Goal: Task Accomplishment & Management: Manage account settings

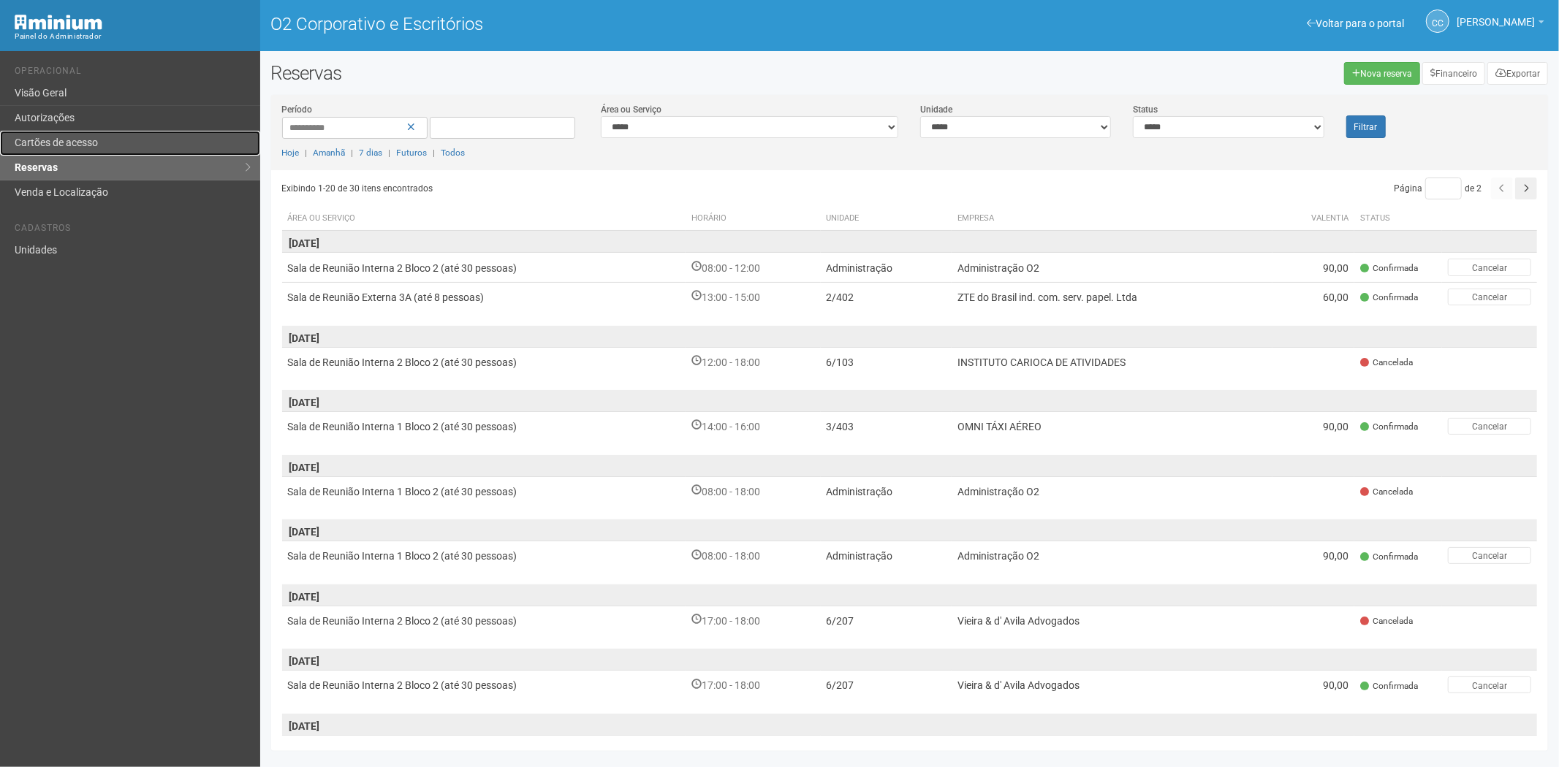
click at [90, 137] on font "Cartões de acesso" at bounding box center [56, 143] width 83 height 12
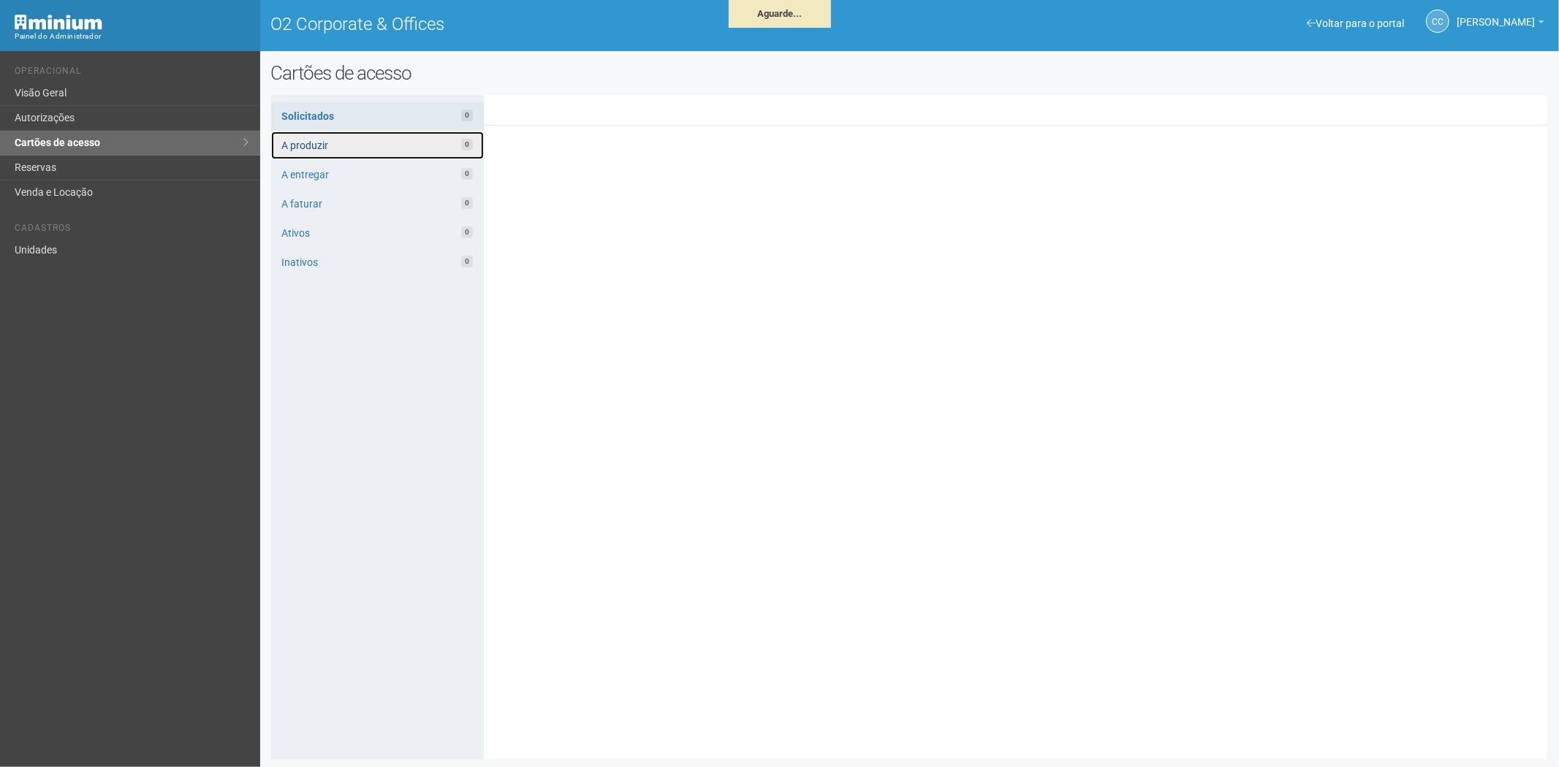
click at [371, 145] on link "A produzir 0" at bounding box center [377, 146] width 213 height 28
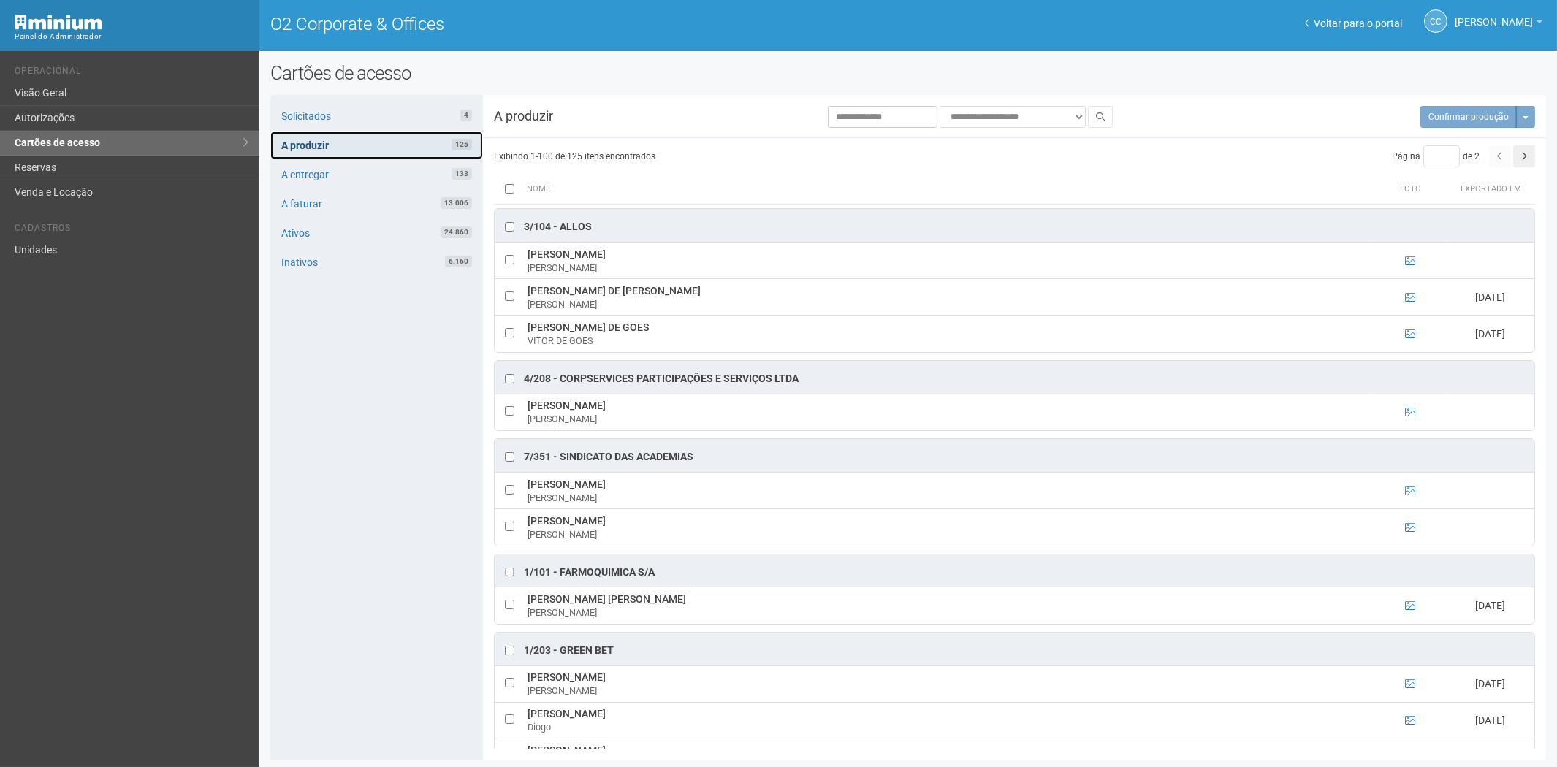
click at [367, 140] on link "A produzir 125" at bounding box center [376, 146] width 213 height 28
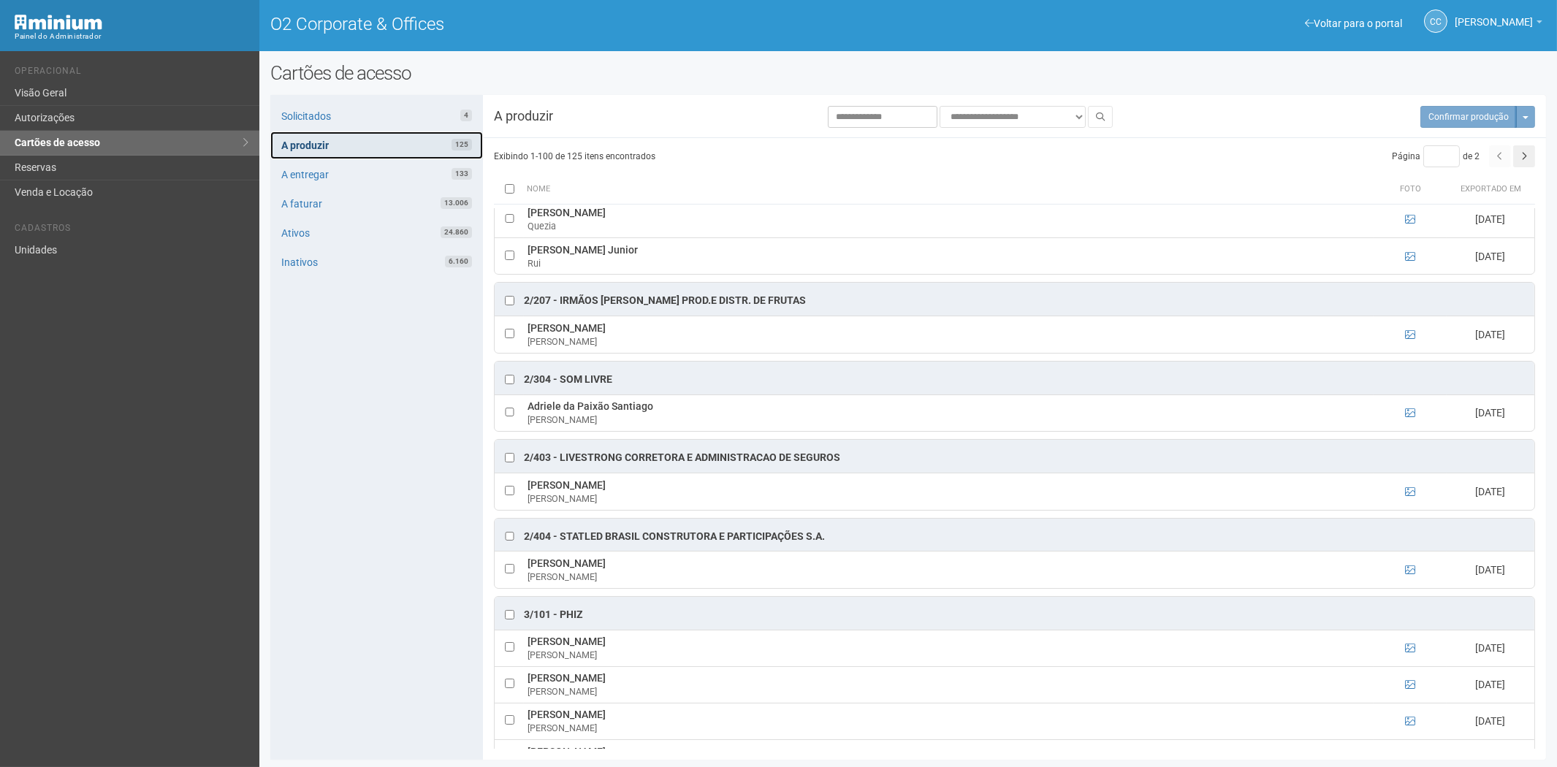
scroll to position [2193, 0]
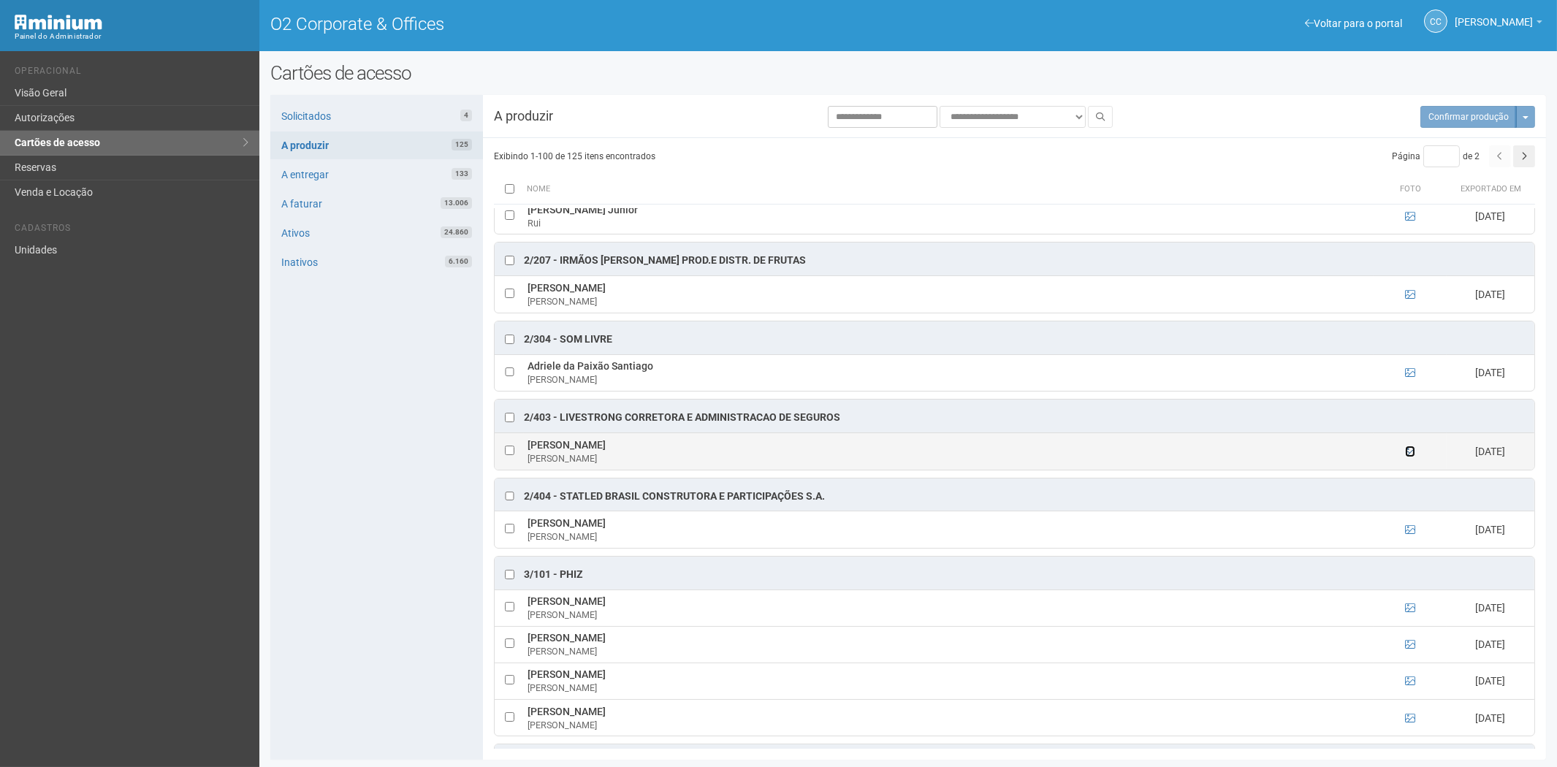
click at [1405, 457] on icon at bounding box center [1410, 452] width 10 height 10
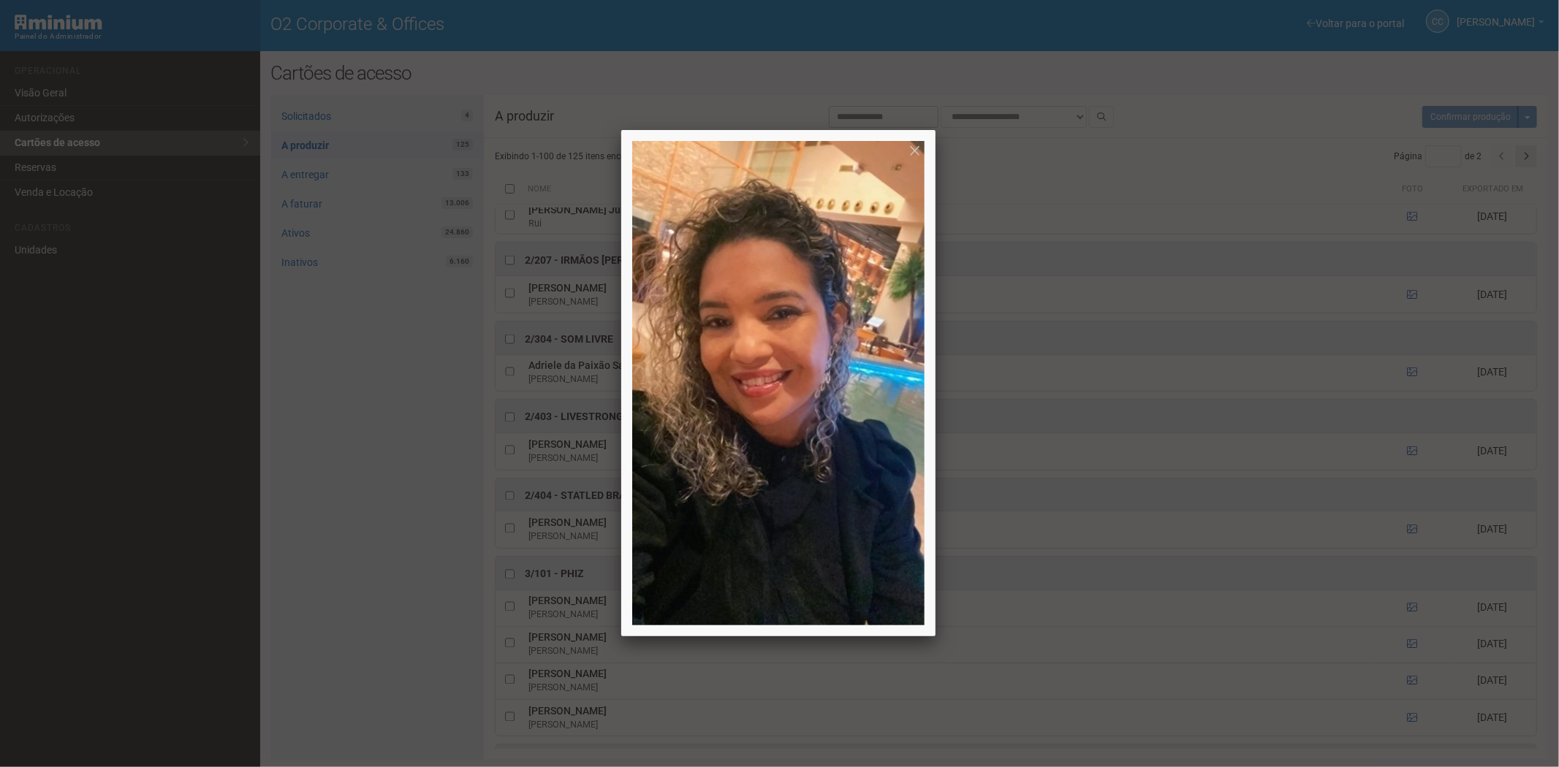
click at [1336, 463] on div at bounding box center [779, 383] width 1559 height 767
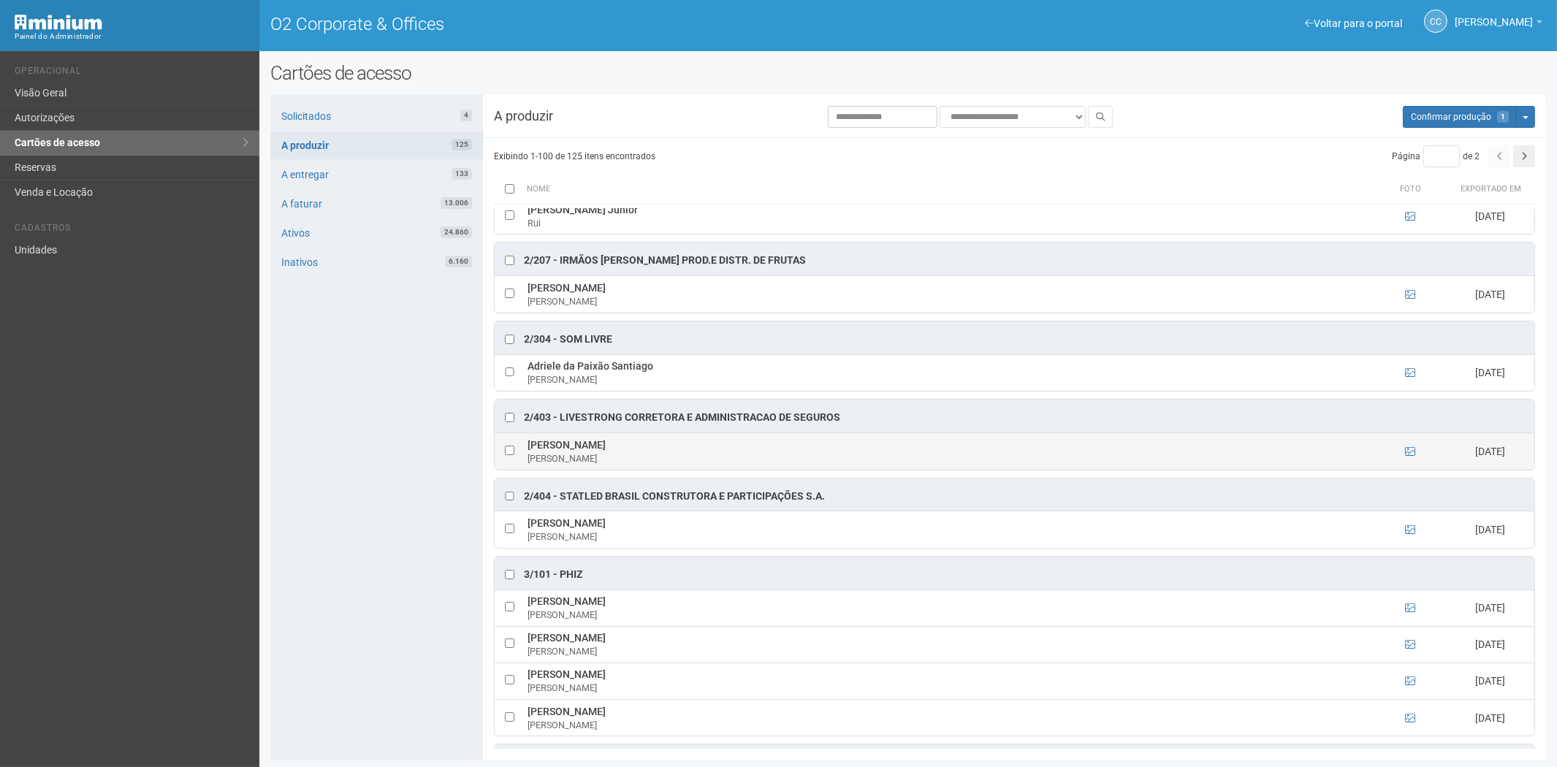
drag, startPoint x: 528, startPoint y: 455, endPoint x: 651, endPoint y: 458, distance: 122.8
click at [651, 458] on td "Adriana Bernardo da Silva Adriana" at bounding box center [949, 451] width 850 height 37
copy td "Adriana Bernardo da Silva"
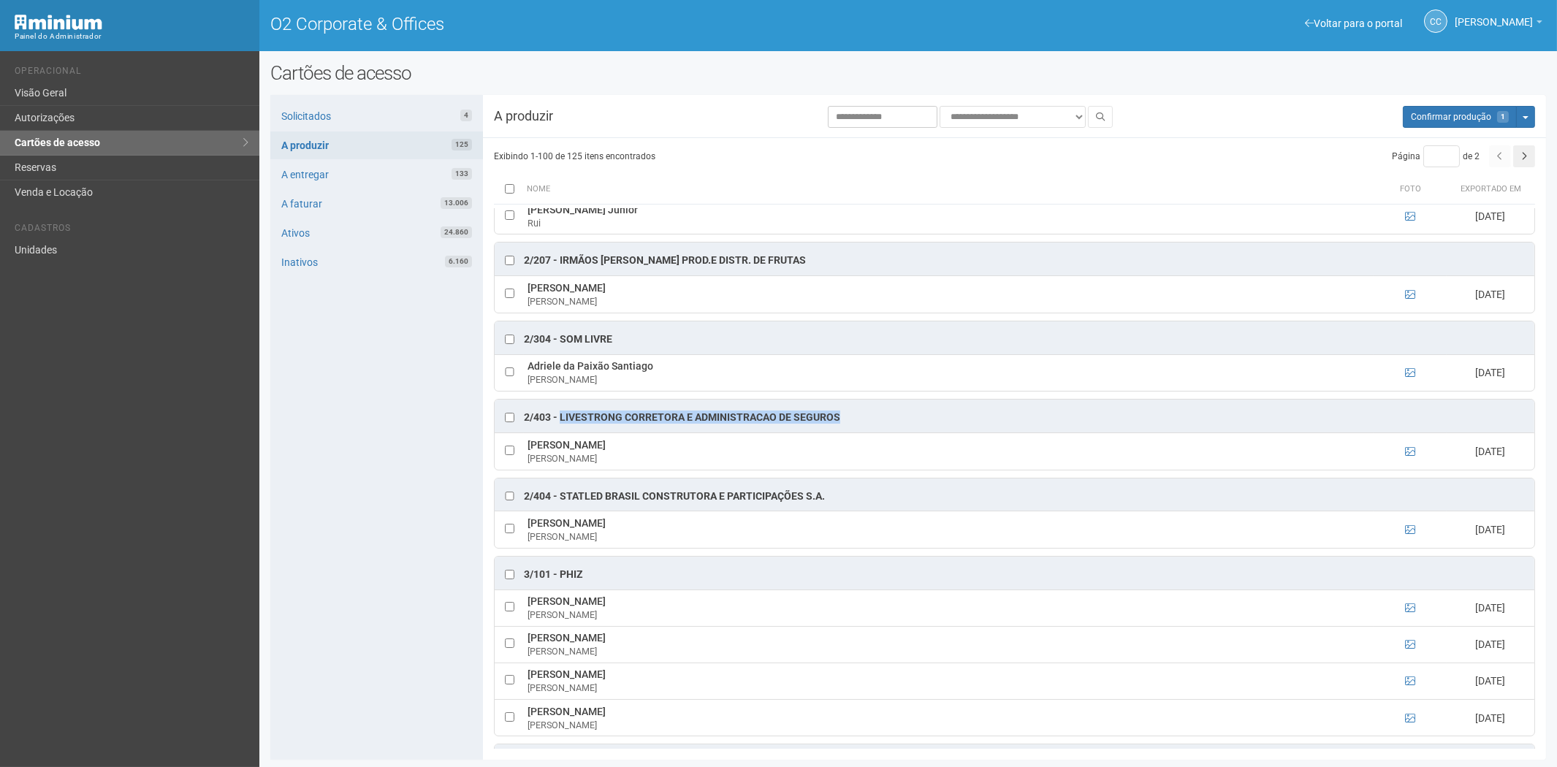
drag, startPoint x: 843, startPoint y: 428, endPoint x: 559, endPoint y: 430, distance: 283.6
click at [559, 430] on div "2/403 - LIVESTRONG CORRETORA E ADMINISTRACAO DE SEGUROS" at bounding box center [1015, 416] width 1040 height 33
copy div "LIVESTRONG CORRETORA E ADMINISTRACAO DE SEGUROS"
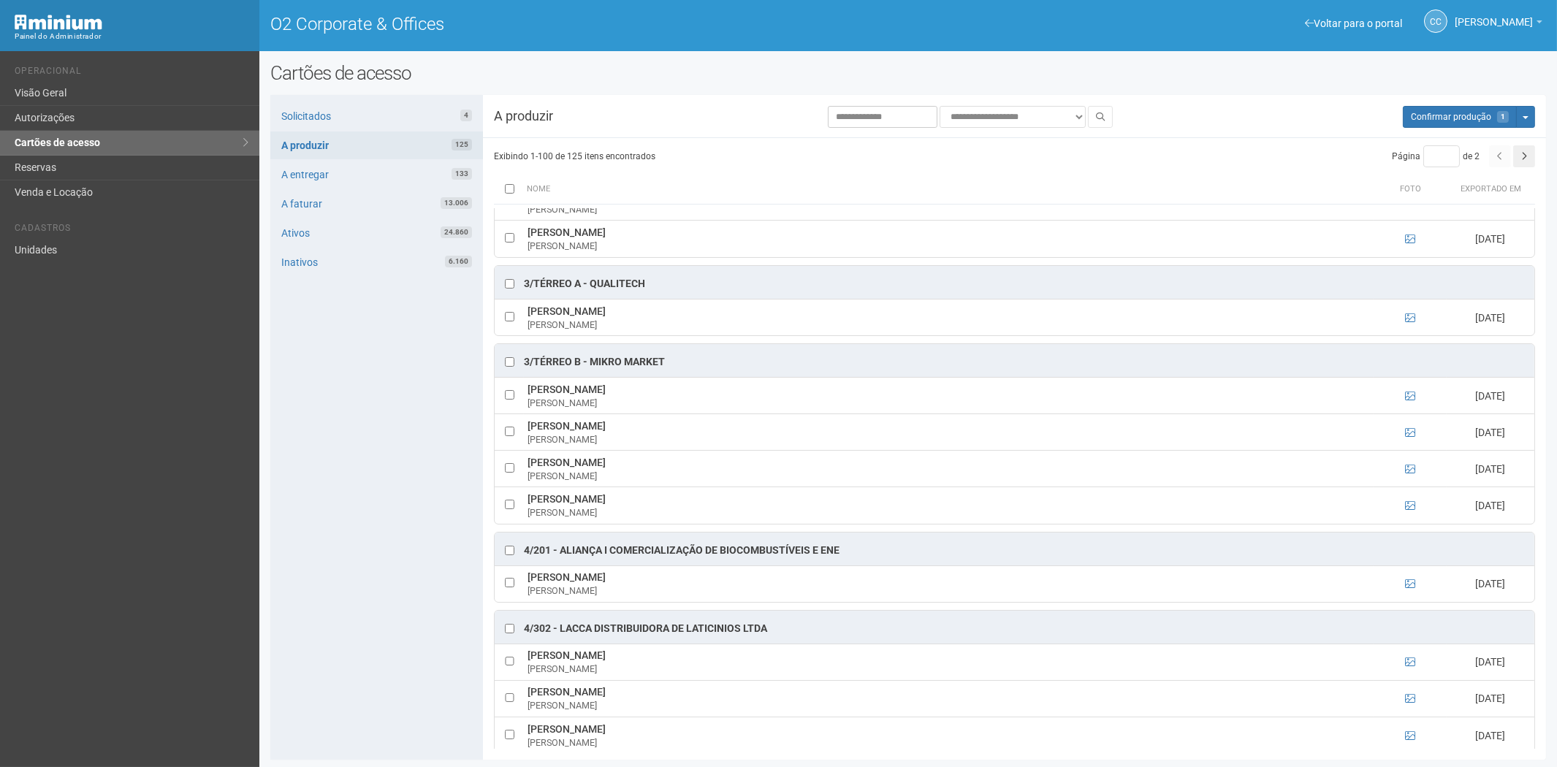
scroll to position [3248, 0]
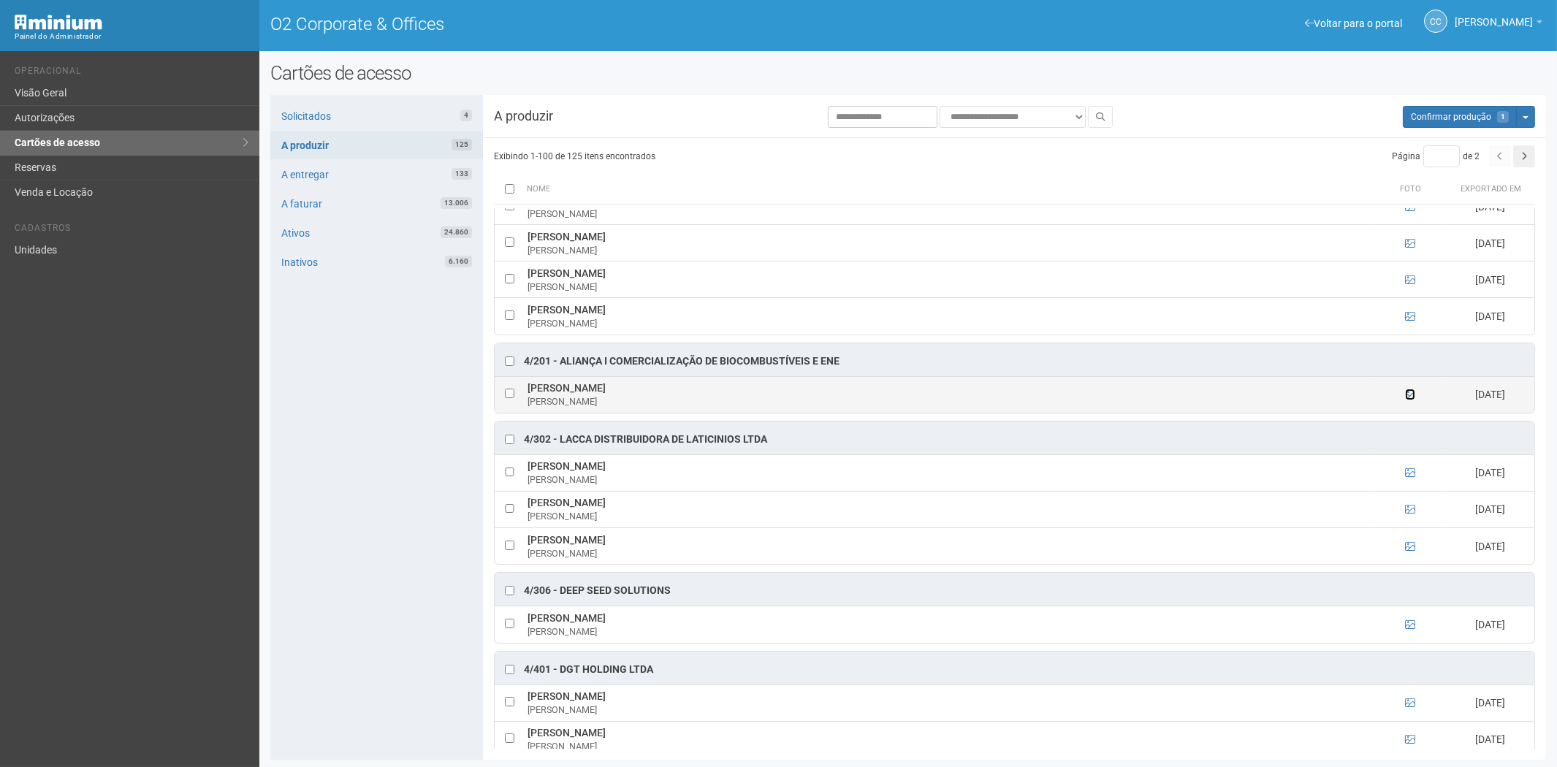
click at [1411, 400] on icon at bounding box center [1410, 395] width 10 height 10
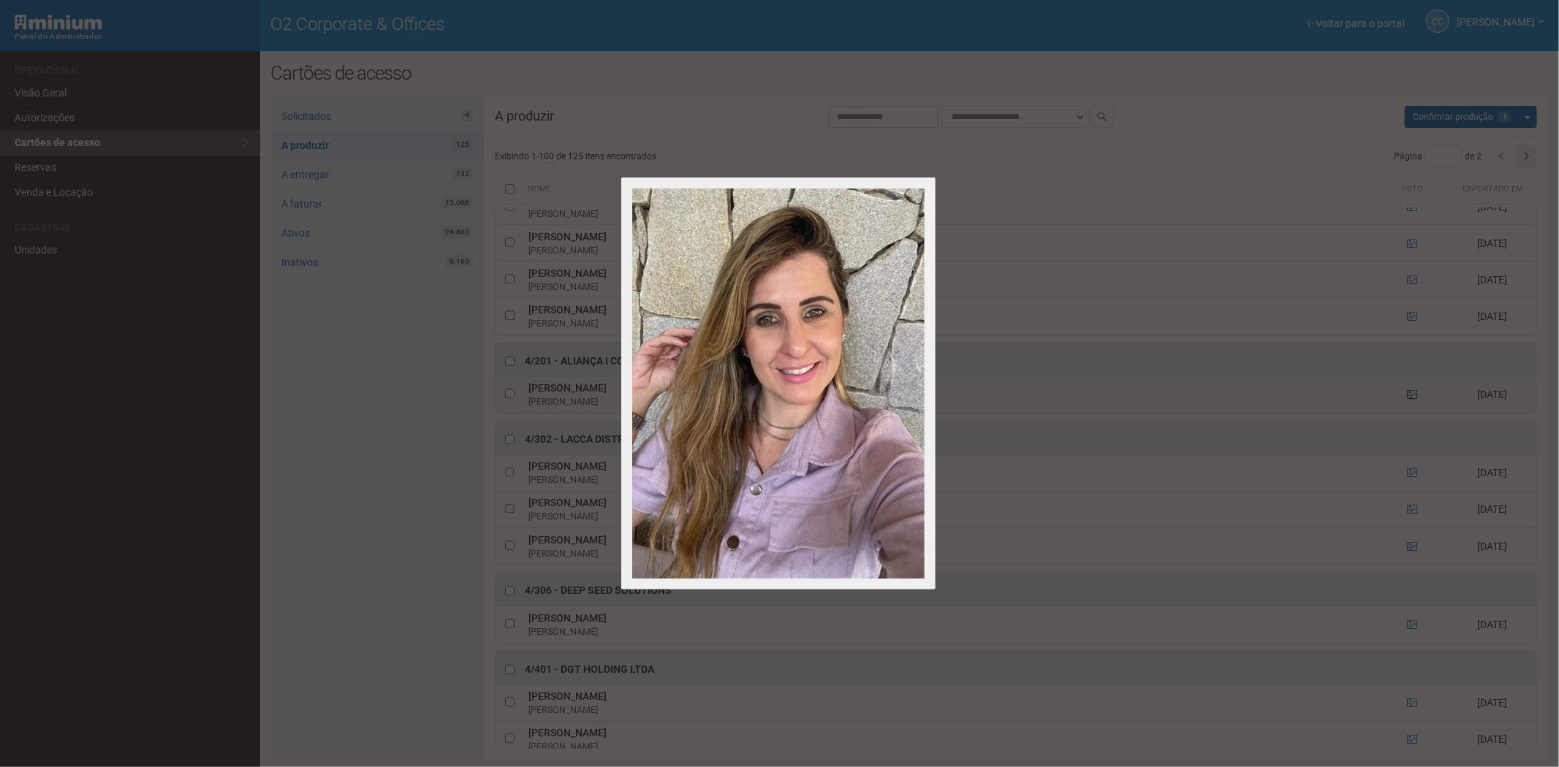
click at [1411, 412] on div at bounding box center [779, 383] width 1559 height 767
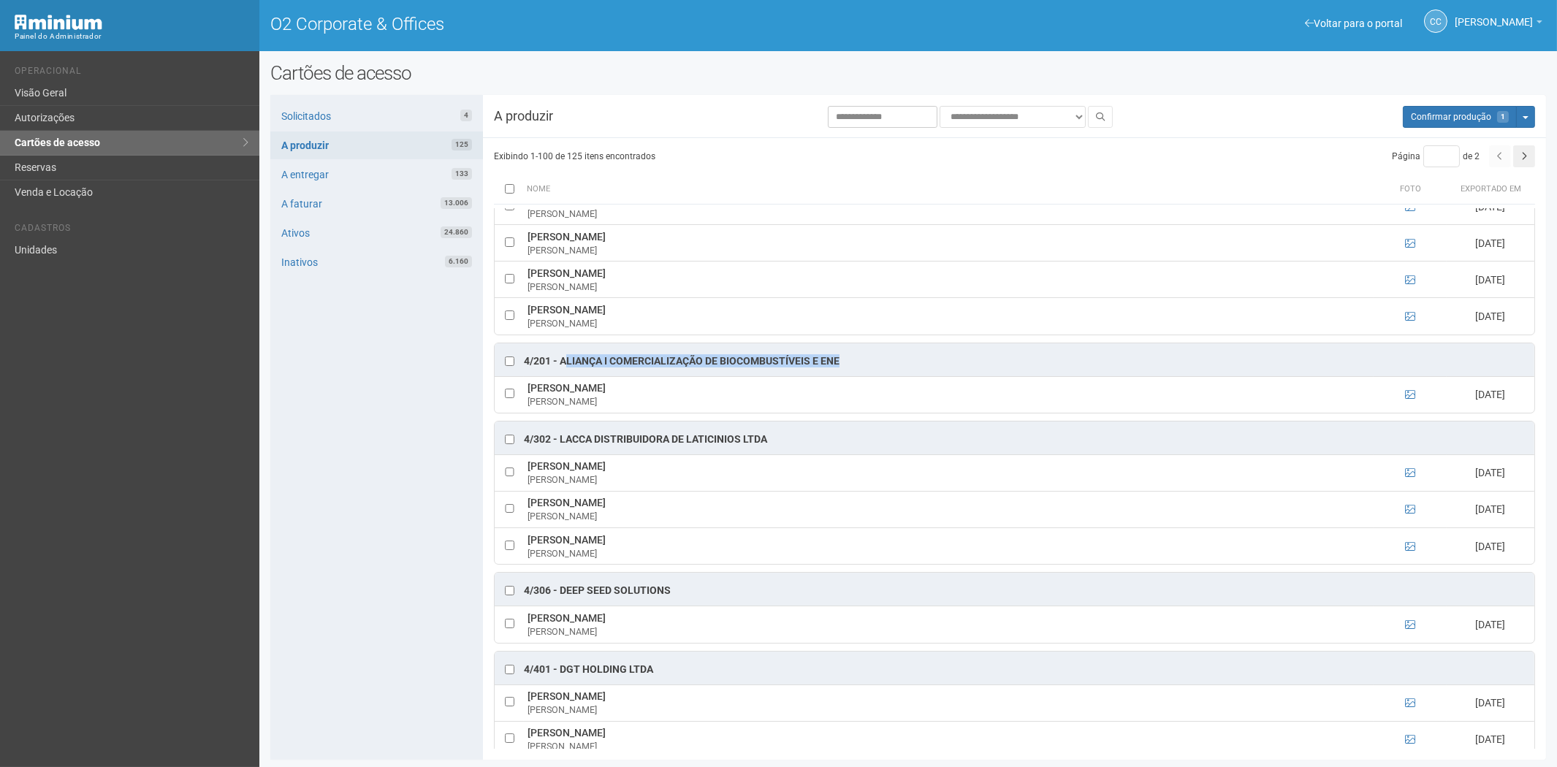
drag, startPoint x: 846, startPoint y: 375, endPoint x: 572, endPoint y: 374, distance: 273.3
click at [567, 374] on div "4/201 - ALIANÇA I COMERCIALIZAÇÃO DE BIOCOMBUSTÍVEIS E ENE" at bounding box center [1015, 360] width 1040 height 33
drag, startPoint x: 579, startPoint y: 377, endPoint x: 917, endPoint y: 367, distance: 338.5
click at [930, 360] on div "1/101 - FARMOQUIMICA S/A RAQUEL MAGALHAES BESSA MAIA RAQUEL MAIA 26/08/2025 1/2…" at bounding box center [1014, 478] width 1063 height 541
drag, startPoint x: 786, startPoint y: 381, endPoint x: 560, endPoint y: 389, distance: 226.0
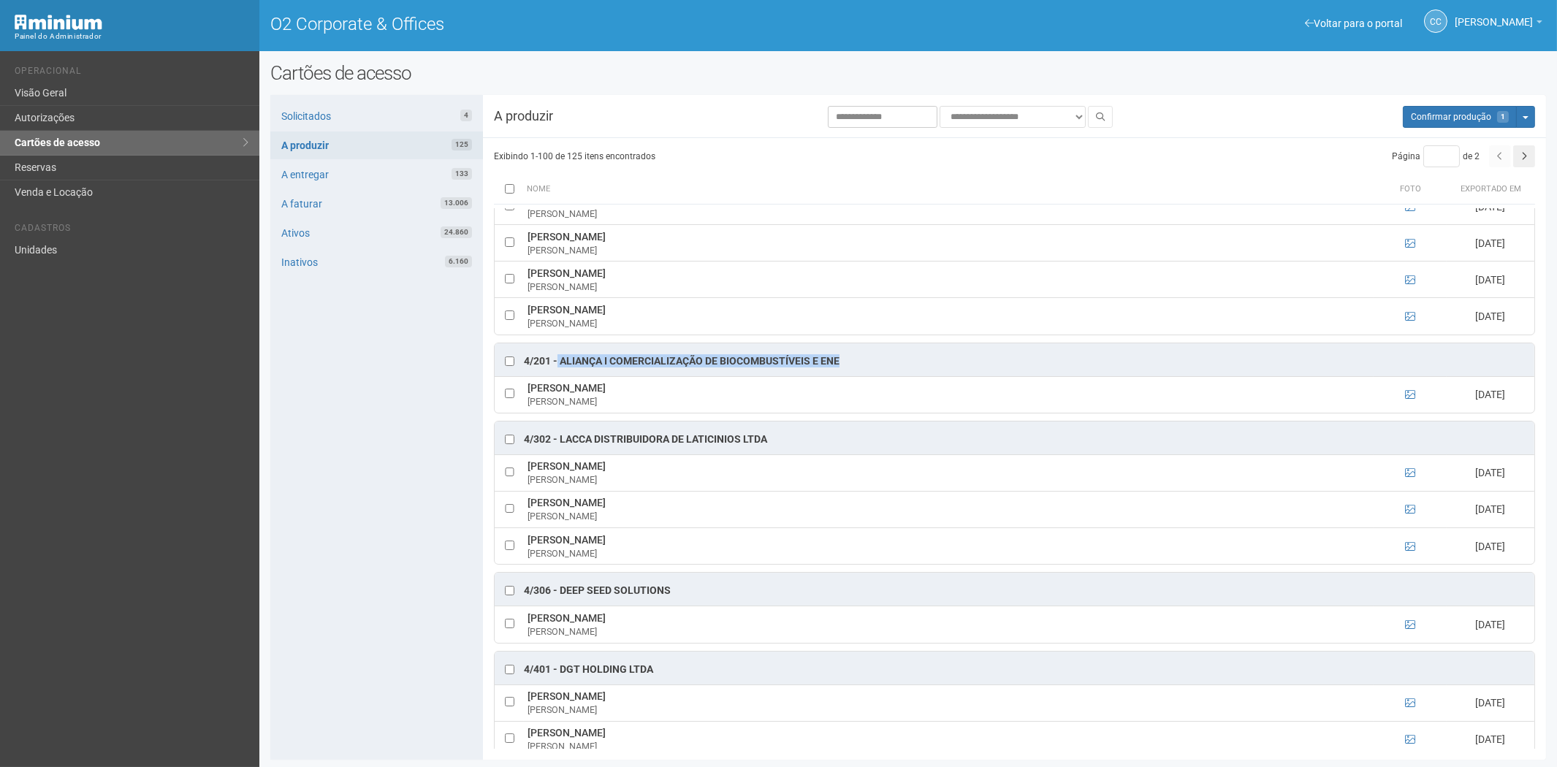
click at [559, 376] on div "4/201 - ALIANÇA I COMERCIALIZAÇÃO DE BIOCOMBUSTÍVEIS E ENE" at bounding box center [1015, 360] width 1040 height 33
copy div "ALIANÇA I COMERCIALIZAÇÃO DE BIOCOMBUSTÍVEIS E ENE"
drag, startPoint x: 700, startPoint y: 406, endPoint x: 529, endPoint y: 412, distance: 171.1
click at [529, 412] on td "RAQUEL COSTA MARTIN DE SOUZA RAQUEL" at bounding box center [949, 394] width 850 height 37
copy td "RAQUEL COSTA MARTIN DE SOUZA"
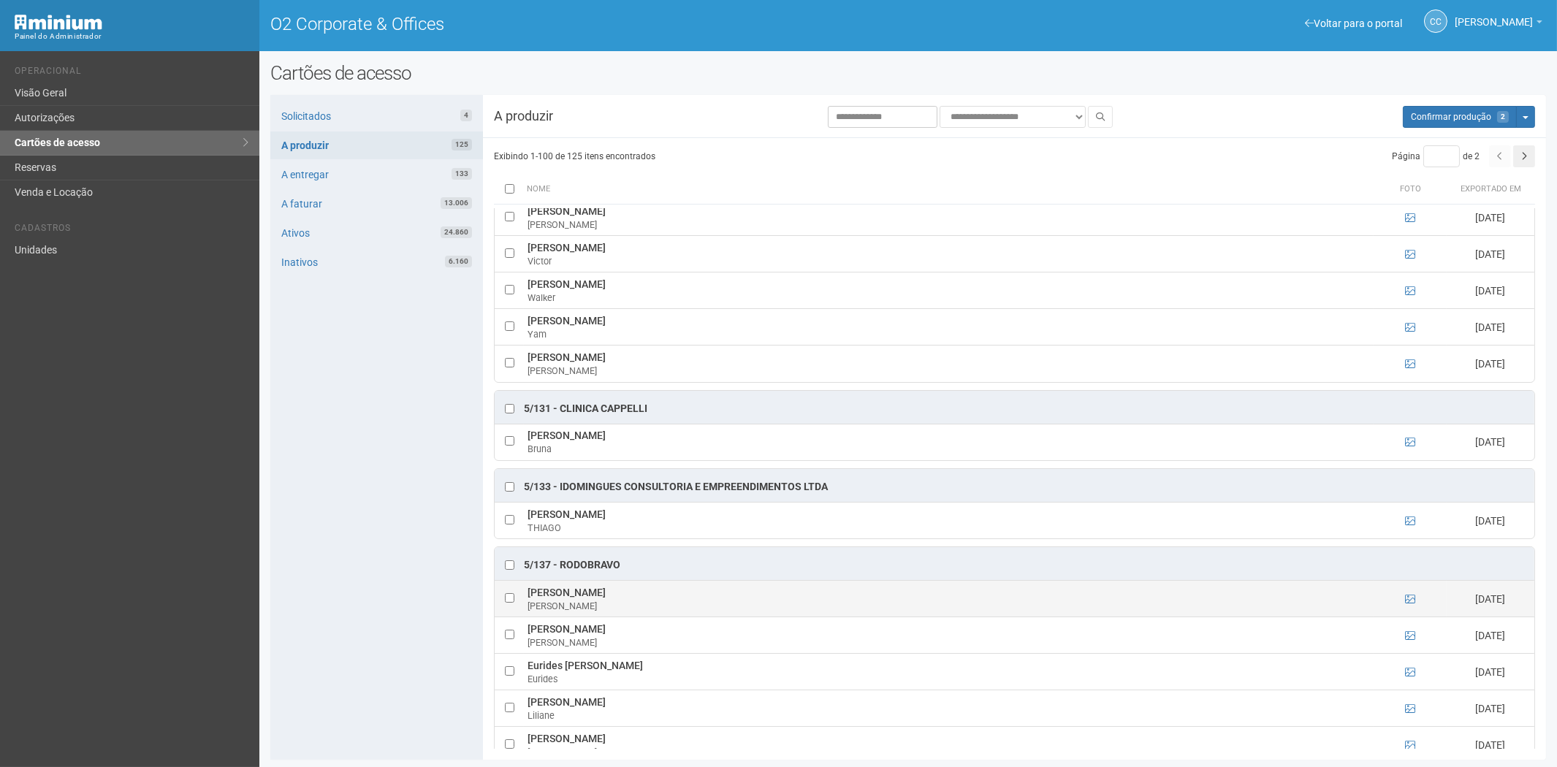
scroll to position [4303, 0]
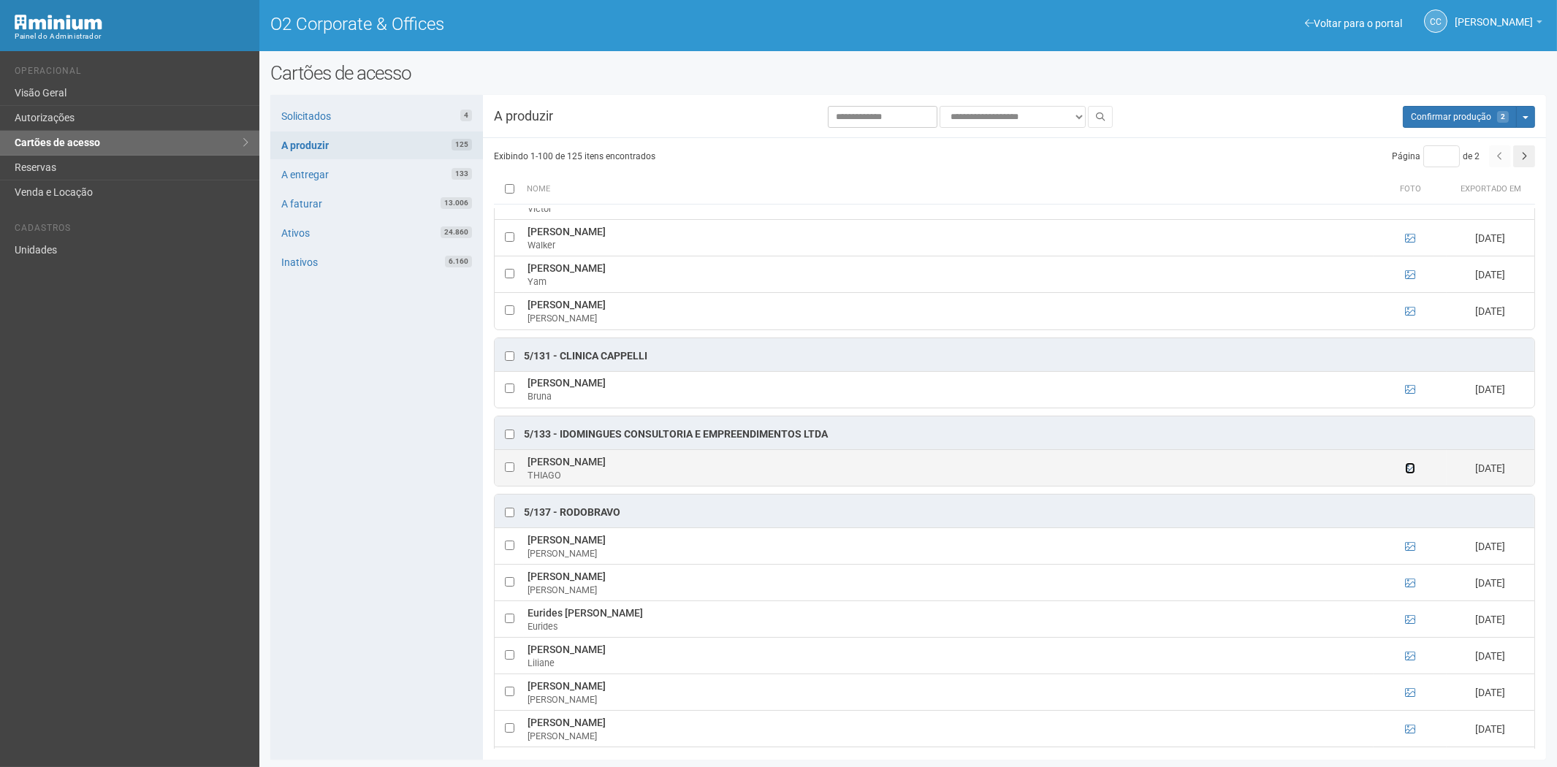
click at [1406, 474] on icon at bounding box center [1410, 468] width 10 height 10
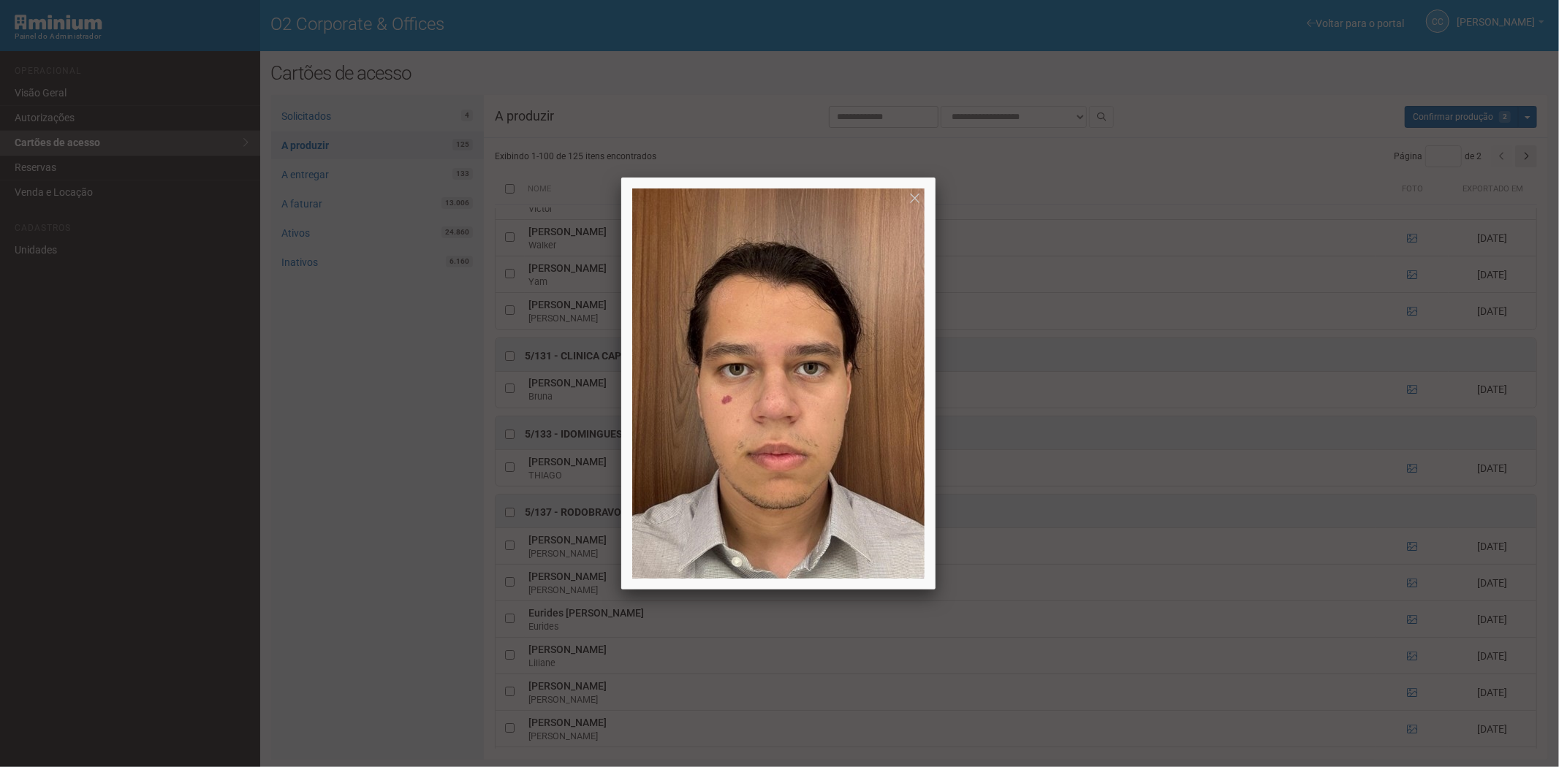
click at [564, 510] on div at bounding box center [779, 383] width 1559 height 767
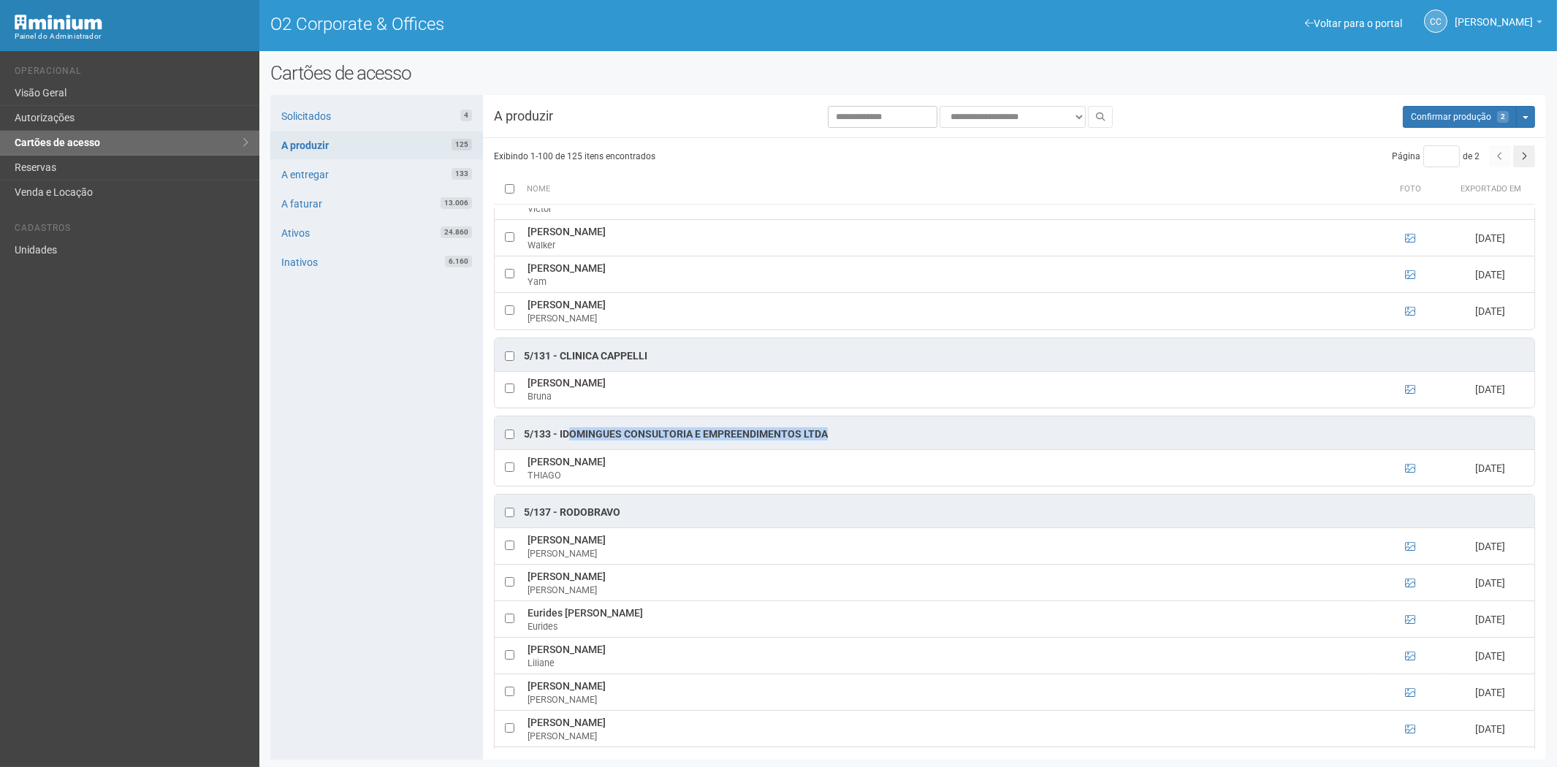
drag, startPoint x: 832, startPoint y: 456, endPoint x: 572, endPoint y: 450, distance: 260.3
click at [571, 449] on div "5/133 - IDOMINGUES CONSULTORIA E EMPREENDIMENTOS LTDA" at bounding box center [1015, 433] width 1040 height 33
click at [835, 449] on div "5/133 - IDOMINGUES CONSULTORIA E EMPREENDIMENTOS LTDA" at bounding box center [1015, 433] width 1040 height 33
drag, startPoint x: 834, startPoint y: 457, endPoint x: 558, endPoint y: 455, distance: 275.5
click at [558, 449] on div "5/133 - IDOMINGUES CONSULTORIA E EMPREENDIMENTOS LTDA" at bounding box center [1015, 433] width 1040 height 33
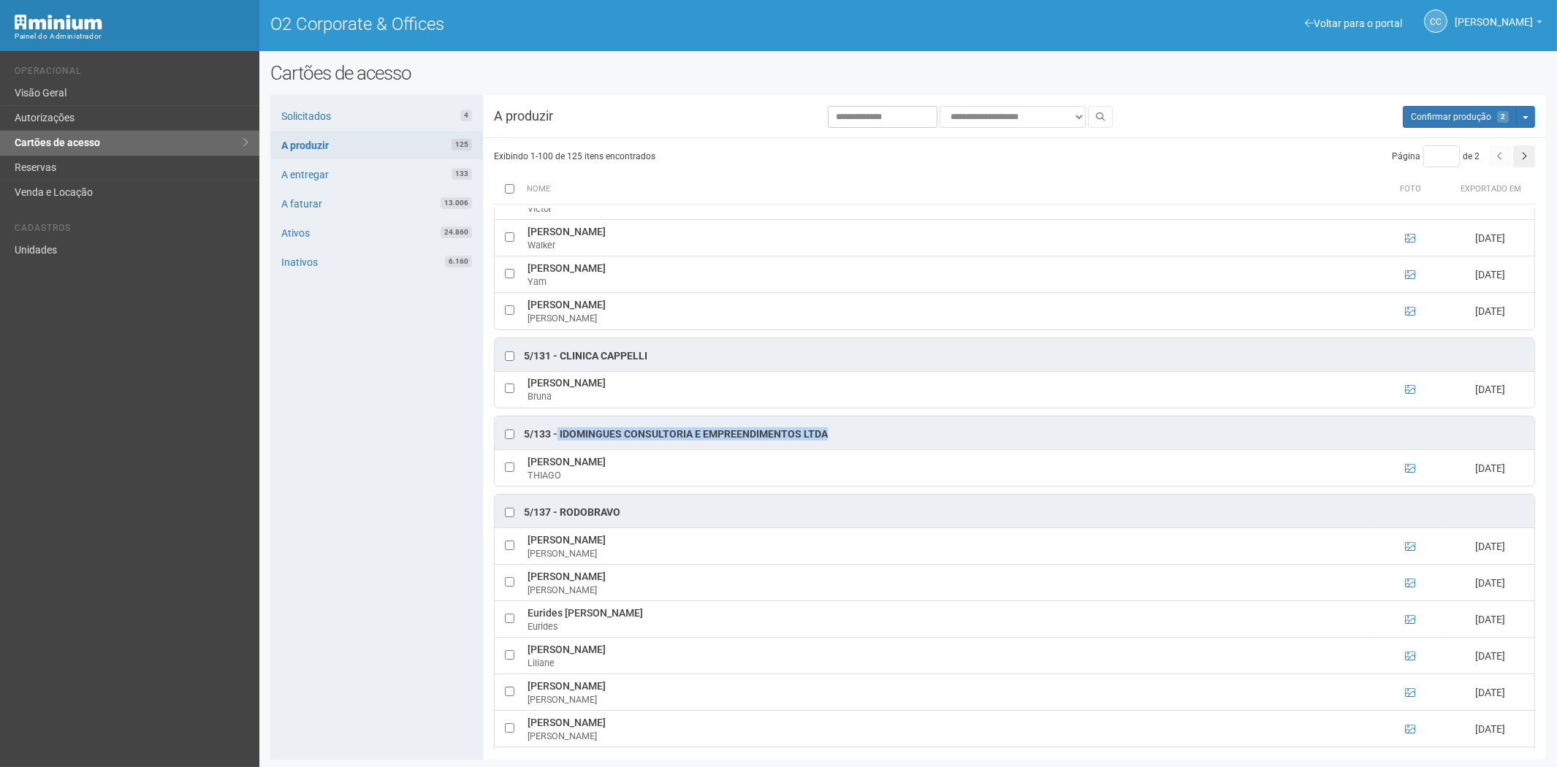
copy div "IDOMINGUES CONSULTORIA E EMPREENDIMENTOS LTDA"
drag, startPoint x: 528, startPoint y: 482, endPoint x: 678, endPoint y: 486, distance: 150.6
click at [691, 485] on td "THIAGO DOMINGUES BOAVENTURA THIAGO" at bounding box center [949, 467] width 850 height 37
copy td "THIAGO DOMINGUES BOAVENTURA"
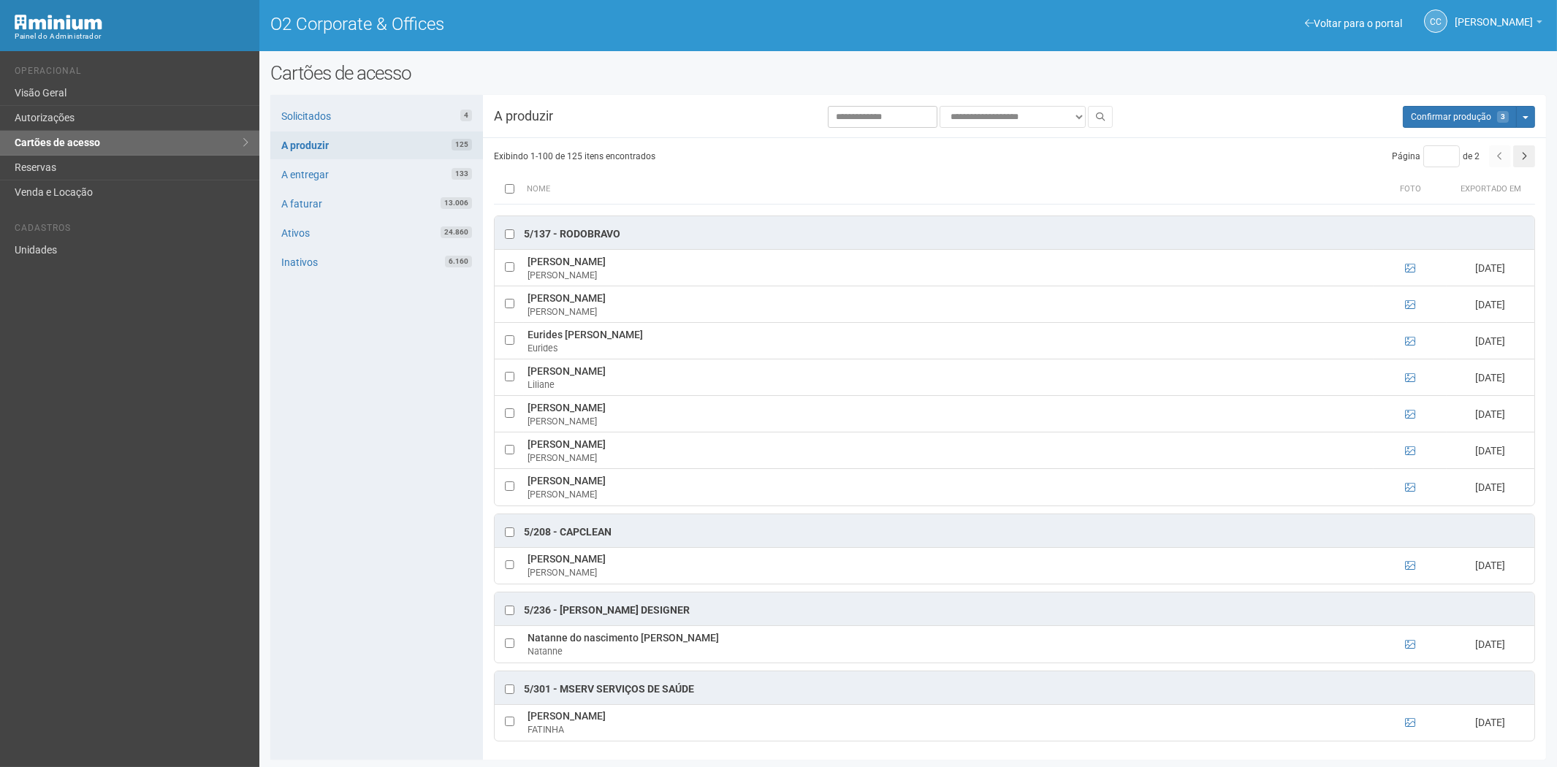
scroll to position [1, 0]
click at [1405, 722] on icon at bounding box center [1410, 723] width 10 height 10
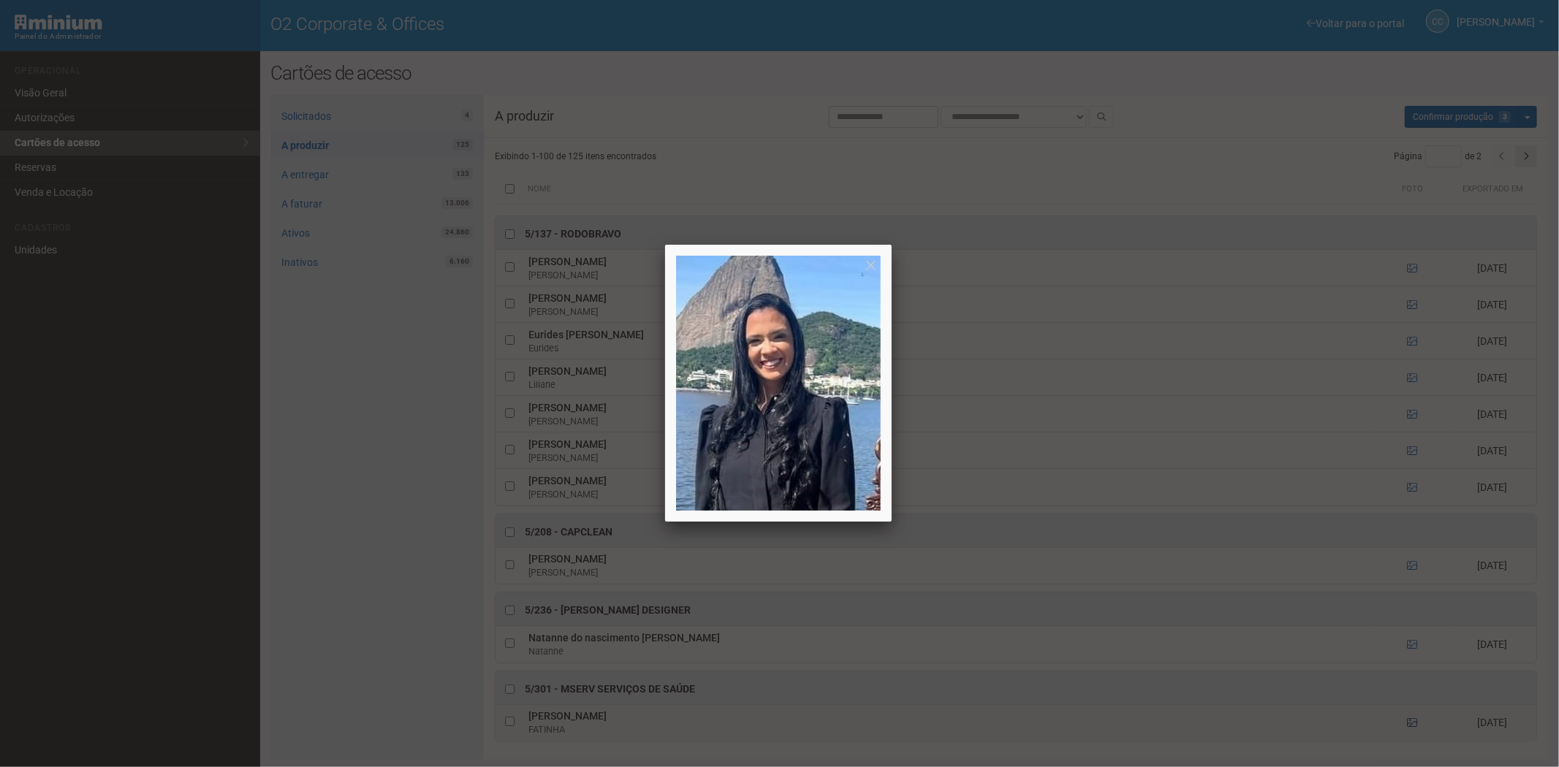
click at [1405, 722] on div at bounding box center [779, 383] width 1559 height 767
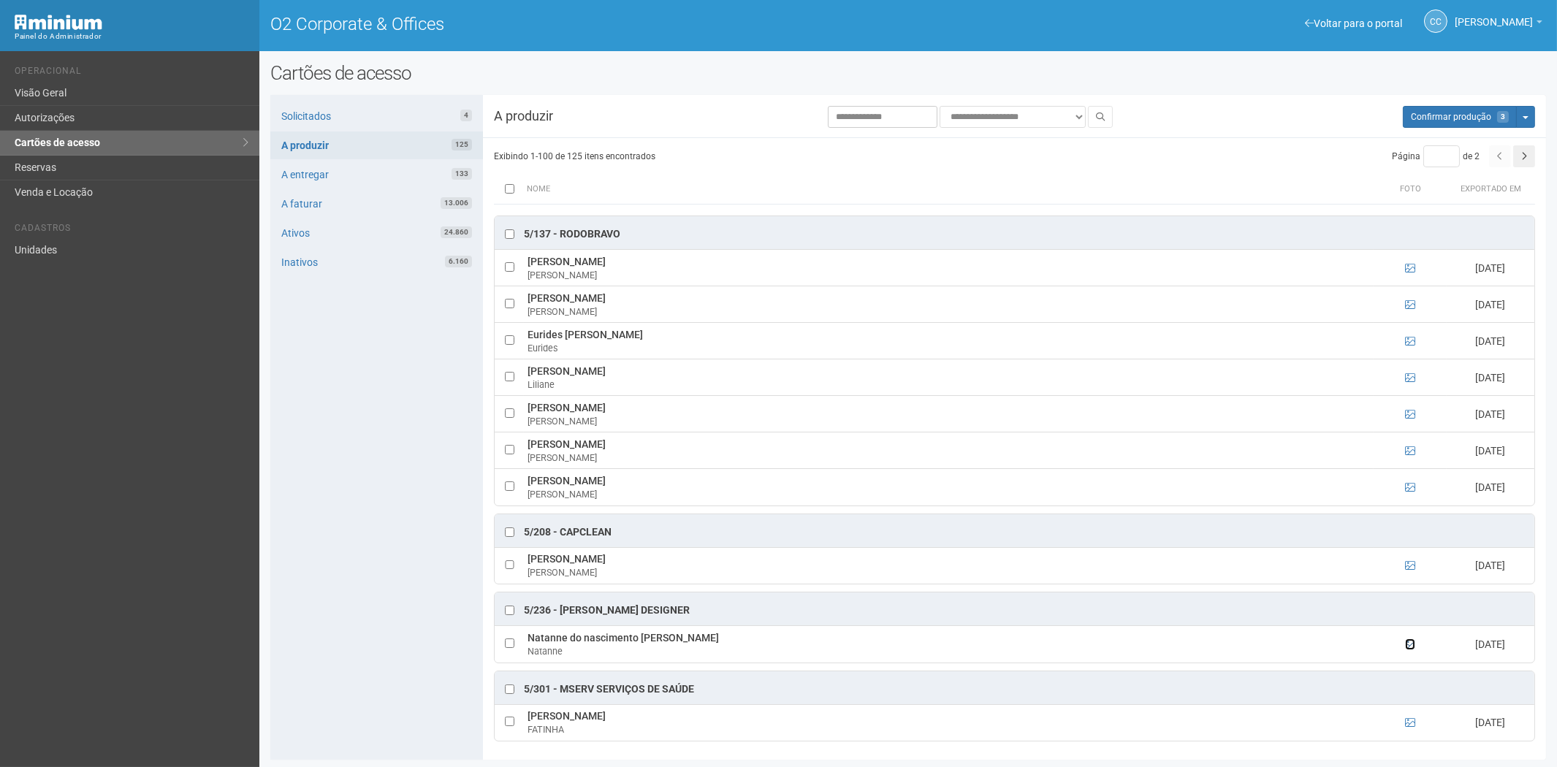
click at [1411, 644] on icon at bounding box center [1410, 645] width 10 height 10
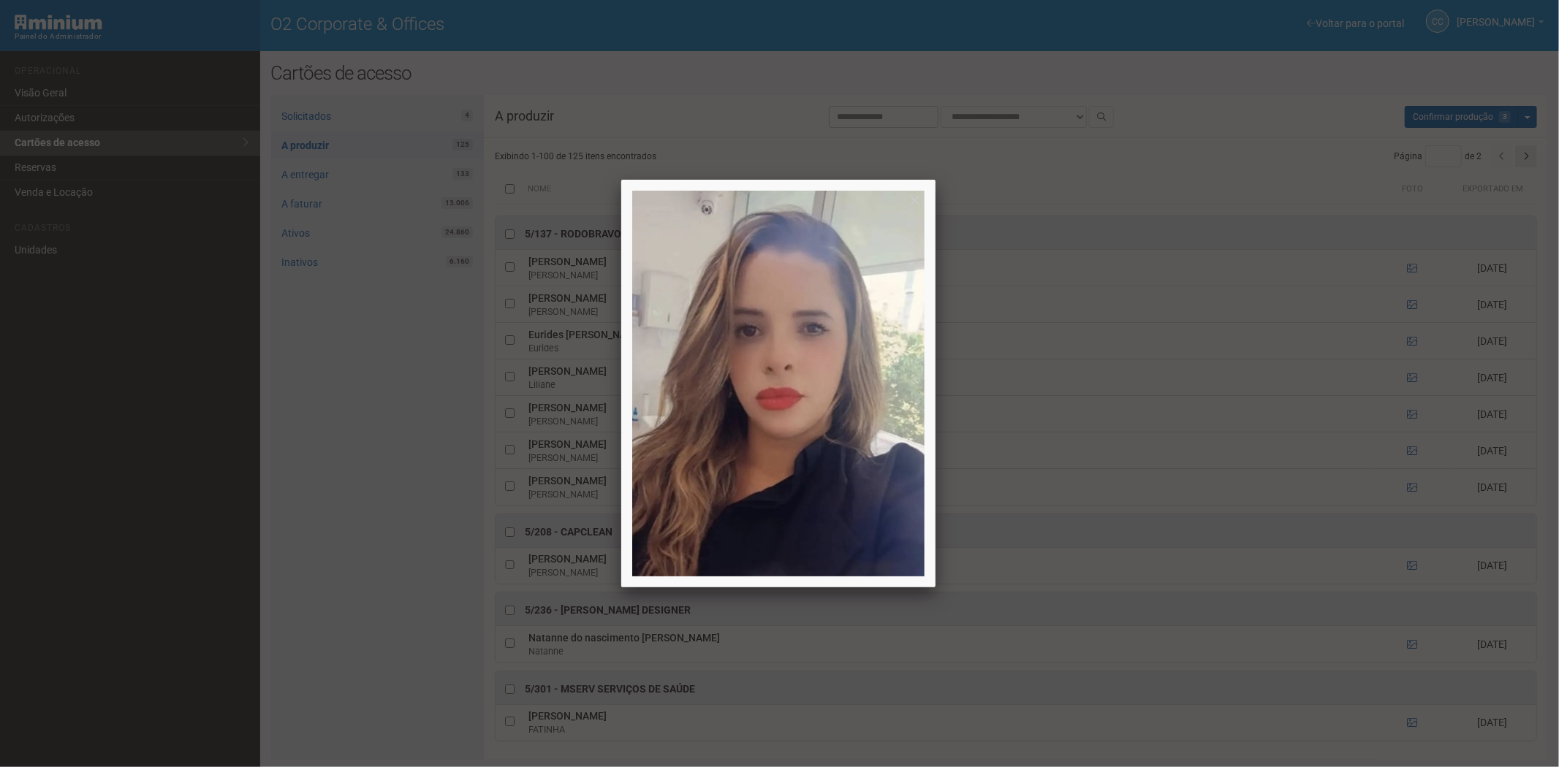
click at [1392, 651] on div at bounding box center [779, 383] width 1559 height 767
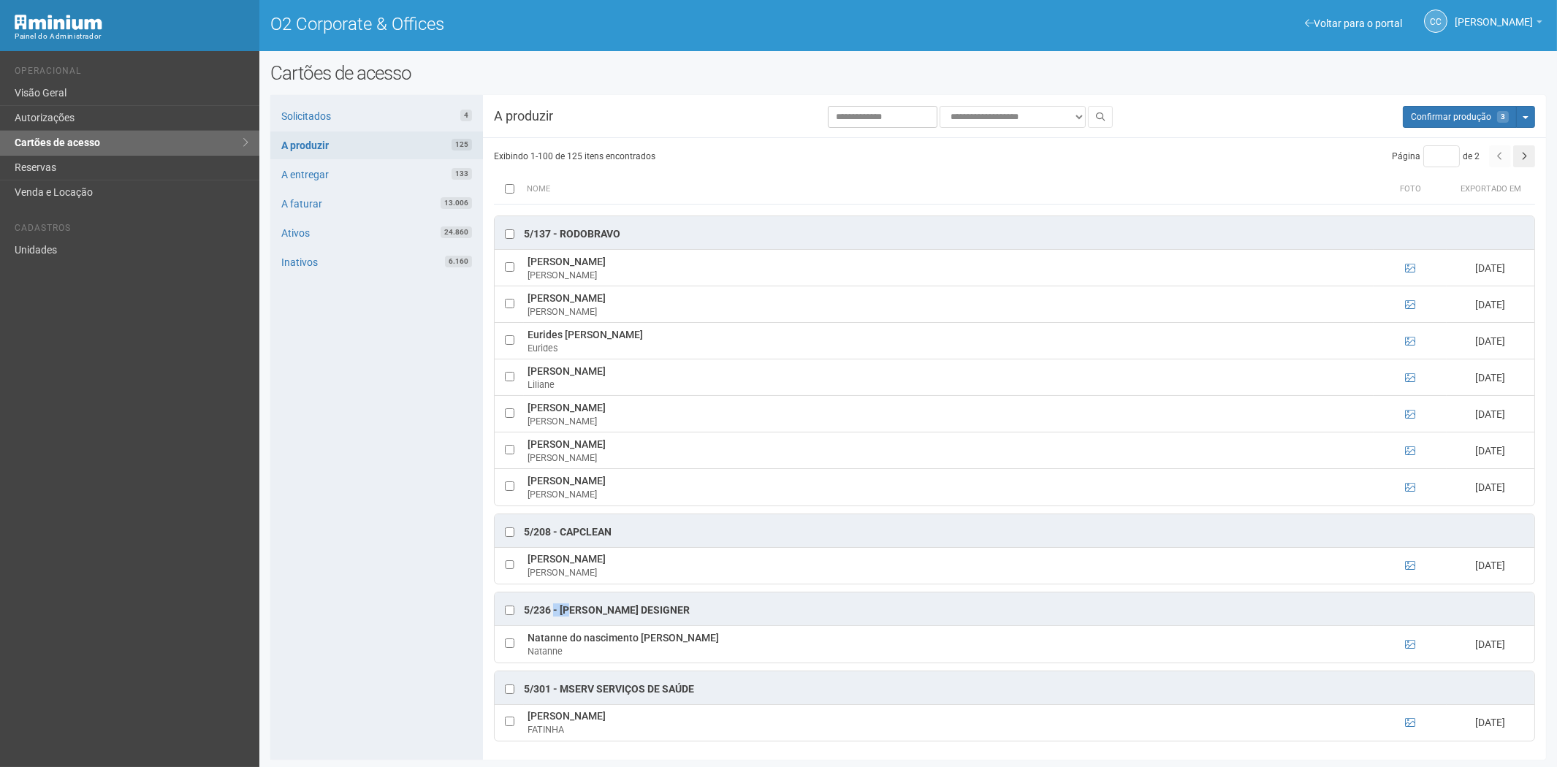
drag, startPoint x: 555, startPoint y: 609, endPoint x: 572, endPoint y: 611, distance: 17.0
click at [572, 611] on div "5/236 - Viviann Carvalho Nail Designer" at bounding box center [607, 611] width 166 height 15
click at [565, 610] on div "5/236 - Viviann Carvalho Nail Designer" at bounding box center [607, 611] width 166 height 15
drag, startPoint x: 559, startPoint y: 607, endPoint x: 742, endPoint y: 610, distance: 182.8
click at [742, 610] on div "5/236 - Viviann Carvalho Nail Designer" at bounding box center [1015, 609] width 1040 height 33
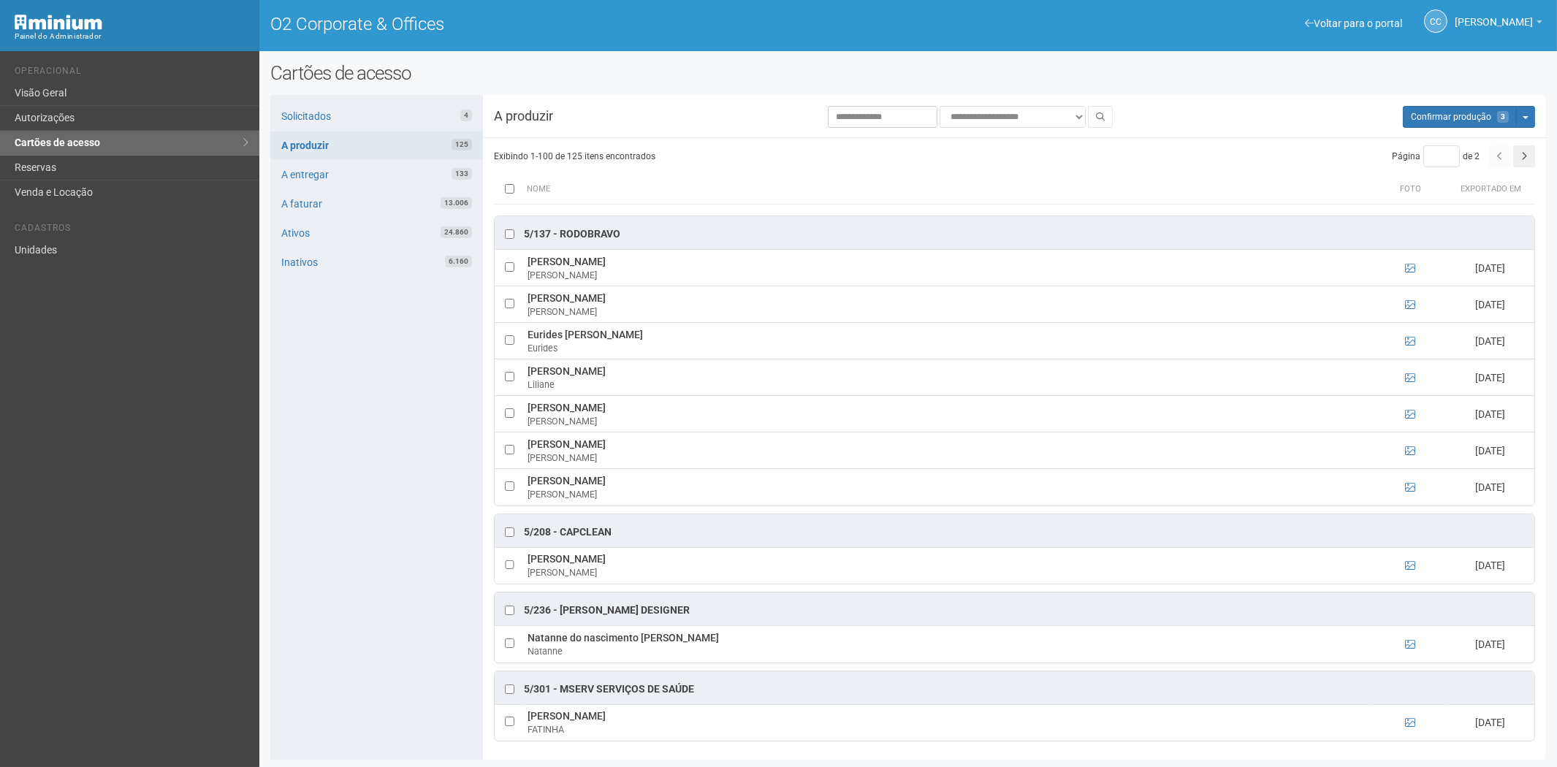
copy div "Viviann Carvalho Nail Designer"
drag, startPoint x: 674, startPoint y: 644, endPoint x: 528, endPoint y: 639, distance: 145.5
click at [528, 639] on td "Natanne do nascimento Xavier Natanne" at bounding box center [949, 644] width 850 height 37
copy td "Natanne do nascimento Xavier"
click at [1472, 110] on button "Aguarde... Confirmar produção 4" at bounding box center [1460, 117] width 114 height 22
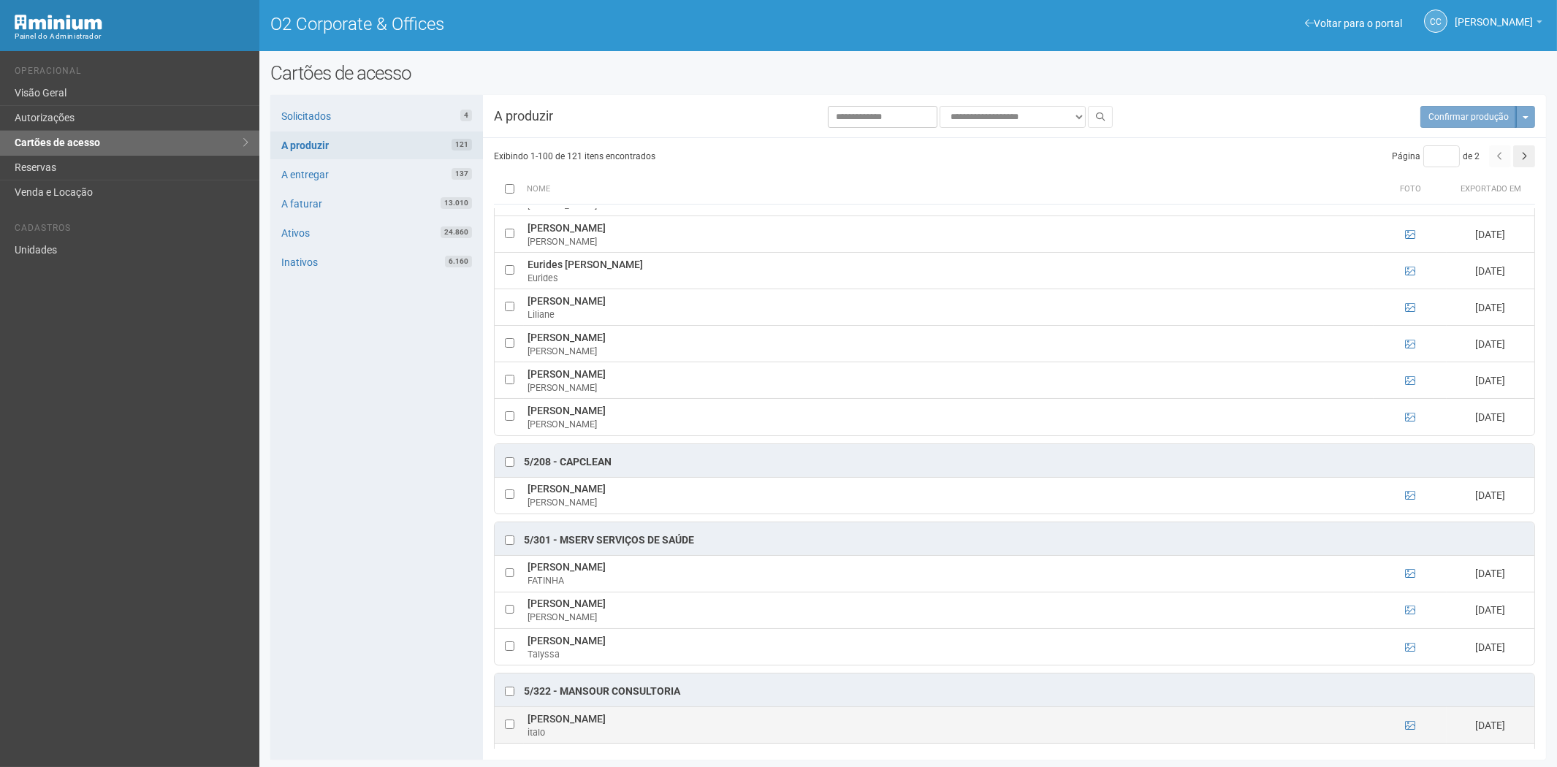
scroll to position [4480, 0]
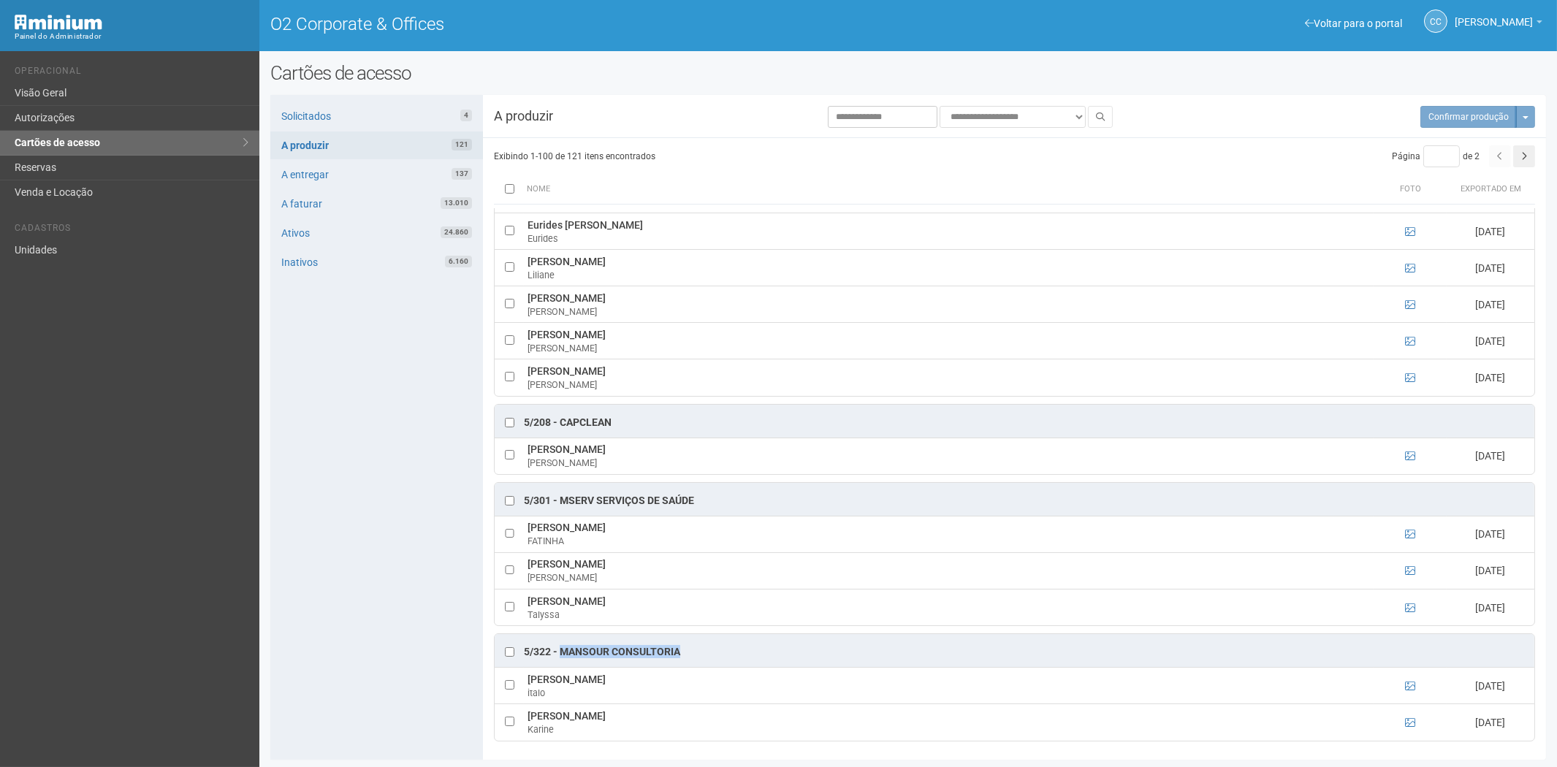
drag, startPoint x: 688, startPoint y: 647, endPoint x: 564, endPoint y: 650, distance: 124.3
click at [564, 650] on div "5/322 - Mansour Consultoria" at bounding box center [1015, 650] width 1040 height 33
copy div "Mansour Consultoria"
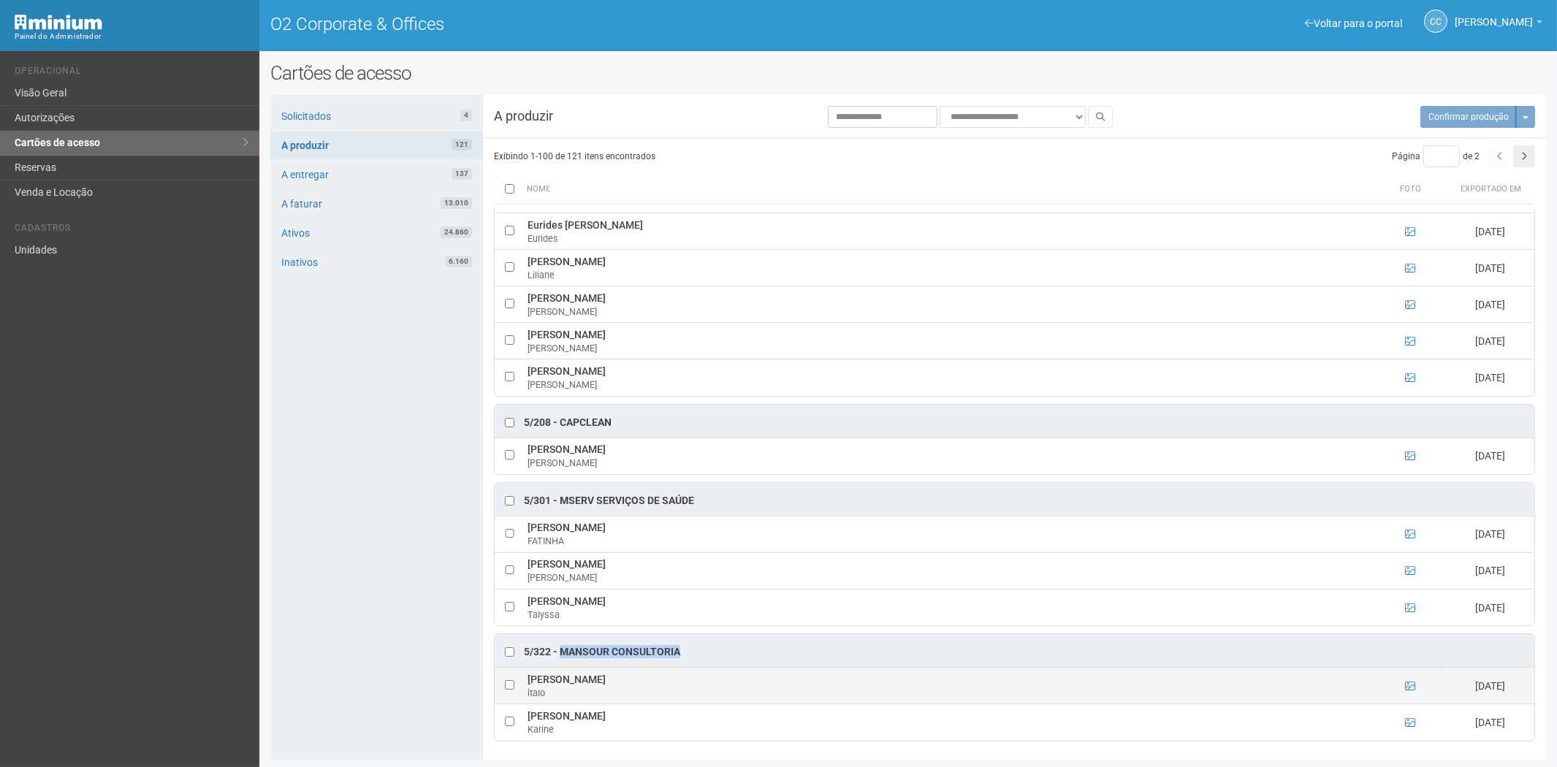
drag, startPoint x: 721, startPoint y: 677, endPoint x: 527, endPoint y: 675, distance: 194.4
click at [527, 675] on td "italo bruno mansour de souza assumpção italo" at bounding box center [949, 686] width 850 height 37
copy td "italo bruno mansour de souza assumpção"
click at [1407, 683] on icon at bounding box center [1410, 686] width 10 height 10
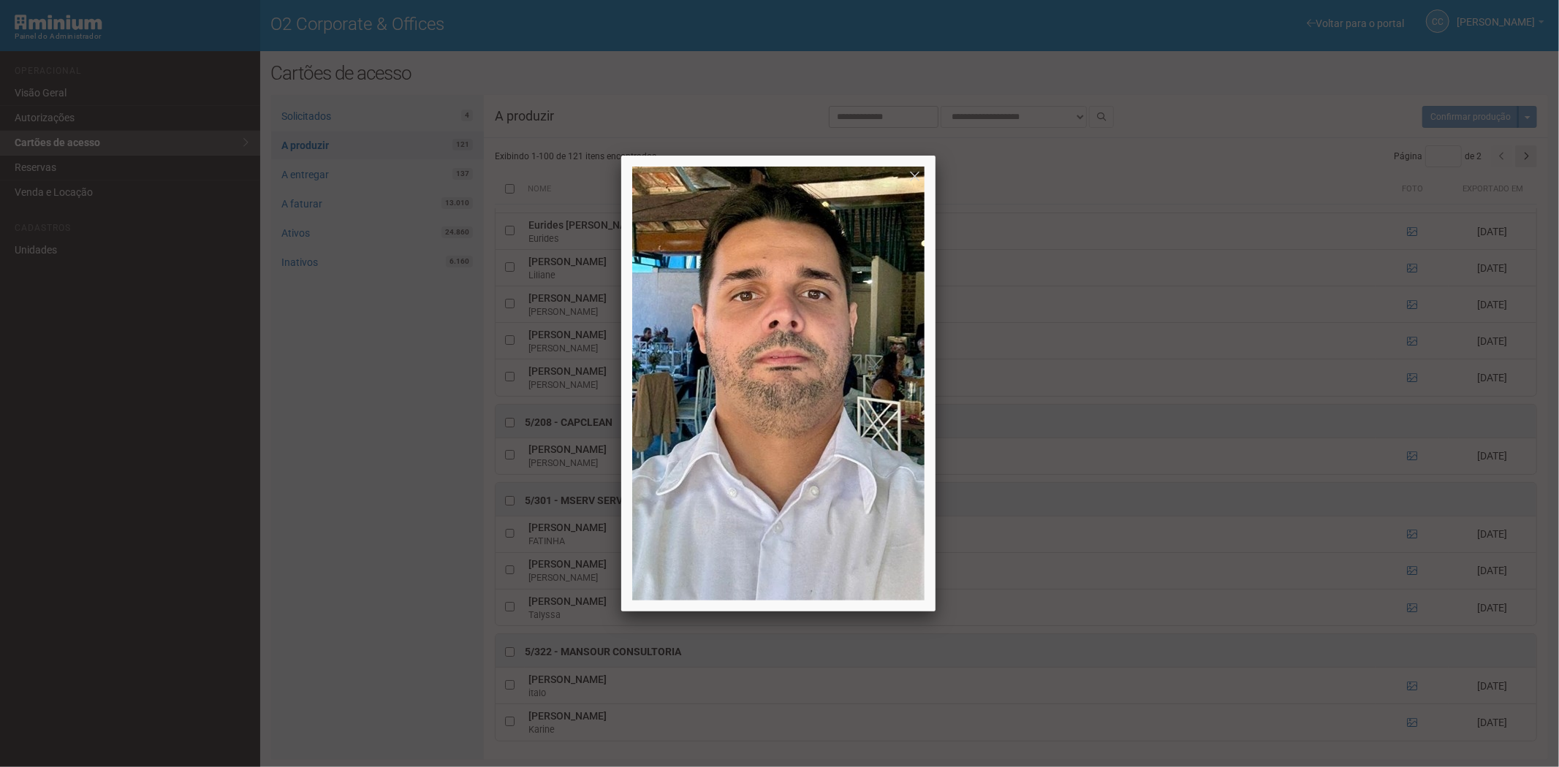
click at [1407, 680] on div at bounding box center [779, 383] width 1559 height 767
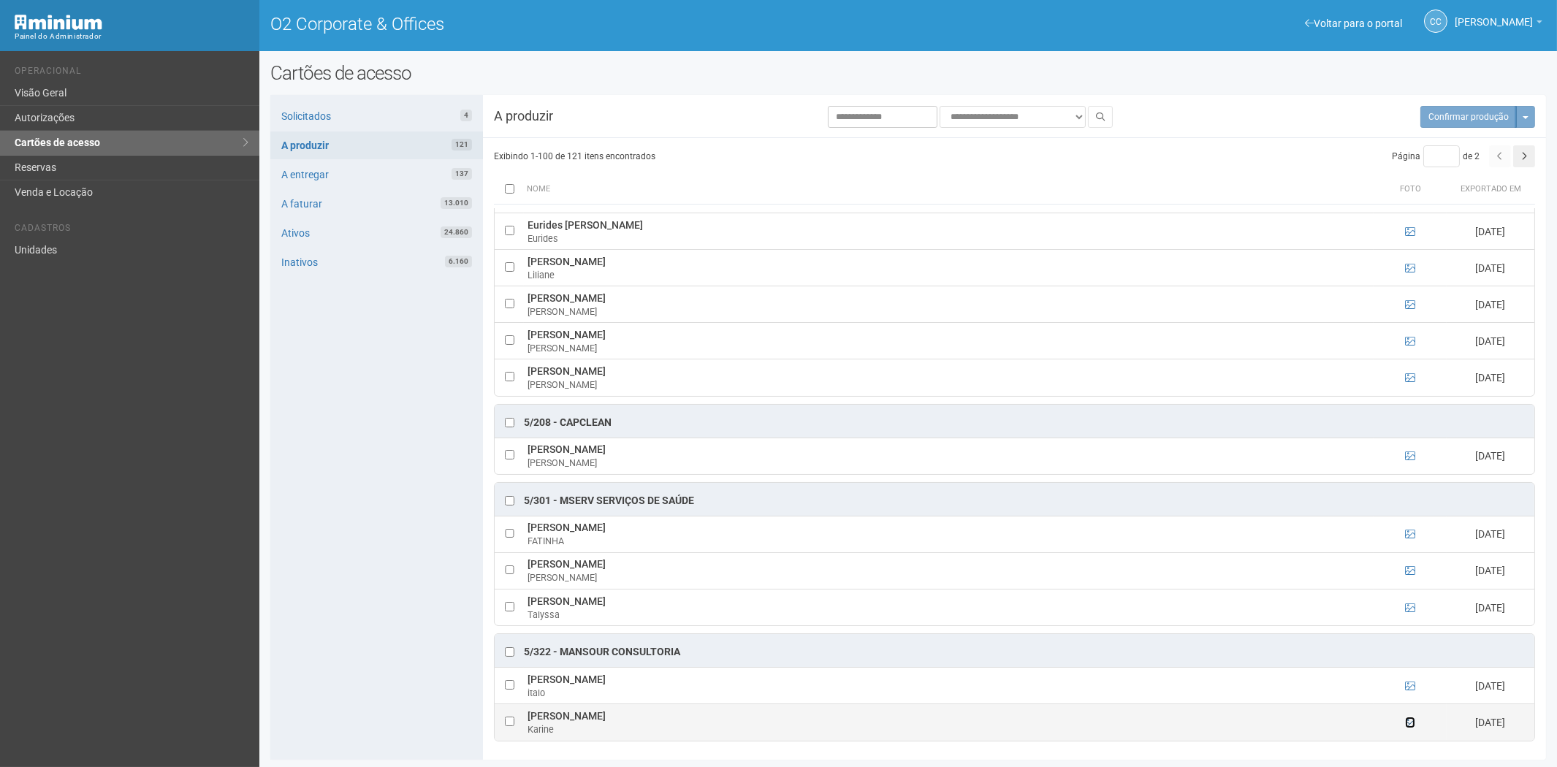
click at [1409, 722] on icon at bounding box center [1410, 723] width 10 height 10
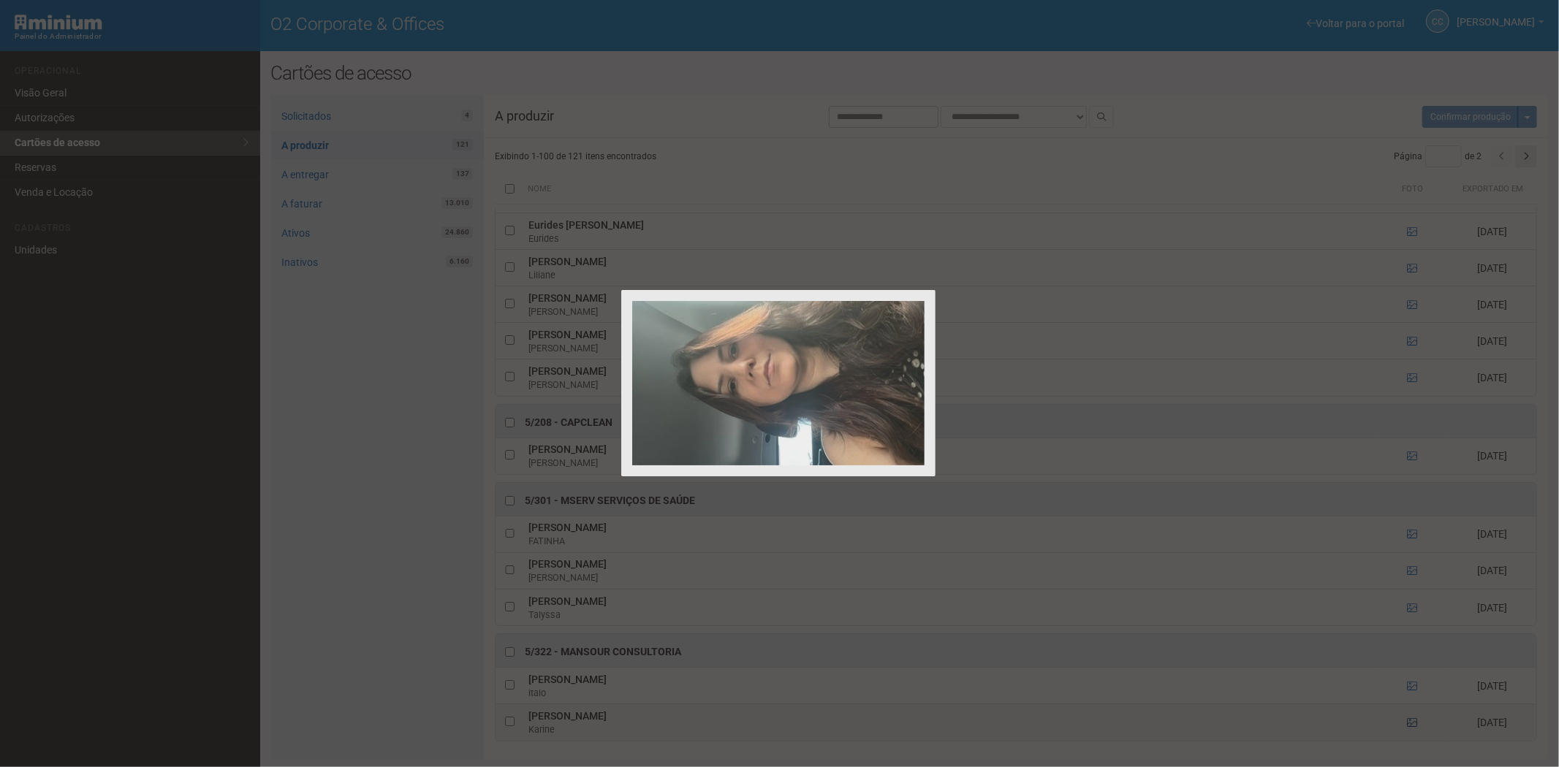
click at [1409, 722] on div at bounding box center [779, 383] width 1559 height 767
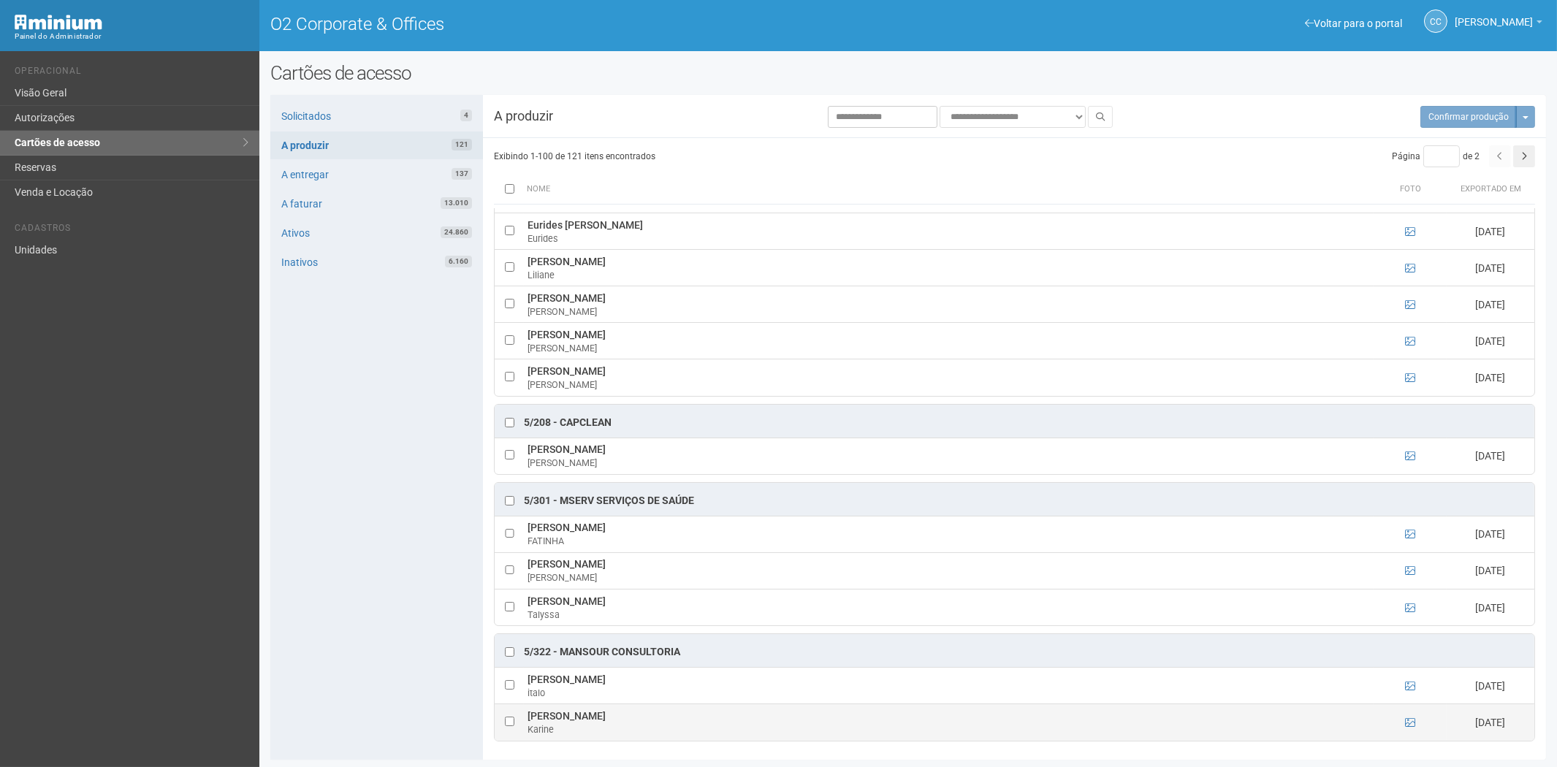
drag, startPoint x: 632, startPoint y: 722, endPoint x: 528, endPoint y: 720, distance: 103.8
click at [528, 720] on td "Karine Mansour Soare Karine" at bounding box center [949, 723] width 850 height 37
click at [1522, 152] on icon "button" at bounding box center [1525, 156] width 6 height 9
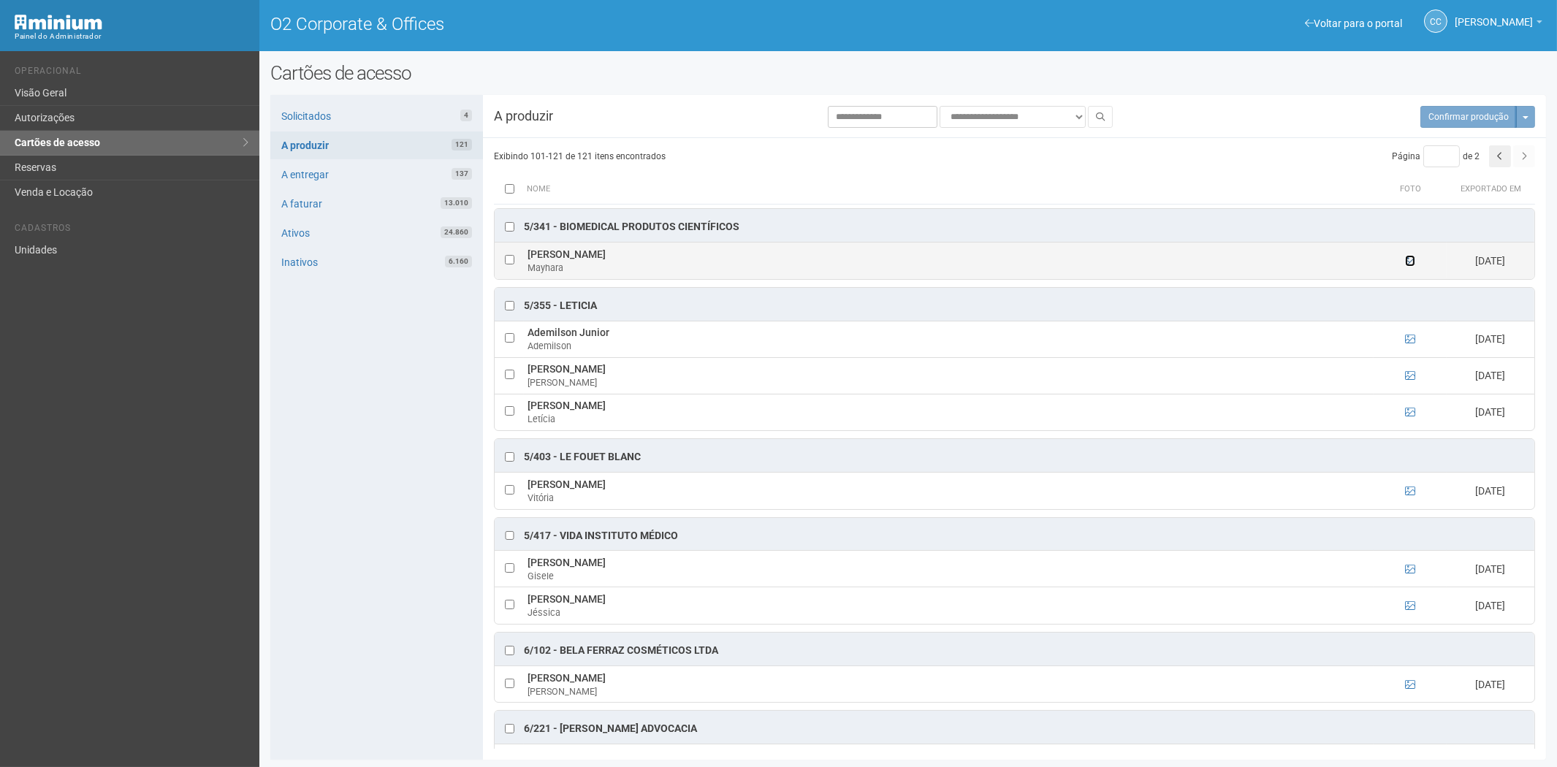
click at [1411, 261] on icon at bounding box center [1410, 261] width 10 height 10
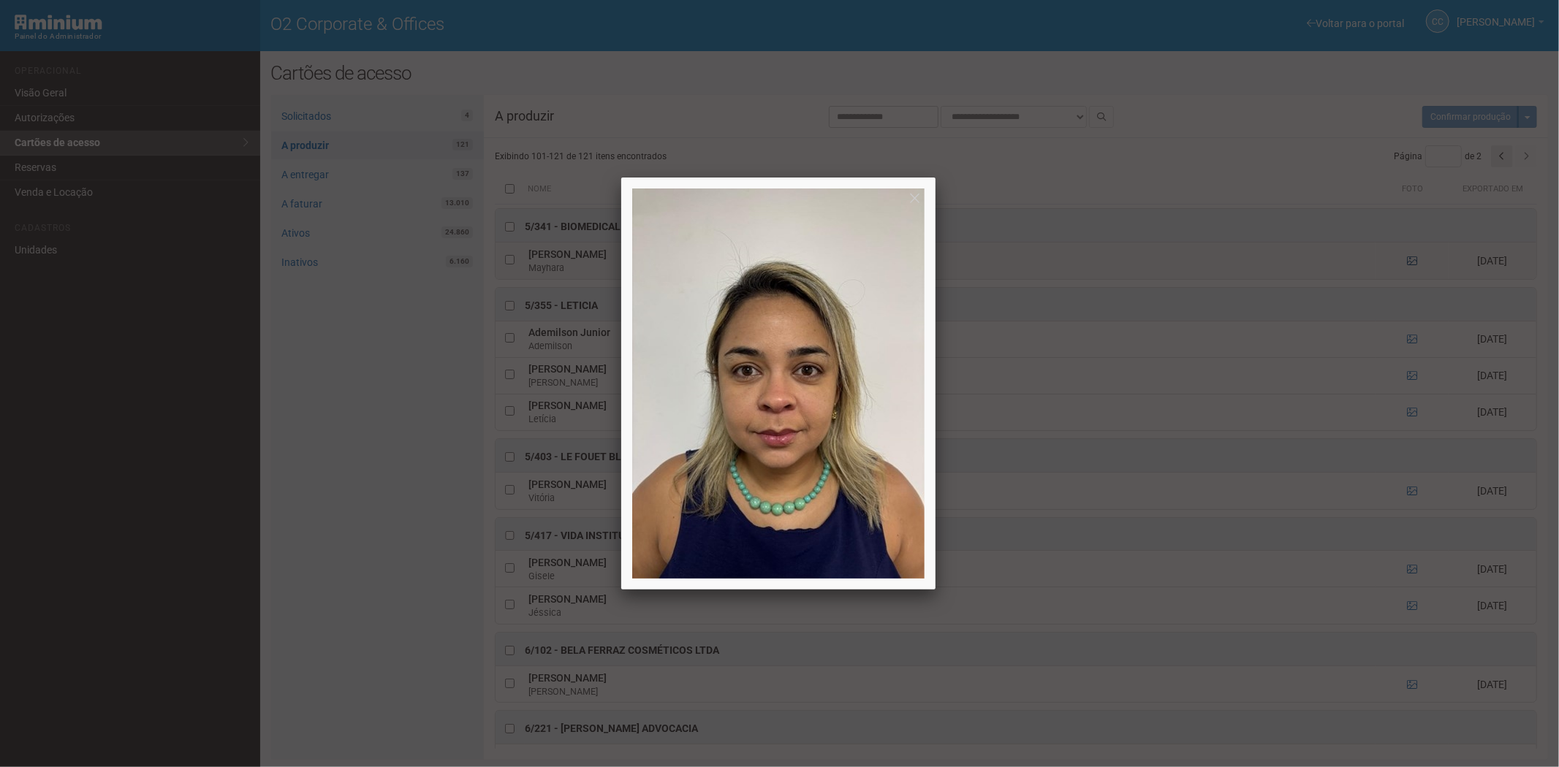
click at [1411, 261] on div at bounding box center [779, 383] width 1559 height 767
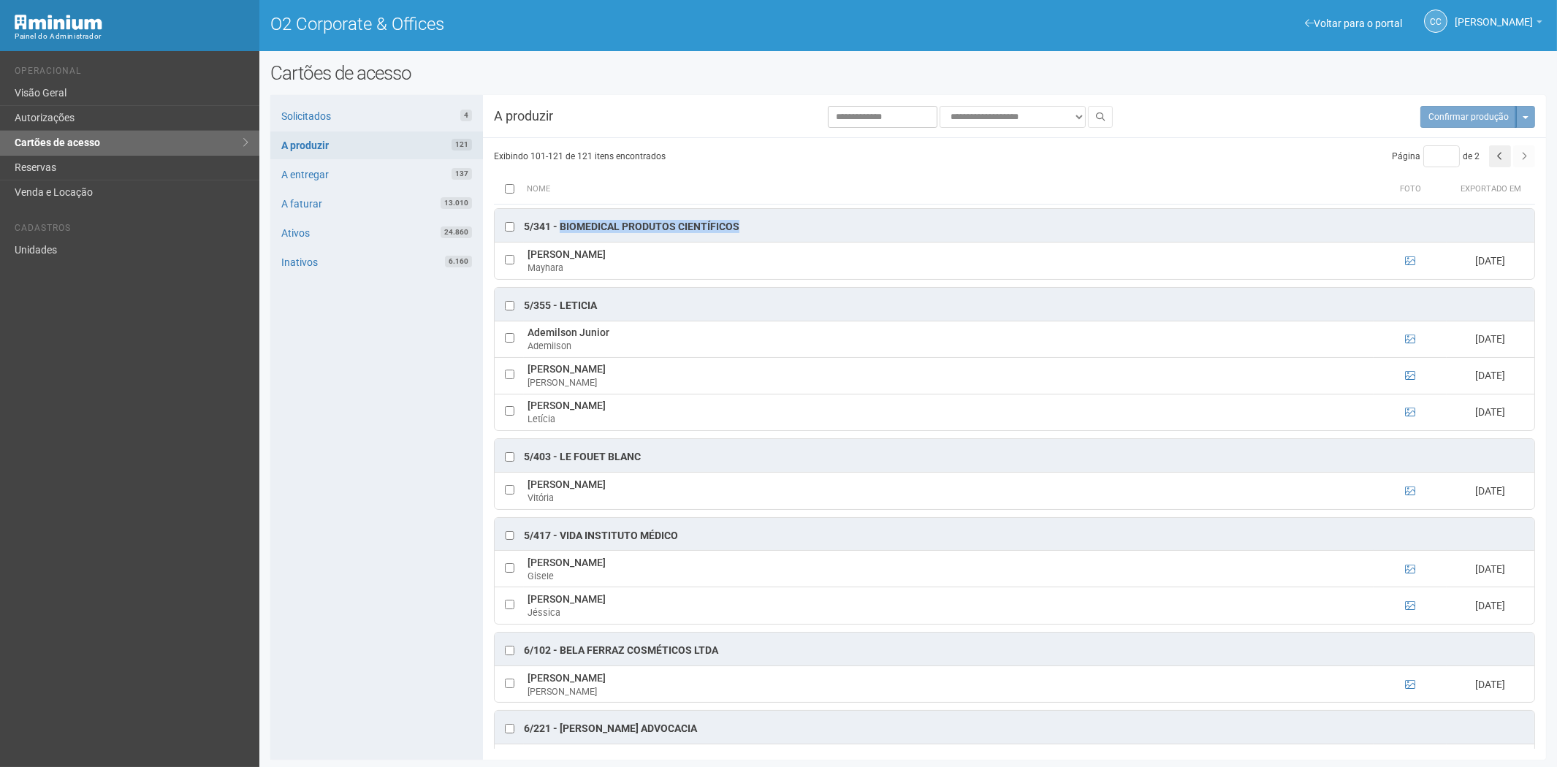
drag, startPoint x: 560, startPoint y: 223, endPoint x: 740, endPoint y: 227, distance: 179.8
click at [740, 227] on div "5/341 - BIOMEDICAL PRODUTOS CIENTÍFICOS" at bounding box center [1015, 225] width 1040 height 33
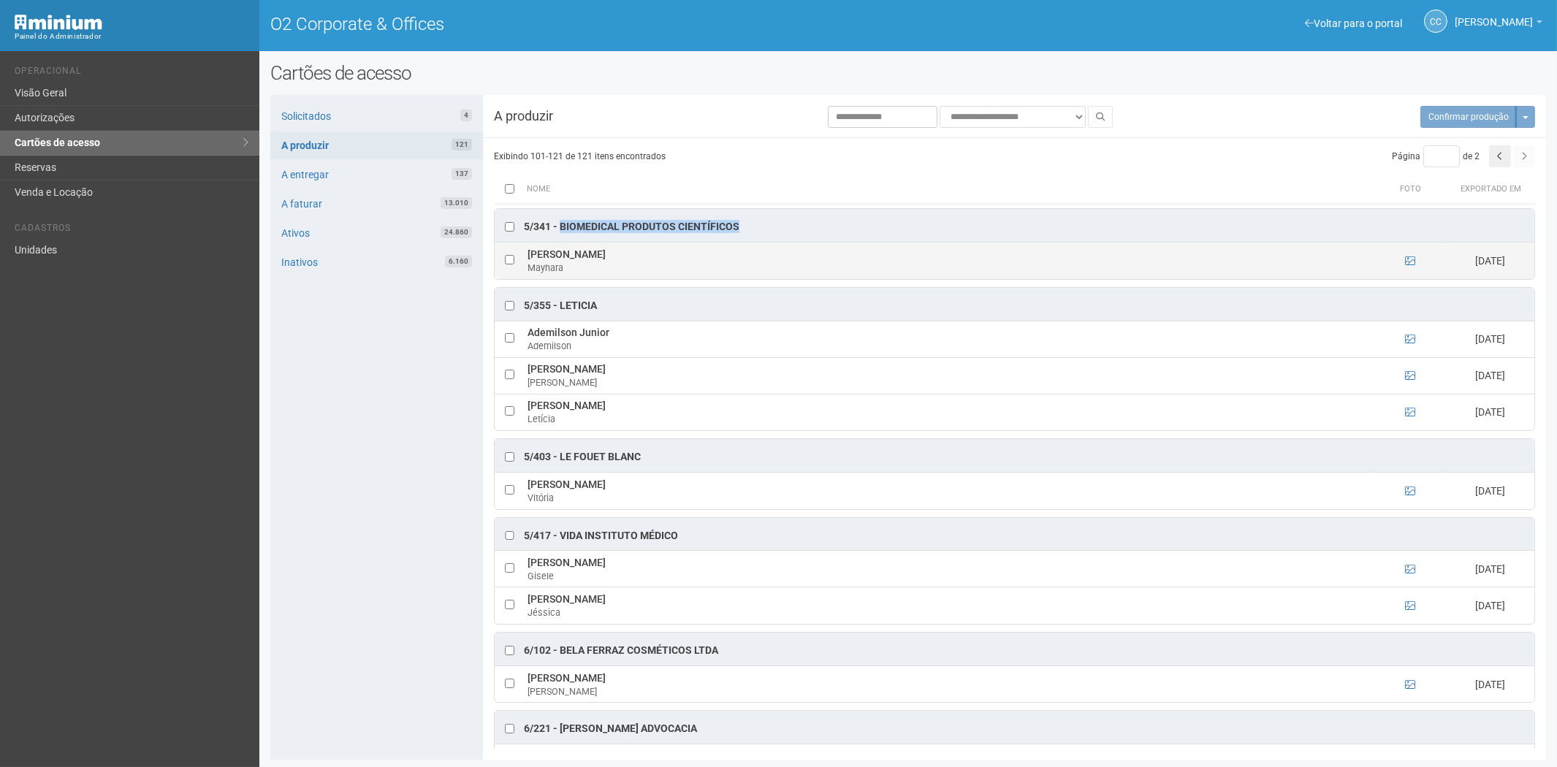
drag, startPoint x: 659, startPoint y: 254, endPoint x: 531, endPoint y: 259, distance: 128.0
click at [531, 259] on td "Mayhara Cristina dos Santos Lima Mayhara" at bounding box center [949, 261] width 850 height 37
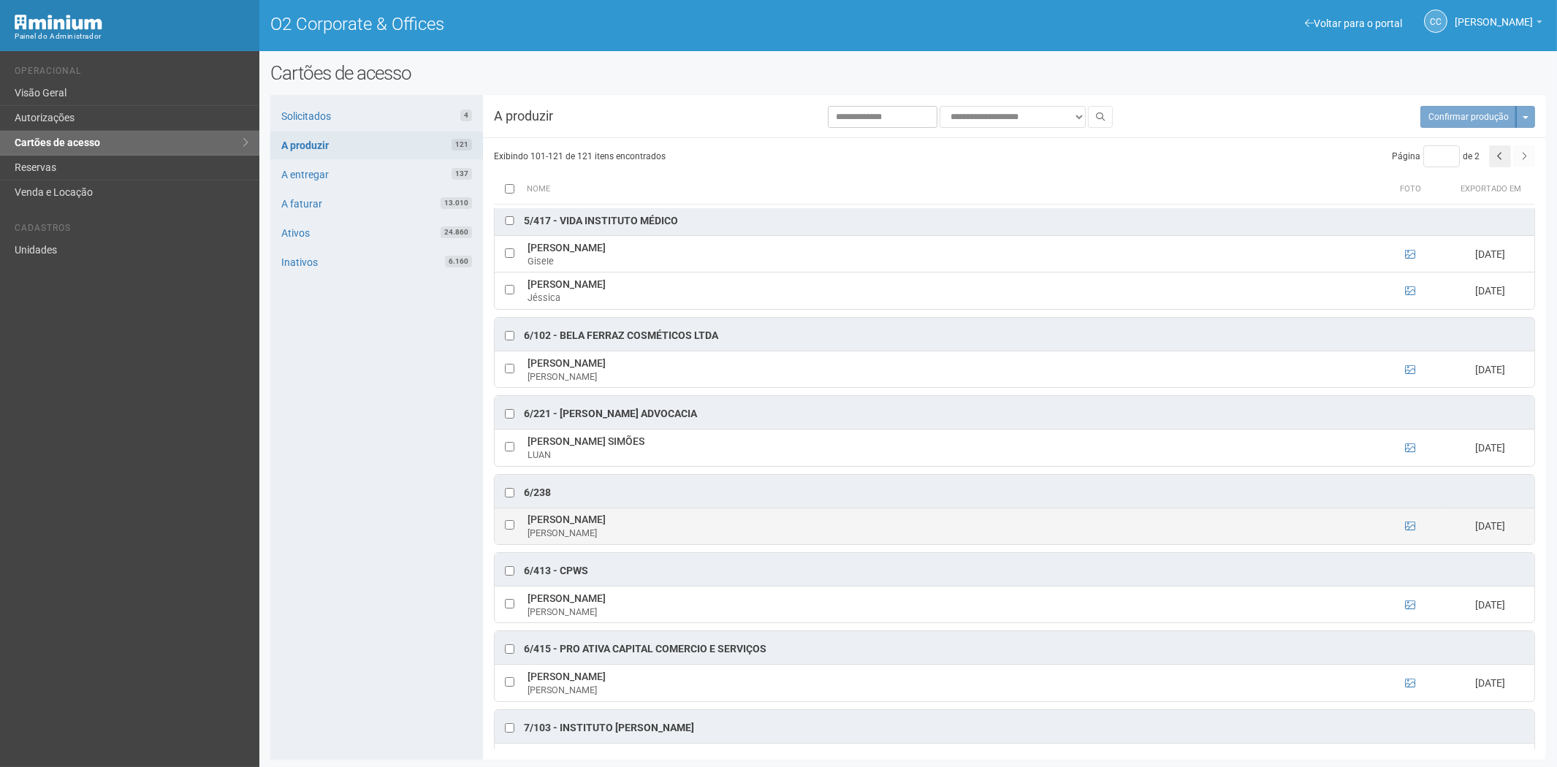
scroll to position [325, 0]
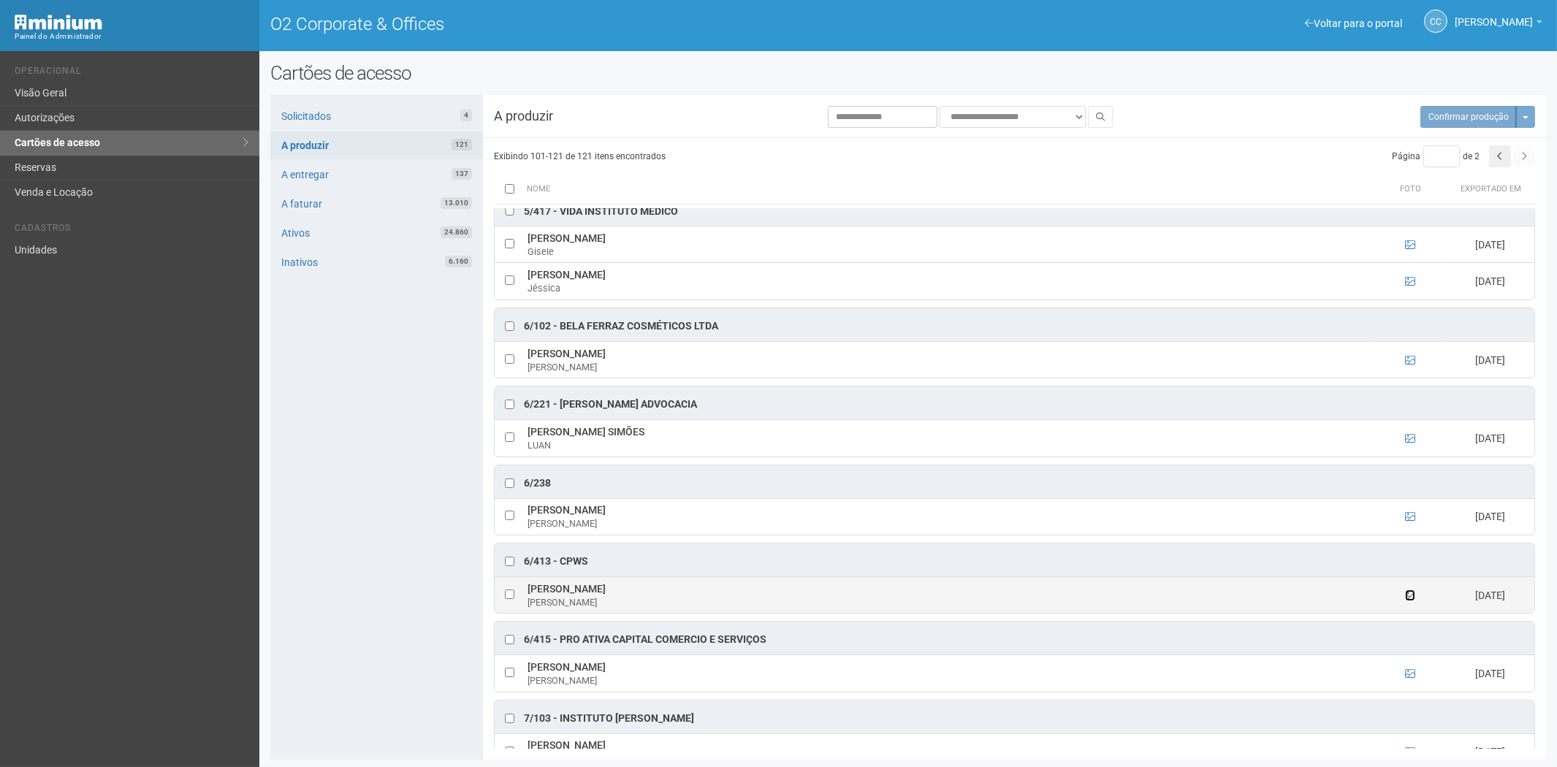
click at [1411, 601] on icon at bounding box center [1410, 596] width 10 height 10
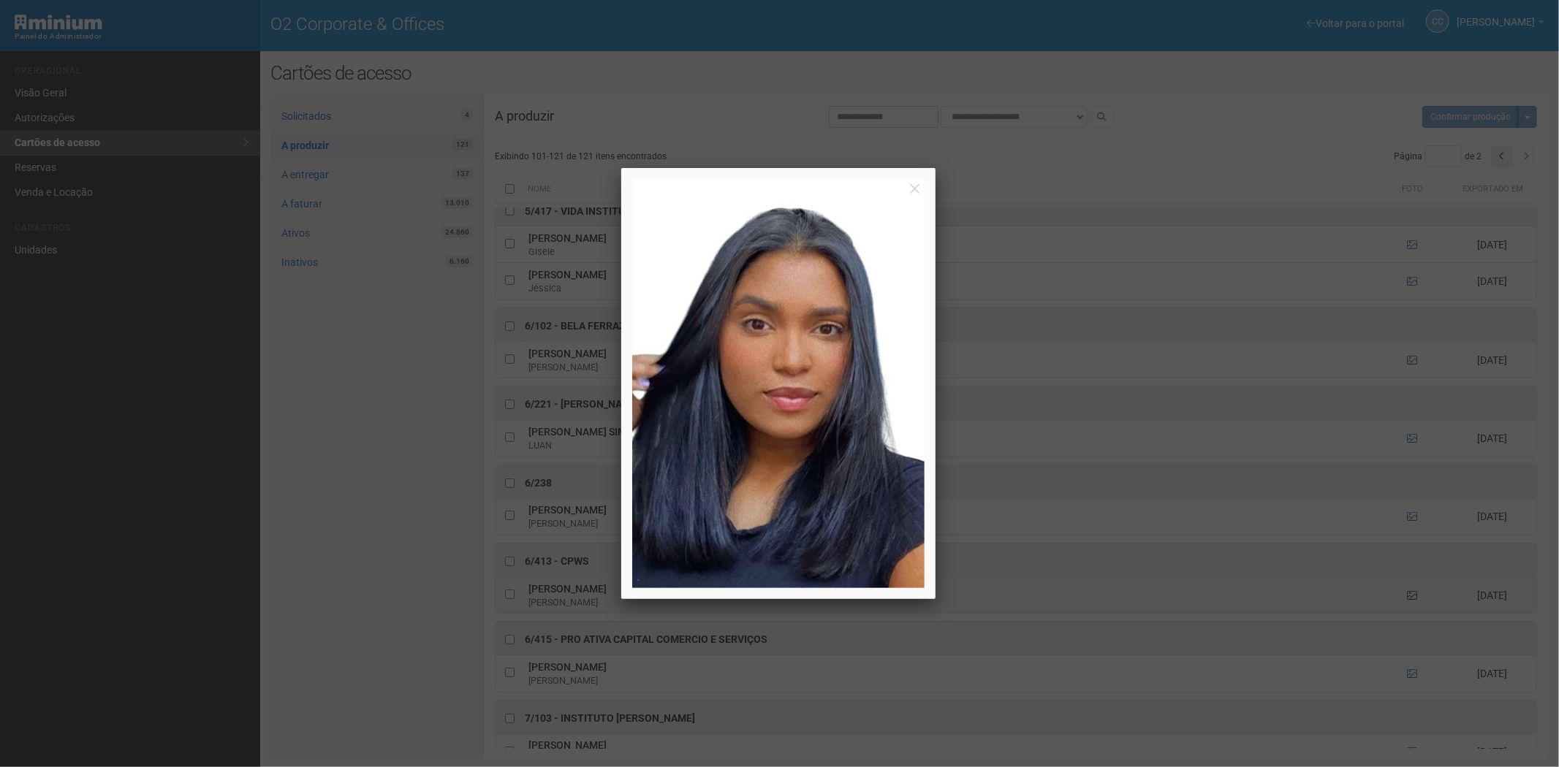
click at [1411, 602] on div at bounding box center [779, 383] width 1559 height 767
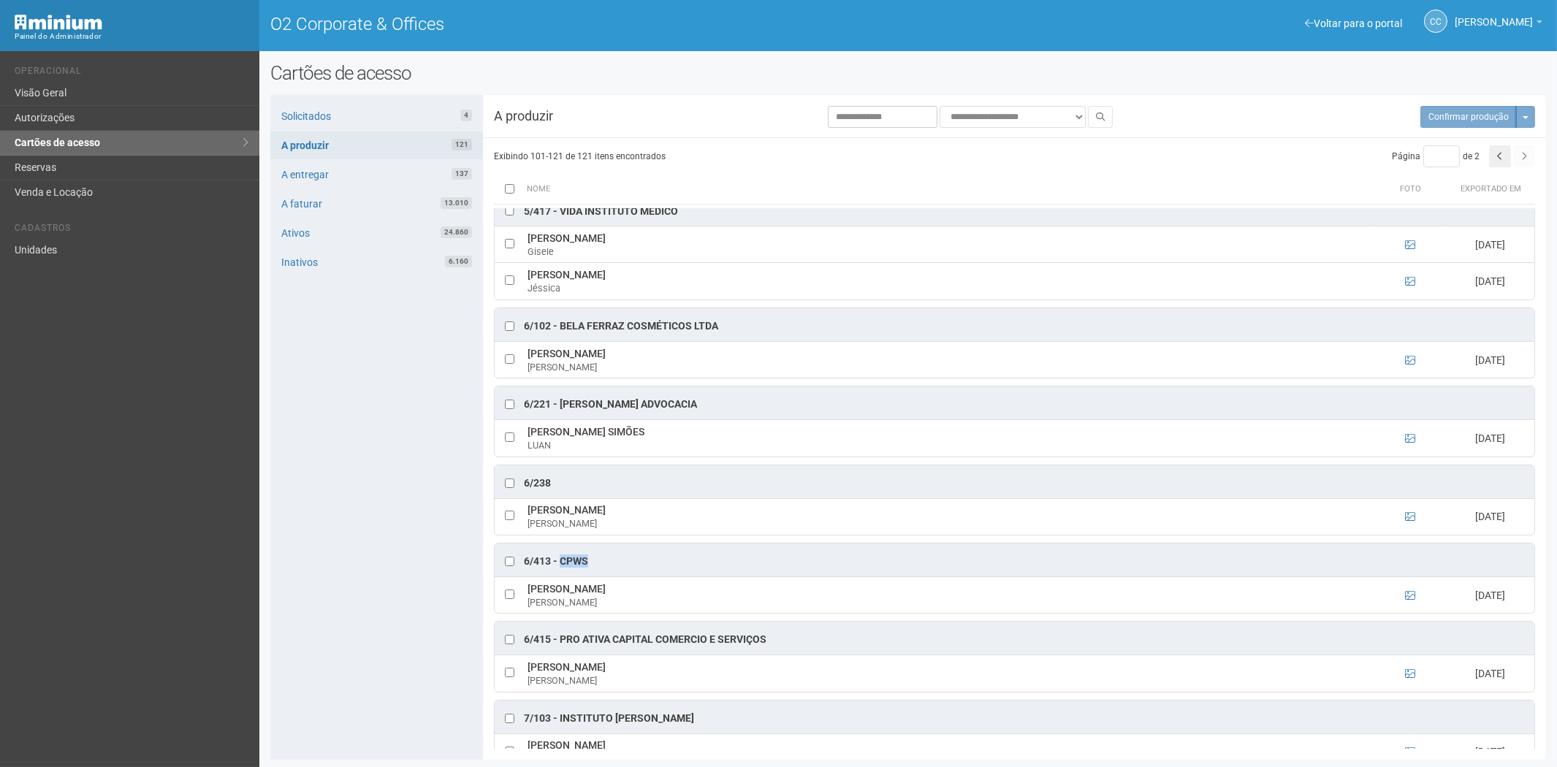
drag, startPoint x: 598, startPoint y: 565, endPoint x: 561, endPoint y: 563, distance: 37.3
click at [561, 563] on div "6/413 - CPWS" at bounding box center [1015, 560] width 1040 height 33
click at [509, 601] on td at bounding box center [509, 595] width 29 height 37
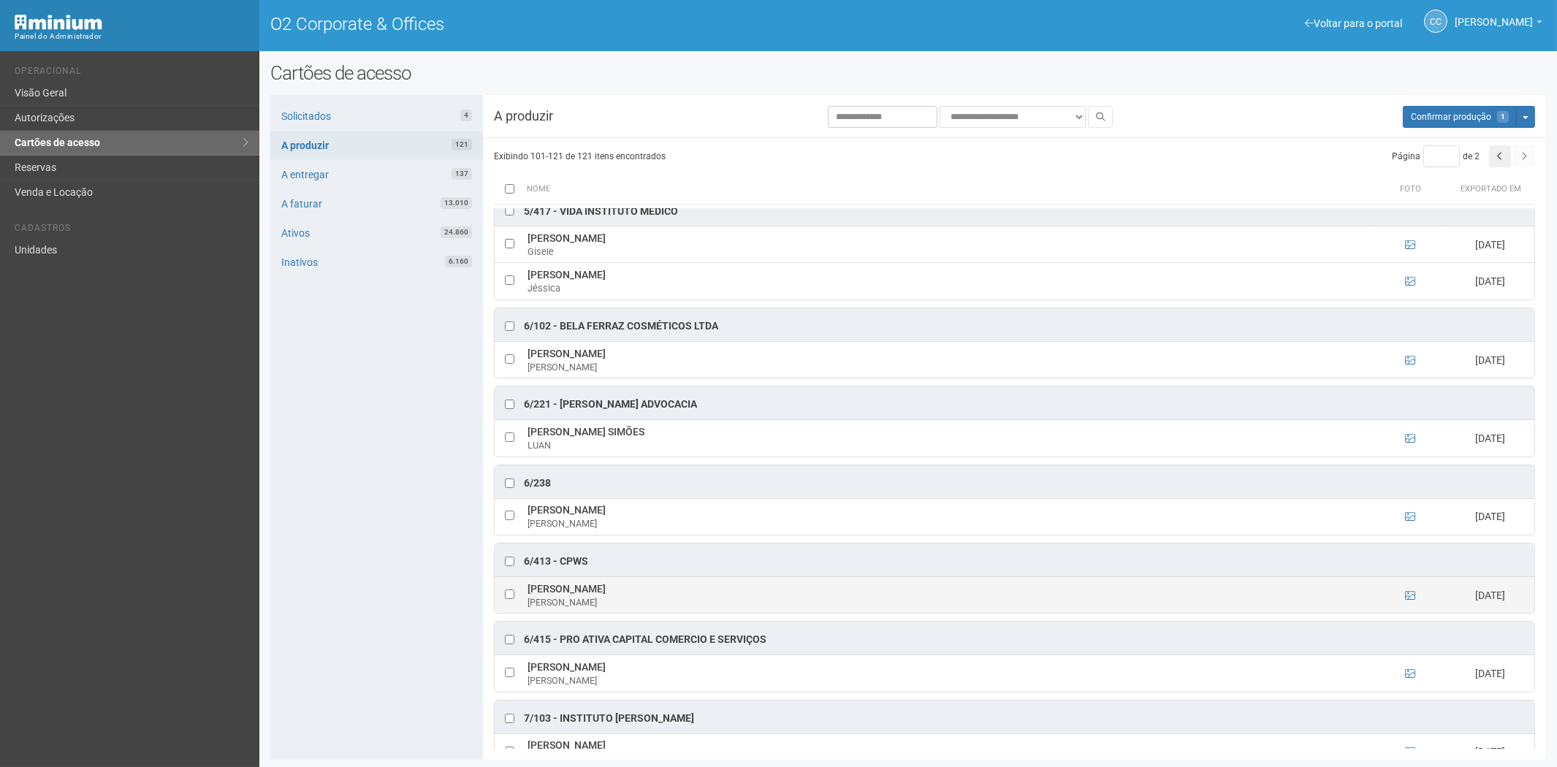
drag, startPoint x: 528, startPoint y: 595, endPoint x: 608, endPoint y: 593, distance: 79.7
click at [608, 593] on td "Maryanna Matos Maryanna" at bounding box center [949, 595] width 850 height 37
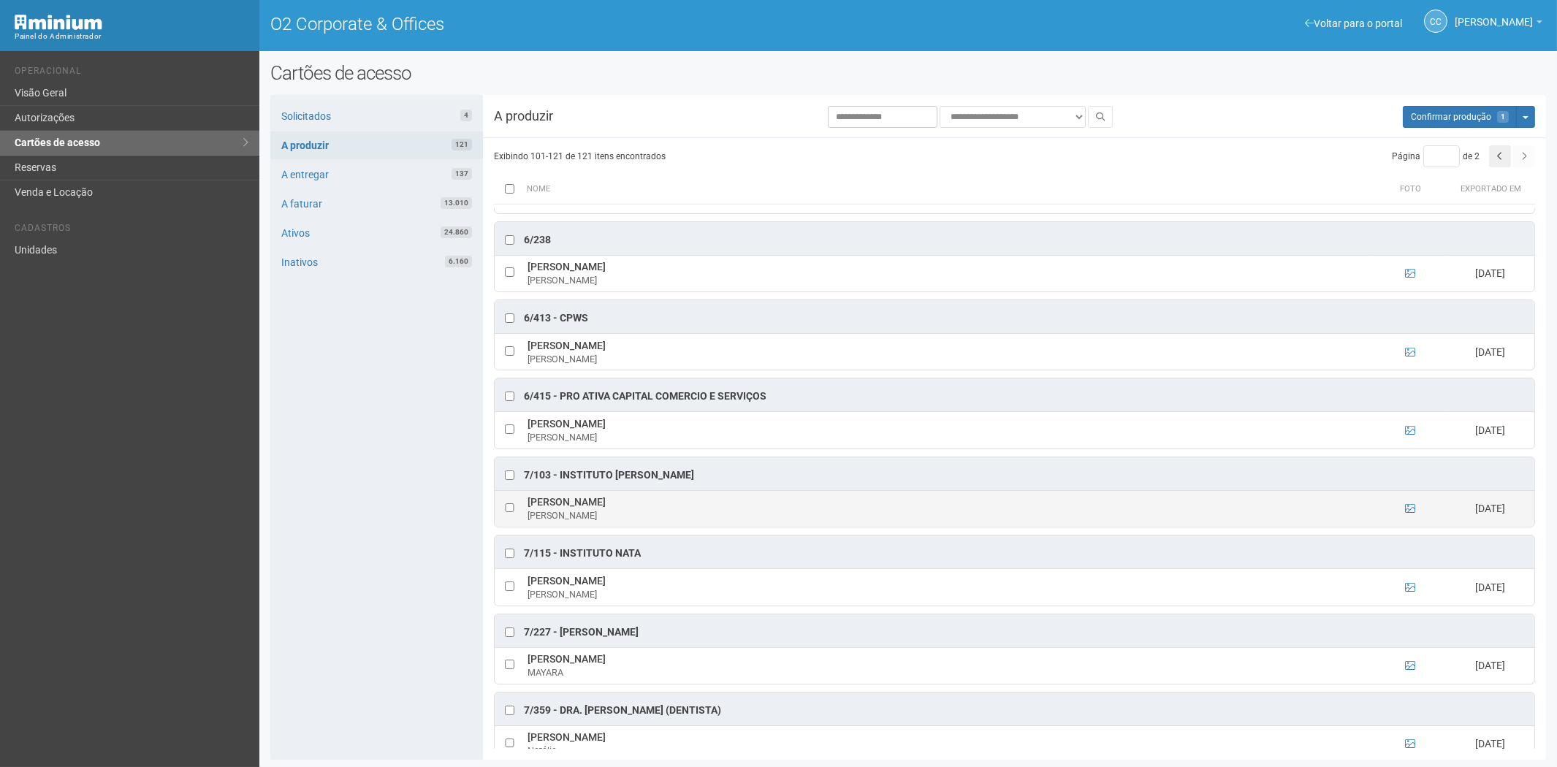
scroll to position [649, 0]
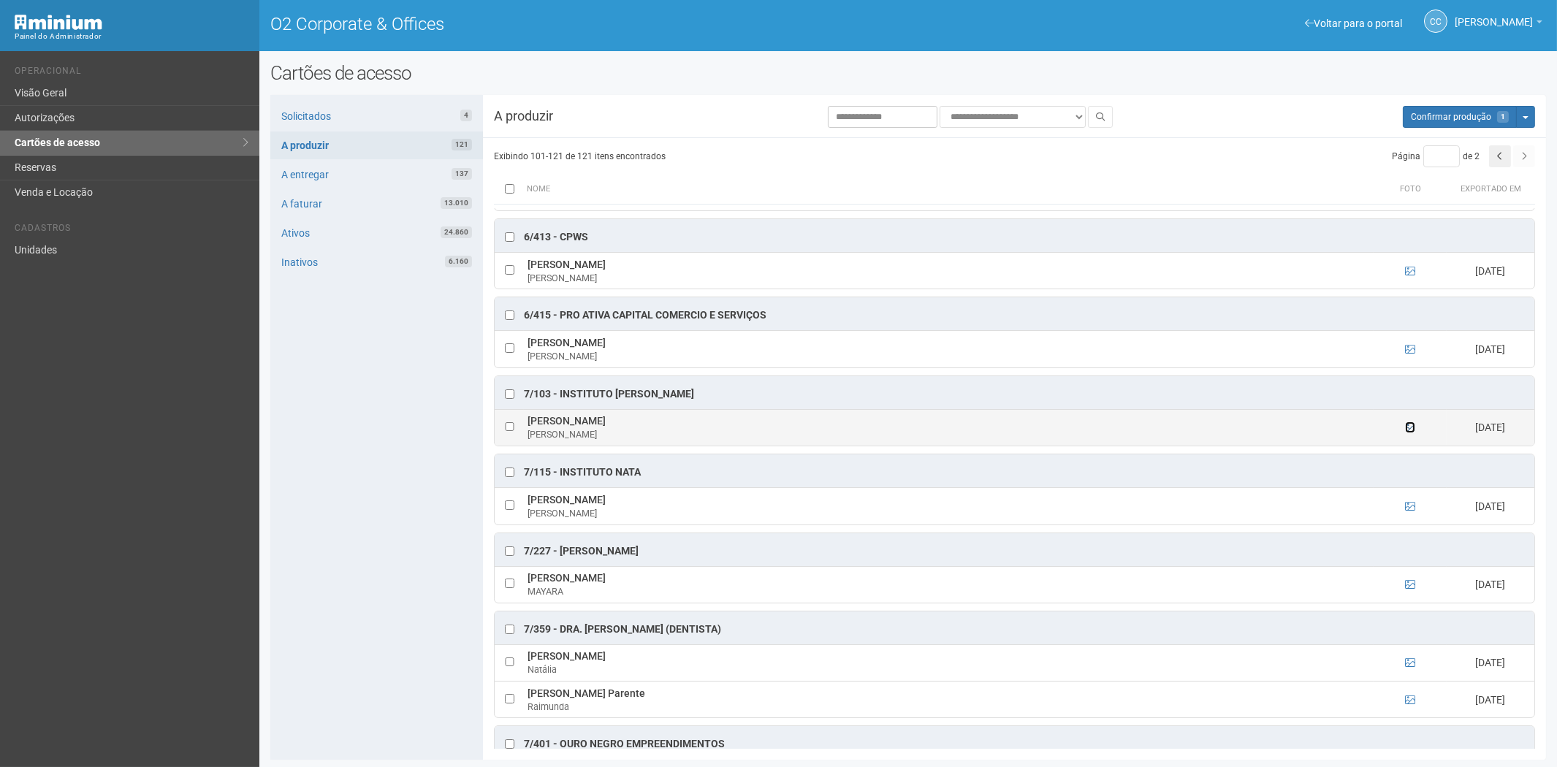
click at [1407, 433] on icon at bounding box center [1410, 427] width 10 height 10
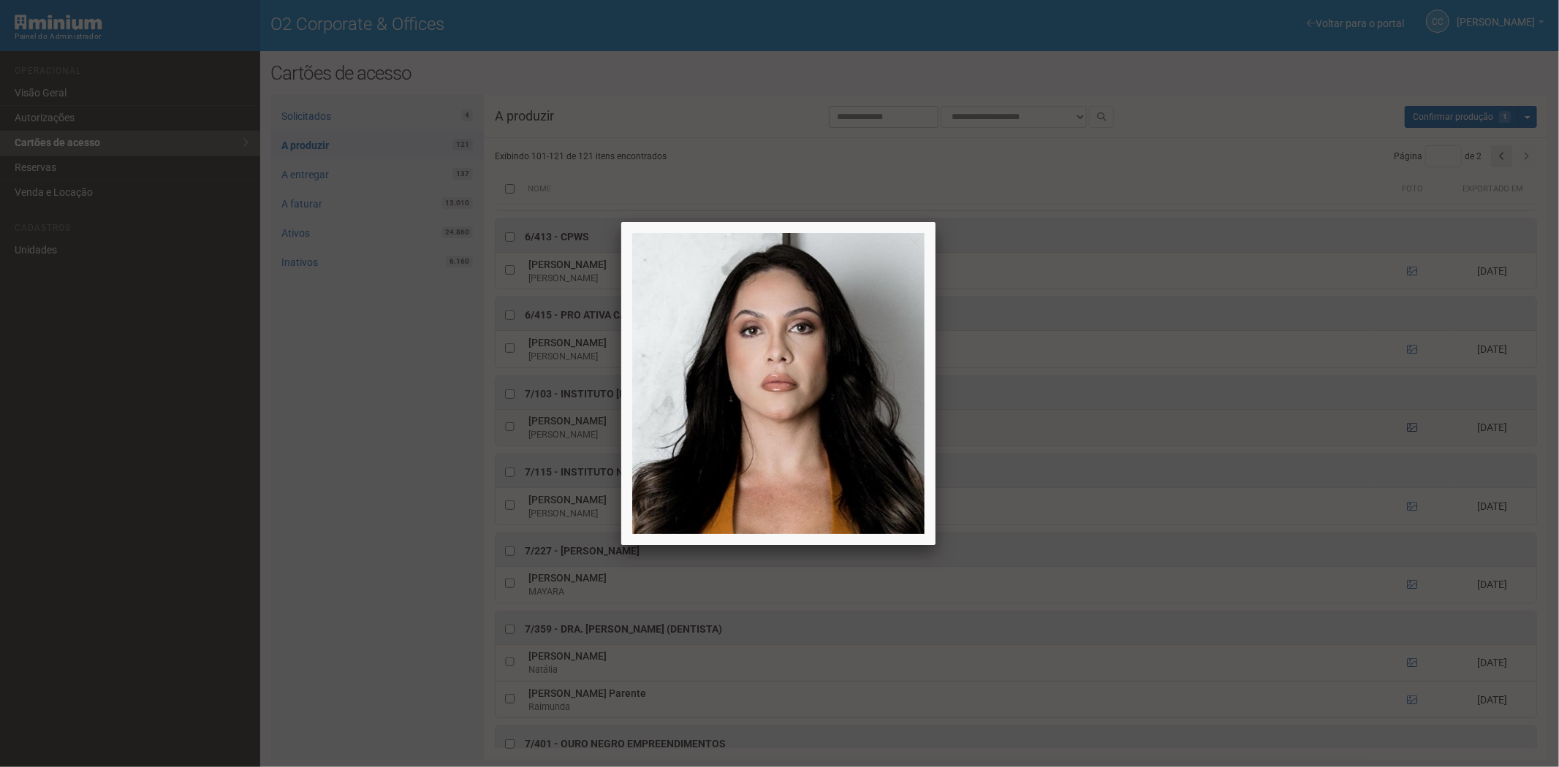
click at [1407, 433] on div at bounding box center [779, 383] width 1559 height 767
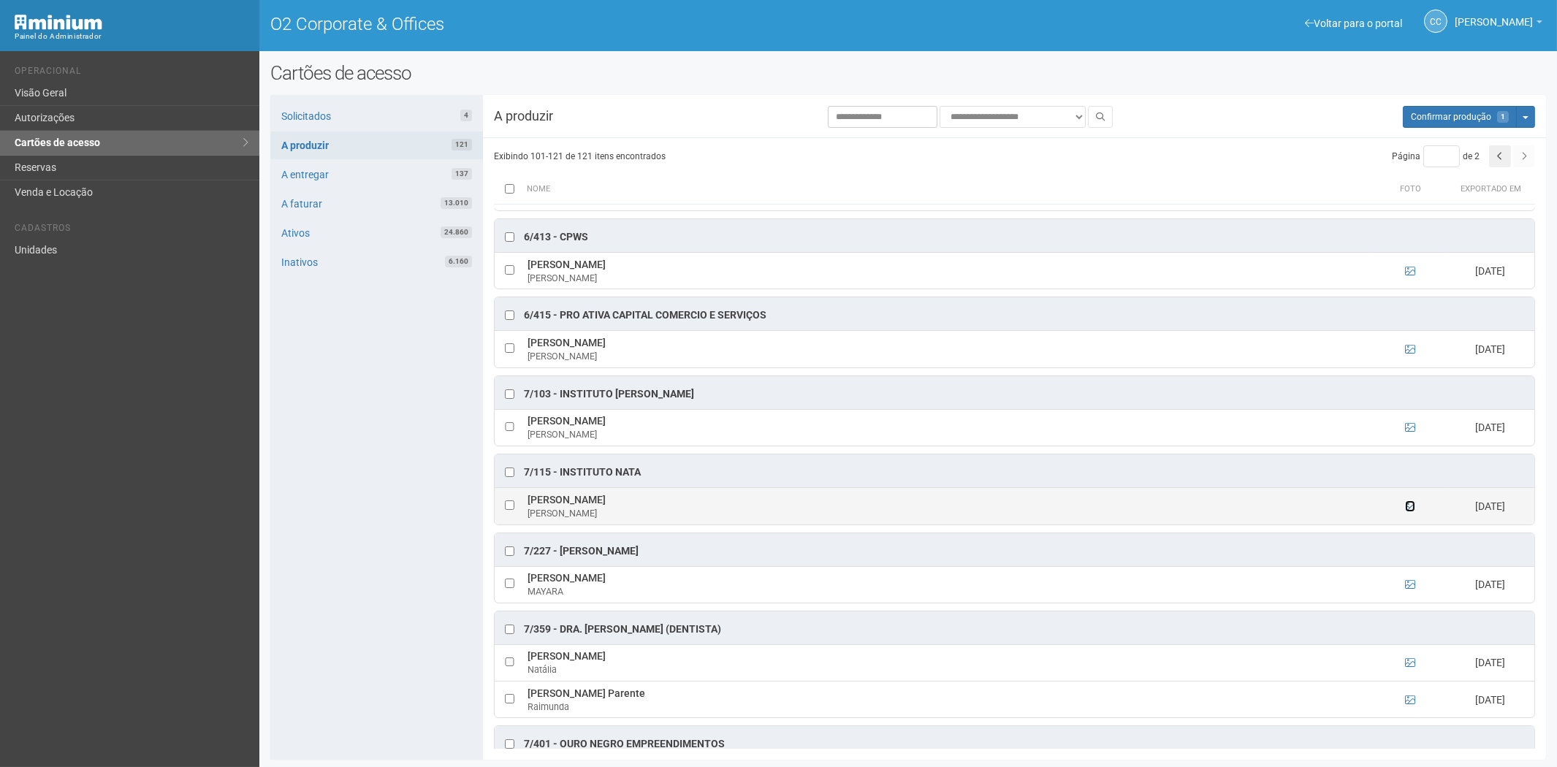
click at [1405, 512] on icon at bounding box center [1410, 506] width 10 height 10
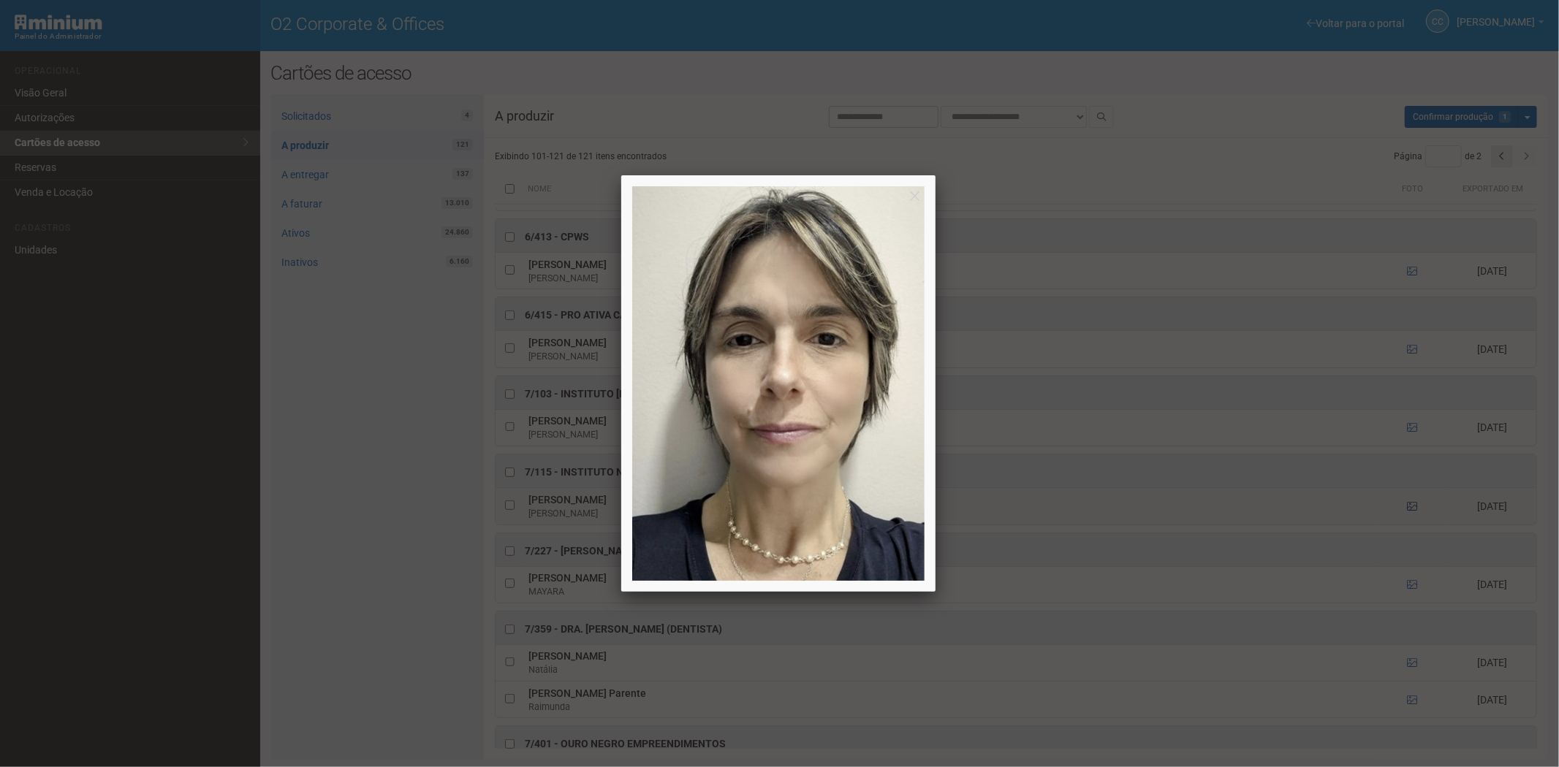
click at [1404, 513] on div at bounding box center [779, 383] width 1559 height 767
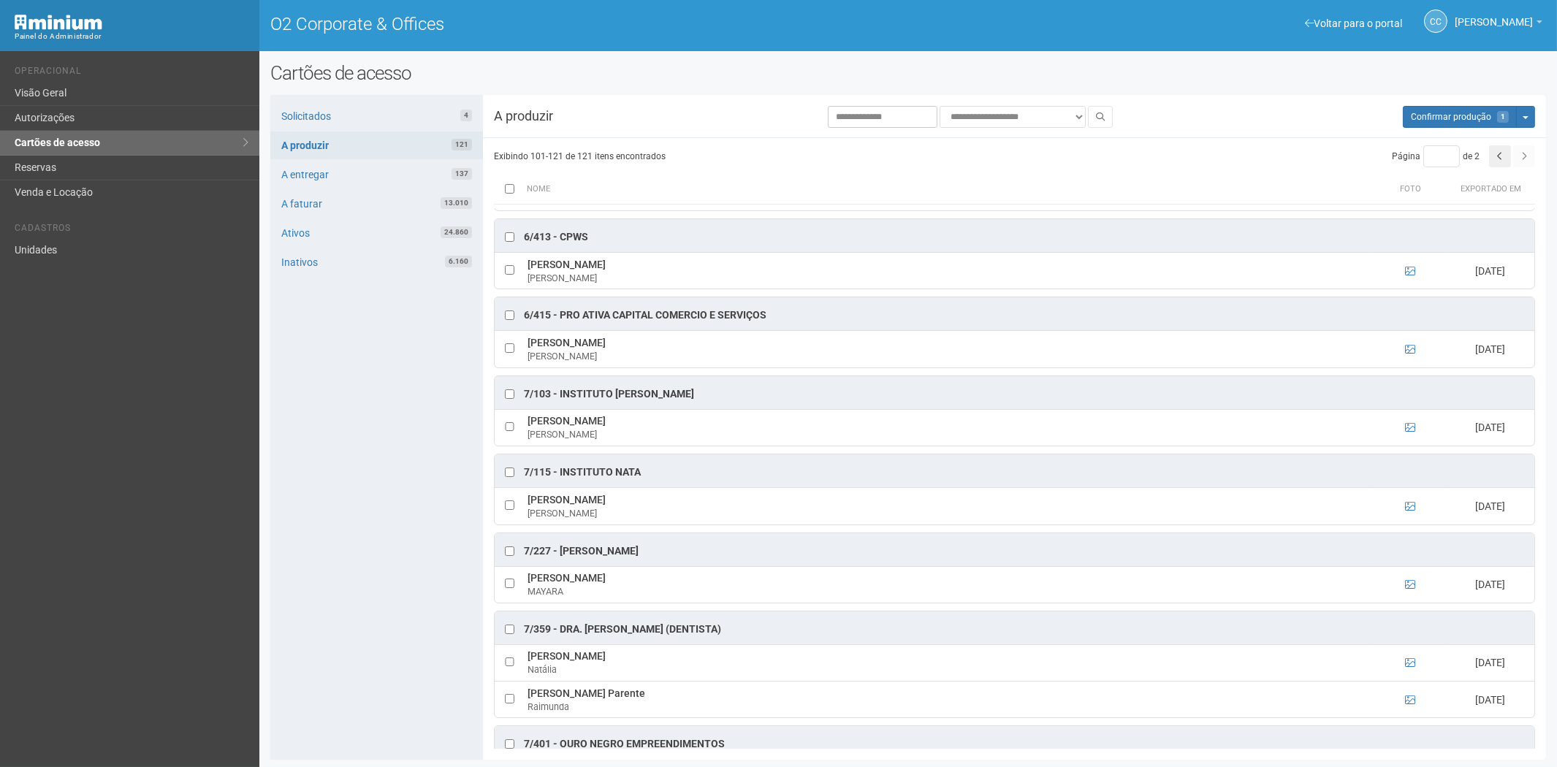
drag, startPoint x: 561, startPoint y: 400, endPoint x: 710, endPoint y: 401, distance: 149.8
click at [710, 401] on div "7/103 - Instituto Andrea Tedesco" at bounding box center [1015, 392] width 1040 height 33
drag, startPoint x: 667, startPoint y: 433, endPoint x: 528, endPoint y: 432, distance: 138.9
click at [528, 432] on td "Elisa Gomes Batista Belmont Elisa" at bounding box center [949, 427] width 850 height 37
drag, startPoint x: 559, startPoint y: 477, endPoint x: 634, endPoint y: 479, distance: 75.3
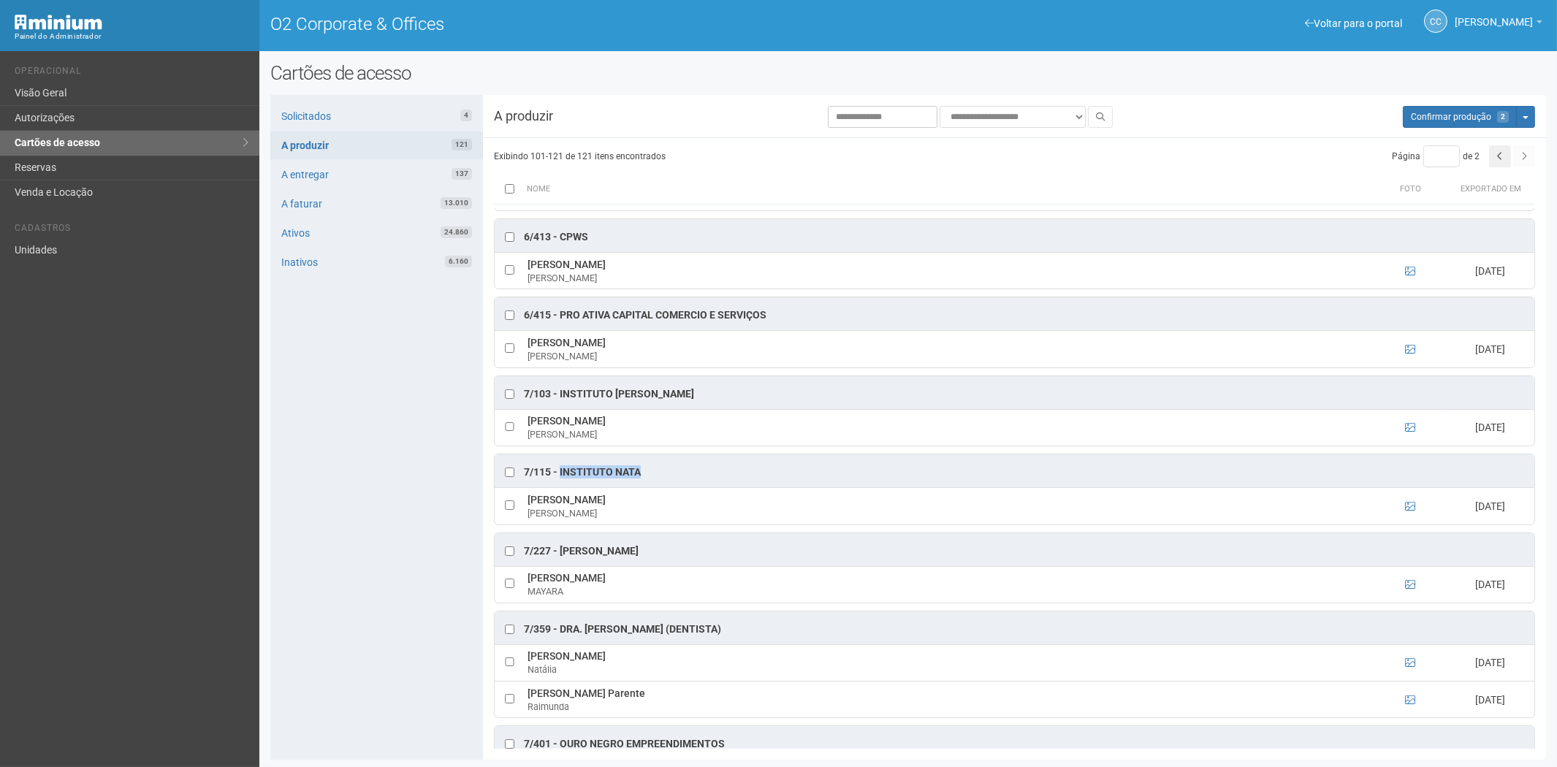
click at [634, 479] on div "7/115 - INSTITUTO NATA" at bounding box center [582, 473] width 117 height 15
drag, startPoint x: 582, startPoint y: 479, endPoint x: 647, endPoint y: 485, distance: 65.2
click at [647, 487] on div "7/115 - INSTITUTO NATA" at bounding box center [1015, 471] width 1040 height 33
drag, startPoint x: 653, startPoint y: 476, endPoint x: 560, endPoint y: 480, distance: 92.9
click at [560, 480] on div "7/115 - INSTITUTO NATA" at bounding box center [1015, 471] width 1040 height 33
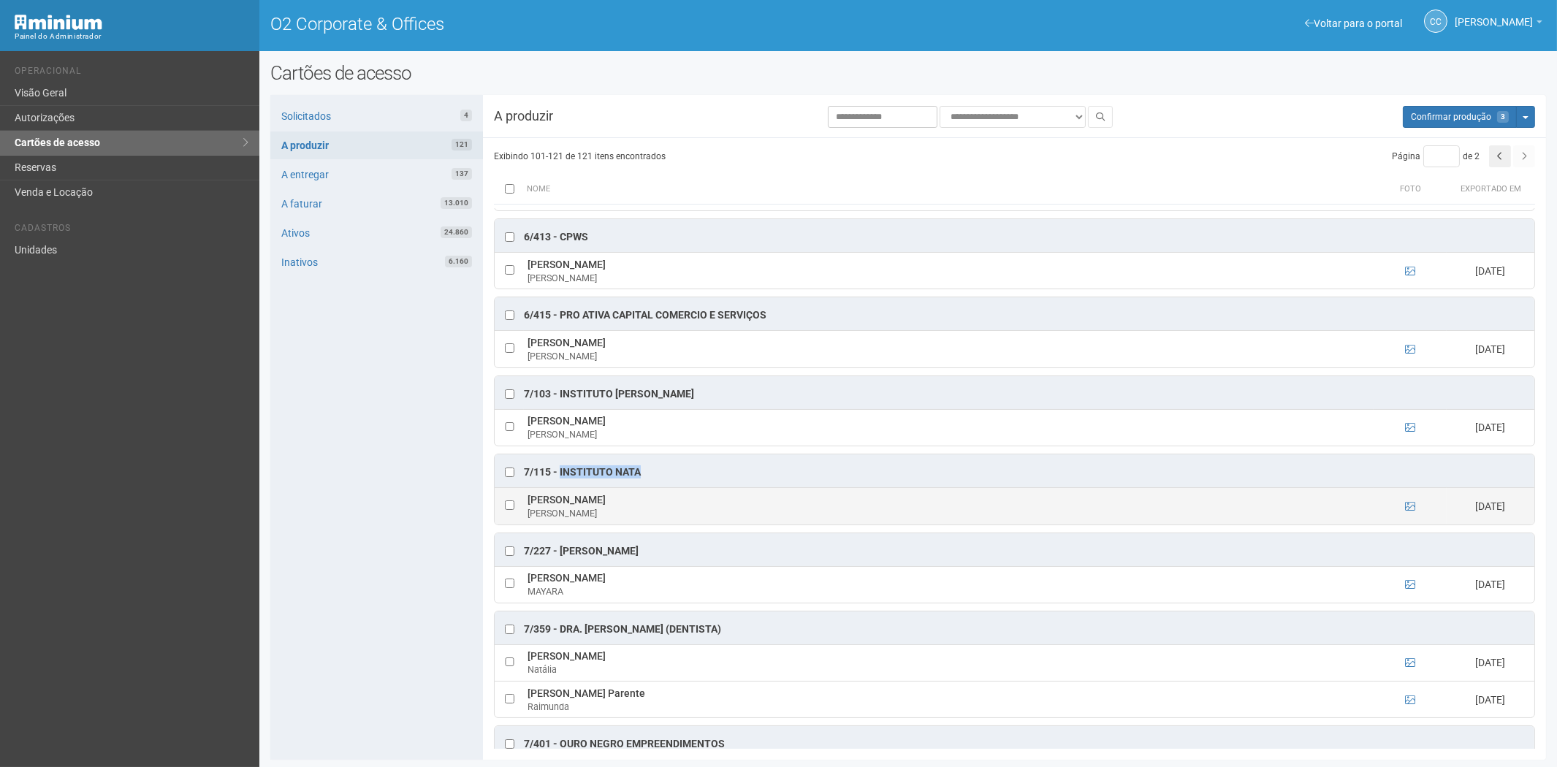
drag, startPoint x: 779, startPoint y: 505, endPoint x: 531, endPoint y: 509, distance: 248.5
click at [531, 509] on td "MARIA FERNANDA MONTEIRO DA SILVA FERREIRA MARIA" at bounding box center [949, 506] width 850 height 37
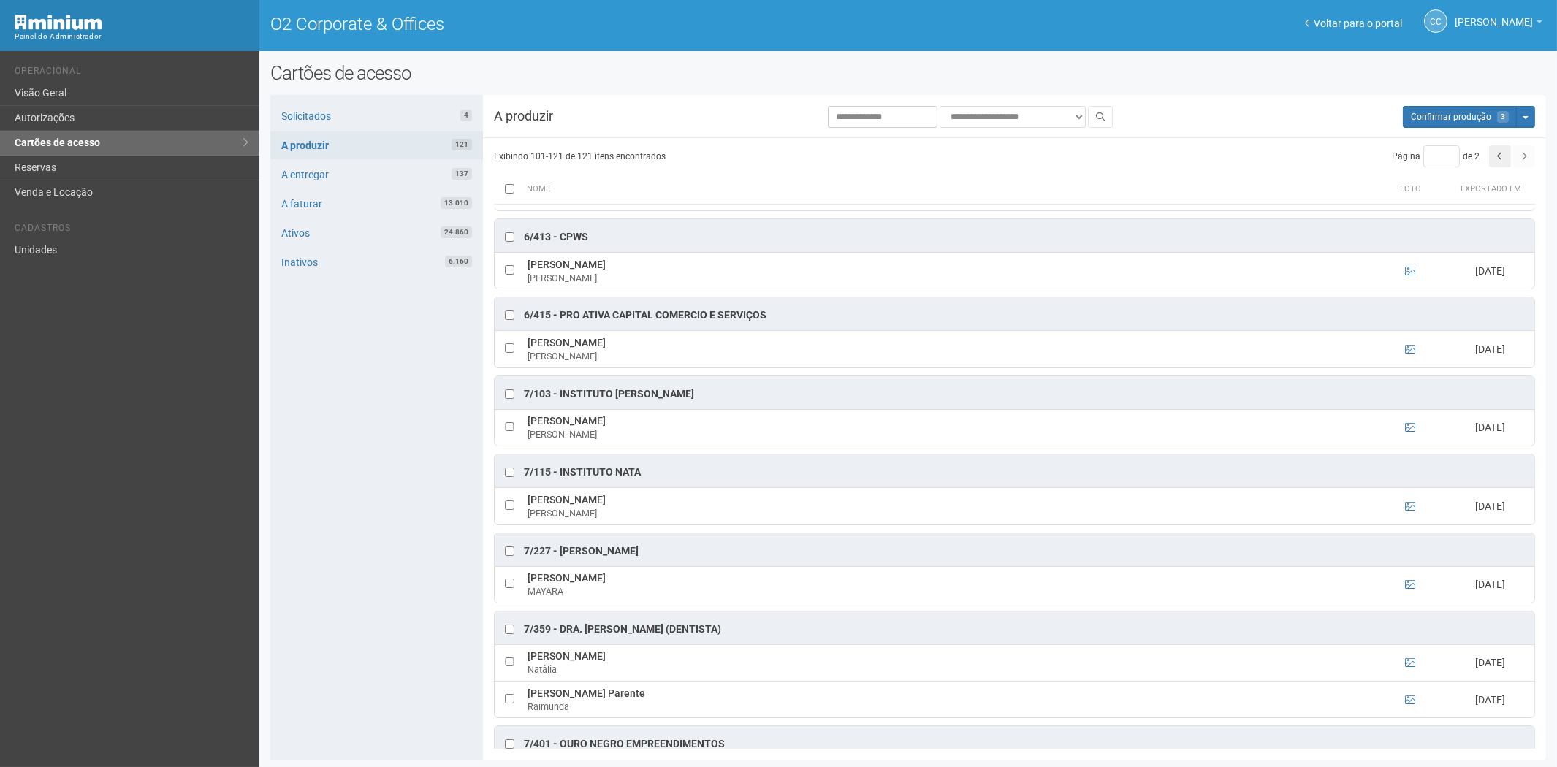
drag, startPoint x: 368, startPoint y: 597, endPoint x: 483, endPoint y: 602, distance: 115.6
click at [368, 597] on div "Solicitados 4 A produzir 121 A entregar 137 A faturar 13.010 Ativos 24.860 Inat…" at bounding box center [376, 427] width 213 height 665
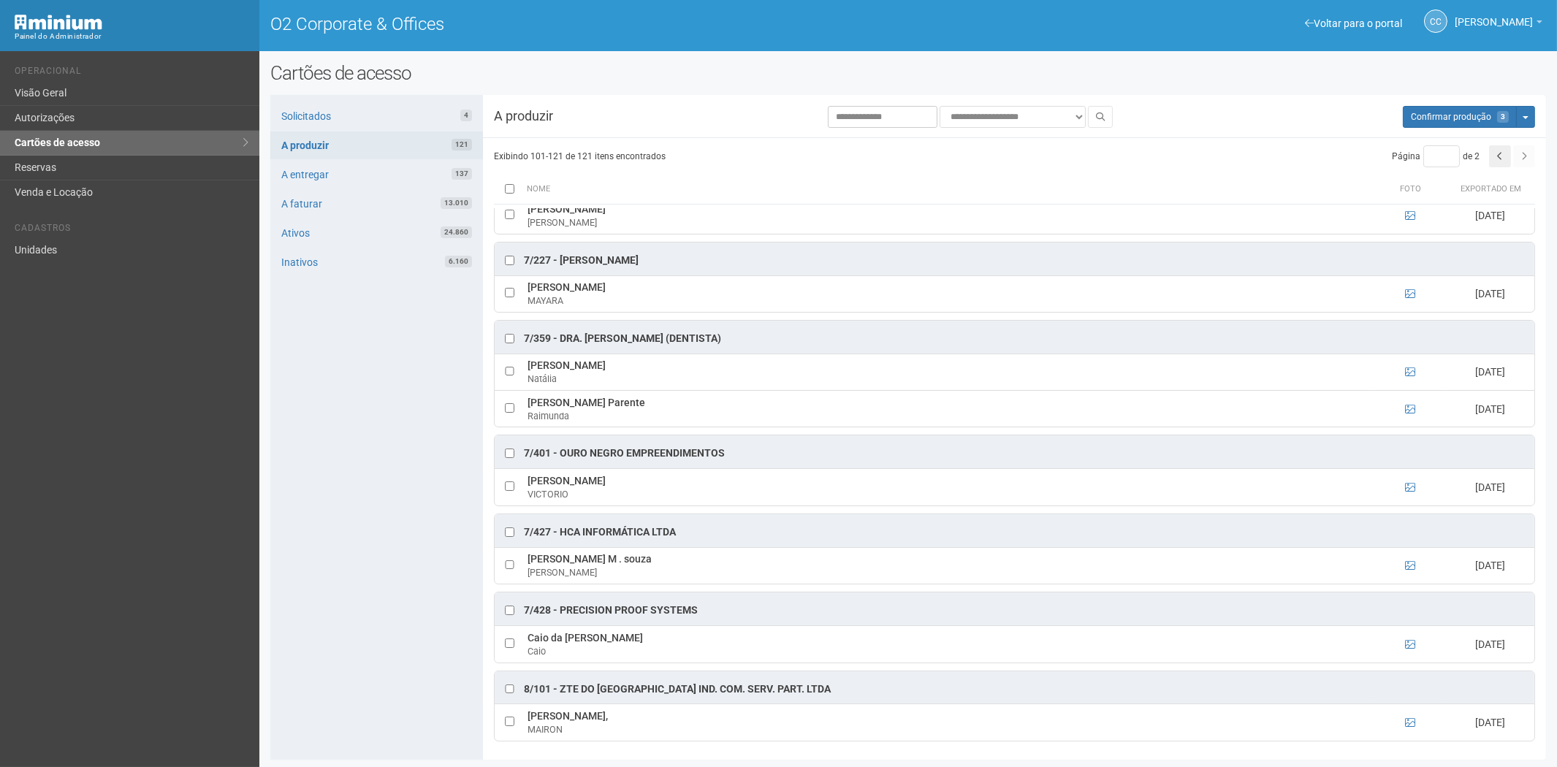
scroll to position [1, 0]
drag, startPoint x: 744, startPoint y: 447, endPoint x: 561, endPoint y: 451, distance: 183.5
click at [561, 451] on div "7/401 - OURO NEGRO EMPREENDIMENTOS" at bounding box center [1015, 452] width 1040 height 33
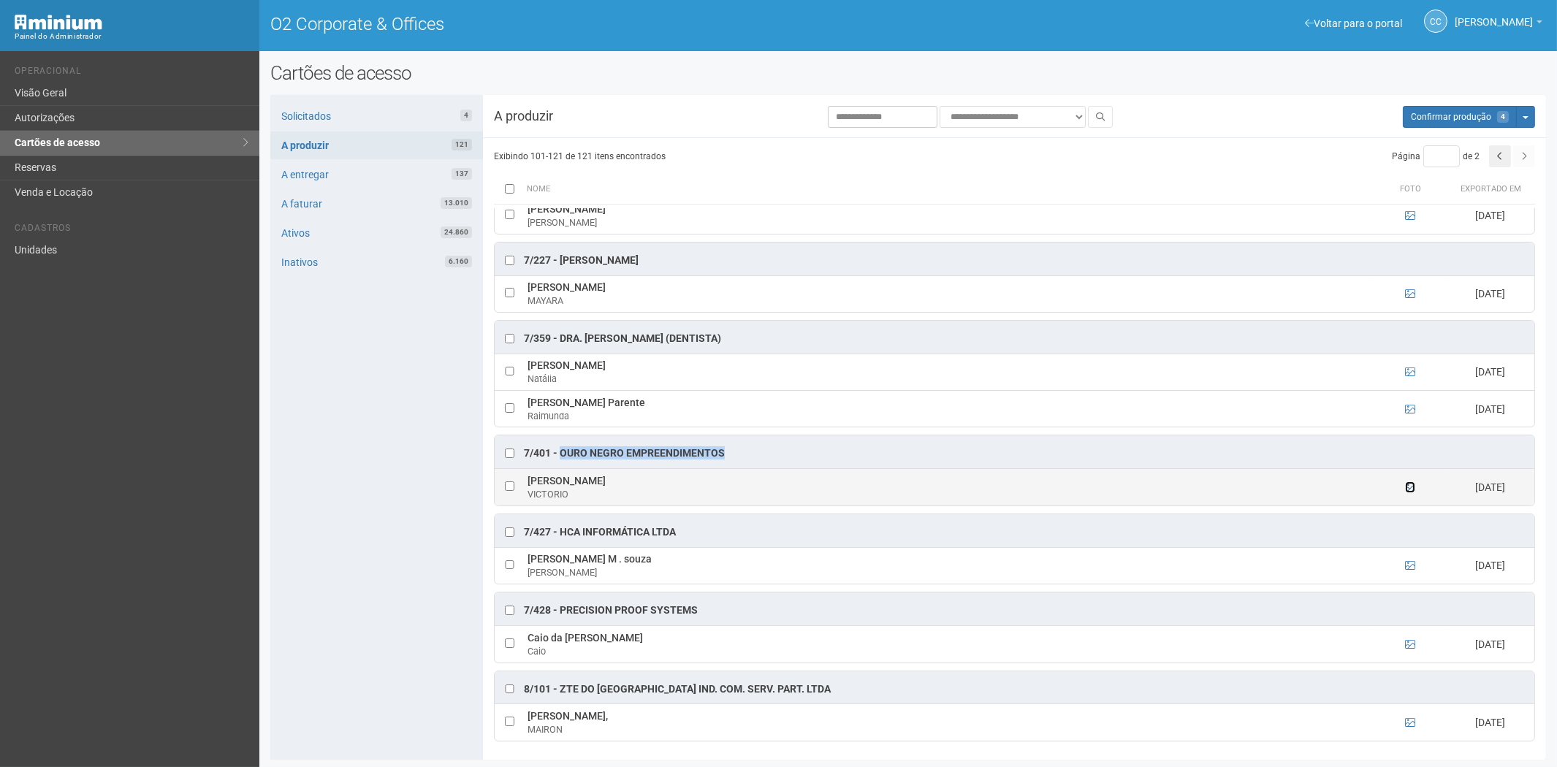
click at [1408, 485] on icon at bounding box center [1410, 487] width 10 height 10
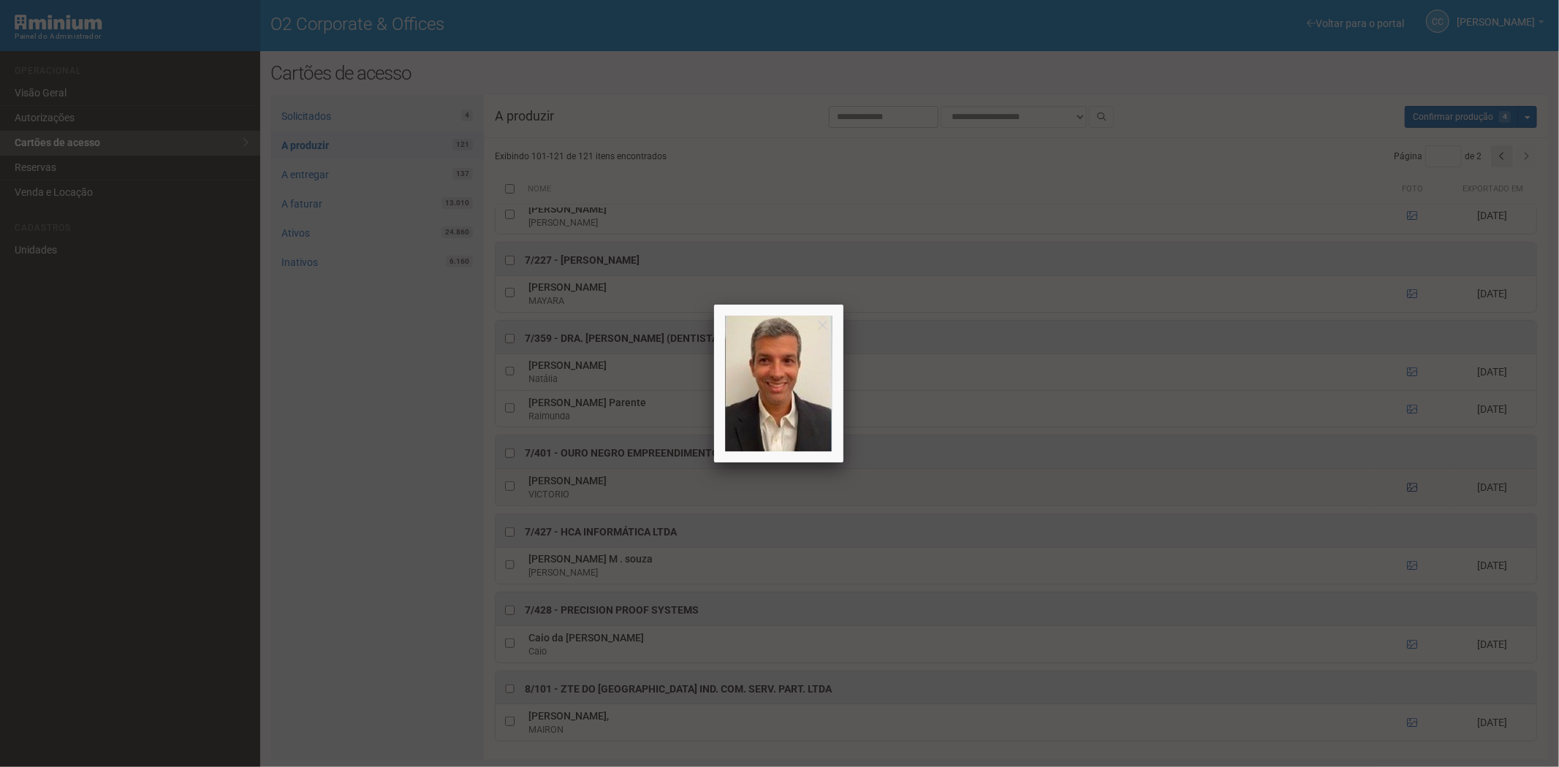
click at [1408, 485] on div at bounding box center [779, 383] width 1559 height 767
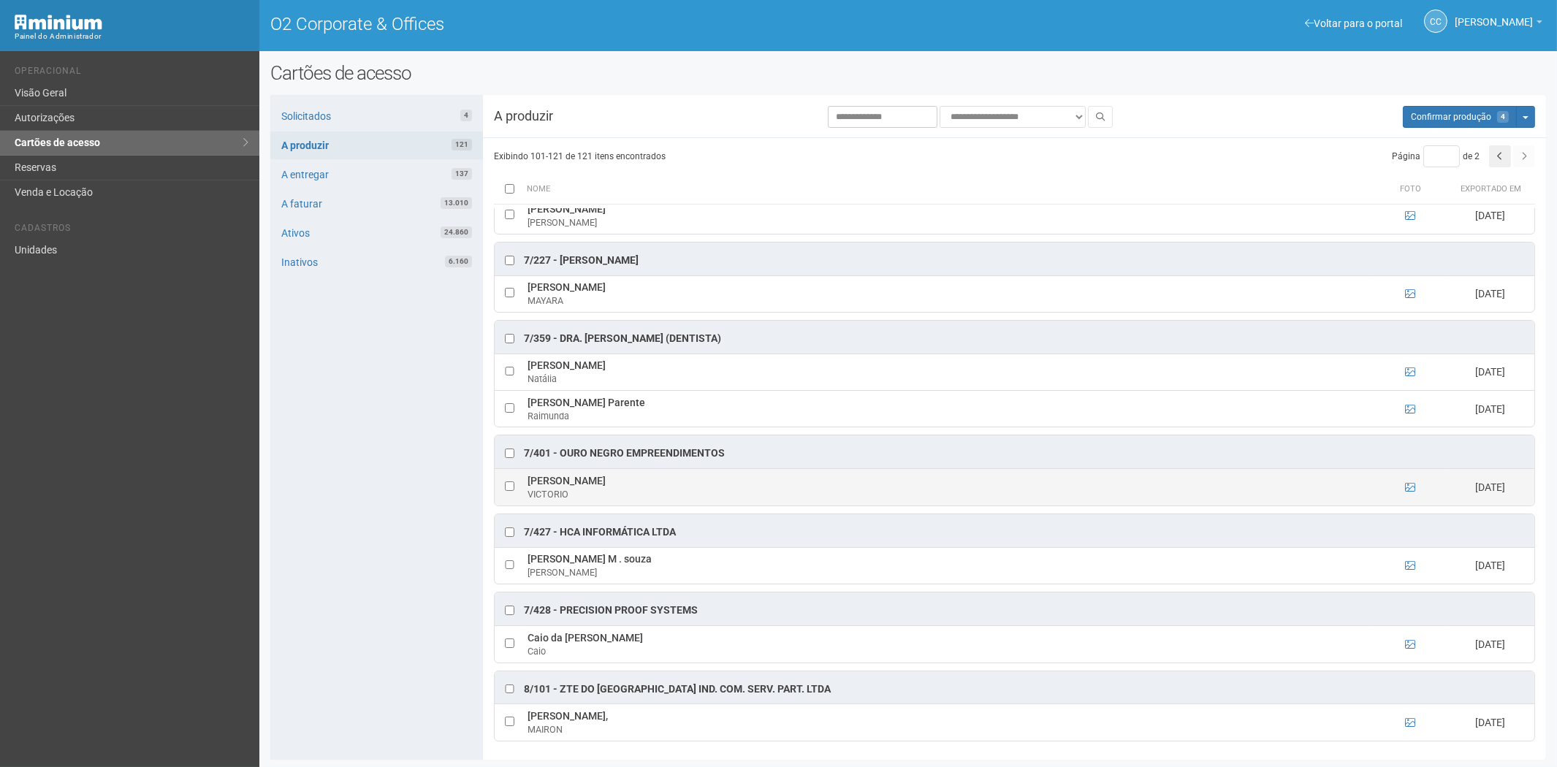
drag, startPoint x: 527, startPoint y: 479, endPoint x: 610, endPoint y: 477, distance: 83.4
click at [610, 477] on td "VICTORIO ABREU VICTORIO" at bounding box center [949, 487] width 850 height 37
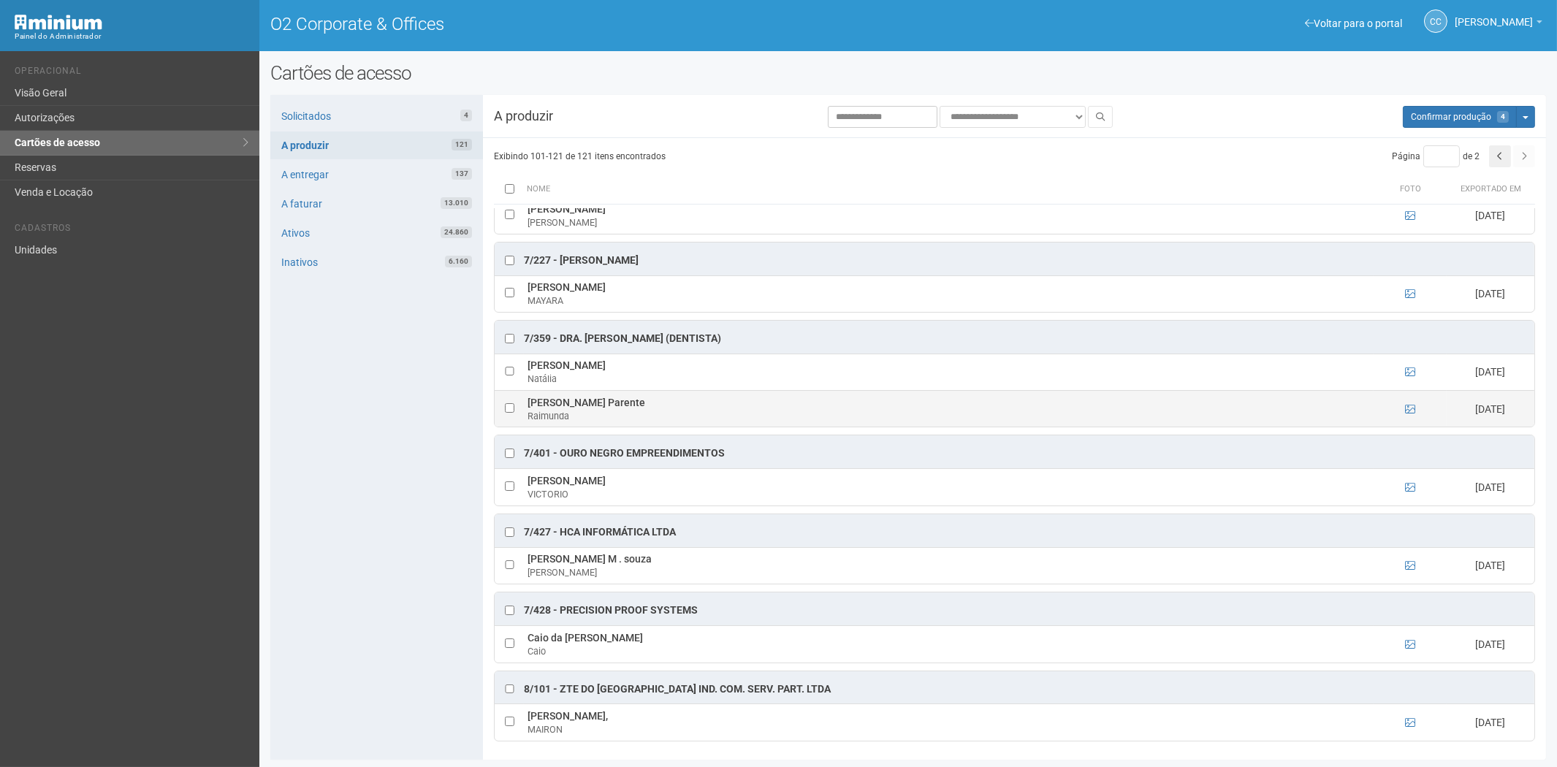
drag, startPoint x: 370, startPoint y: 560, endPoint x: 952, endPoint y: 399, distance: 604.3
click at [370, 560] on div "Solicitados 4 A produzir 121 A entregar 137 A faturar 13.010 Ativos 24.860 Inat…" at bounding box center [376, 427] width 213 height 665
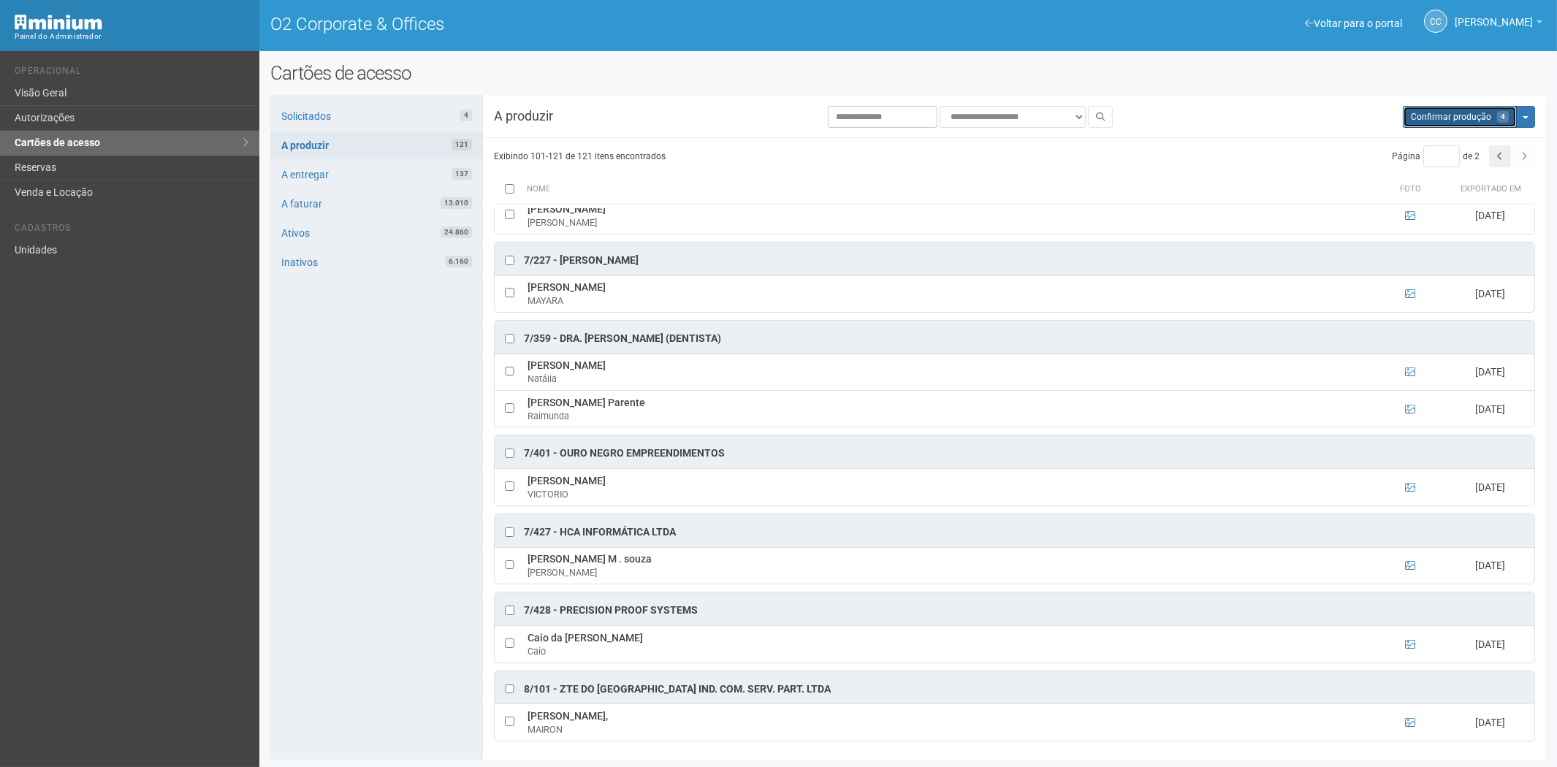
click at [1485, 121] on span "Confirmar produção" at bounding box center [1451, 117] width 80 height 10
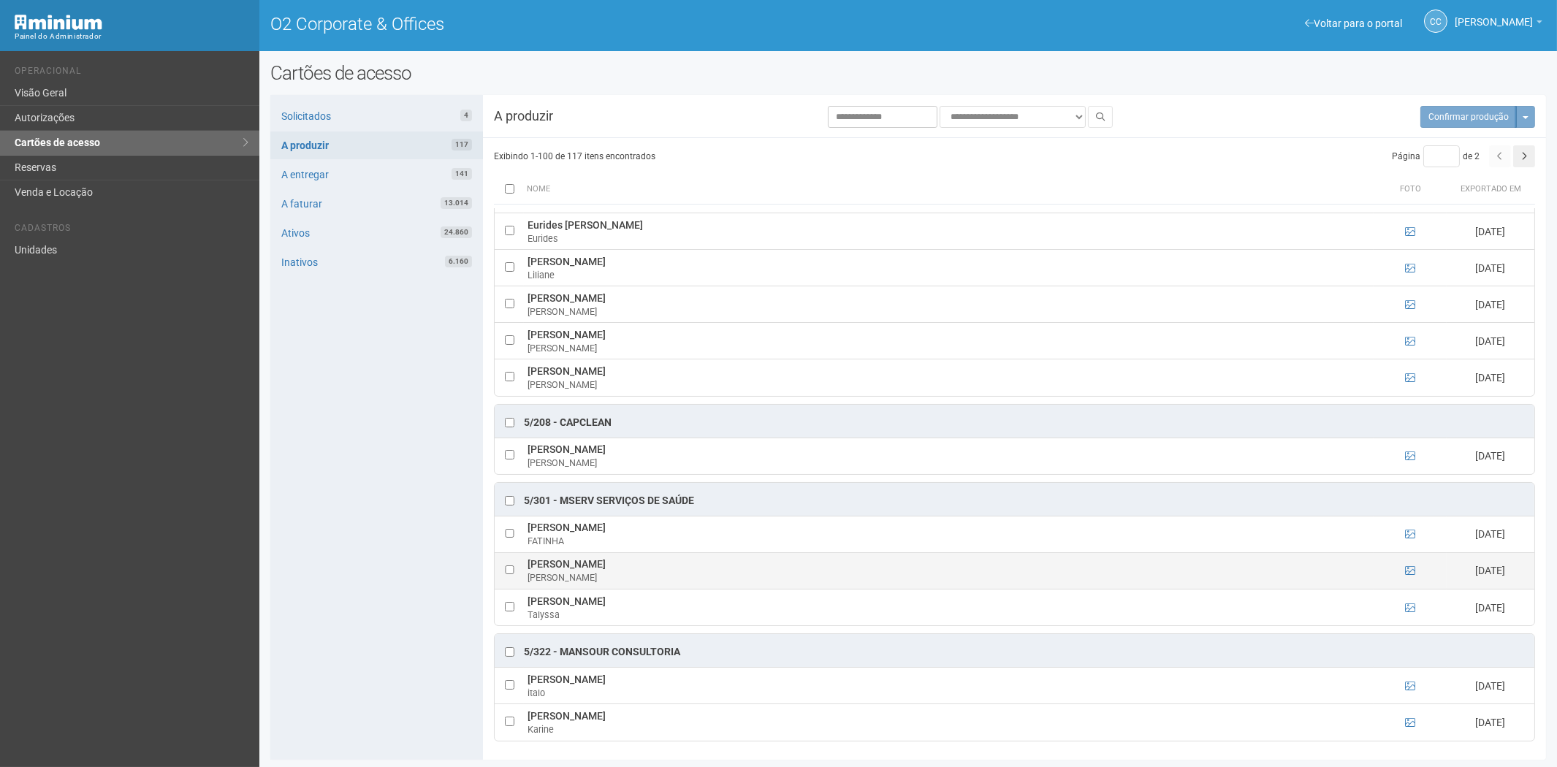
scroll to position [1, 0]
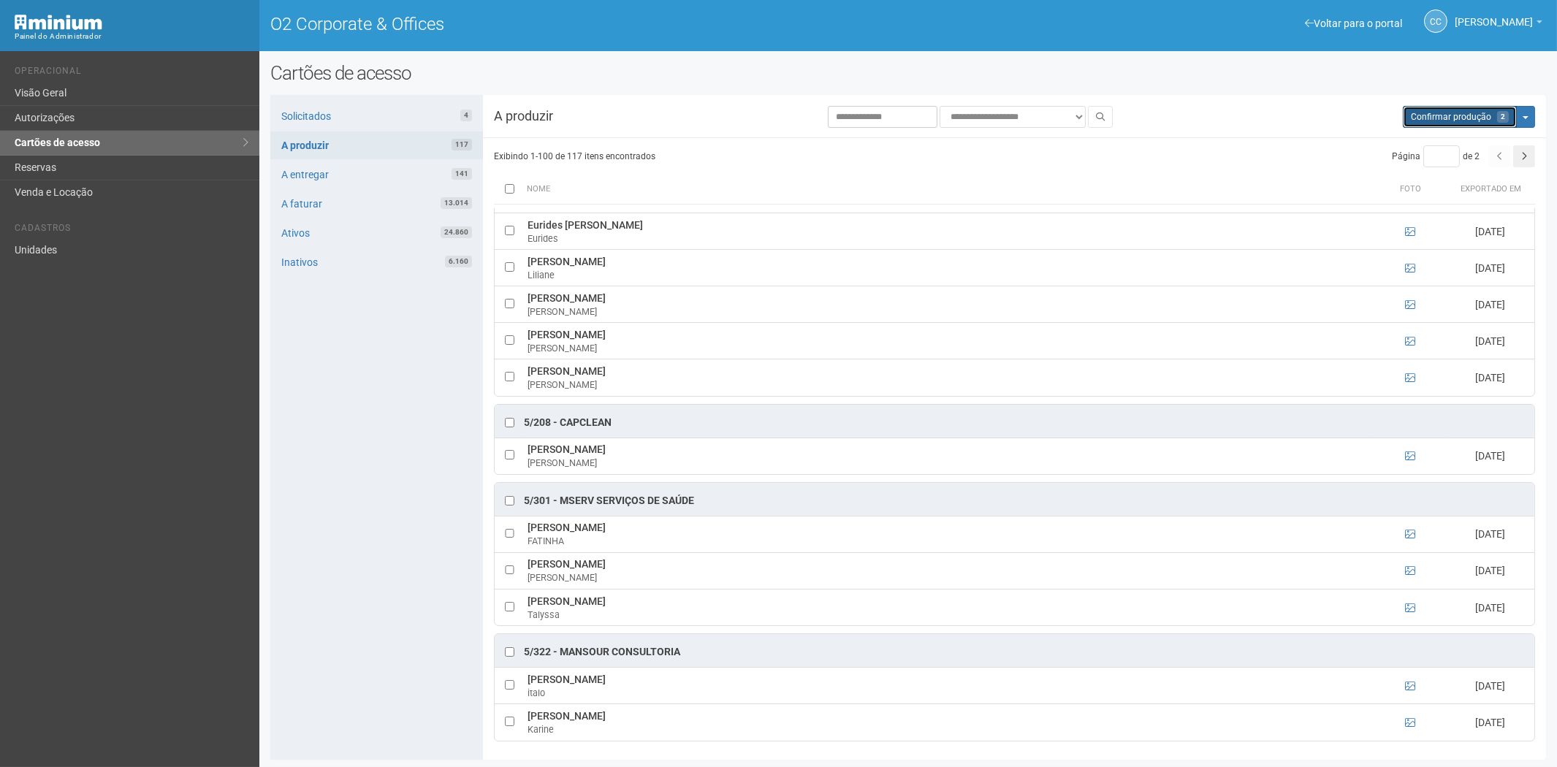
click at [1431, 117] on span "Confirmar produção" at bounding box center [1451, 117] width 80 height 10
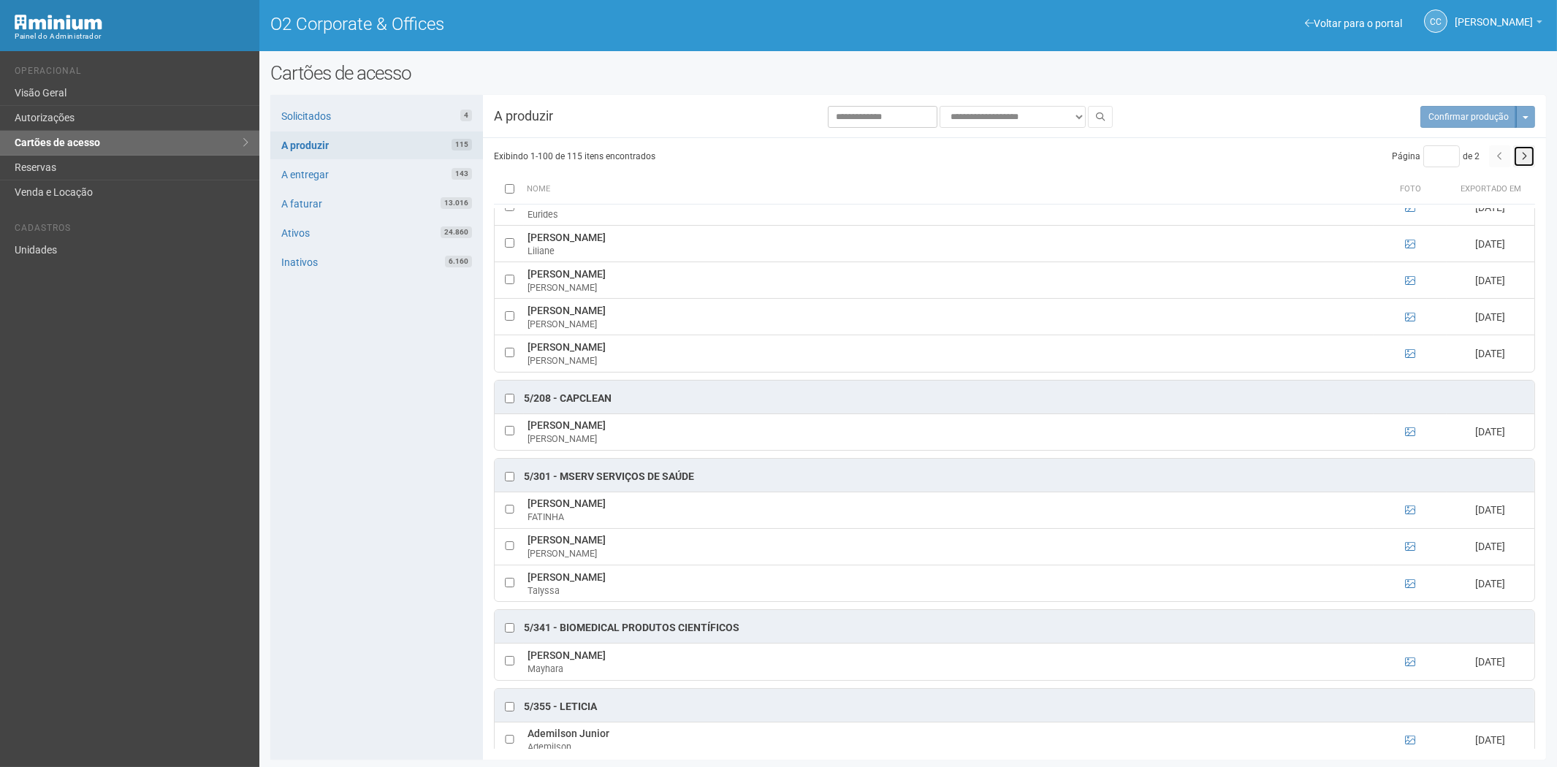
click at [1521, 157] on button "button" at bounding box center [1525, 156] width 22 height 22
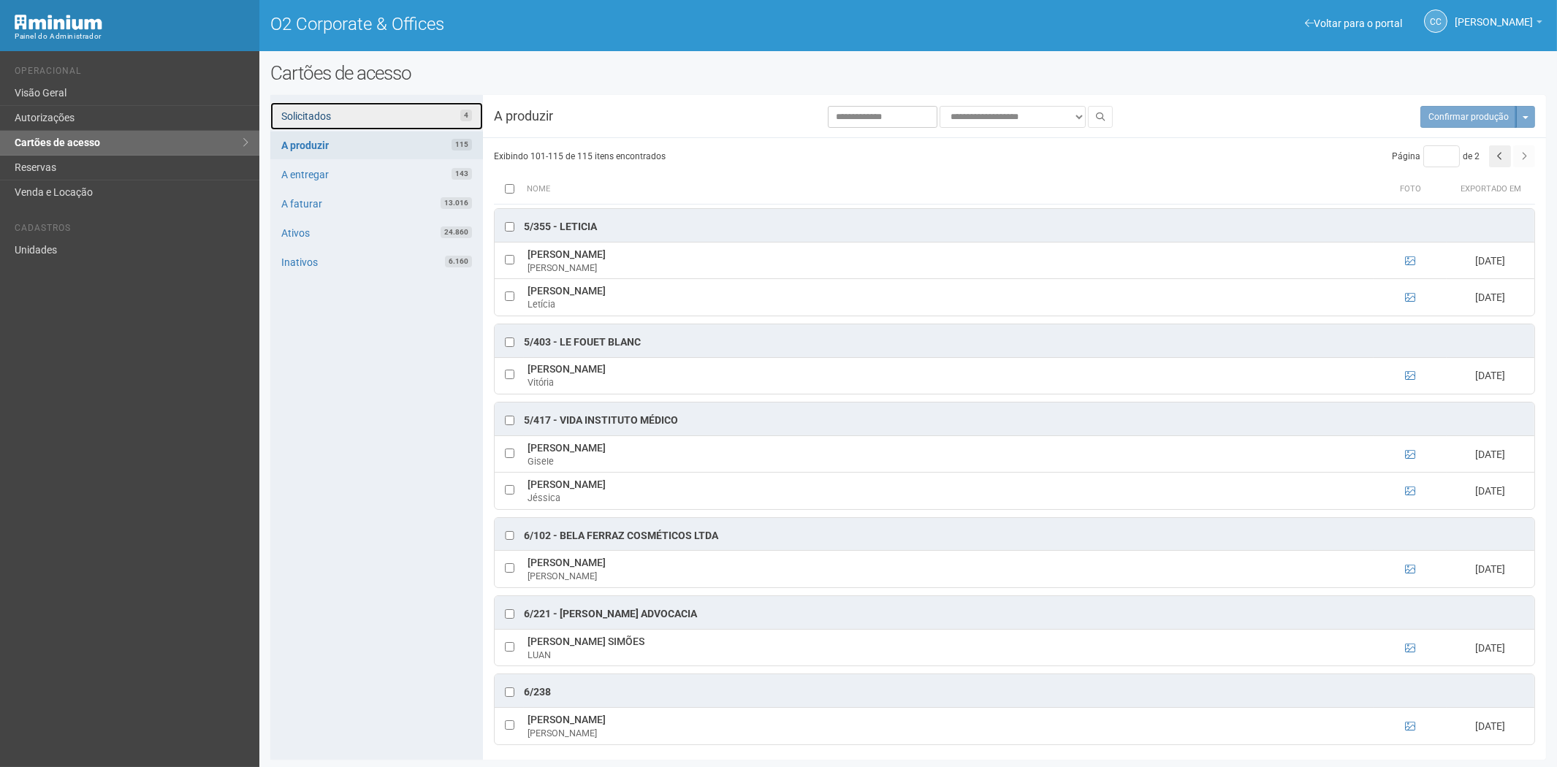
click at [392, 115] on link "Solicitados 4" at bounding box center [376, 116] width 213 height 28
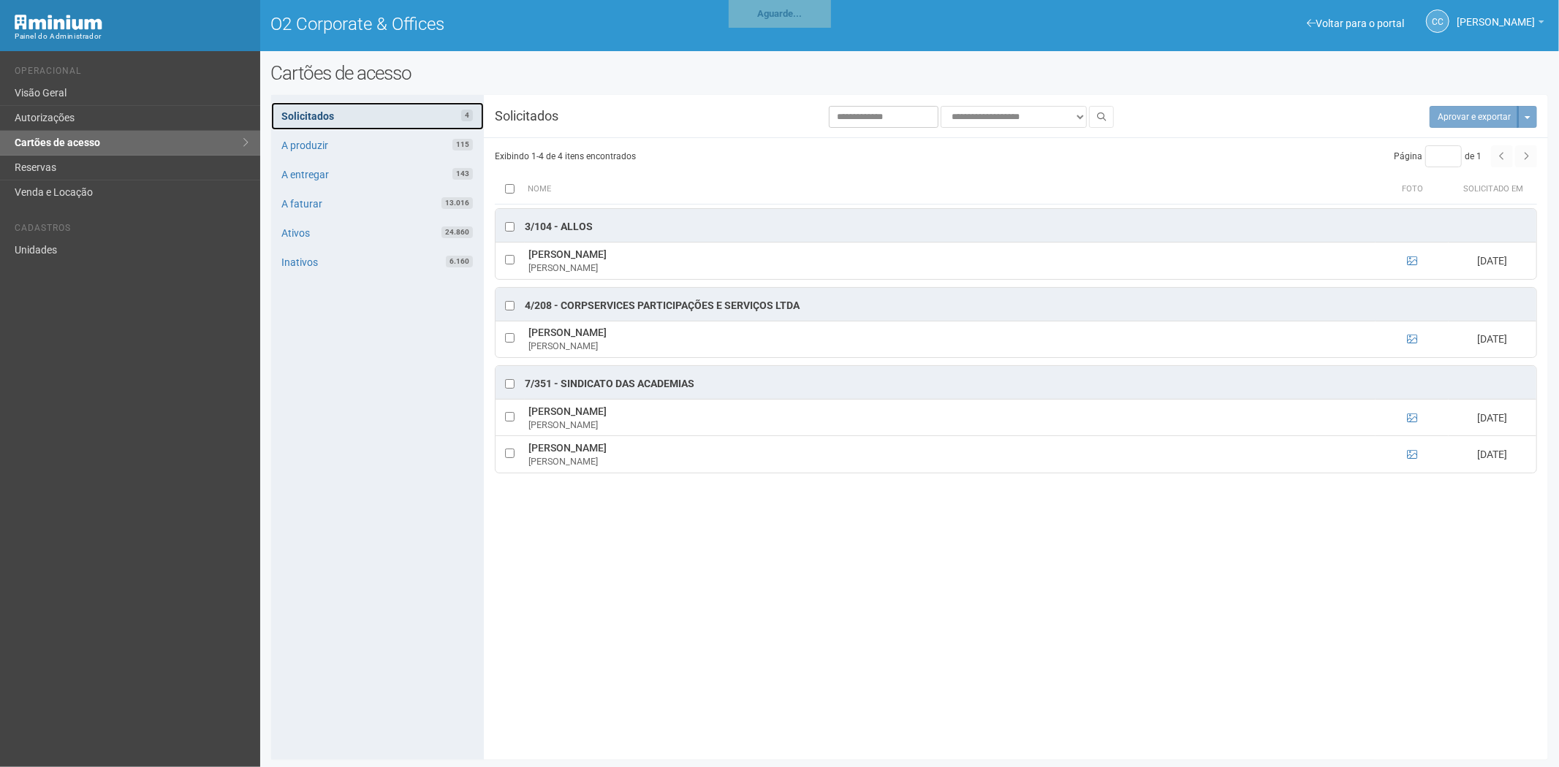
click at [415, 107] on link "Solicitados 4" at bounding box center [377, 116] width 213 height 28
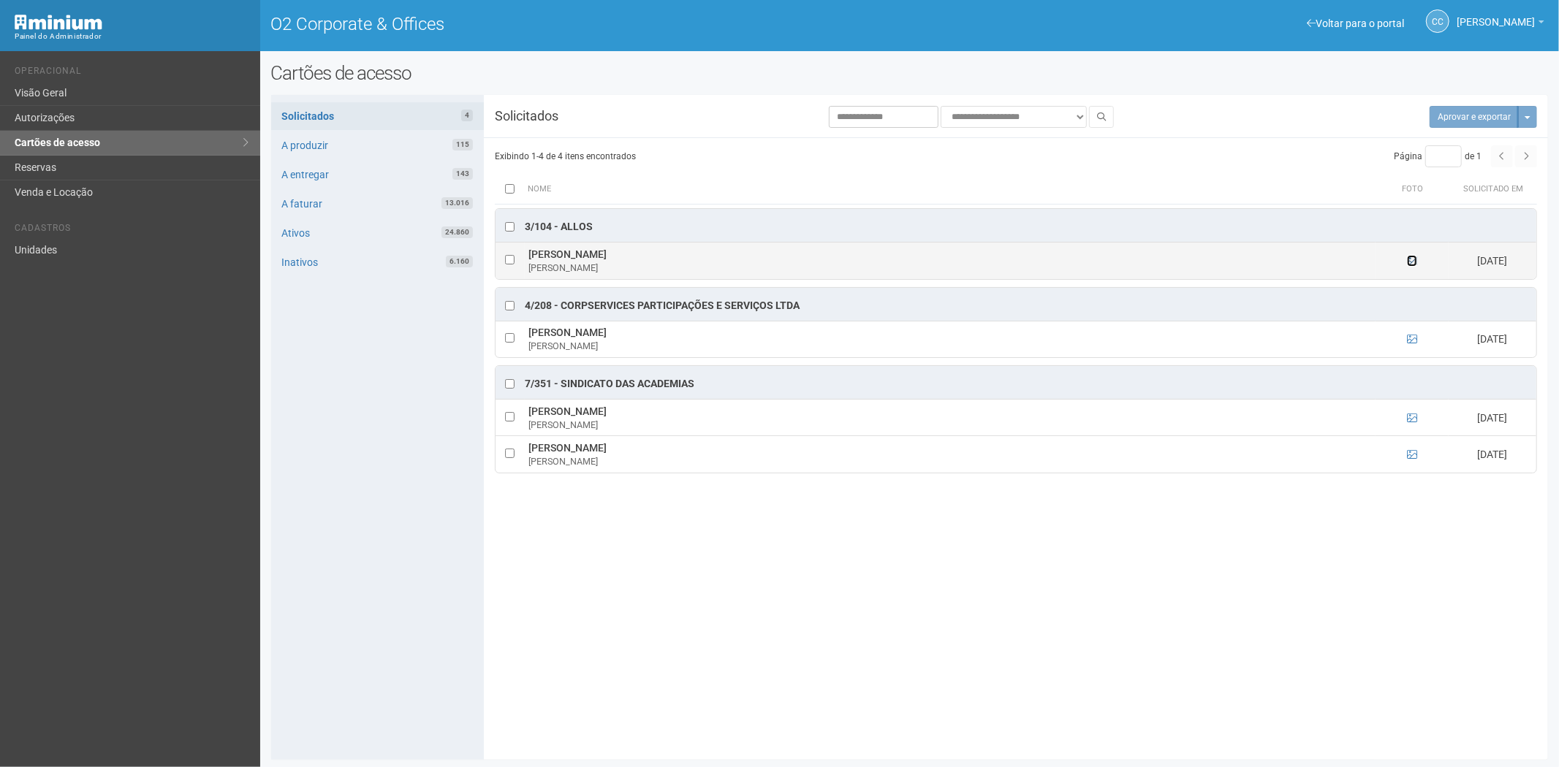
click at [1413, 263] on icon at bounding box center [1412, 261] width 10 height 10
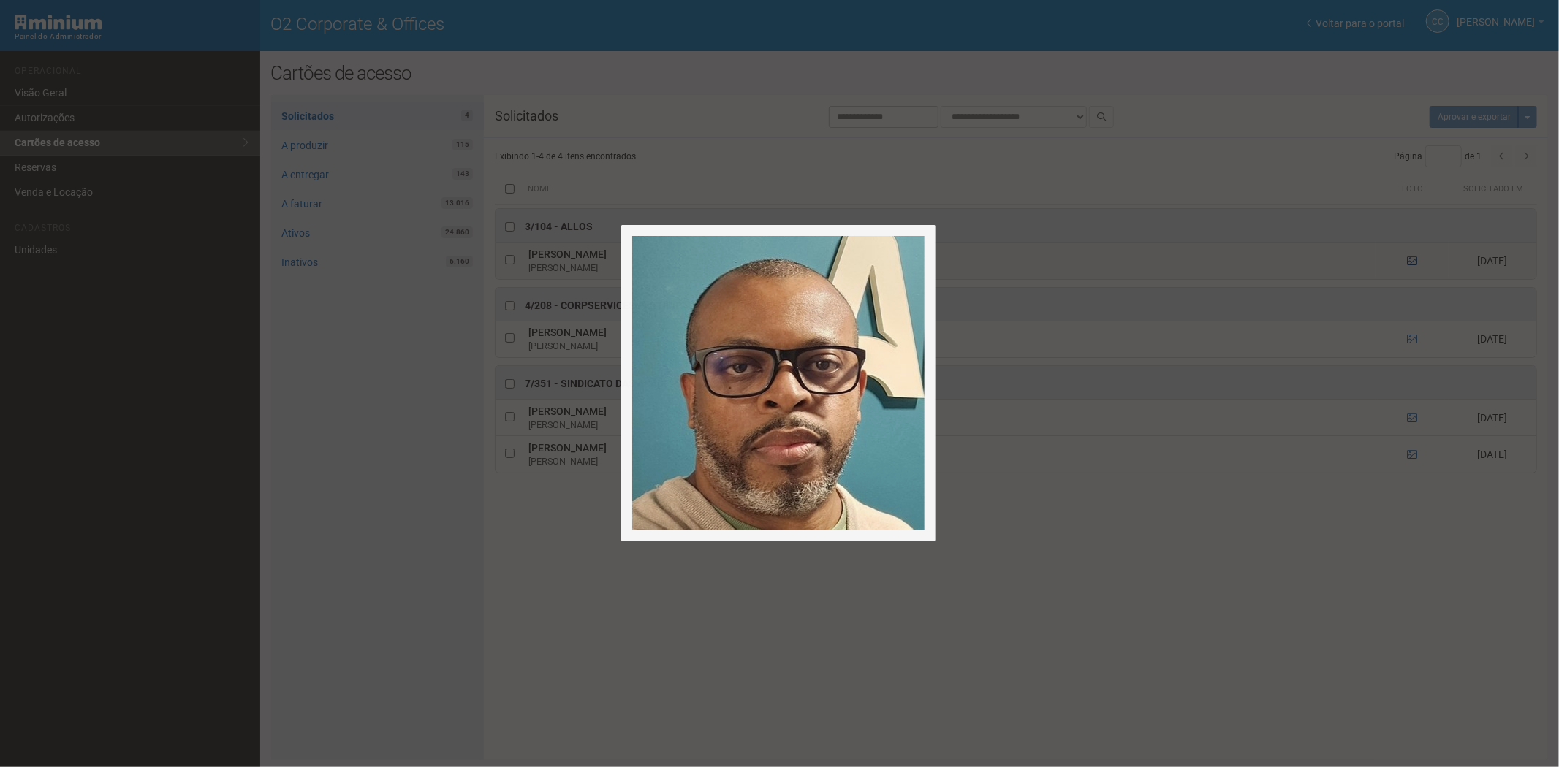
click at [1413, 263] on div at bounding box center [779, 383] width 1559 height 767
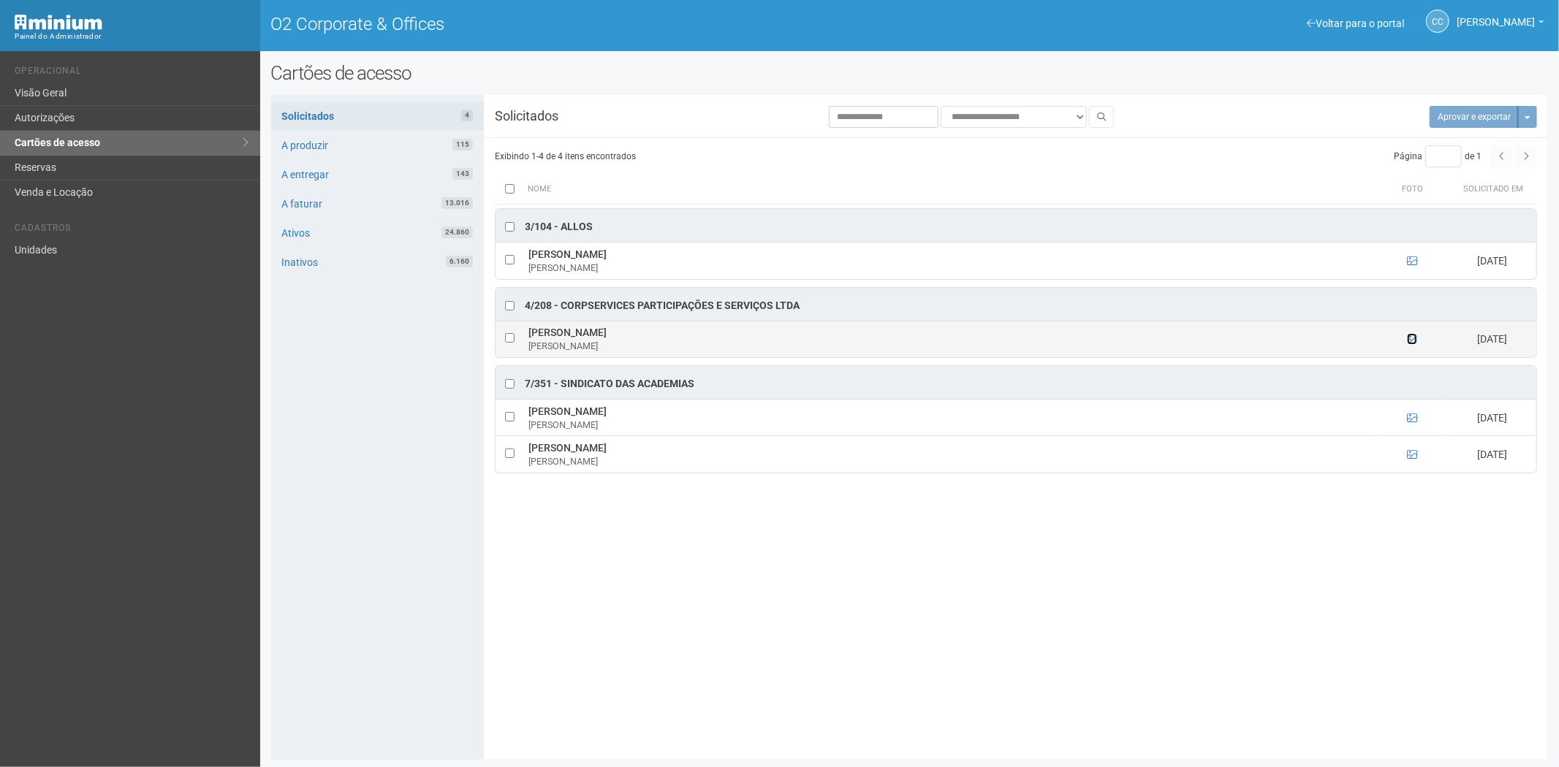
click at [1413, 338] on icon at bounding box center [1412, 339] width 10 height 10
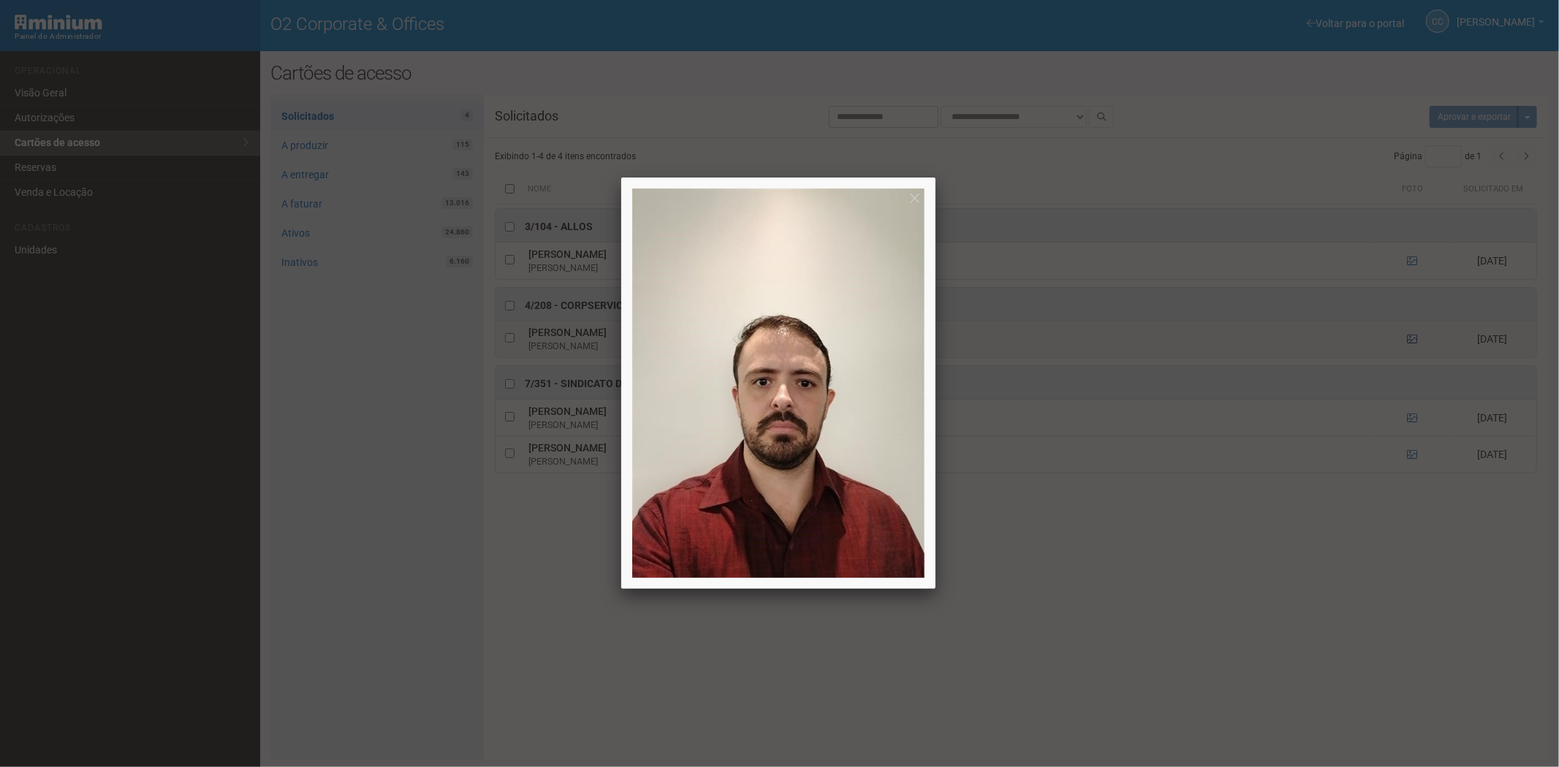
click at [1413, 338] on div at bounding box center [779, 383] width 1559 height 767
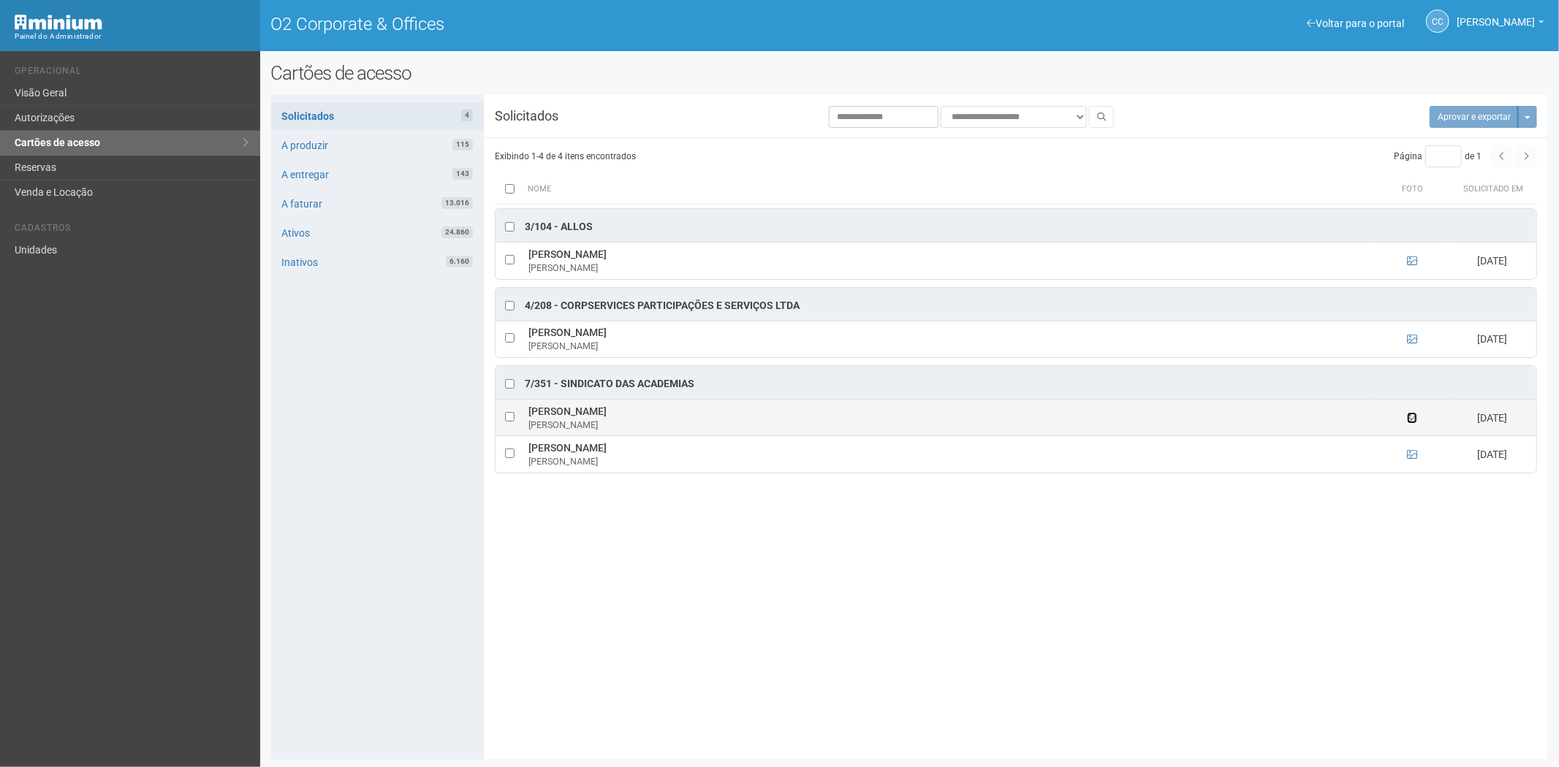
click at [1413, 417] on icon at bounding box center [1412, 418] width 10 height 10
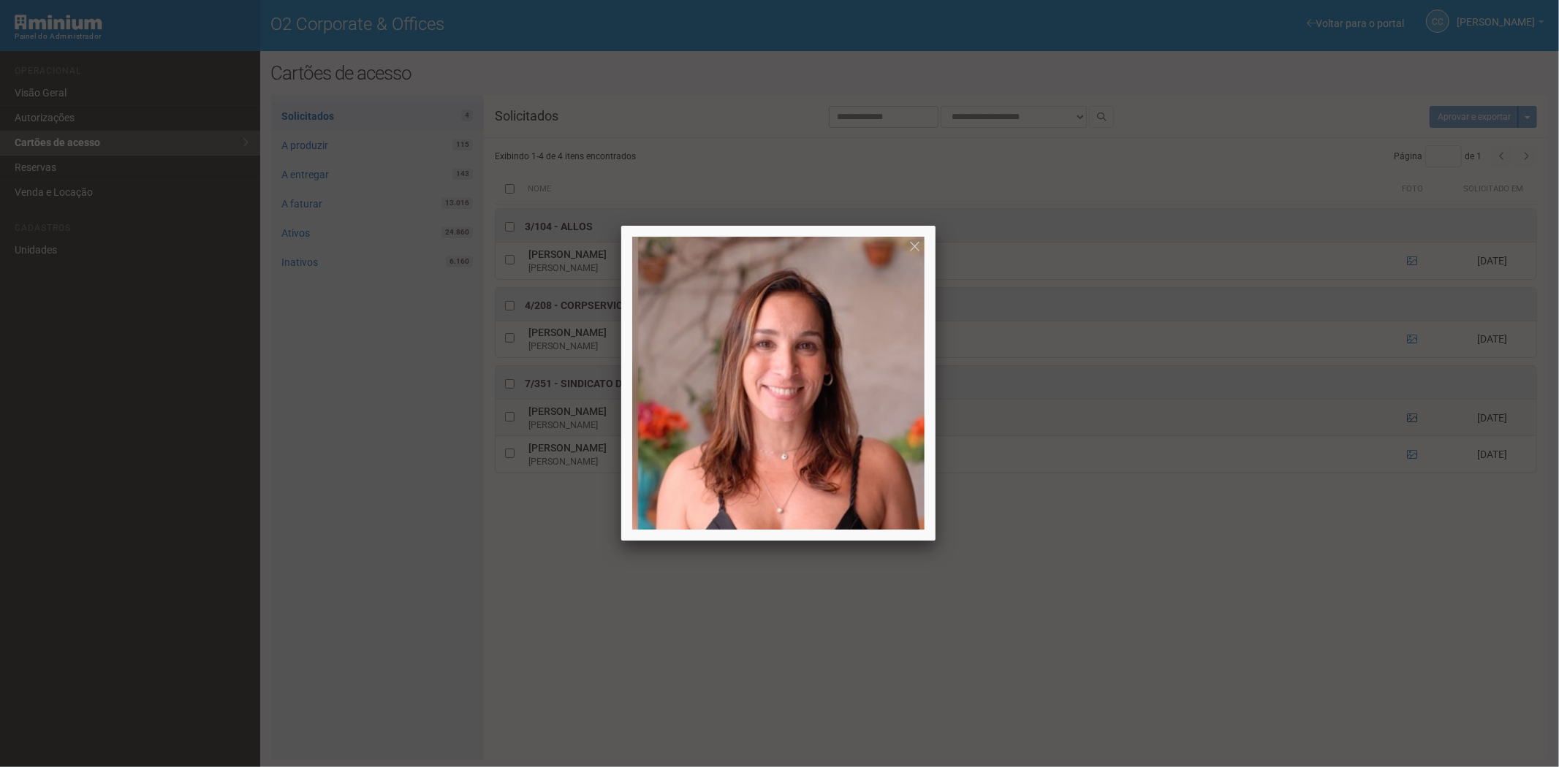
click at [1413, 417] on div at bounding box center [779, 383] width 1559 height 767
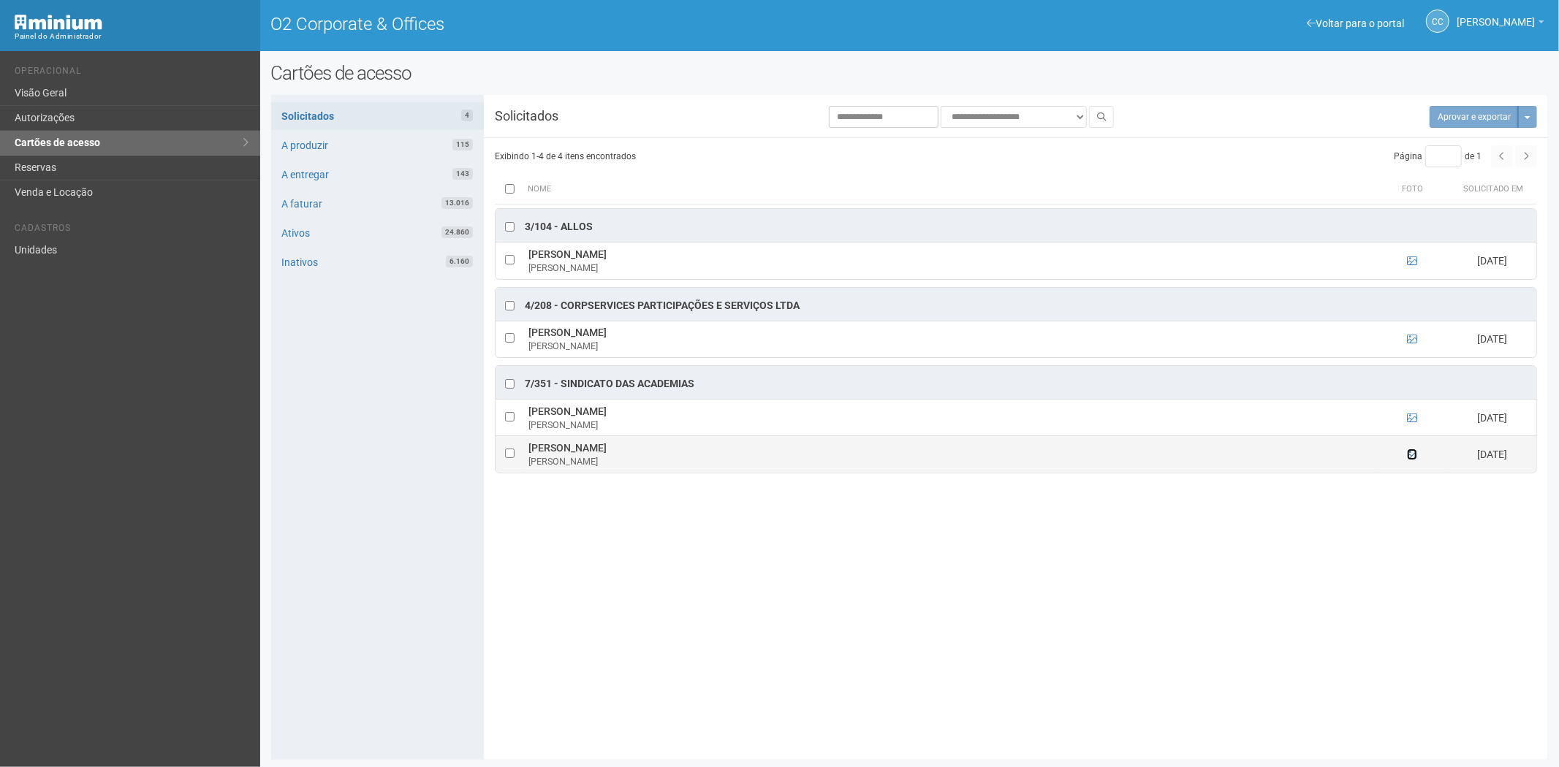
click at [1416, 455] on icon at bounding box center [1412, 454] width 10 height 10
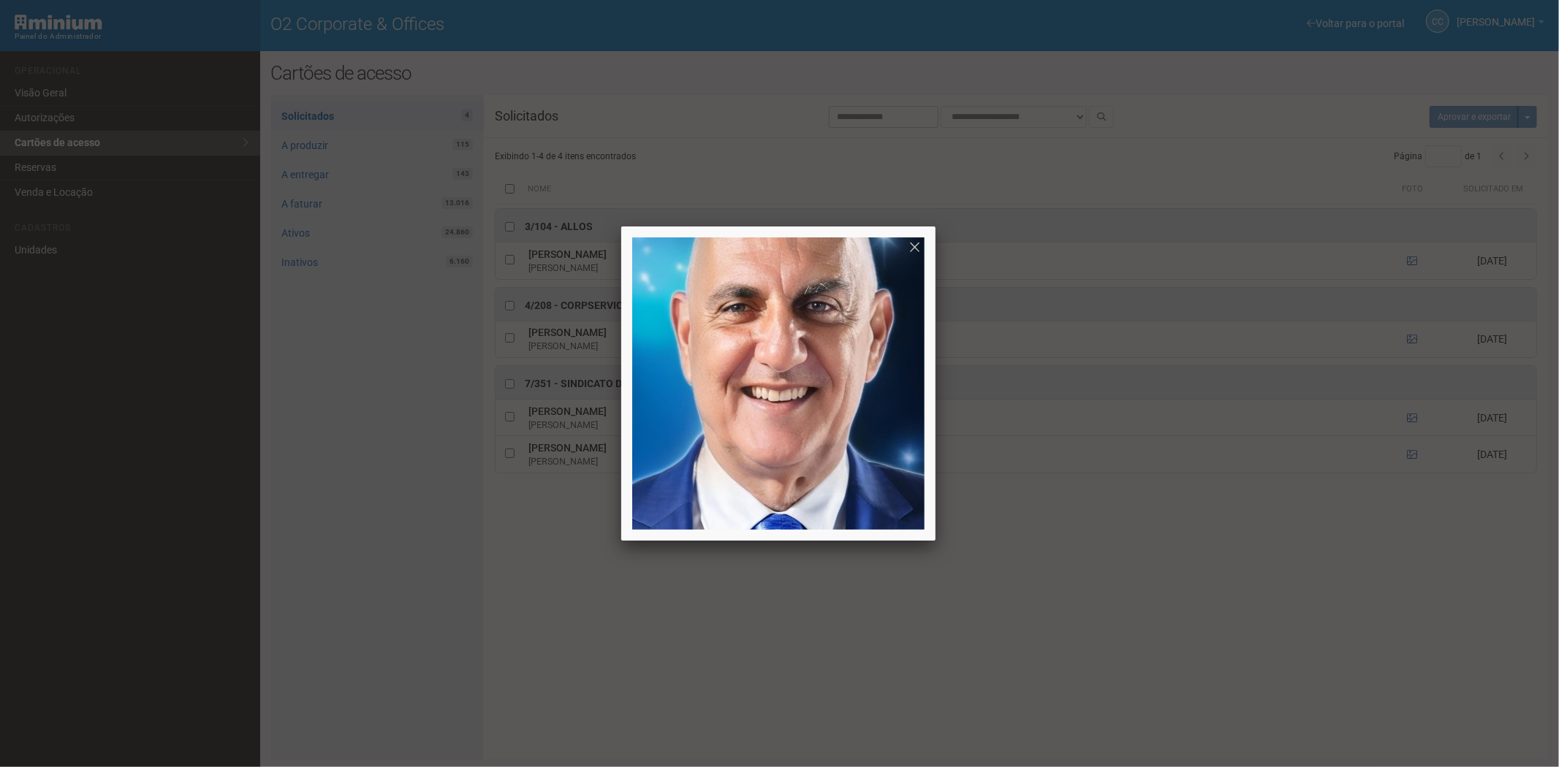
click at [1111, 629] on div at bounding box center [779, 383] width 1559 height 767
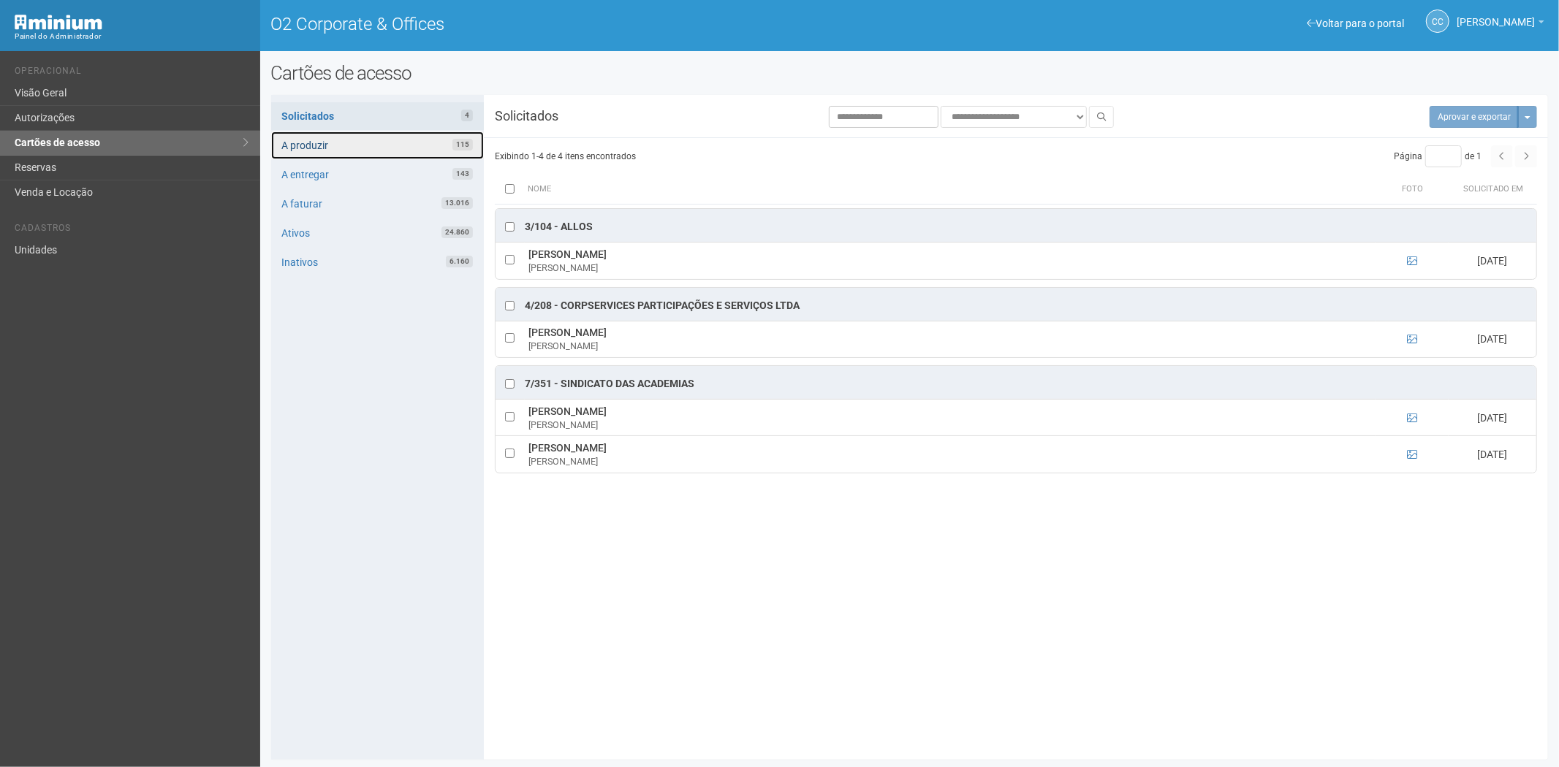
click at [399, 150] on link "A produzir 115" at bounding box center [377, 146] width 213 height 28
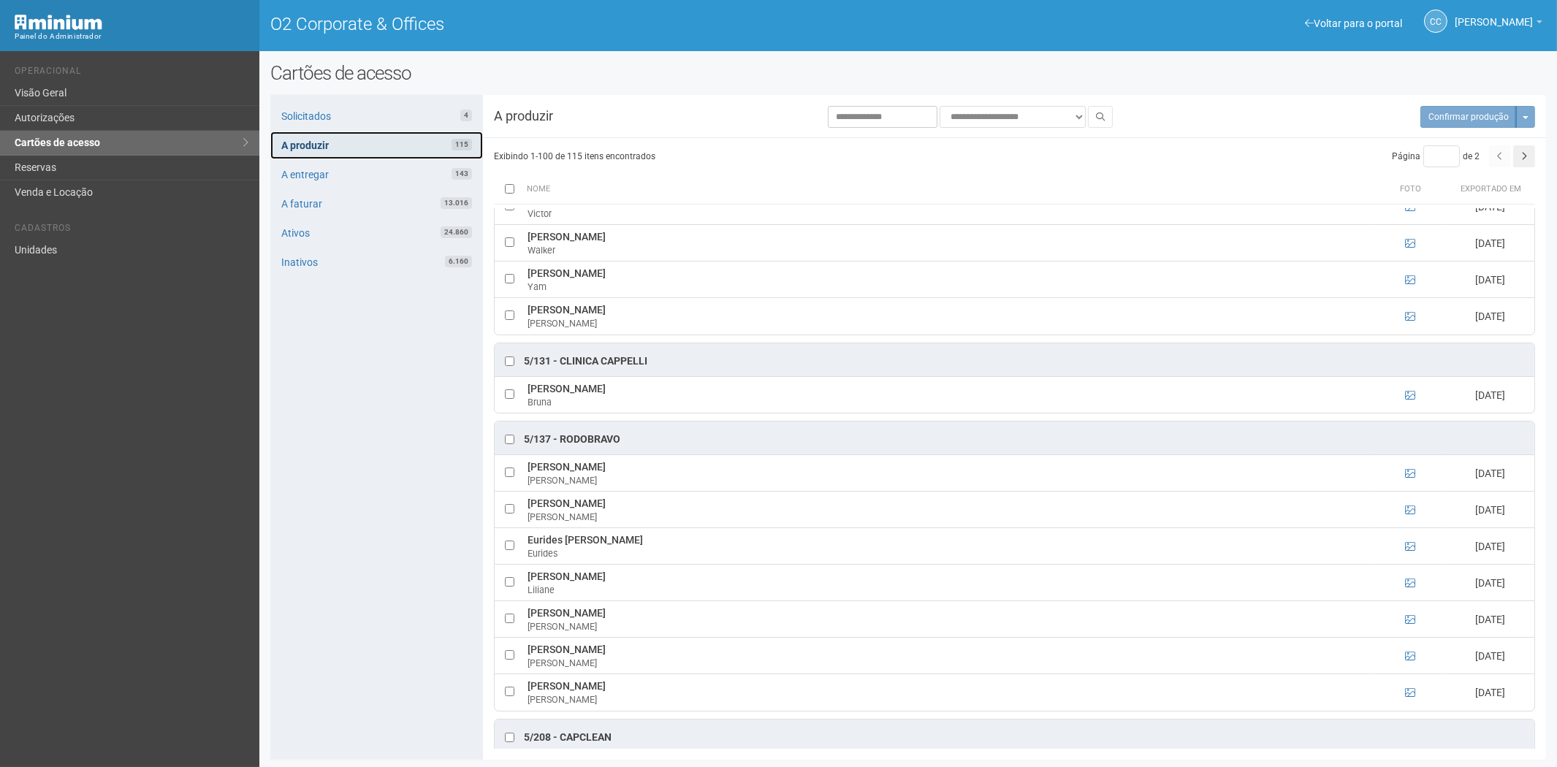
scroll to position [4522, 0]
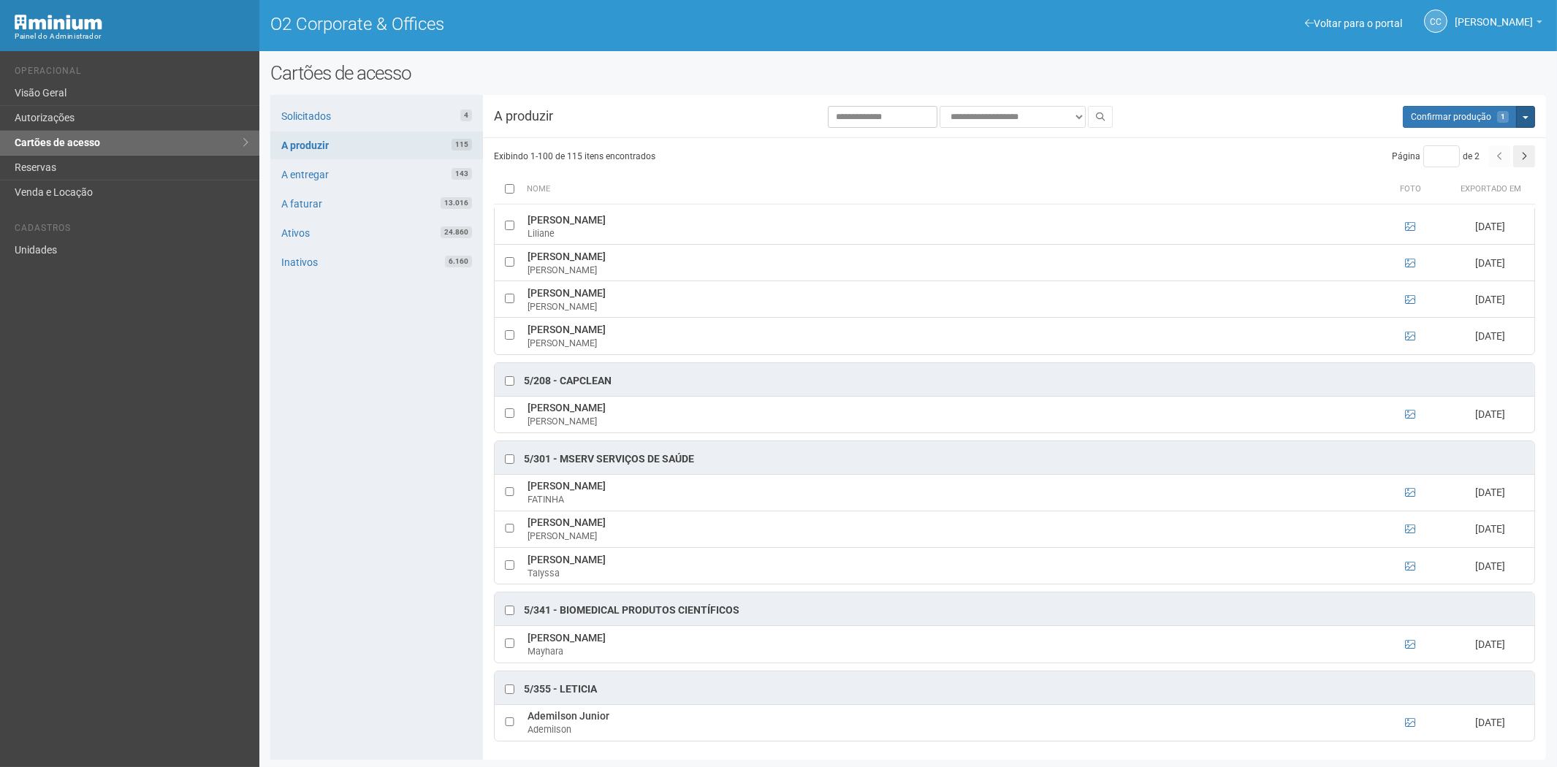
click at [1530, 124] on button "Mais opções" at bounding box center [1526, 117] width 19 height 22
click at [1457, 162] on link "Exportar cartões" at bounding box center [1461, 163] width 115 height 18
click at [306, 172] on link "A entregar 143" at bounding box center [376, 175] width 213 height 28
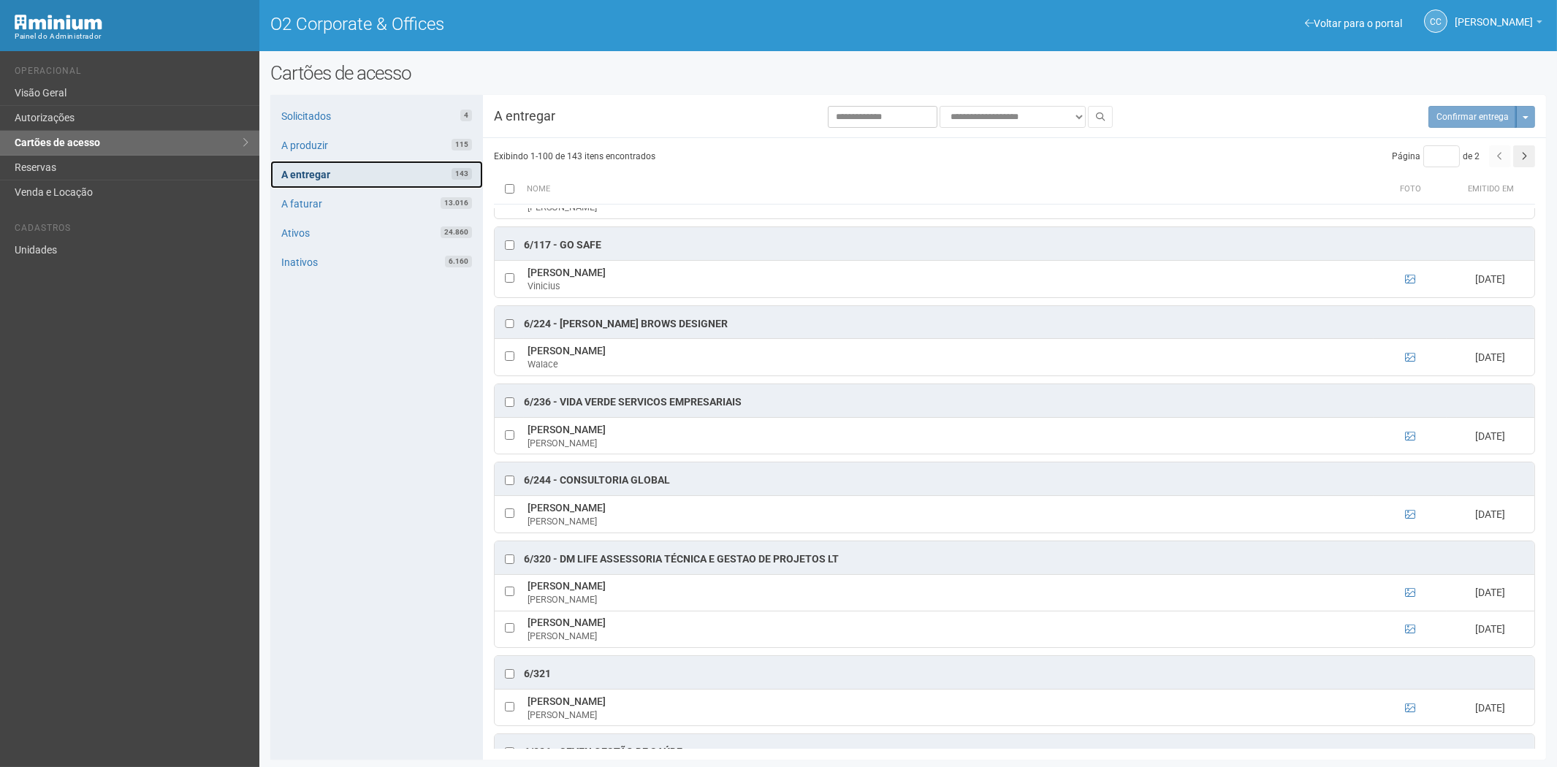
scroll to position [4266, 0]
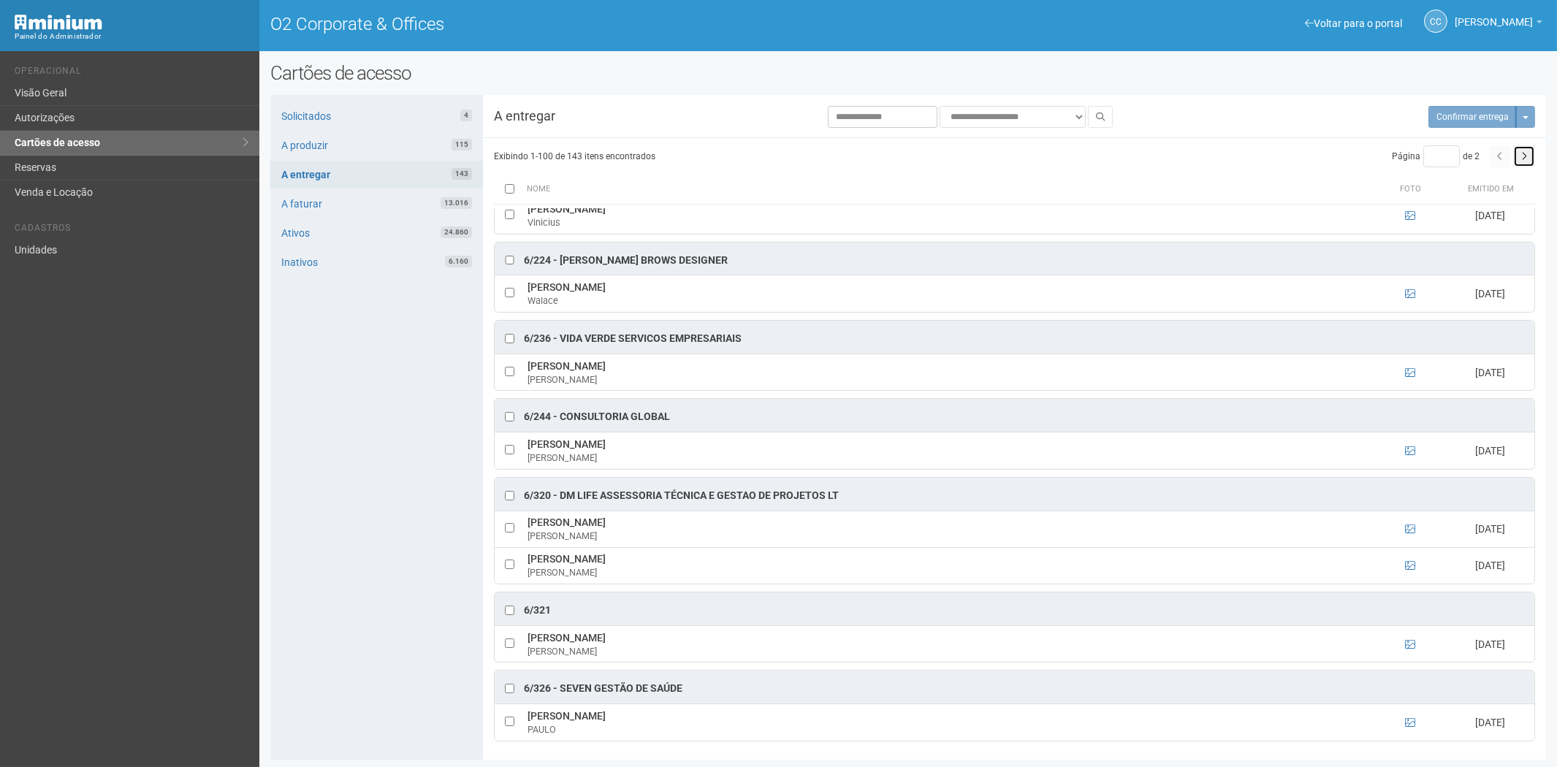
click at [1525, 159] on icon "button" at bounding box center [1525, 156] width 6 height 9
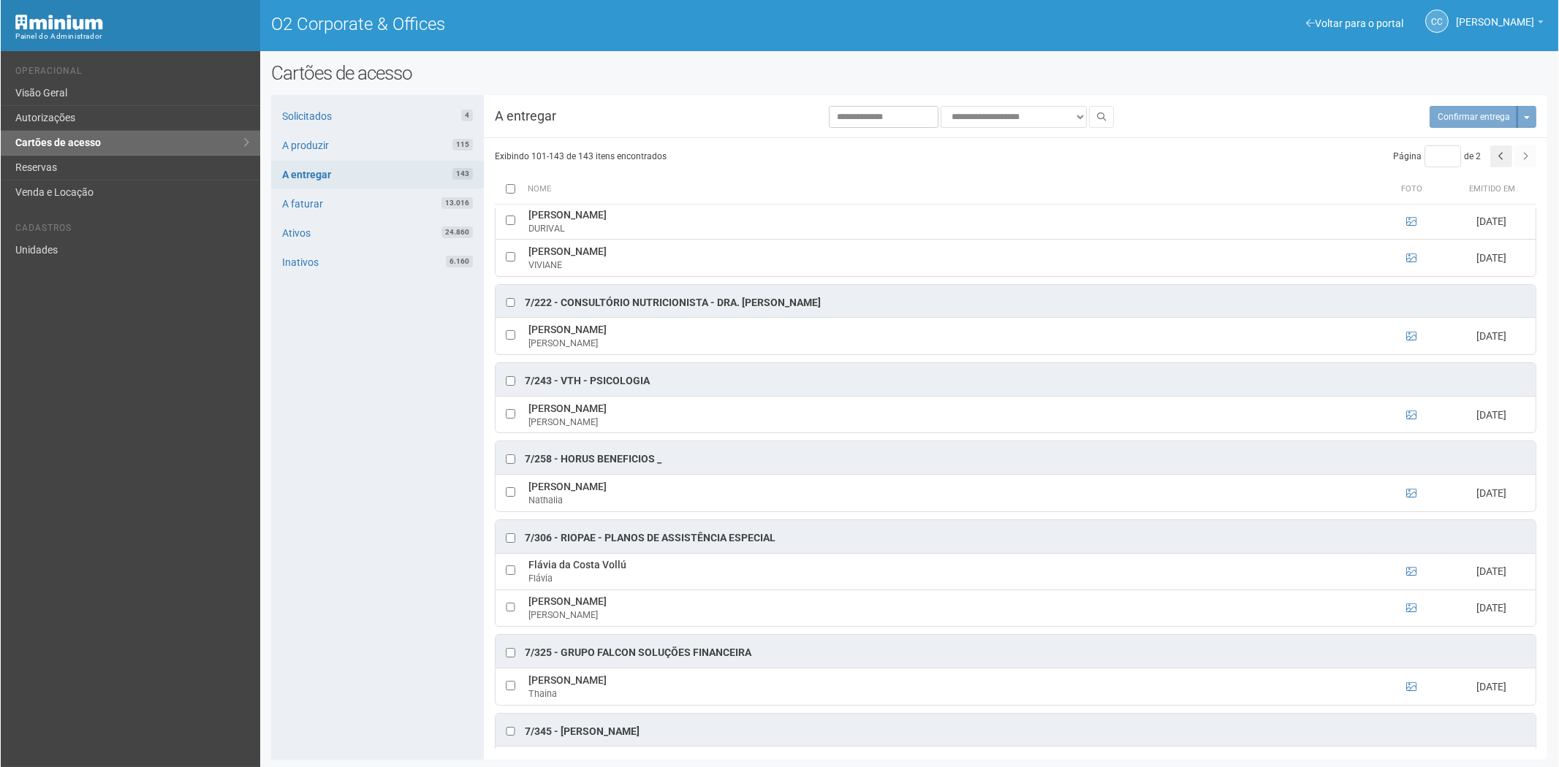
scroll to position [1538, 0]
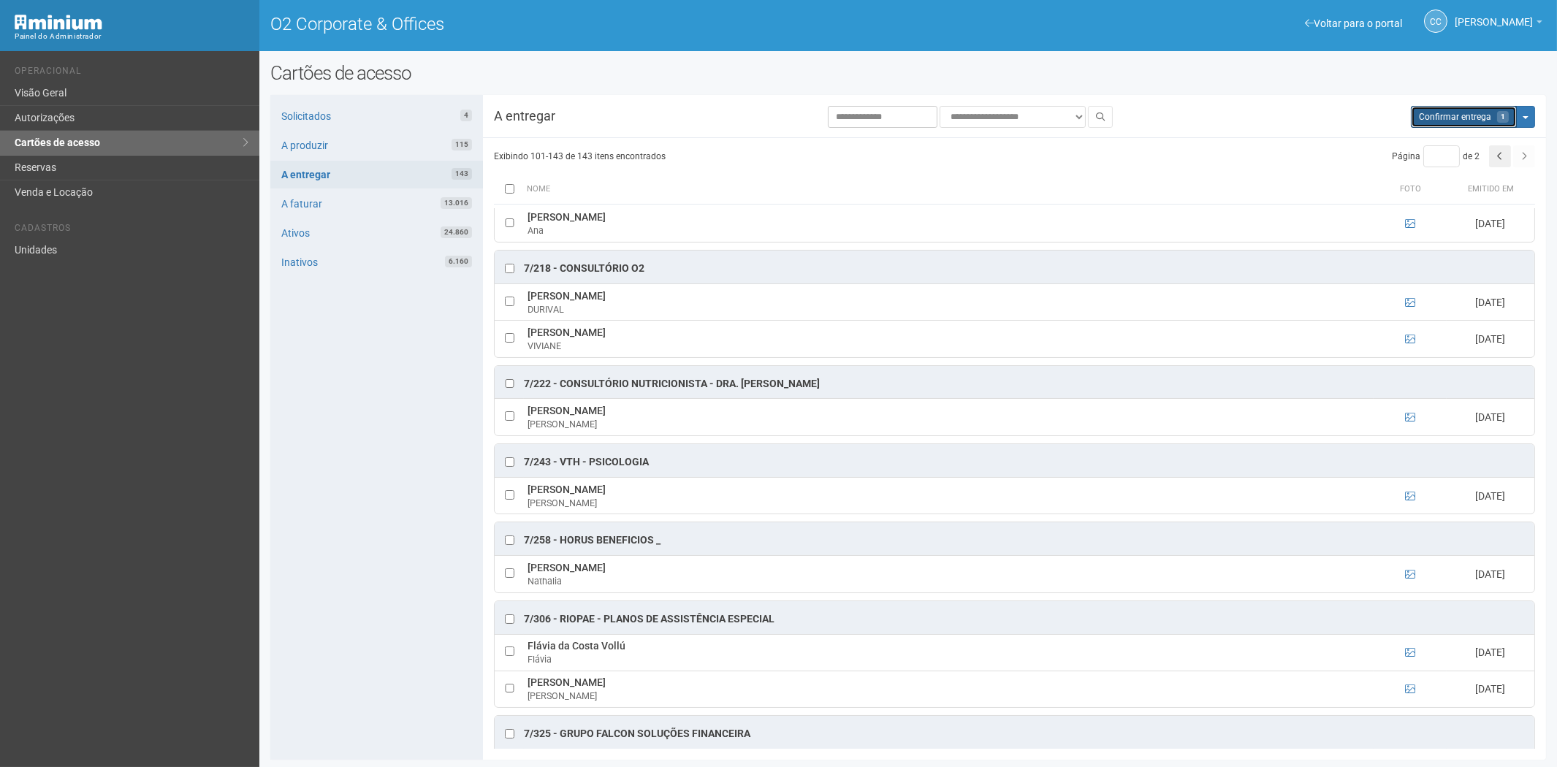
click at [1482, 114] on span "Confirmar entrega" at bounding box center [1455, 117] width 72 height 10
type input "*"
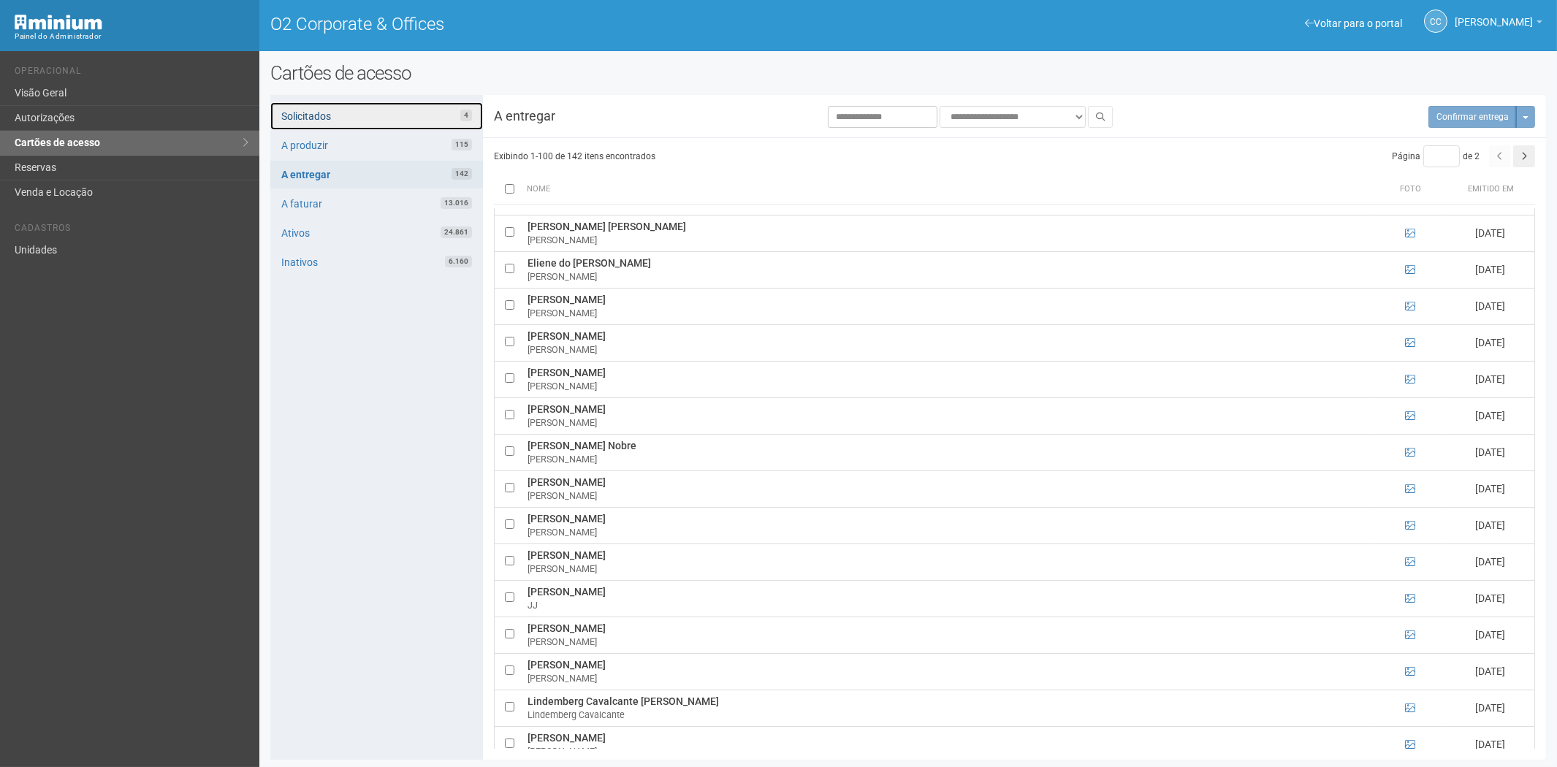
click at [353, 114] on link "Solicitados 4" at bounding box center [376, 116] width 213 height 28
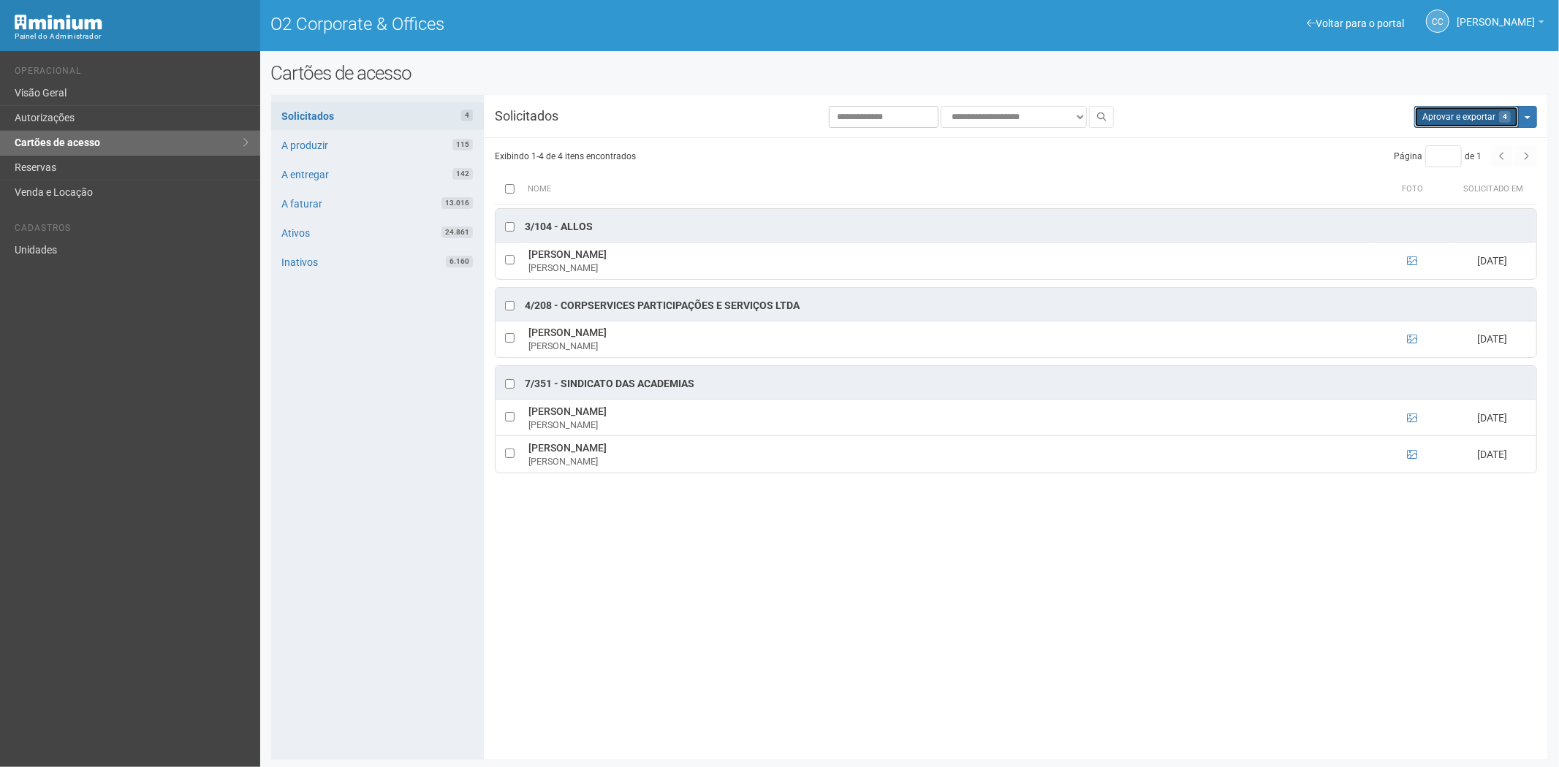
click at [1457, 118] on button "Aprovar e exportar 4" at bounding box center [1466, 117] width 105 height 22
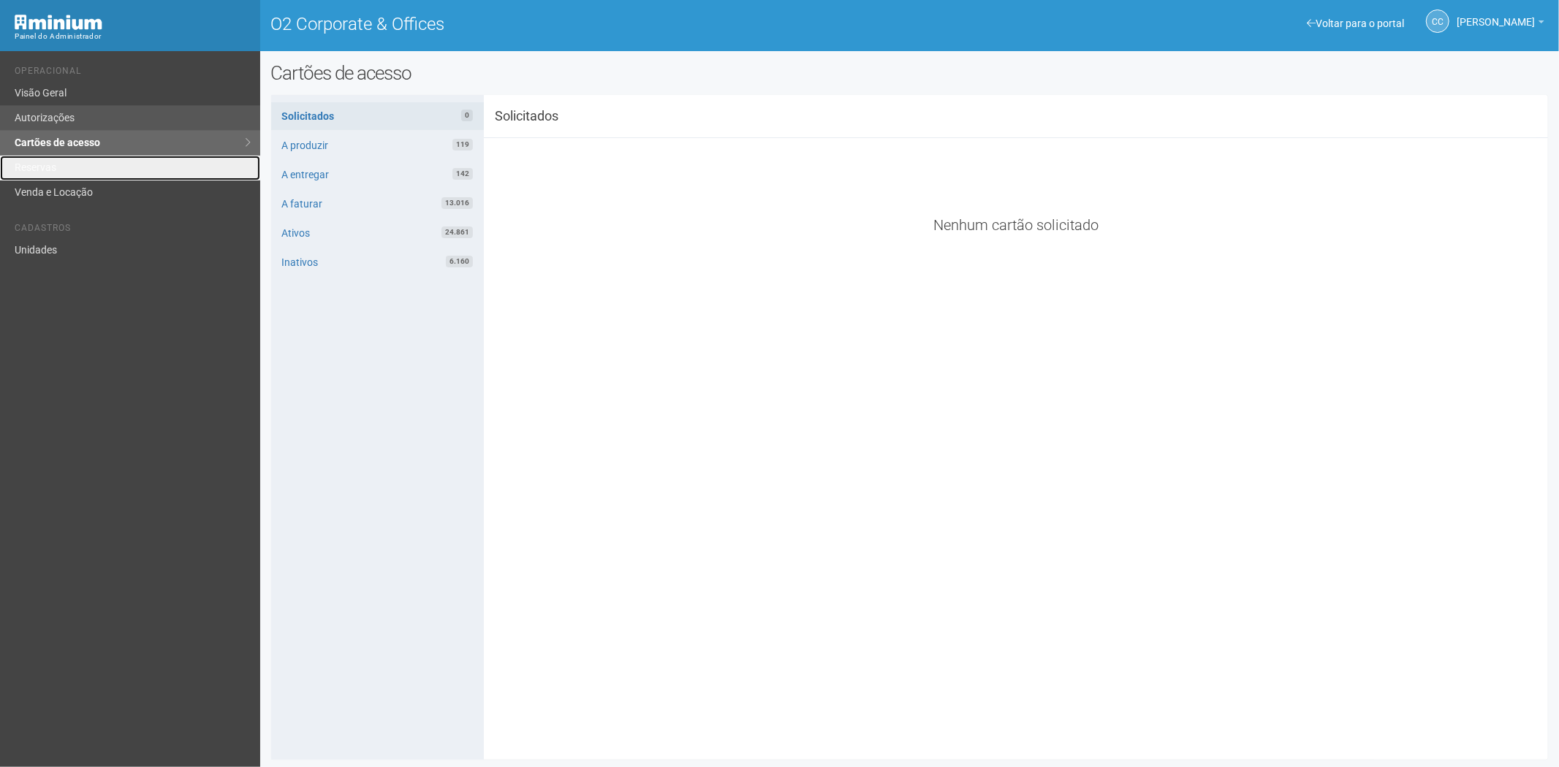
click at [126, 166] on link "Reservas" at bounding box center [130, 168] width 260 height 25
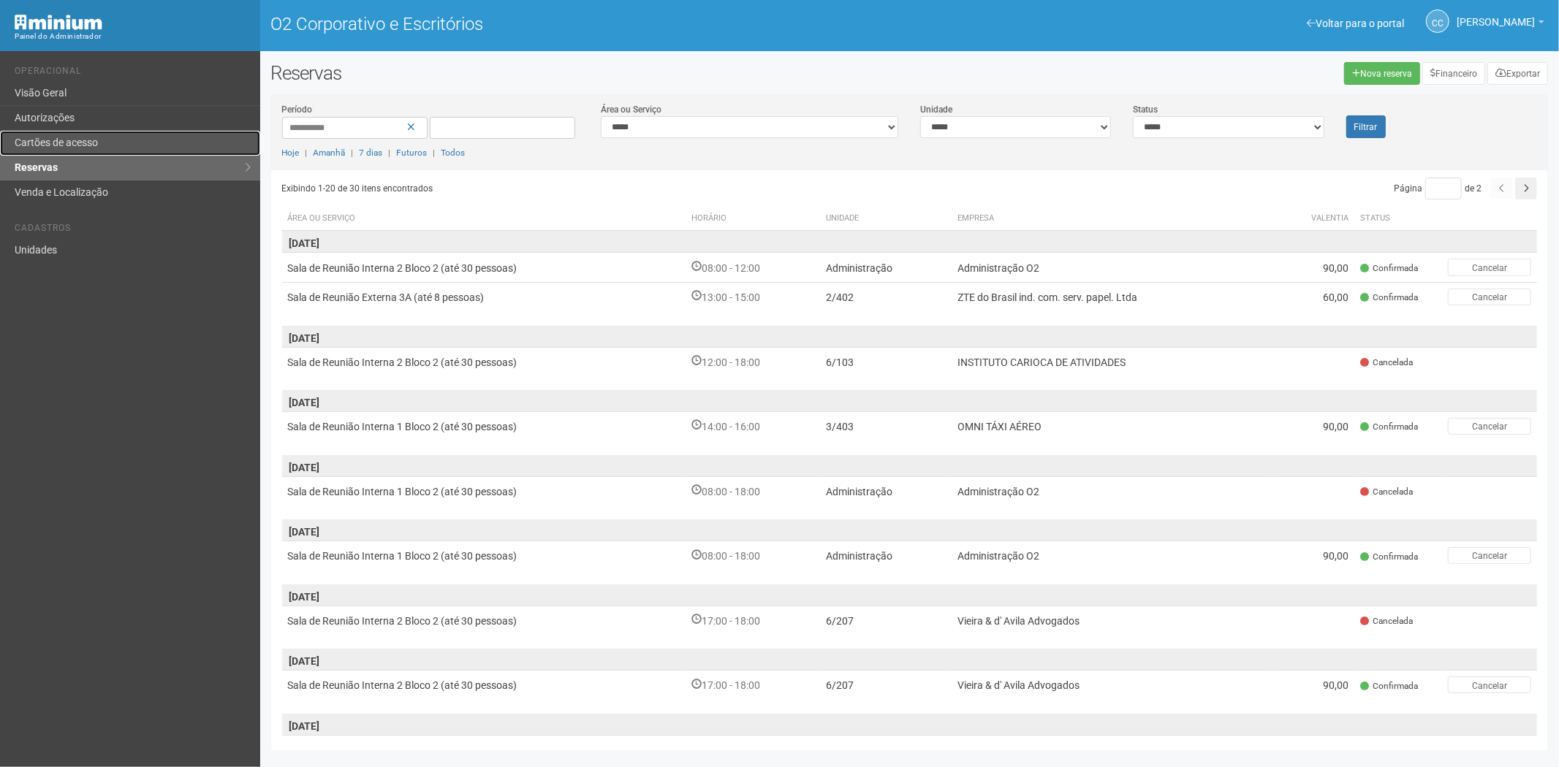
click at [111, 134] on link "Cartões de acesso" at bounding box center [130, 143] width 260 height 25
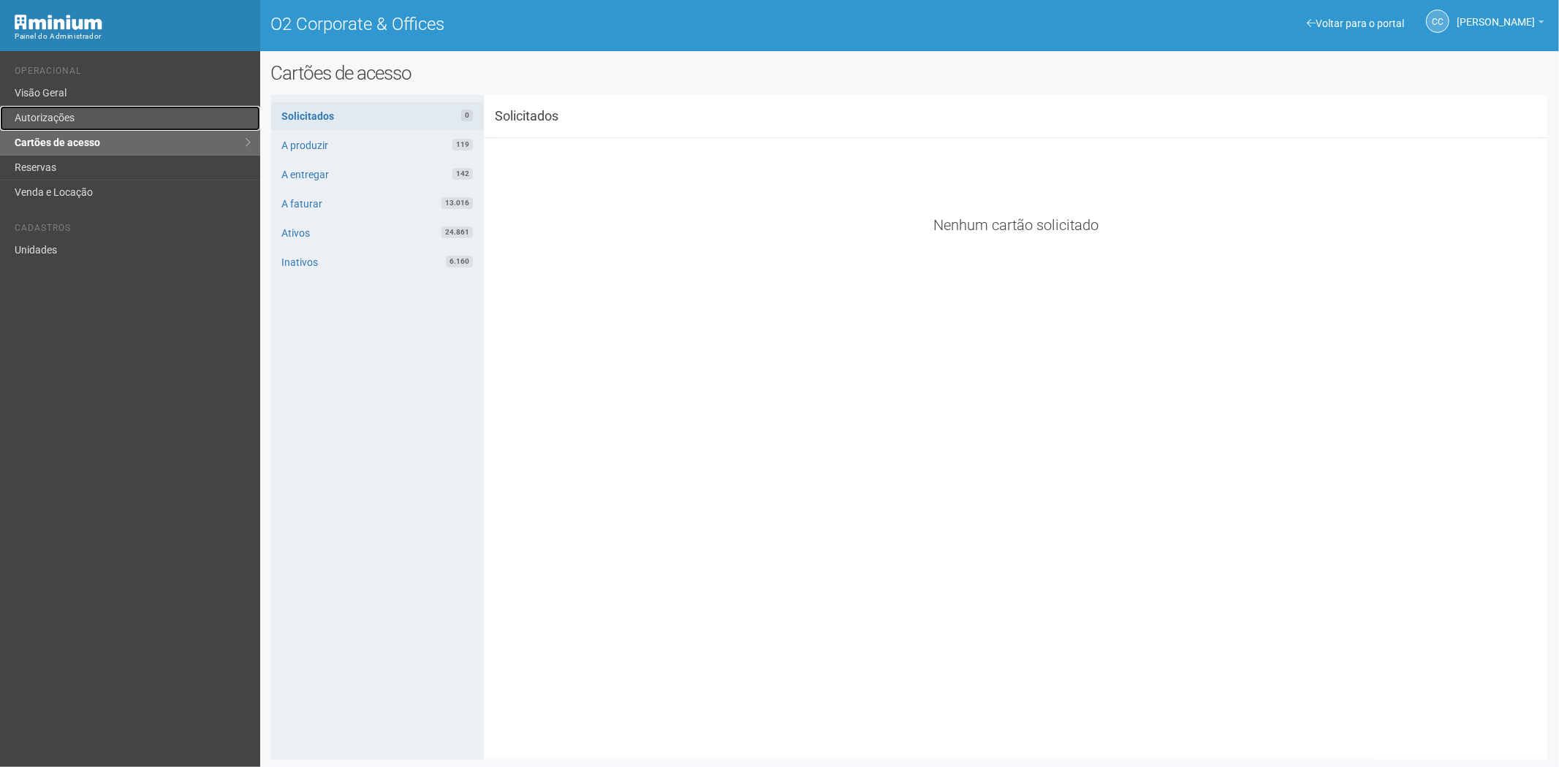
click at [60, 120] on link "Autorizações" at bounding box center [130, 118] width 260 height 25
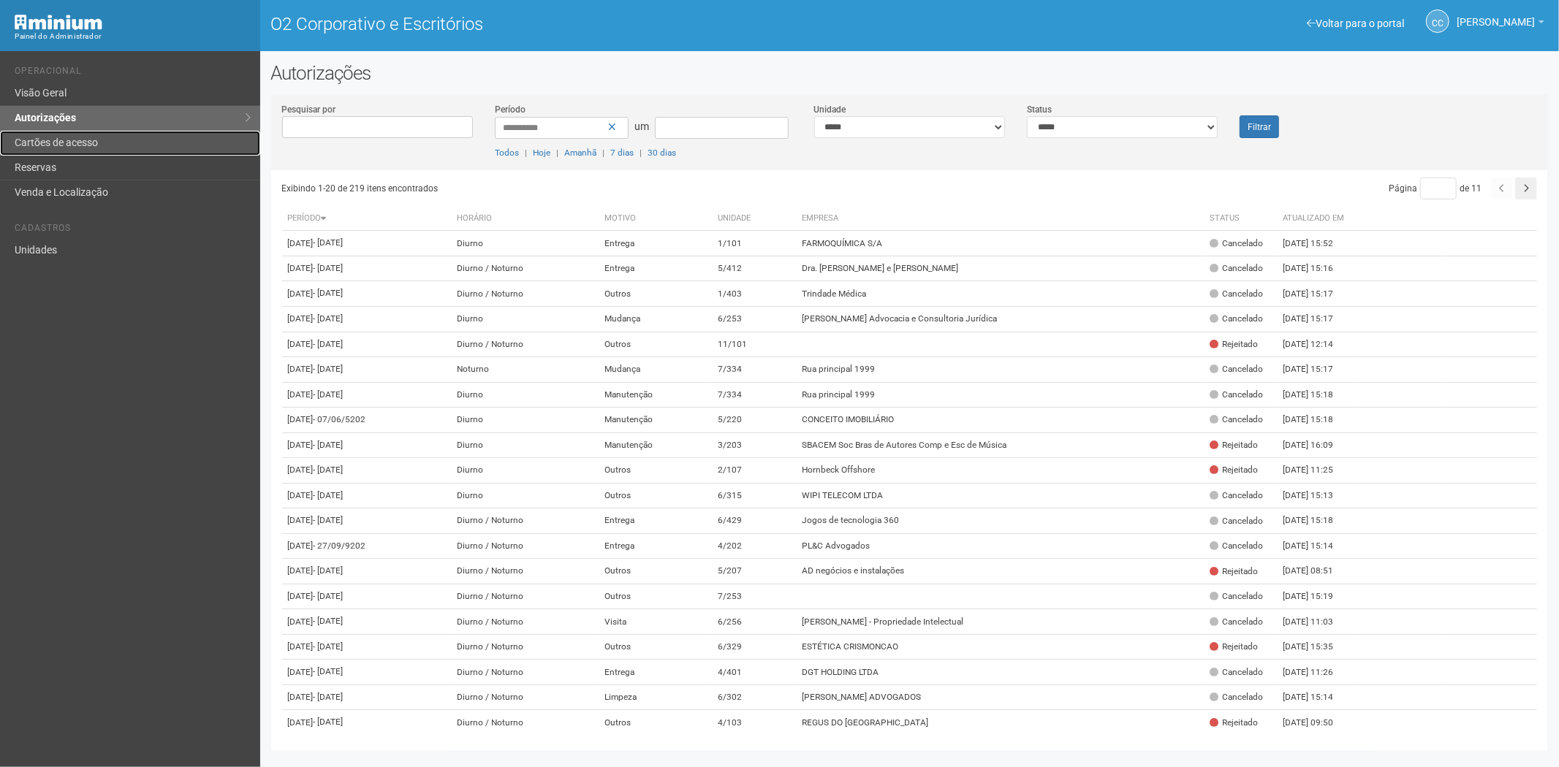
click at [82, 137] on font "Cartões de acesso" at bounding box center [56, 143] width 83 height 12
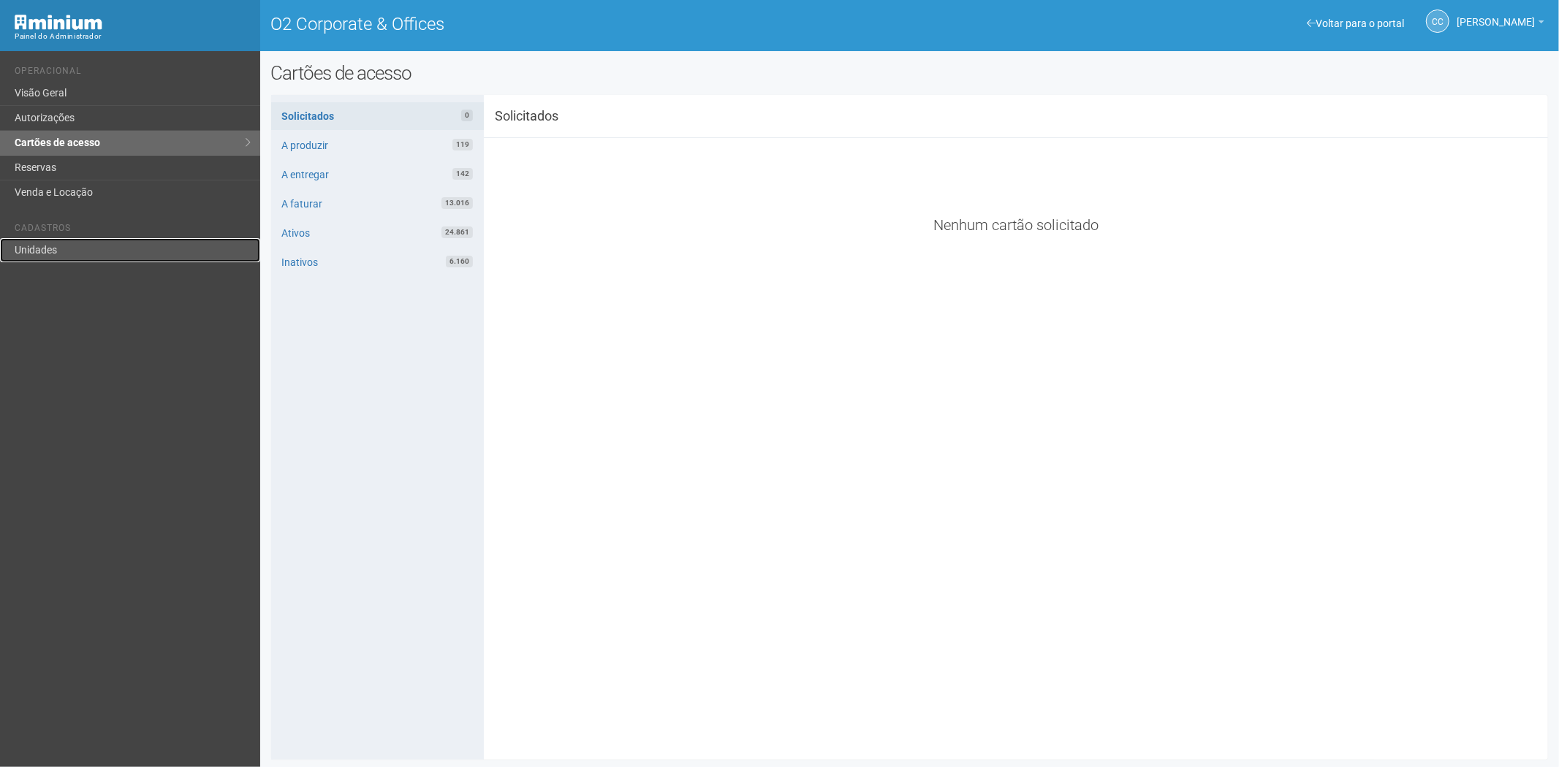
click at [42, 254] on link "Unidades" at bounding box center [130, 250] width 260 height 24
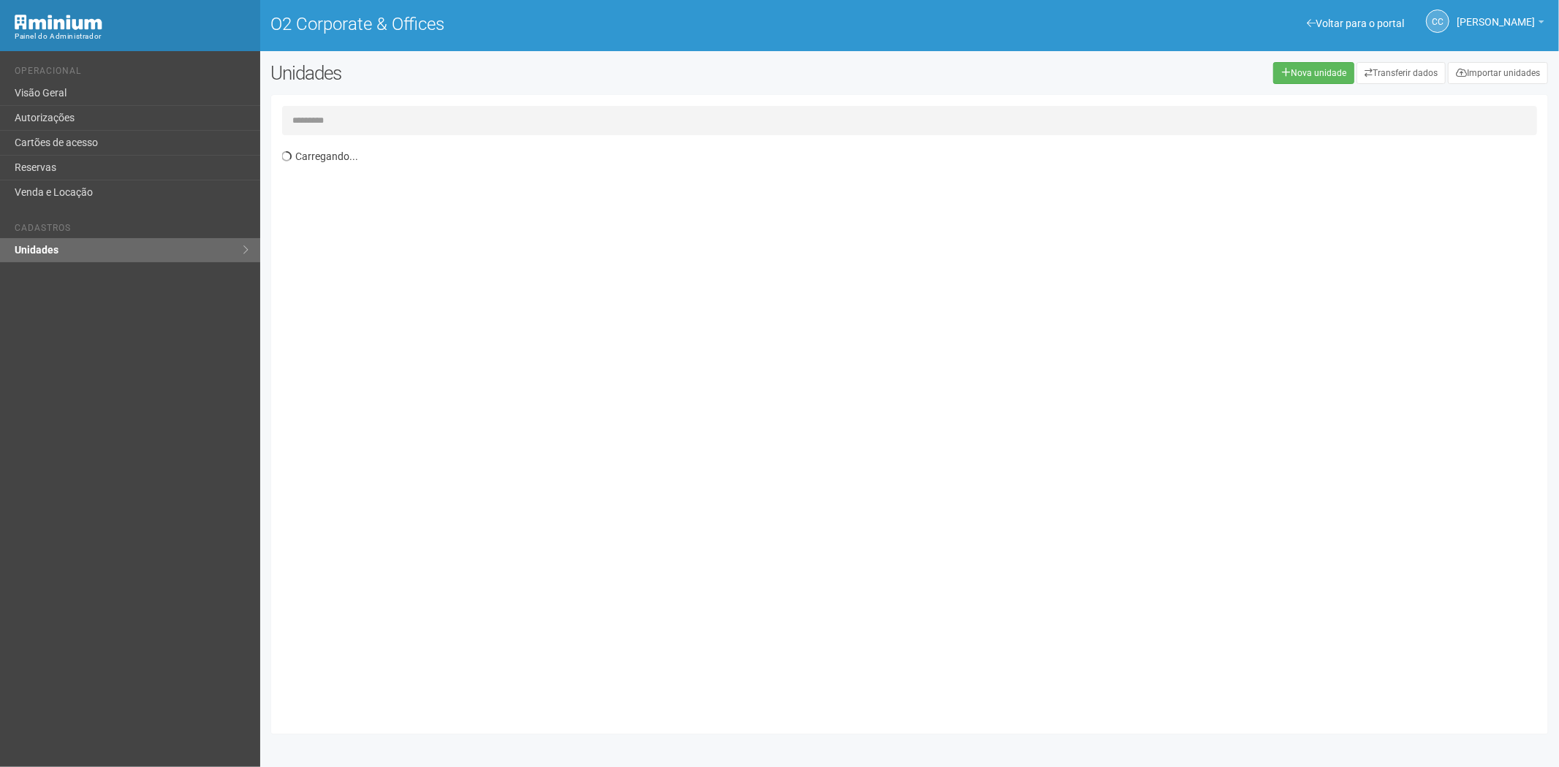
click at [376, 121] on input "text" at bounding box center [910, 120] width 1256 height 29
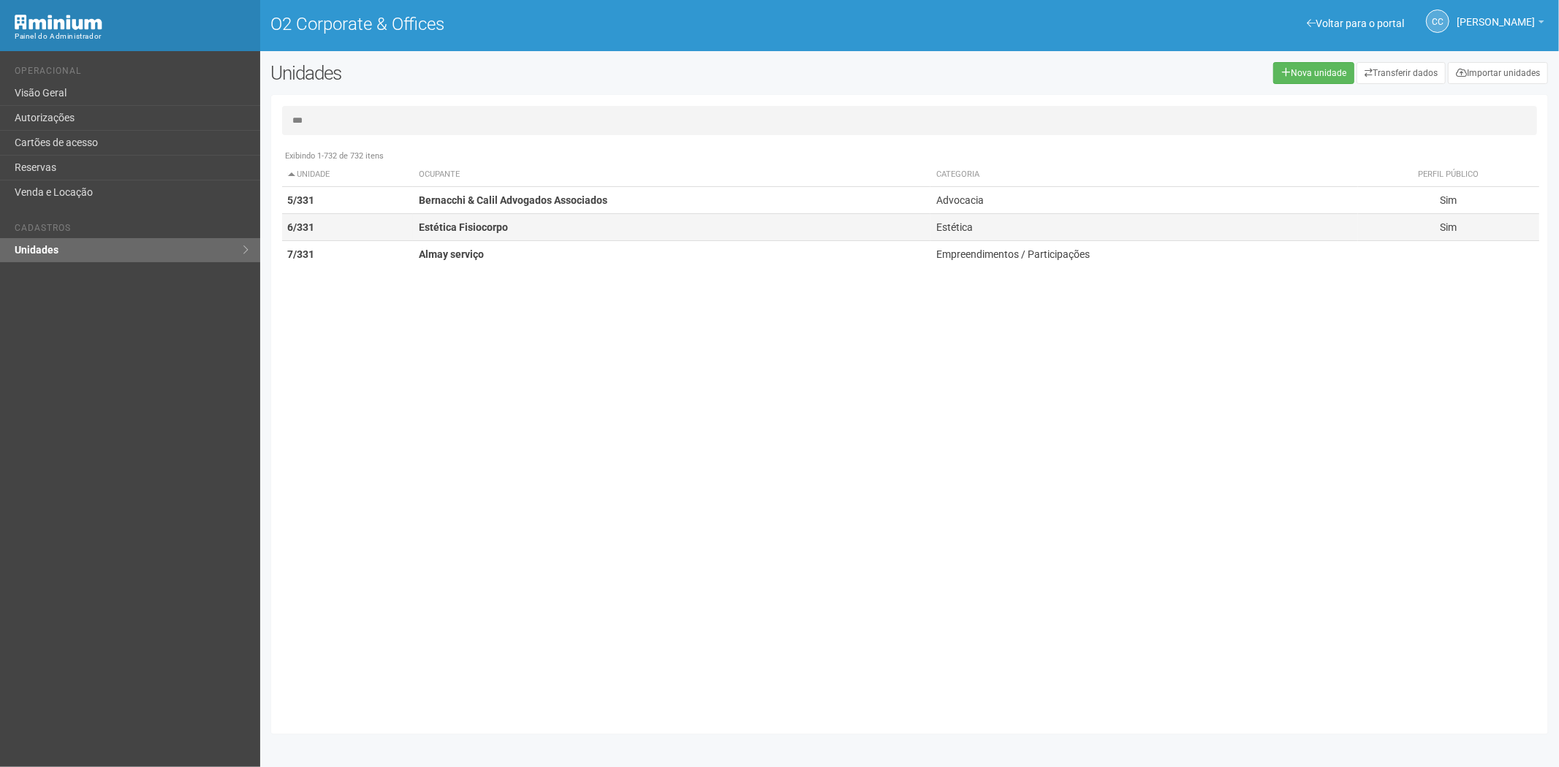
type input "***"
click at [441, 227] on strong "Estética Fisiocorpo" at bounding box center [463, 227] width 89 height 12
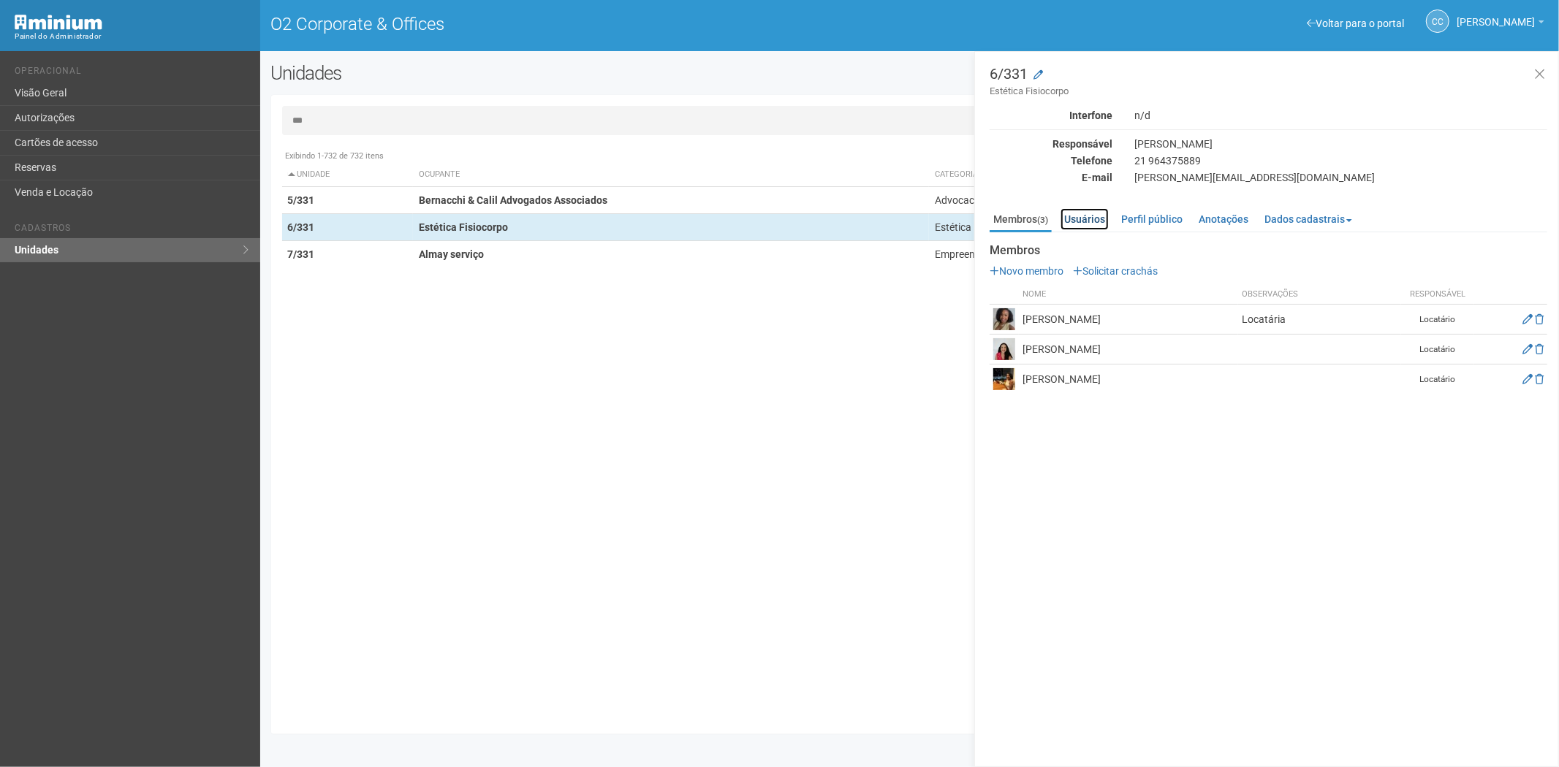
click at [1099, 220] on link "Usuários" at bounding box center [1084, 219] width 48 height 22
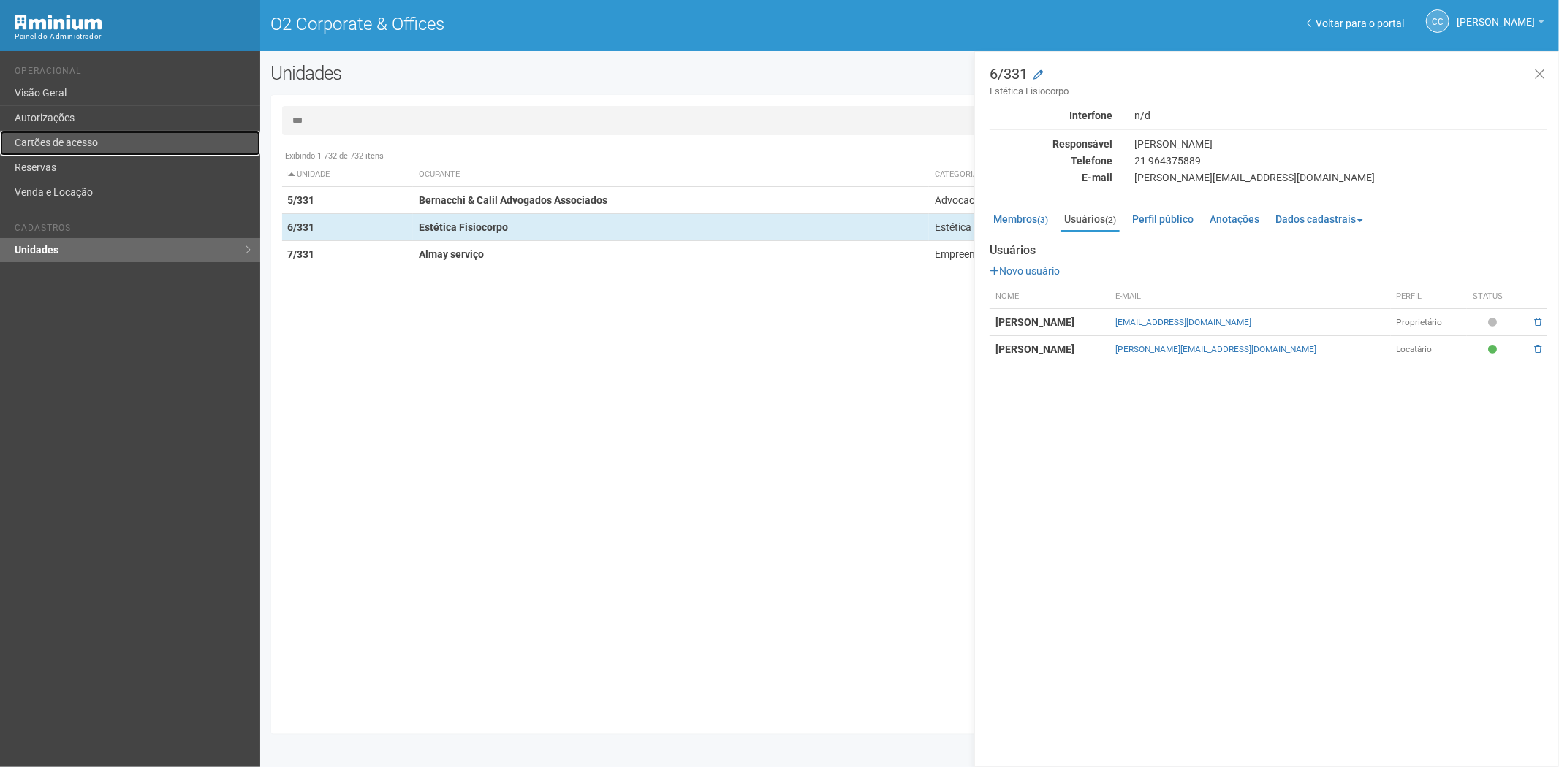
click at [133, 136] on link "Cartões de acesso" at bounding box center [130, 143] width 260 height 25
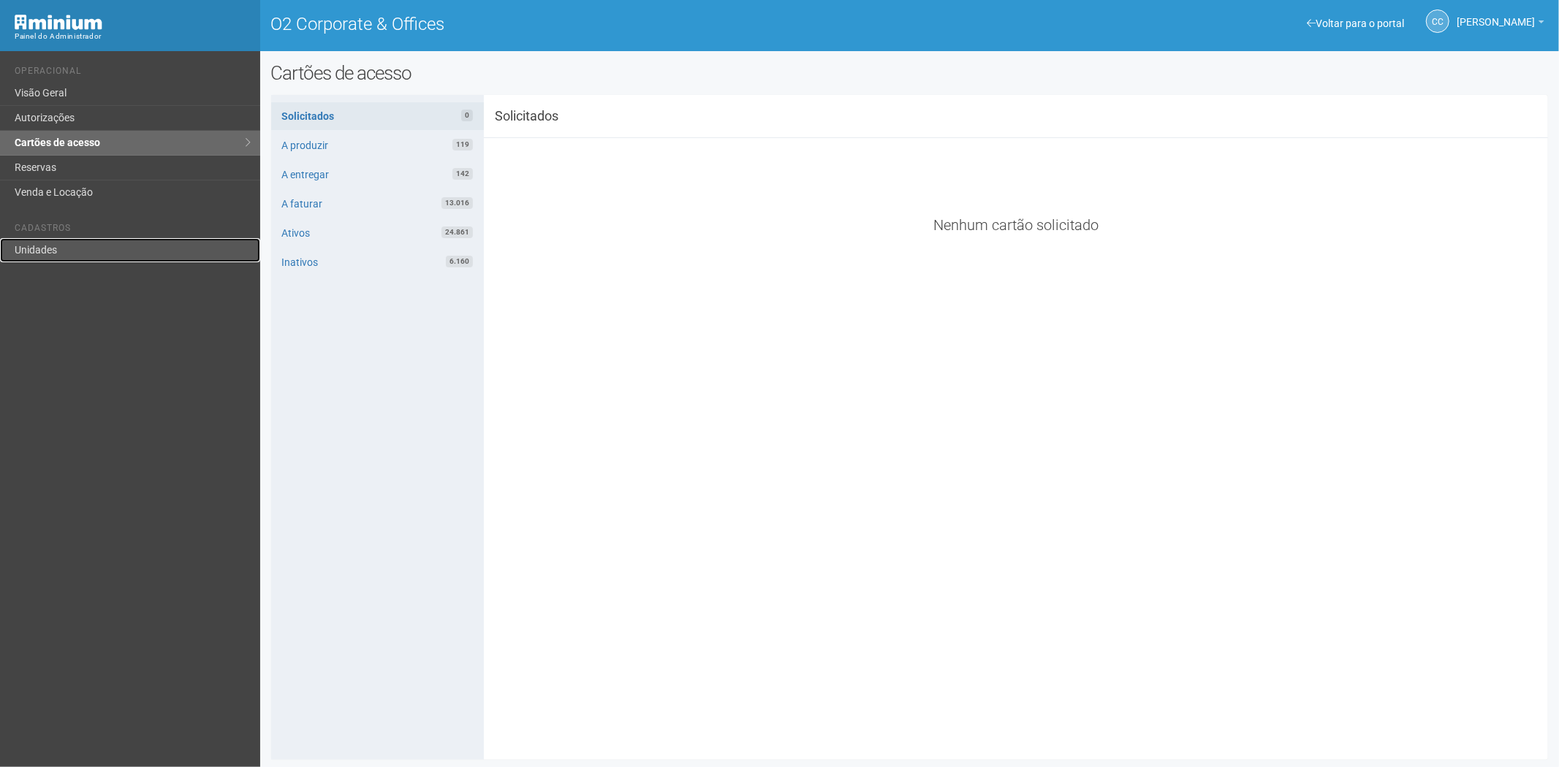
drag, startPoint x: 134, startPoint y: 248, endPoint x: 178, endPoint y: 234, distance: 46.2
click at [134, 250] on link "Unidades" at bounding box center [130, 250] width 260 height 24
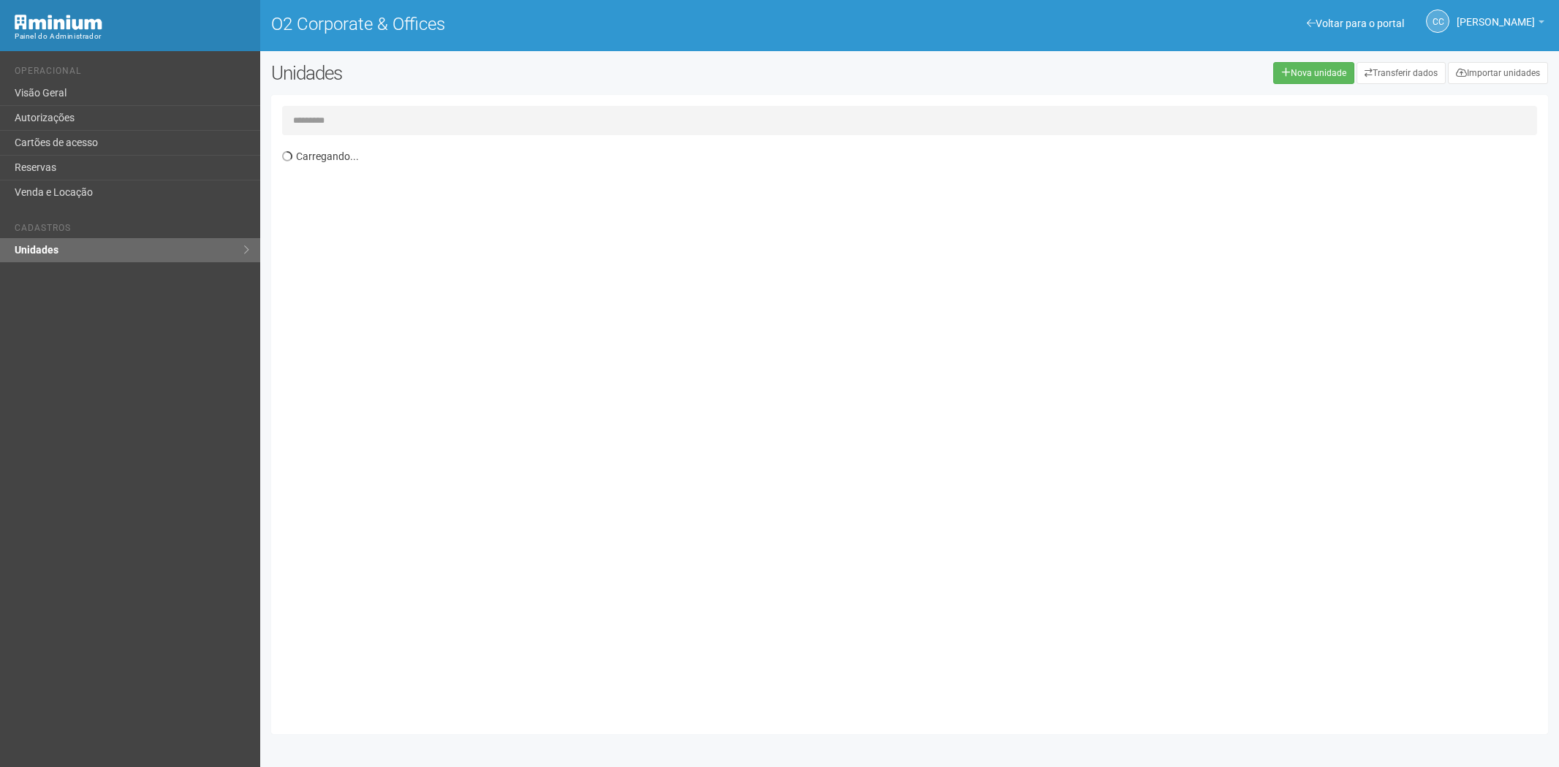
click at [344, 118] on input "text" at bounding box center [910, 120] width 1256 height 29
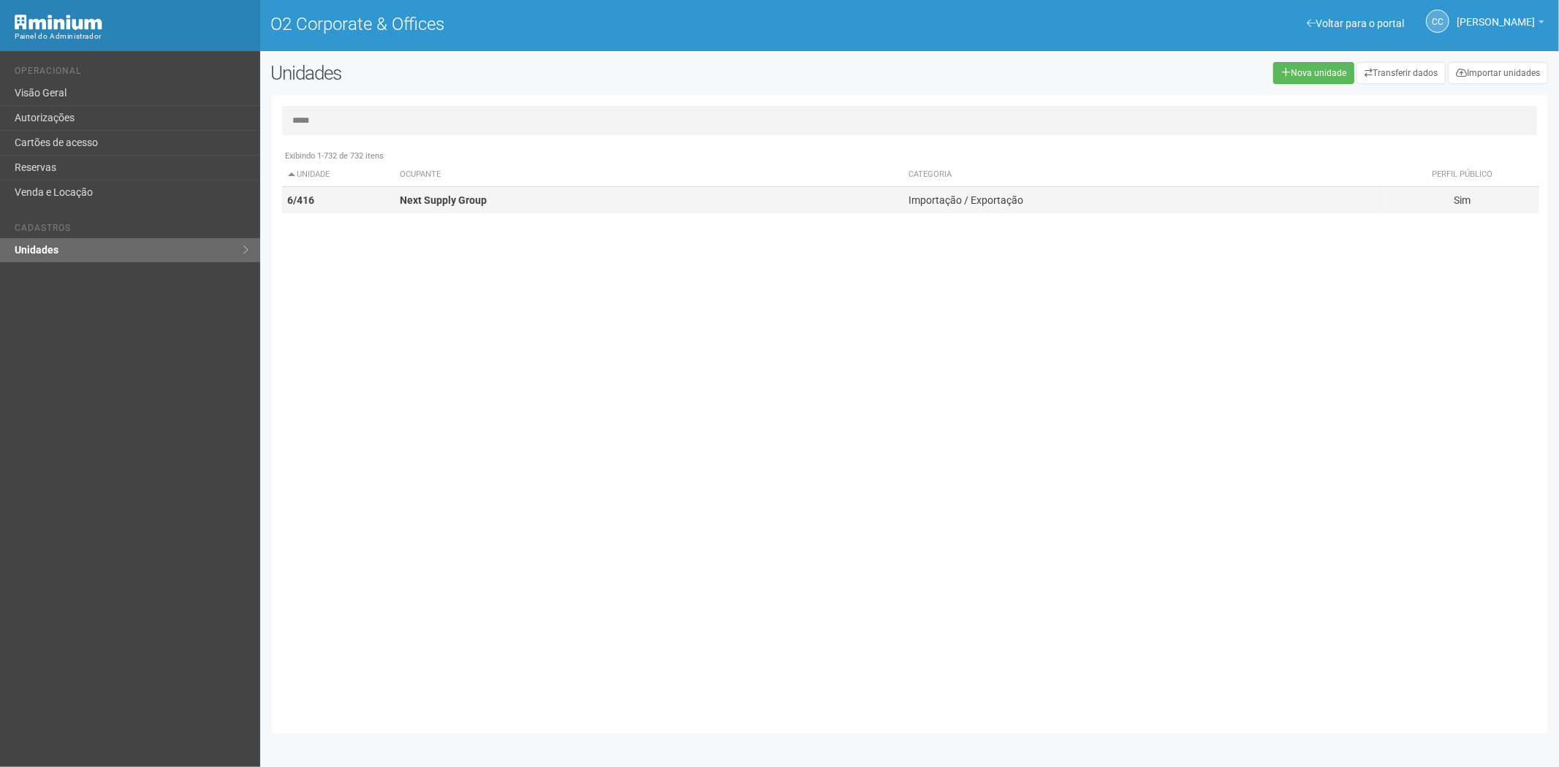
type input "*****"
click at [411, 195] on strong "Next Supply Group" at bounding box center [443, 200] width 87 height 12
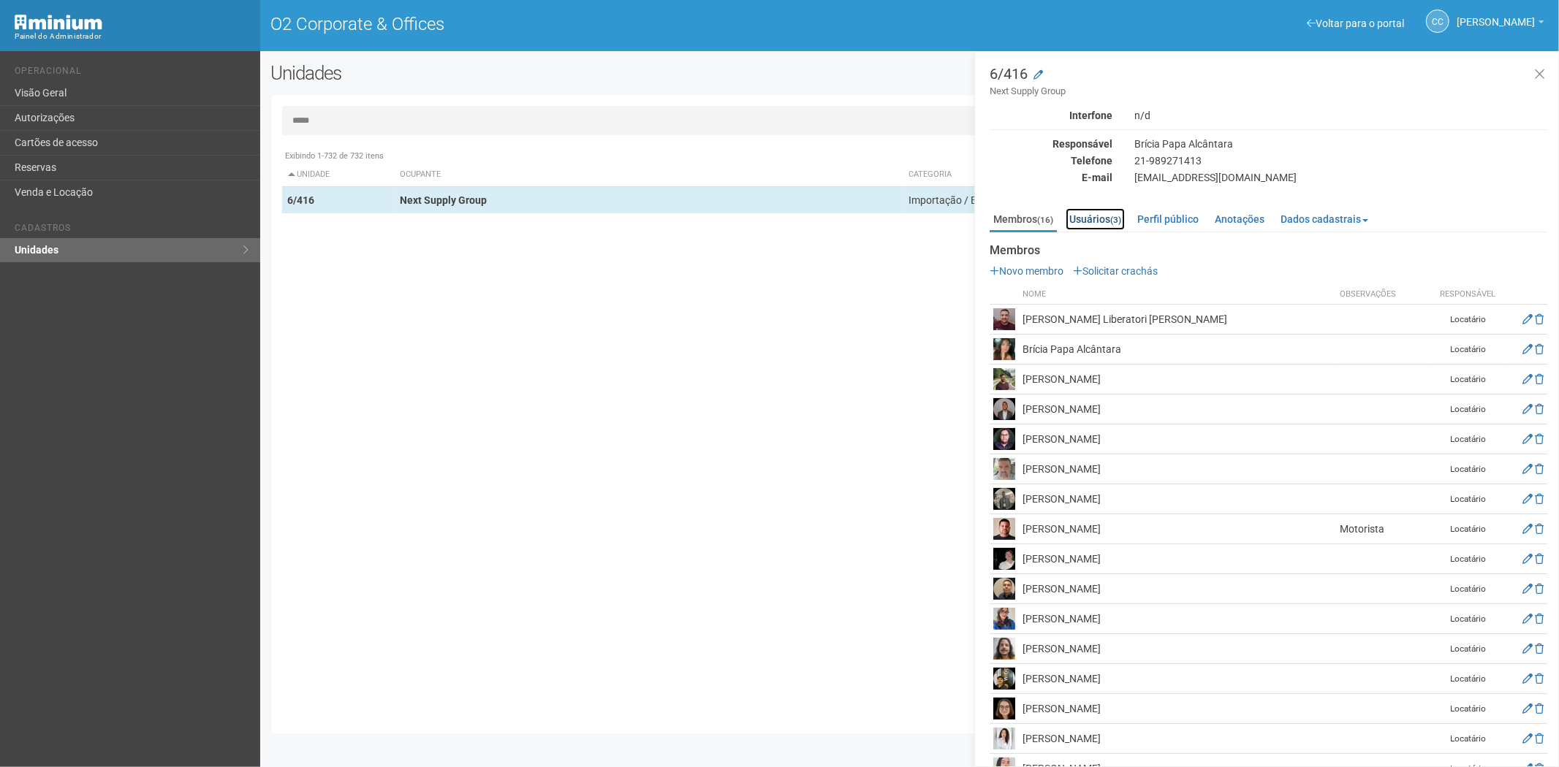
drag, startPoint x: 1097, startPoint y: 214, endPoint x: 940, endPoint y: 224, distance: 157.5
click at [1097, 214] on link "Usuários (3)" at bounding box center [1095, 219] width 59 height 22
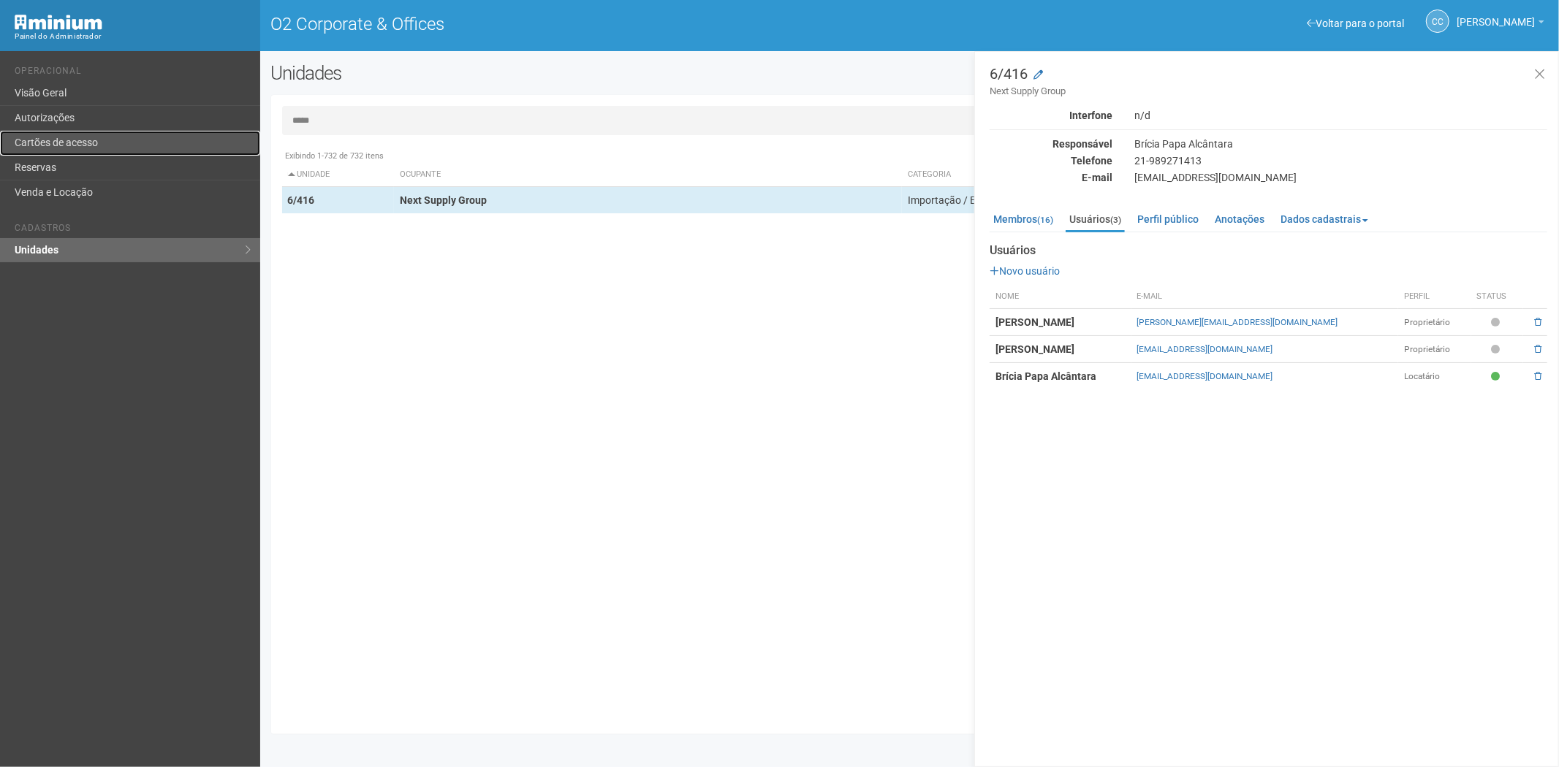
click at [64, 141] on link "Cartões de acesso" at bounding box center [130, 143] width 260 height 25
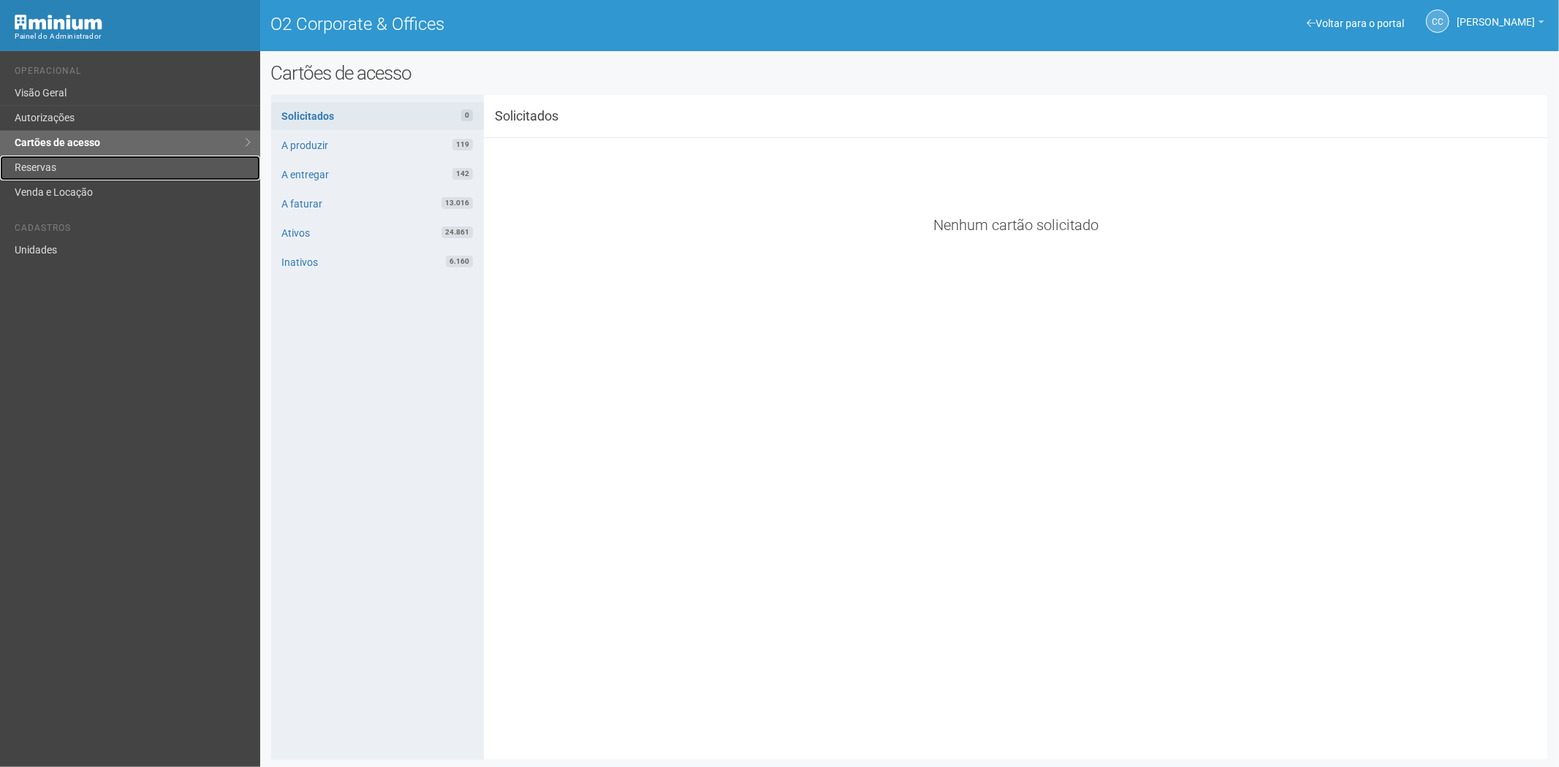
click at [115, 174] on link "Reservas" at bounding box center [130, 168] width 260 height 25
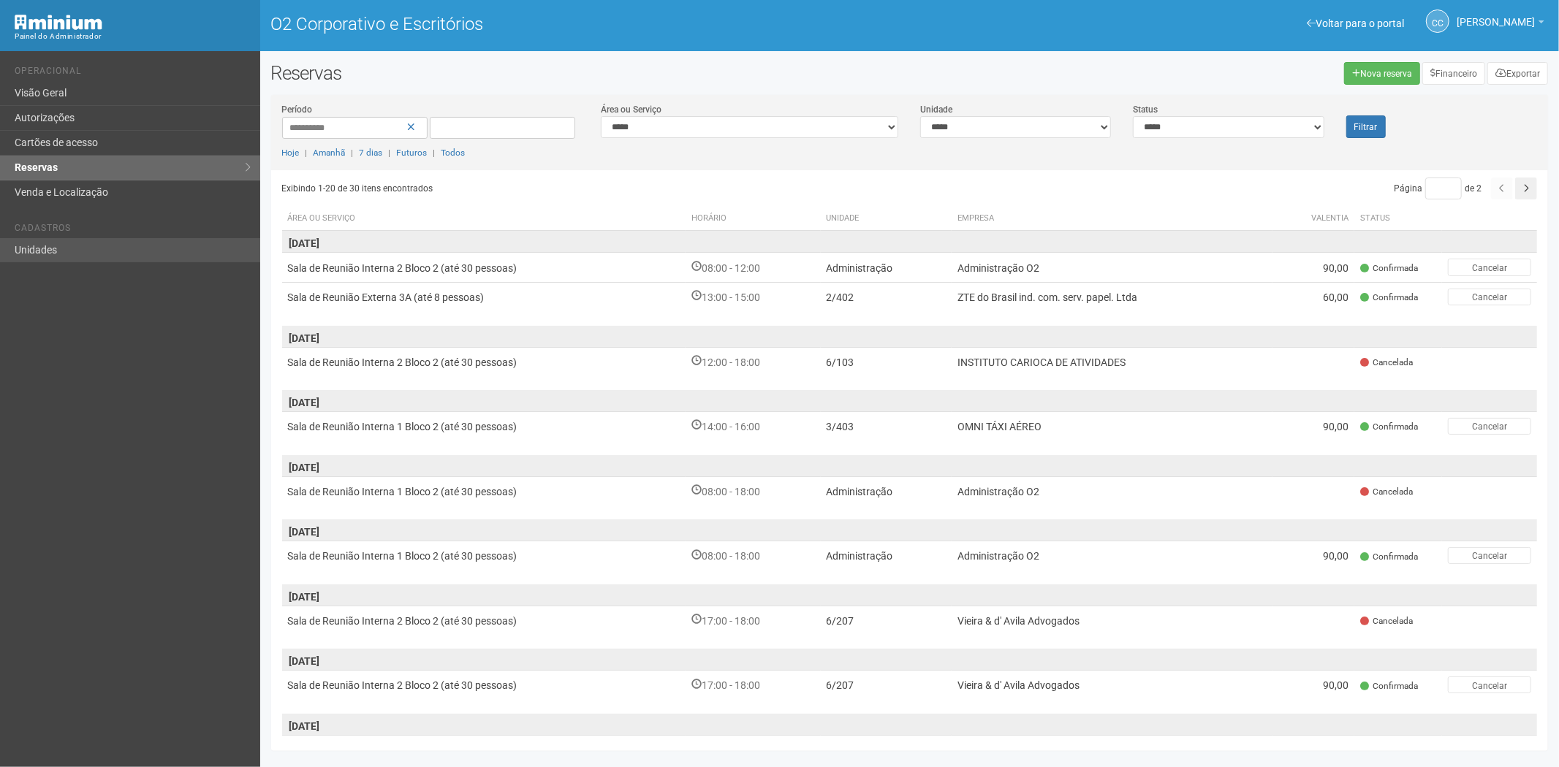
drag, startPoint x: 179, startPoint y: 395, endPoint x: 105, endPoint y: 249, distance: 163.1
click at [179, 390] on div "Voltar para o portal Operacional Visão Geral Autorizações Cartões de acesso Res…" at bounding box center [130, 409] width 260 height 716
click at [69, 143] on font "Cartões de acesso" at bounding box center [56, 143] width 83 height 12
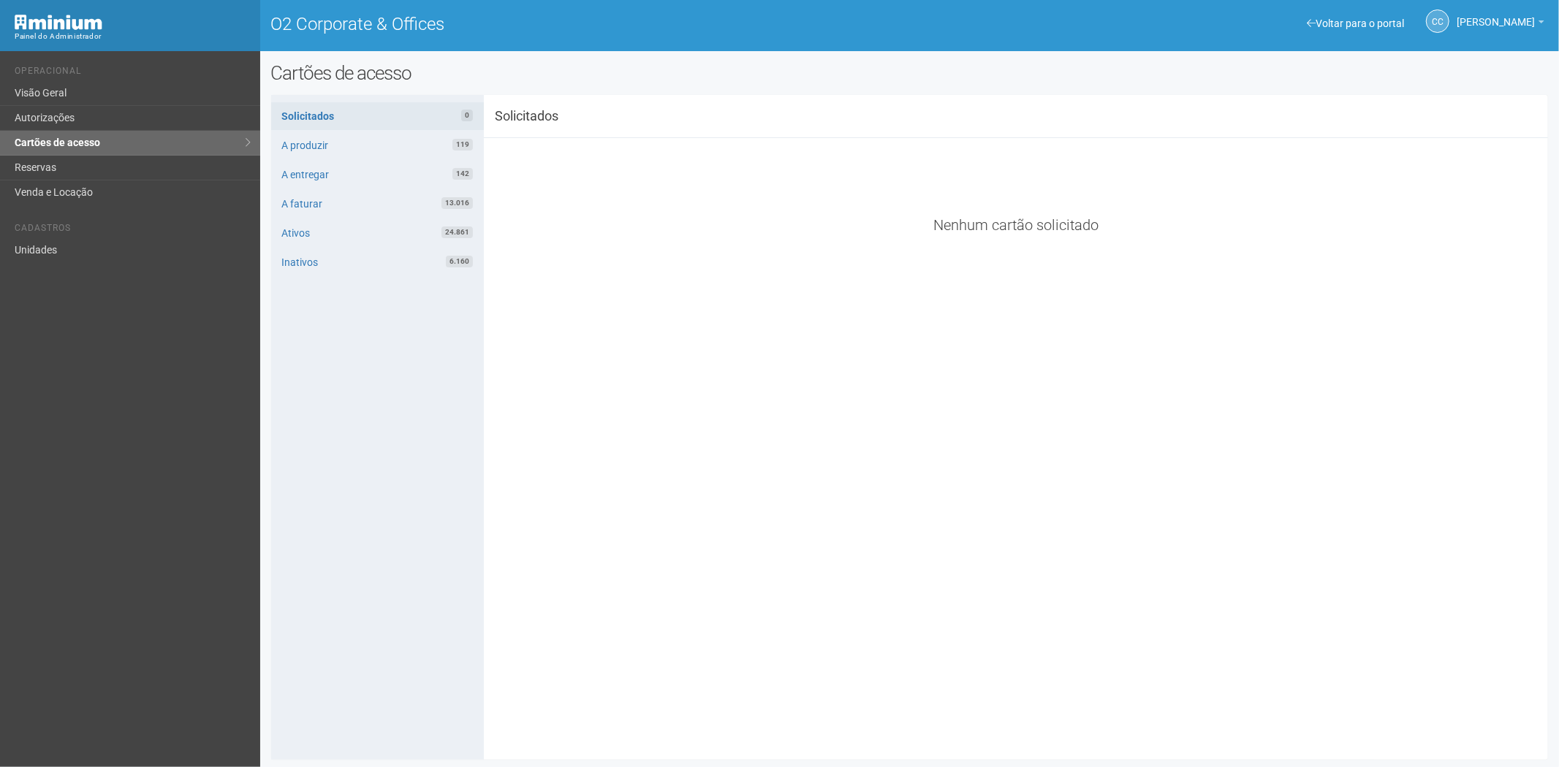
click at [45, 265] on div "Voltar para o portal Operacional Visão Geral Autorizações Cartões de acesso Res…" at bounding box center [130, 409] width 260 height 716
click at [67, 246] on link "Unidades" at bounding box center [130, 250] width 260 height 24
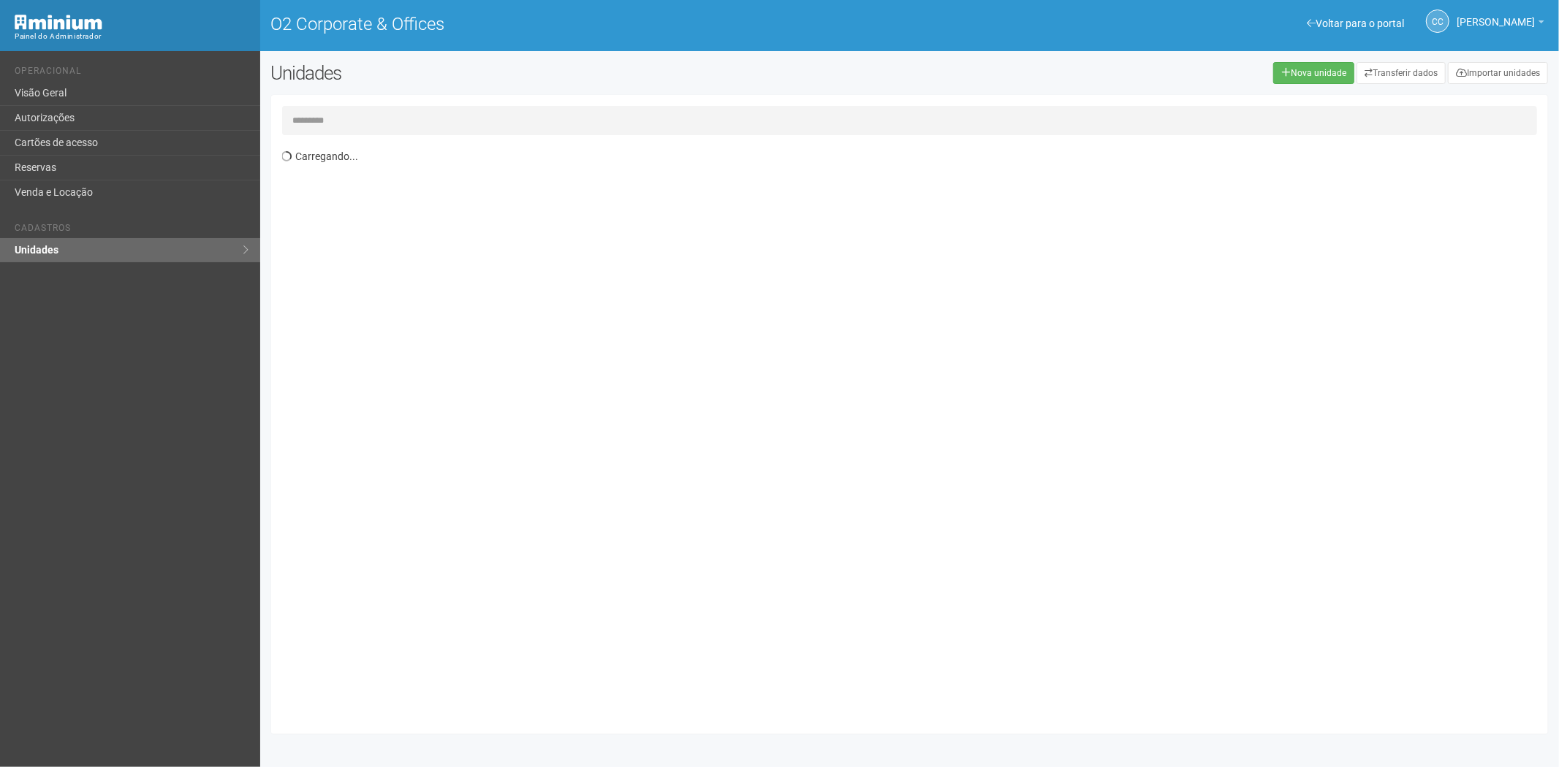
click at [368, 115] on input "text" at bounding box center [910, 120] width 1256 height 29
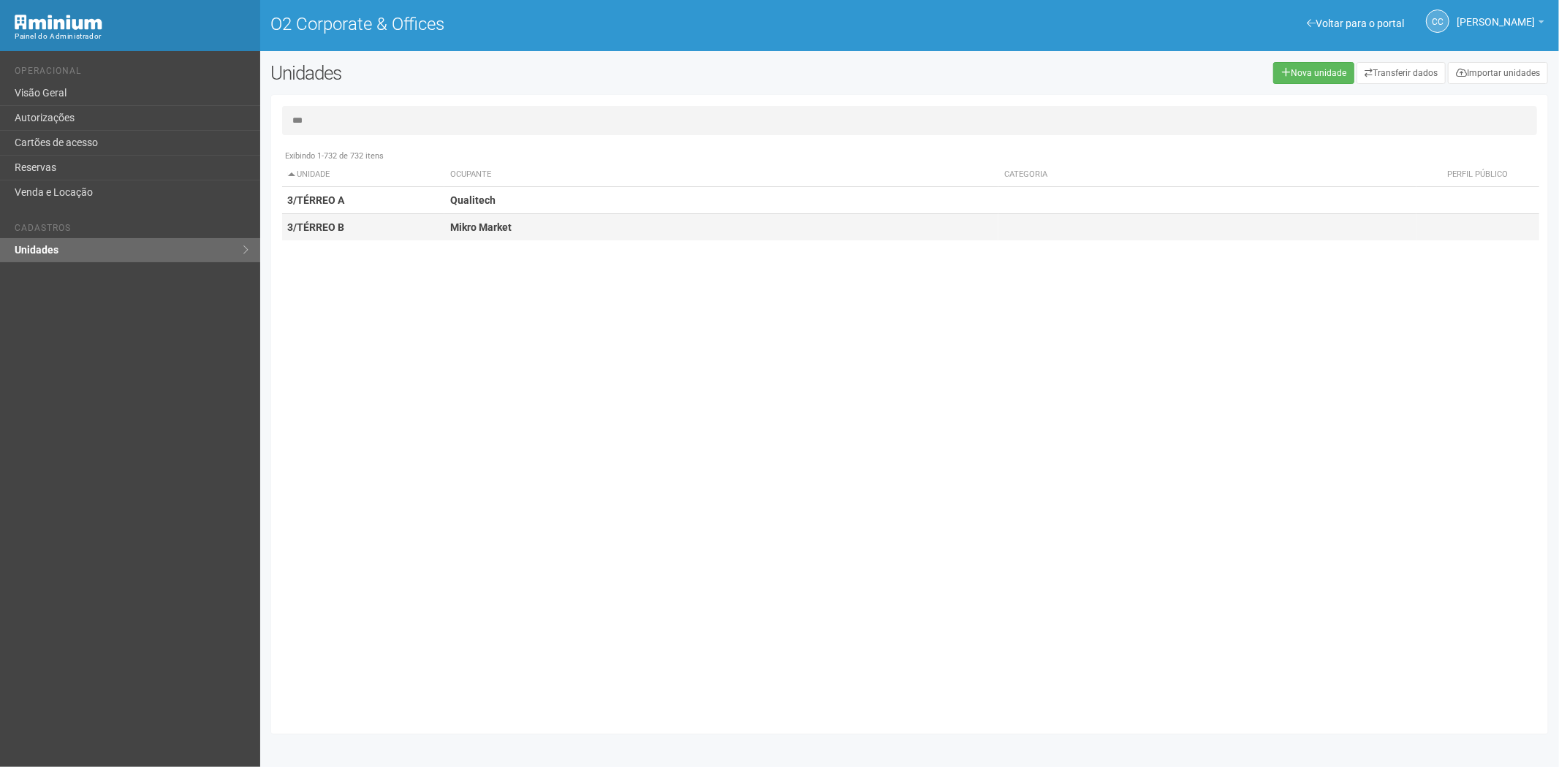
click at [458, 229] on strong "Mikro Market" at bounding box center [480, 227] width 61 height 12
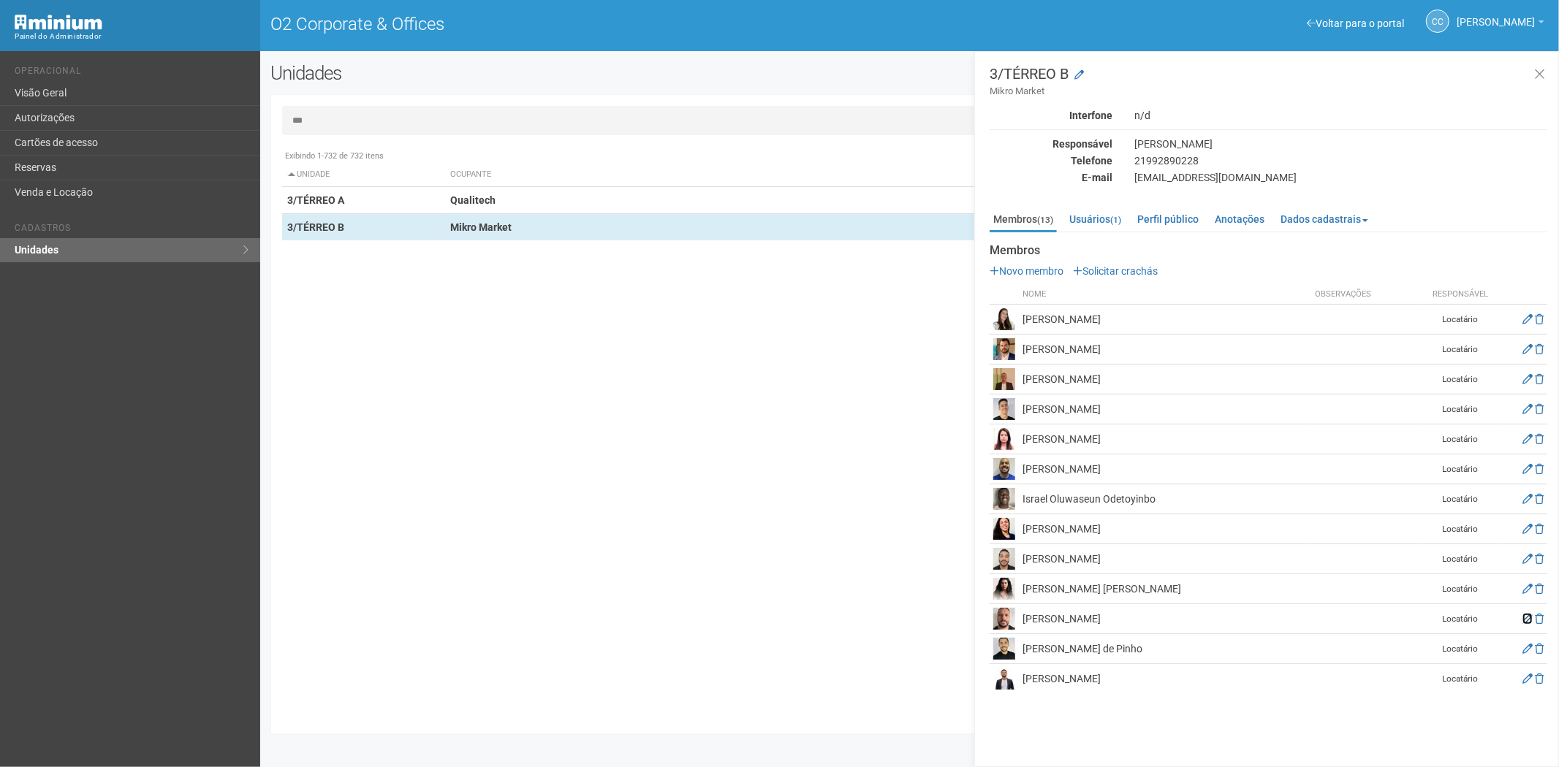
click at [1524, 614] on icon at bounding box center [1527, 619] width 10 height 10
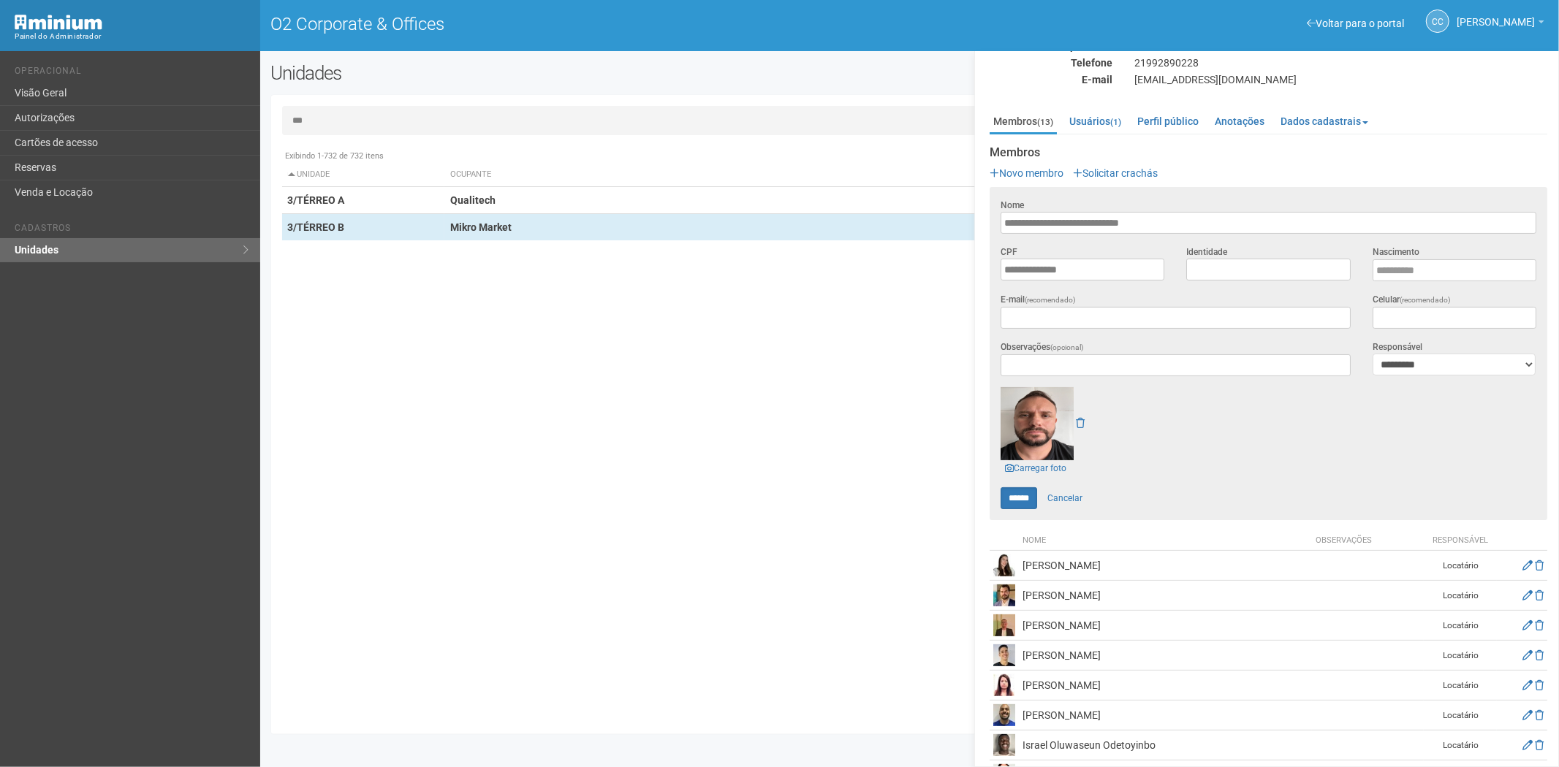
scroll to position [257, 0]
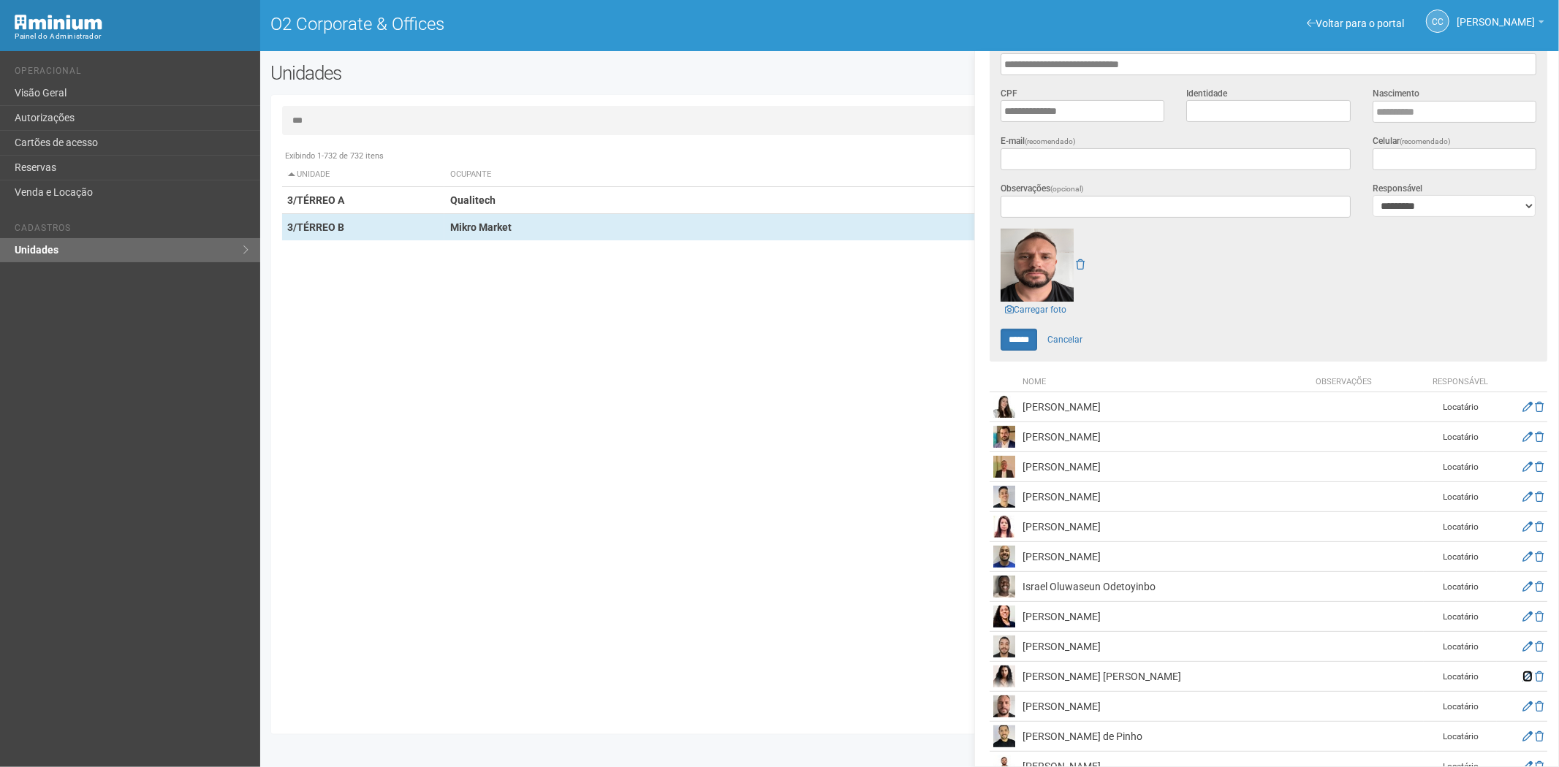
click at [1525, 677] on icon at bounding box center [1527, 677] width 10 height 10
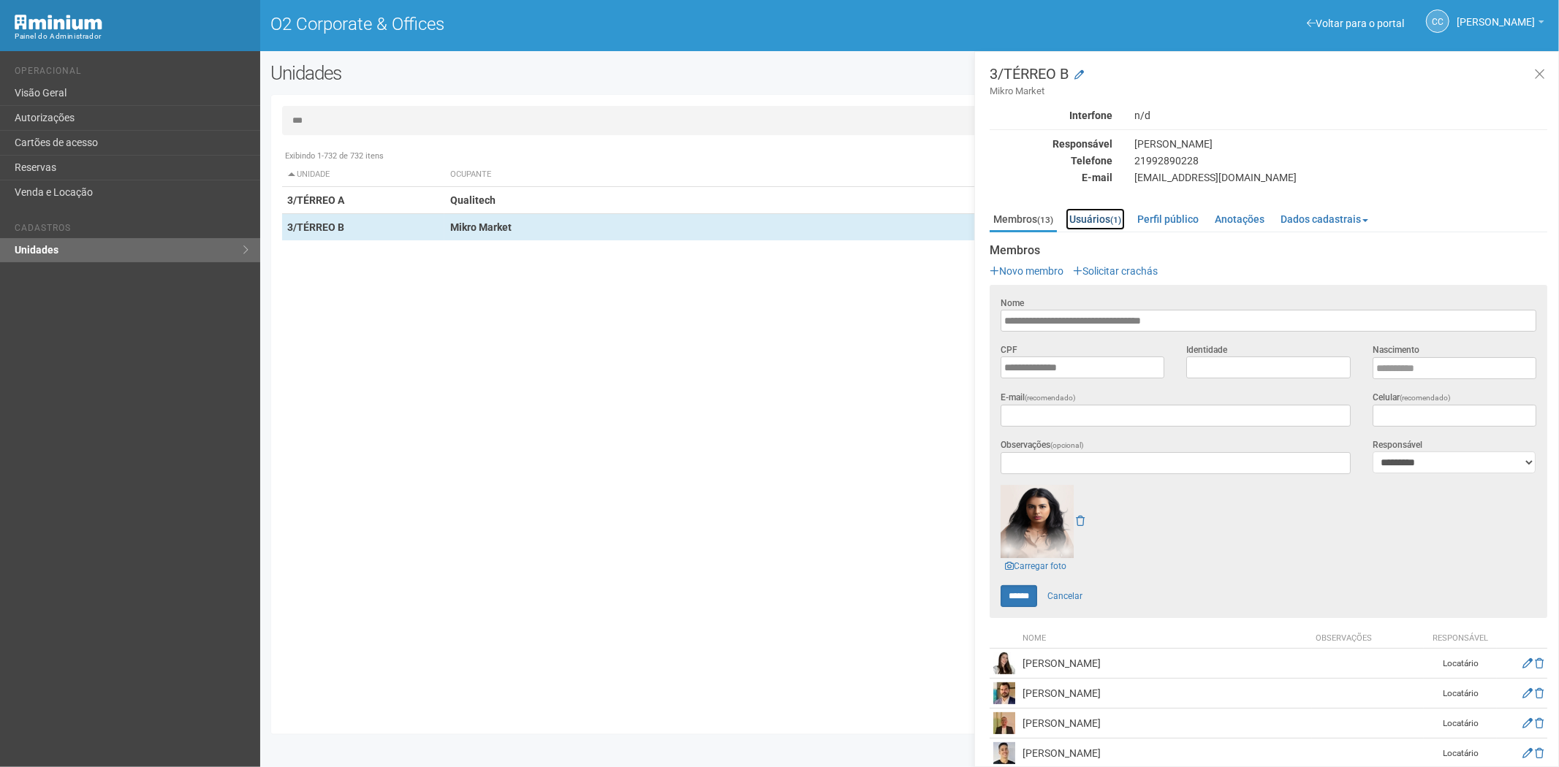
click at [1099, 217] on link "Usuários (1)" at bounding box center [1095, 219] width 59 height 22
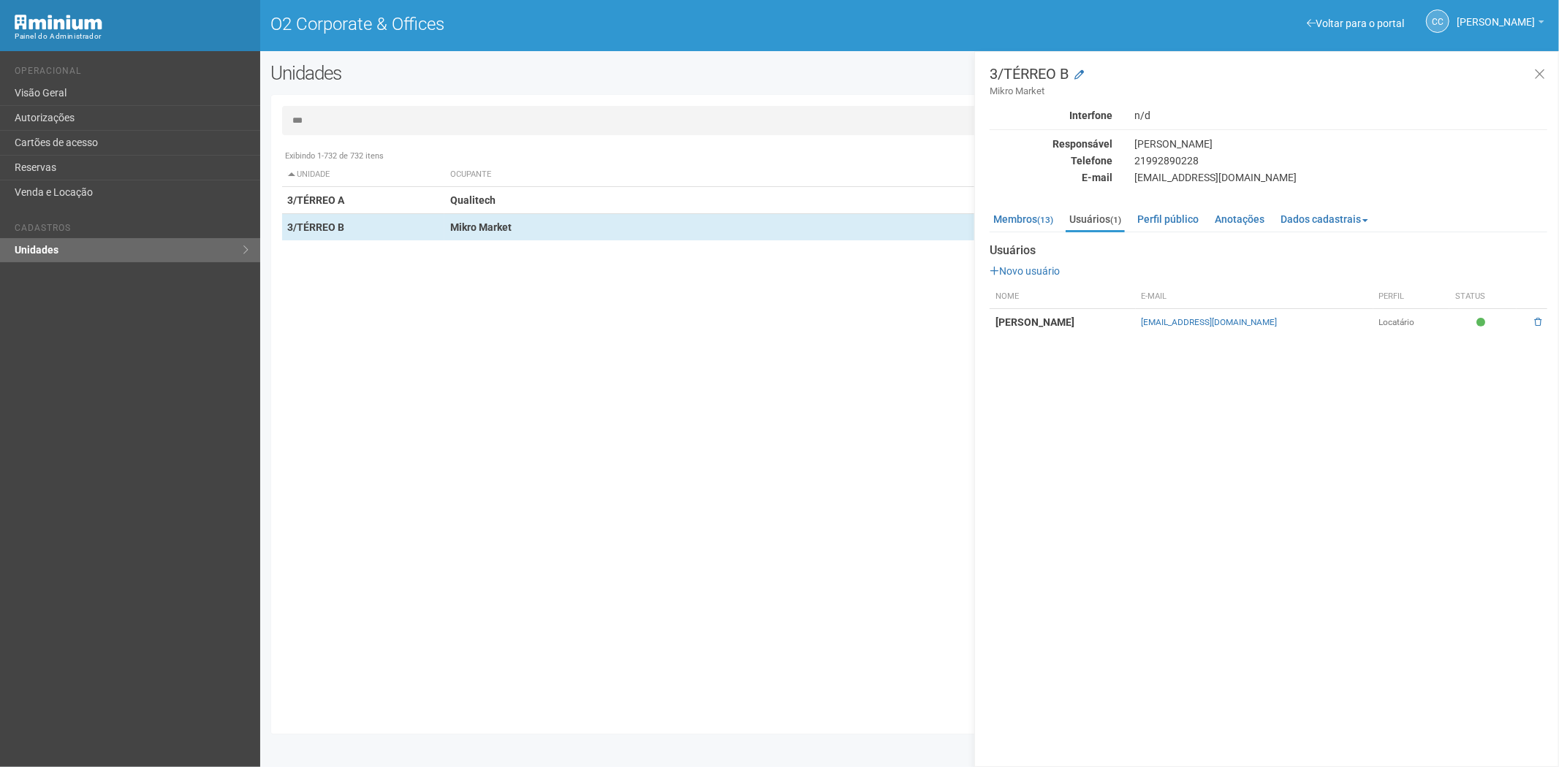
click at [341, 118] on input "***" at bounding box center [910, 120] width 1256 height 29
type input "*"
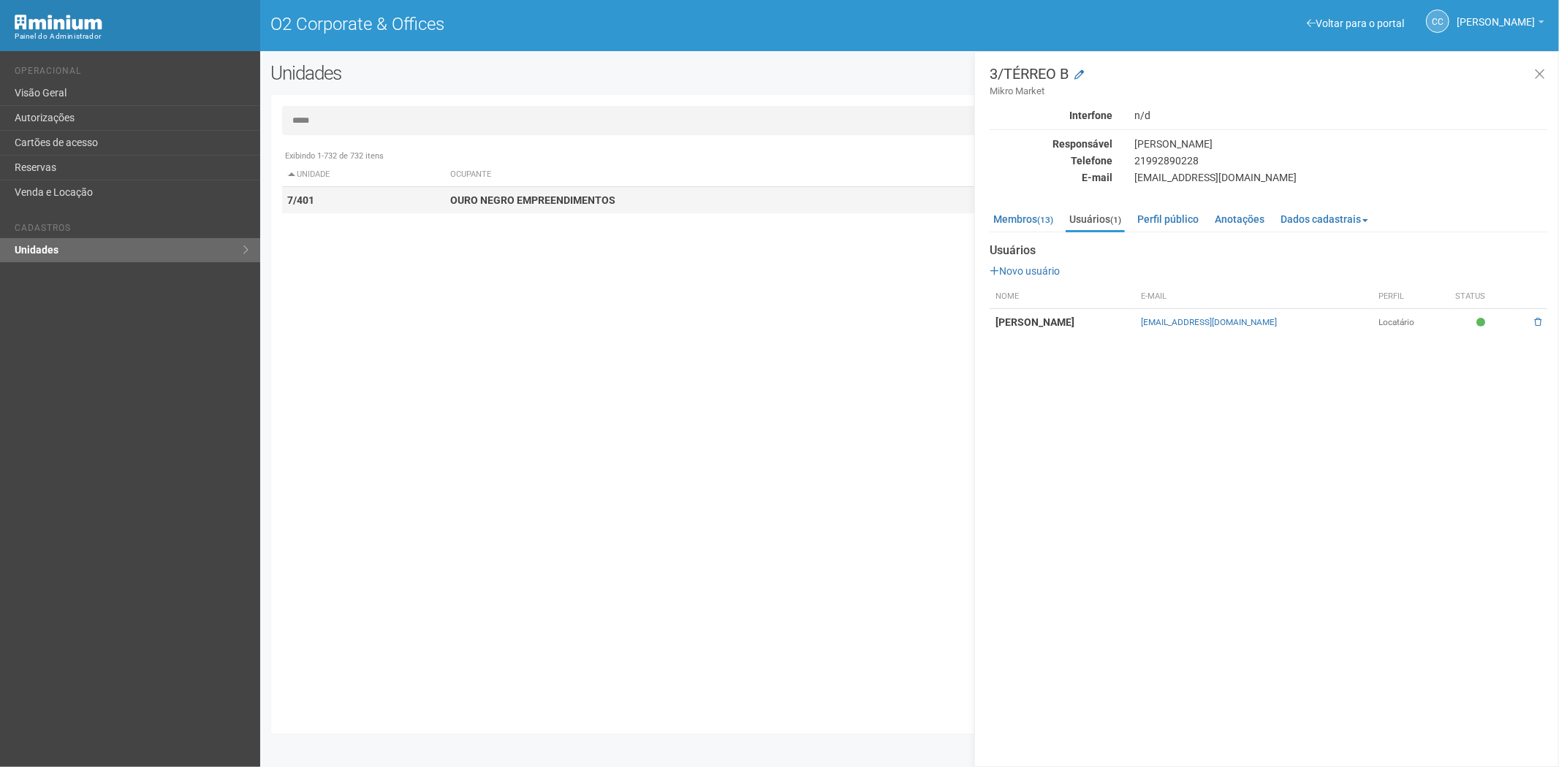
type input "*****"
click at [341, 199] on td "7/401" at bounding box center [363, 200] width 163 height 27
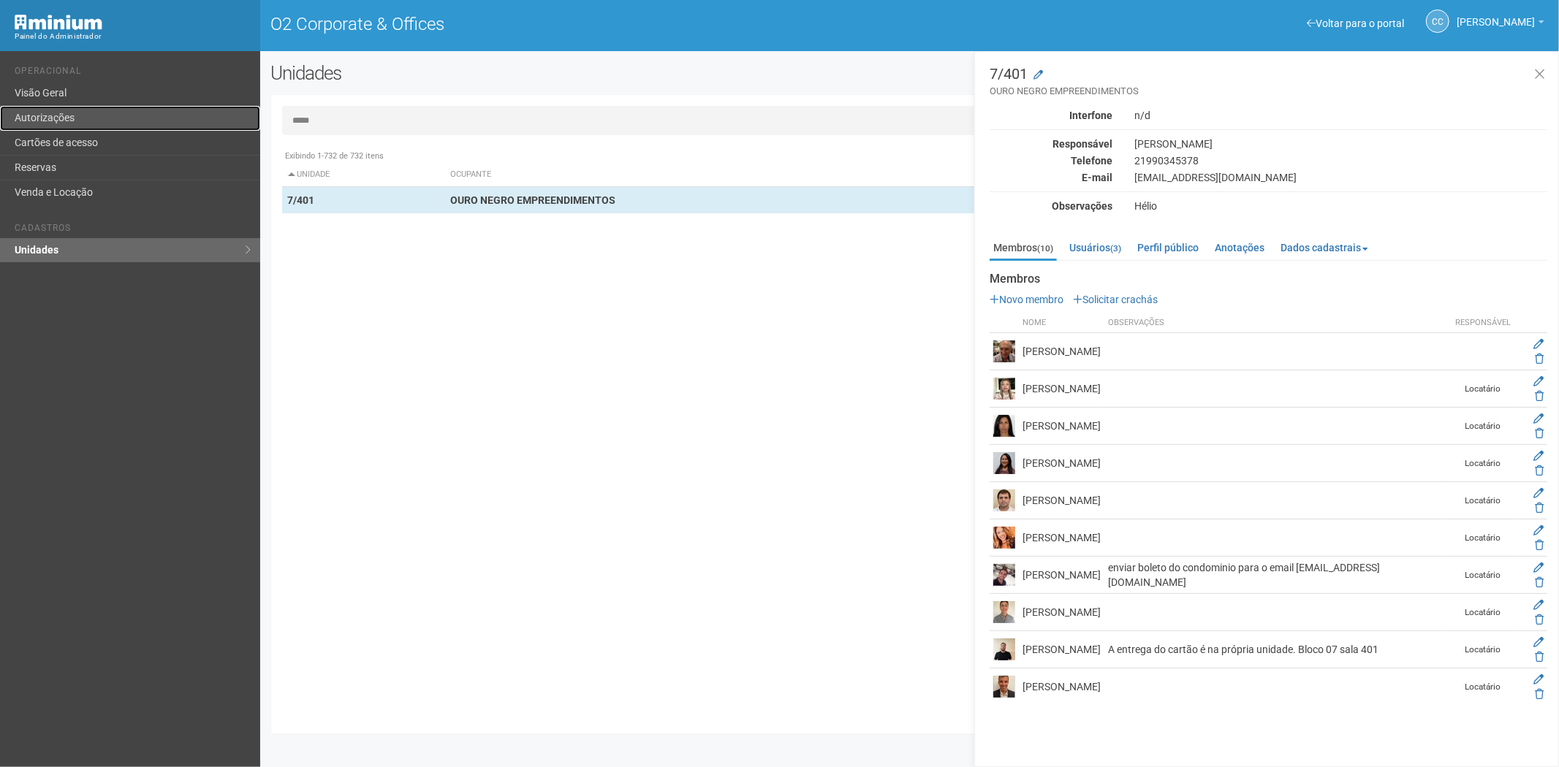
click at [59, 128] on link "Autorizações" at bounding box center [130, 118] width 260 height 25
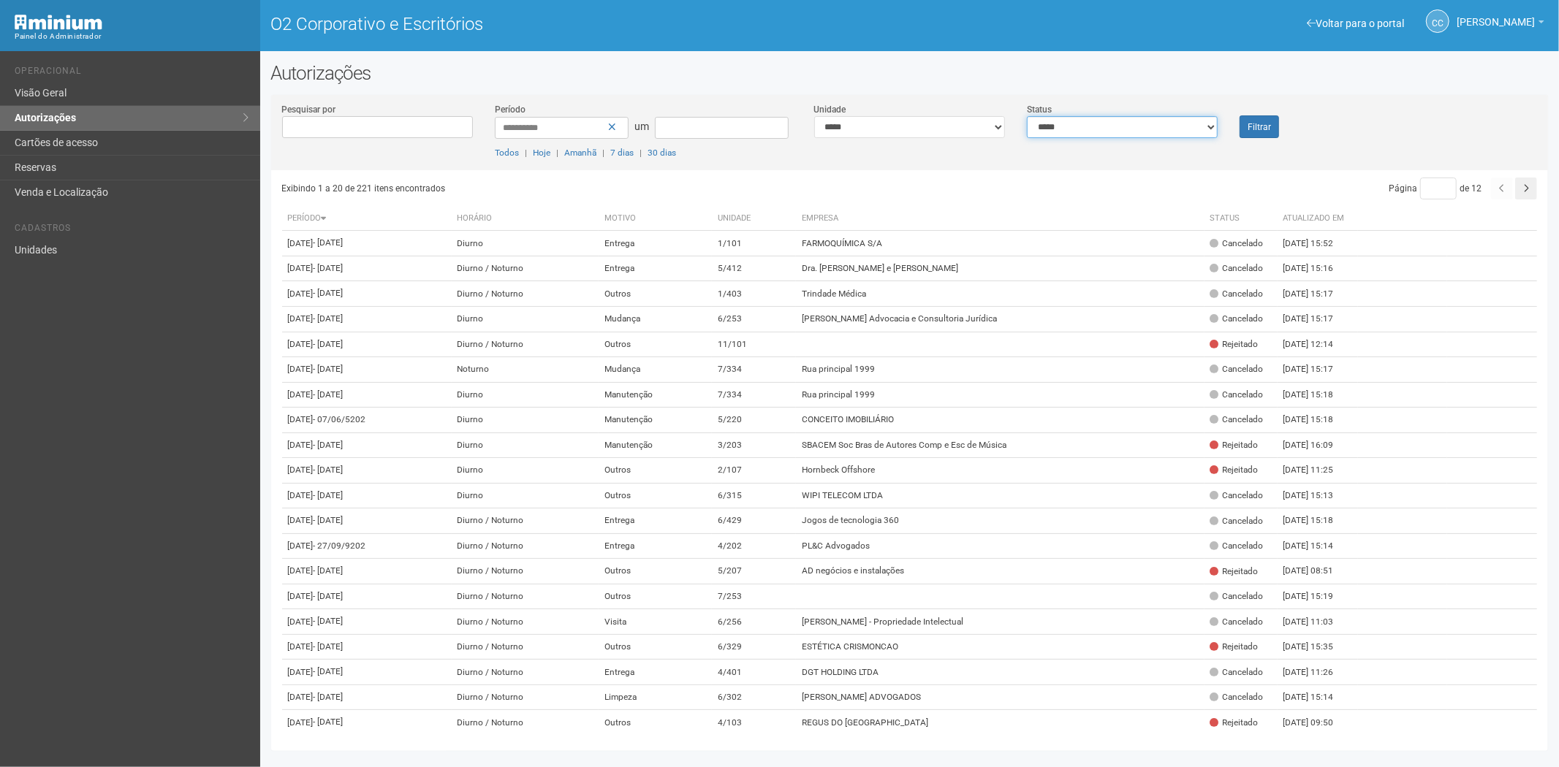
click at [1062, 132] on select "**********" at bounding box center [1122, 127] width 191 height 22
select select "*"
click at [1027, 116] on select "**********" at bounding box center [1122, 127] width 191 height 22
click at [1275, 130] on button "Filtrar" at bounding box center [1259, 126] width 39 height 23
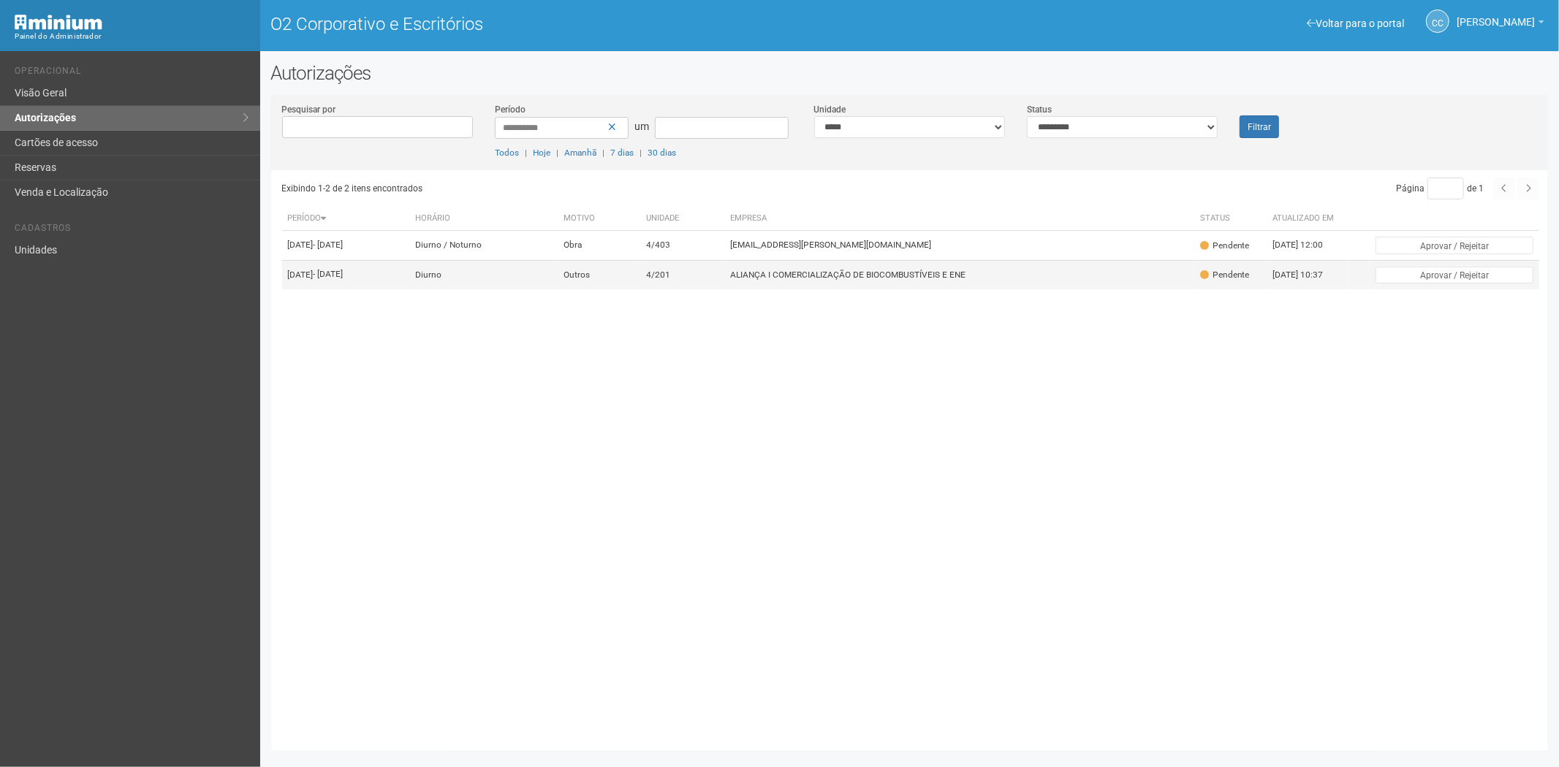
click at [882, 280] on font "ALIANÇA I COMERCIALIZAÇÃO DE BIOCOMBUSTÍVEIS E ENE" at bounding box center [848, 275] width 235 height 10
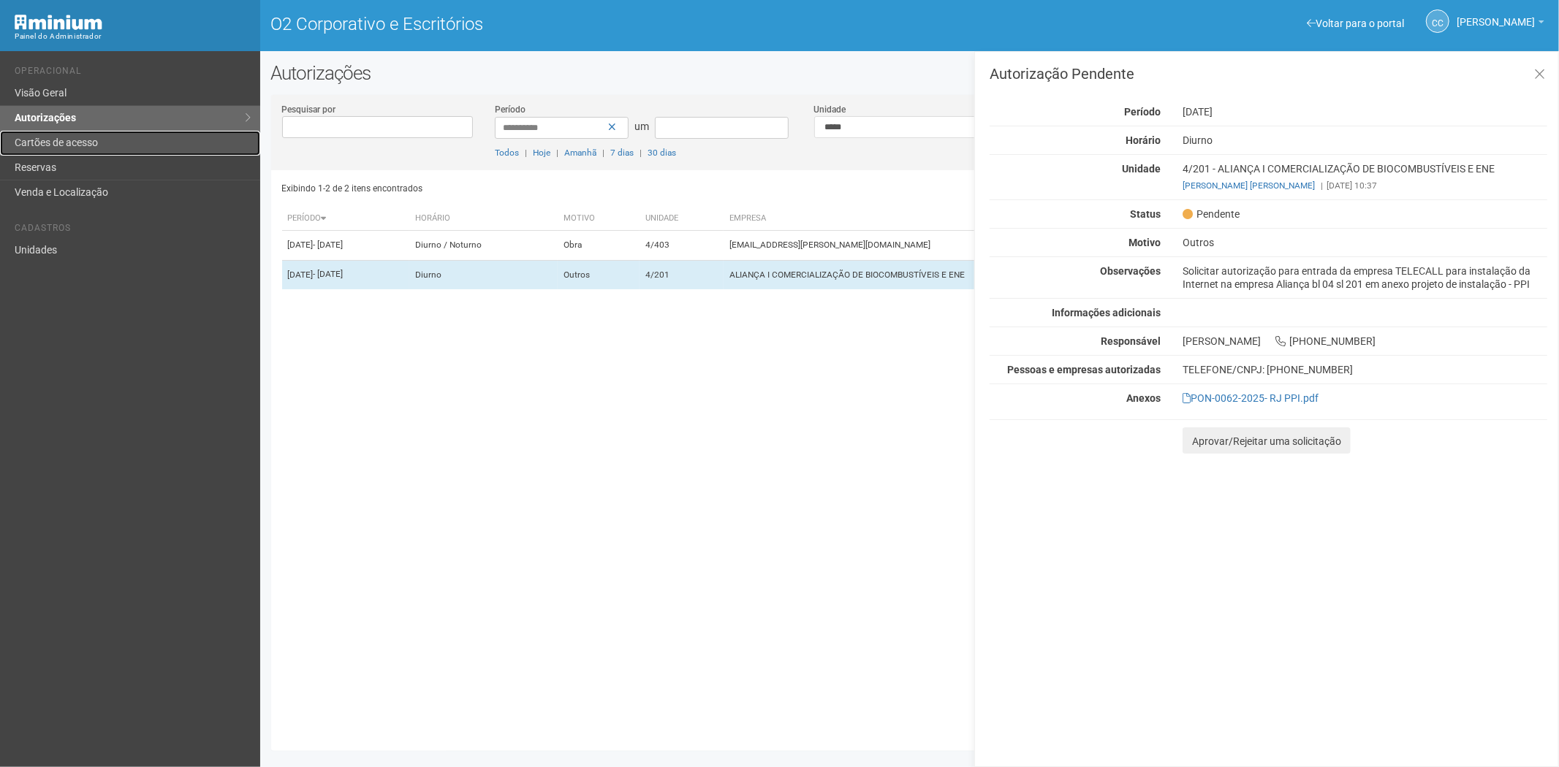
click at [59, 144] on font "Cartões de acesso" at bounding box center [56, 143] width 83 height 12
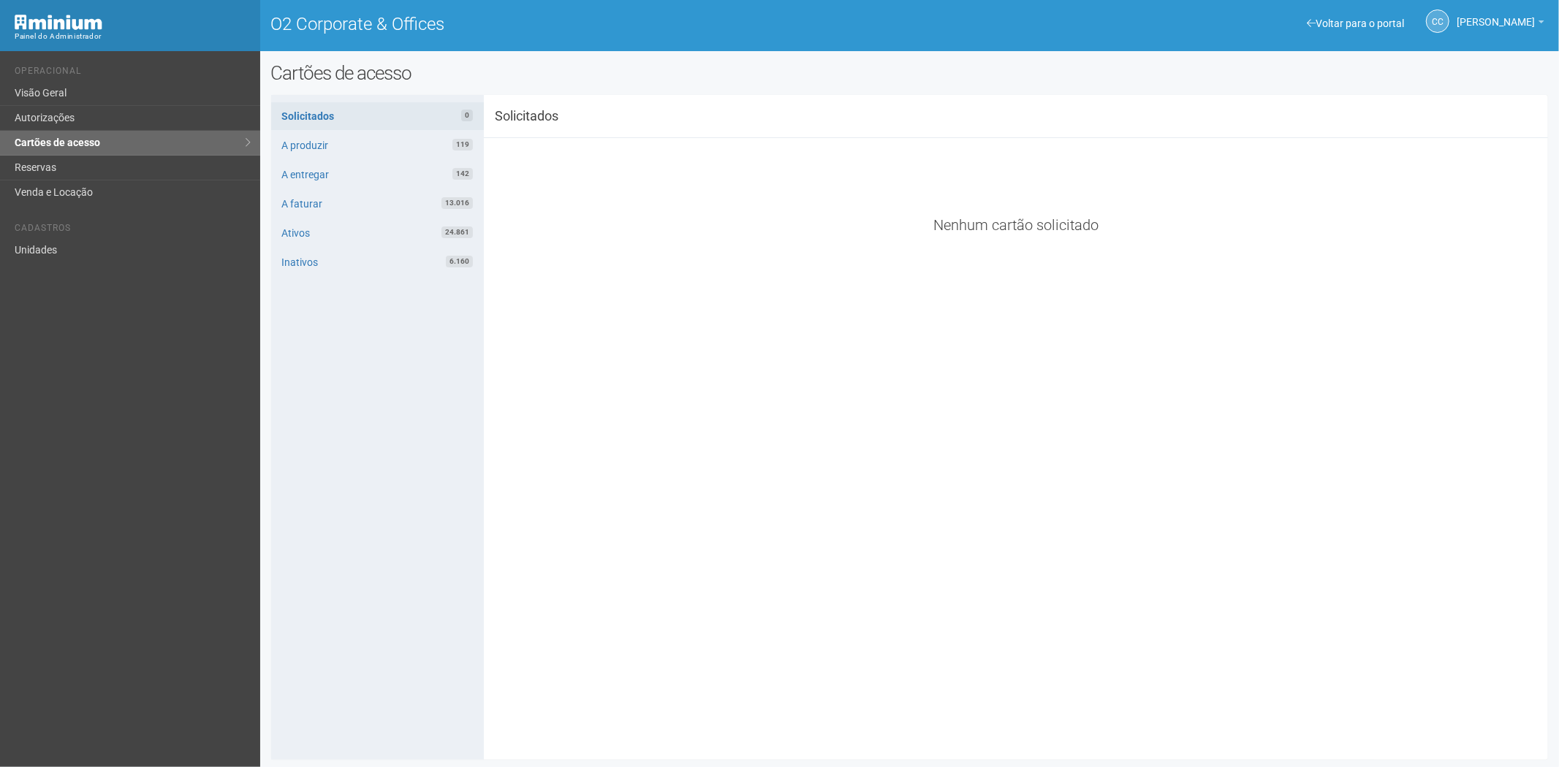
click at [73, 235] on li "Cadastros" at bounding box center [132, 230] width 235 height 15
drag, startPoint x: 72, startPoint y: 236, endPoint x: 94, endPoint y: 245, distance: 23.6
click at [77, 246] on ul "Cadastros Unidades" at bounding box center [132, 237] width 235 height 50
drag, startPoint x: 107, startPoint y: 247, endPoint x: 150, endPoint y: 237, distance: 43.6
click at [108, 247] on link "Unidades" at bounding box center [130, 250] width 260 height 24
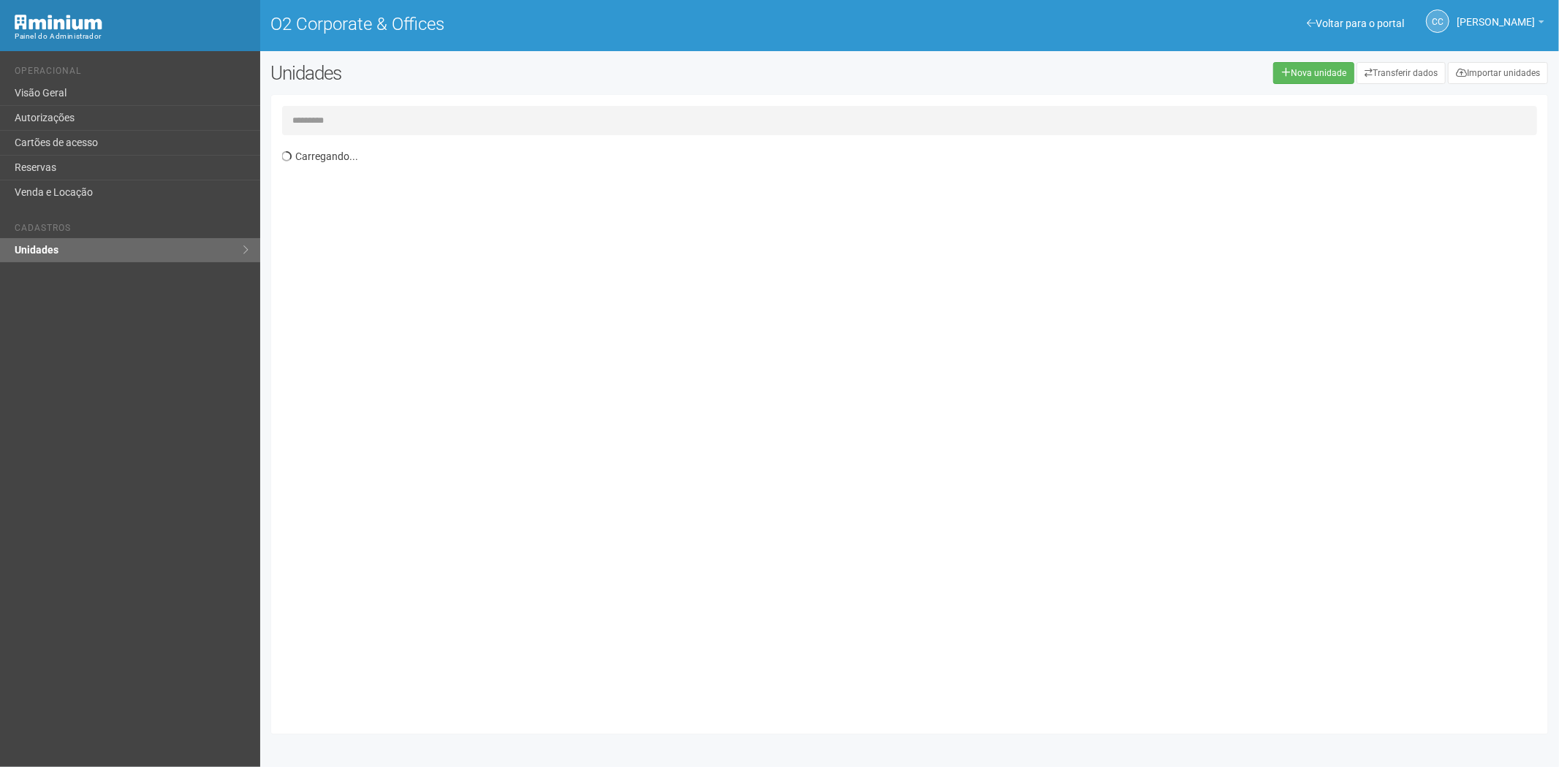
click at [368, 118] on input "text" at bounding box center [910, 120] width 1256 height 29
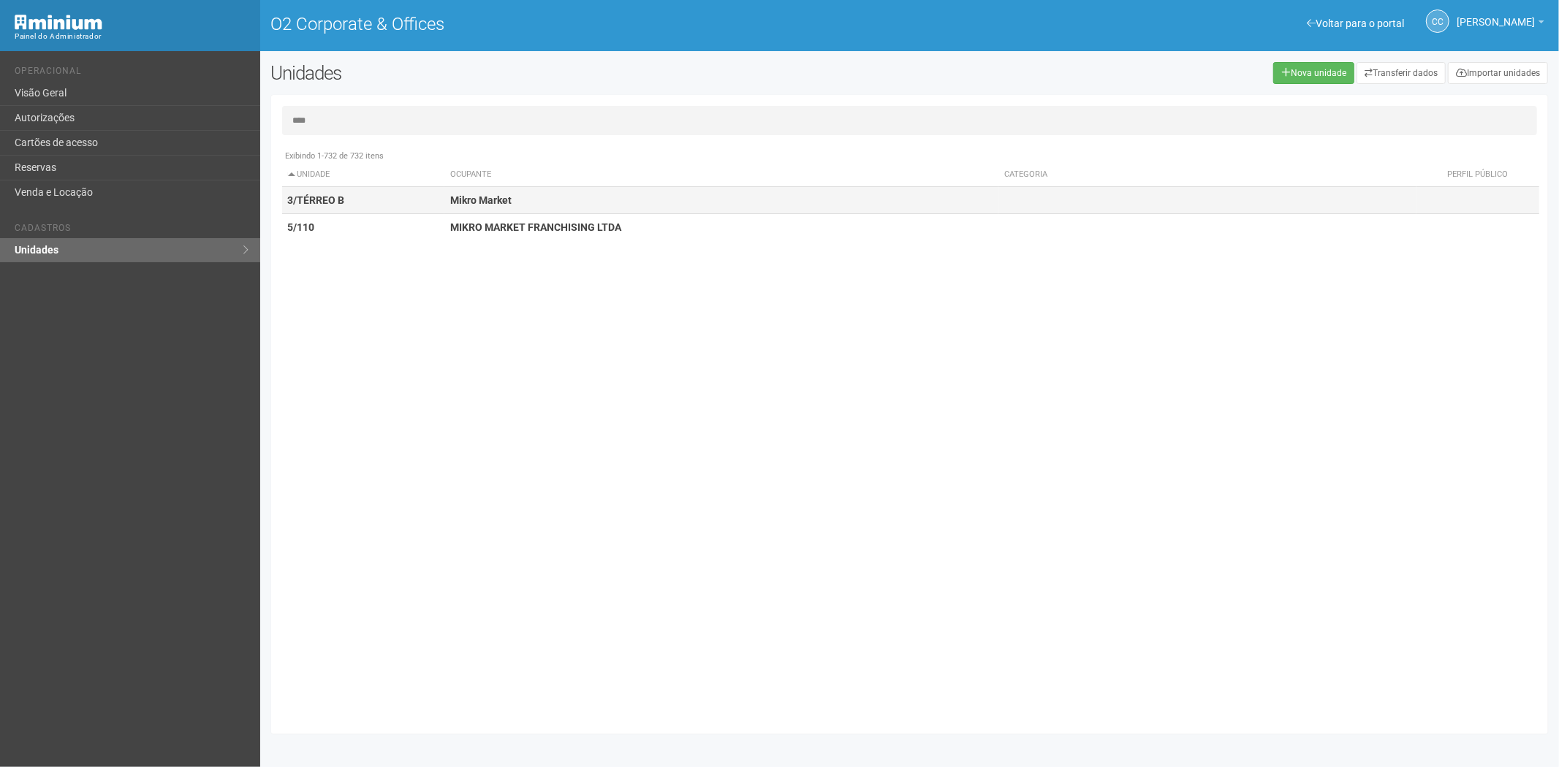
type input "****"
click at [384, 201] on td "3/TÉRREO B" at bounding box center [363, 200] width 163 height 27
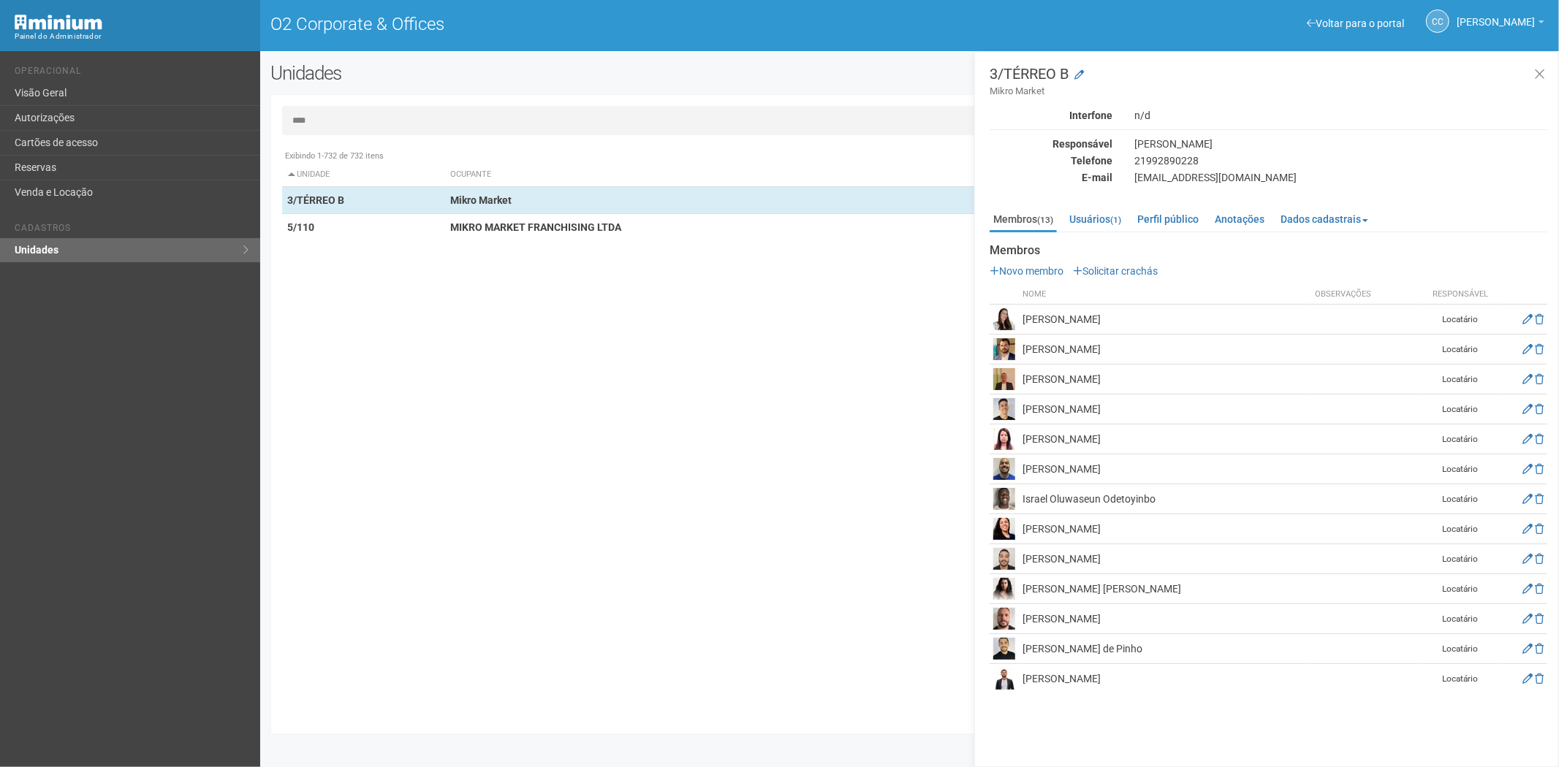
drag, startPoint x: 1202, startPoint y: 590, endPoint x: 1149, endPoint y: 591, distance: 52.6
click at [1156, 590] on td "Milena Passos Bispo Pereira Bernardes" at bounding box center [1165, 589] width 293 height 30
click at [585, 640] on div "Exibindo 1-732 de 732 itens Unidade Ocupante Categoria Perfil público 1/101 FAR…" at bounding box center [915, 433] width 1267 height 581
click at [88, 137] on link "Cartões de acesso" at bounding box center [130, 143] width 260 height 25
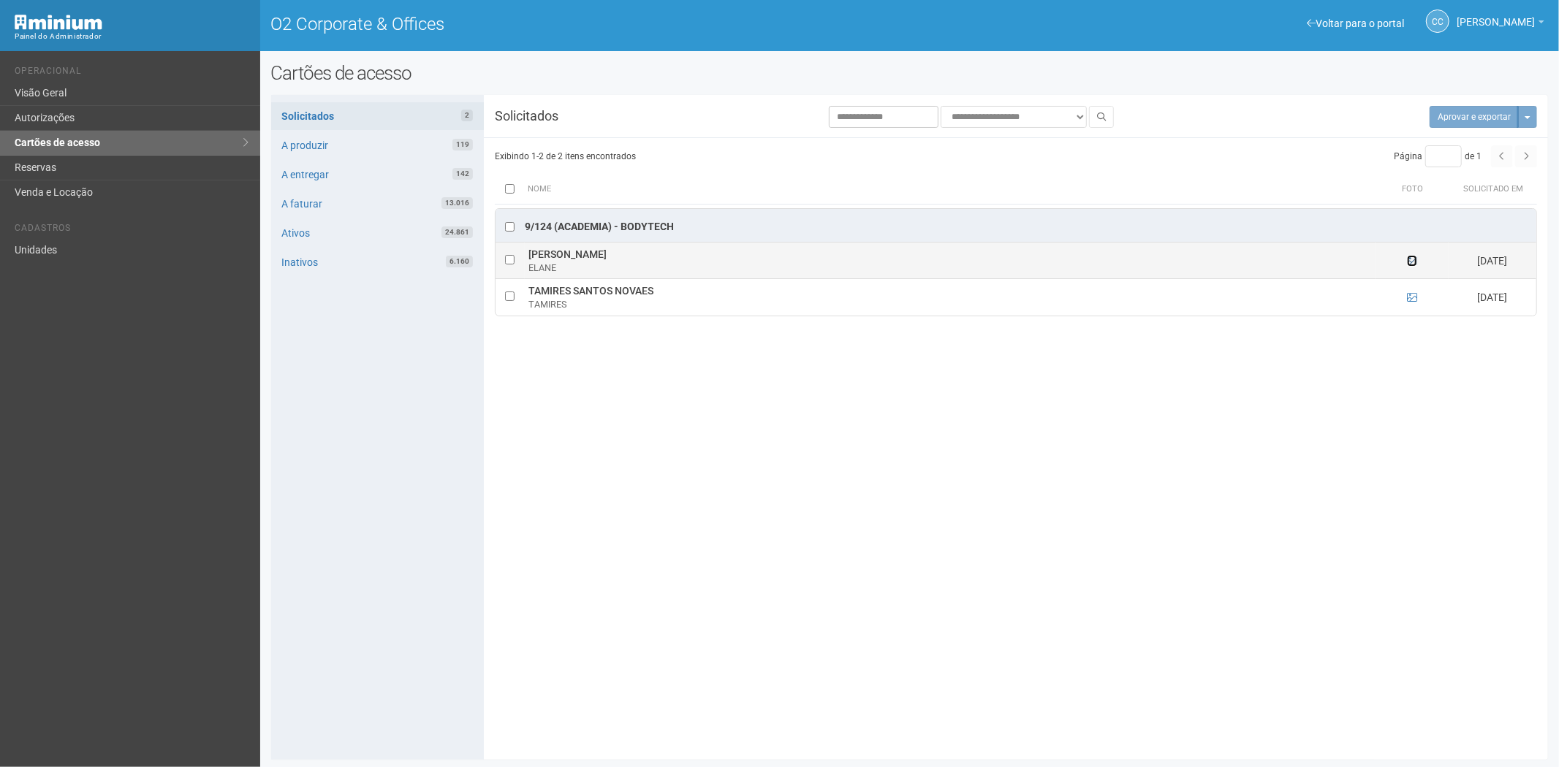
click at [1411, 263] on icon at bounding box center [1412, 261] width 10 height 10
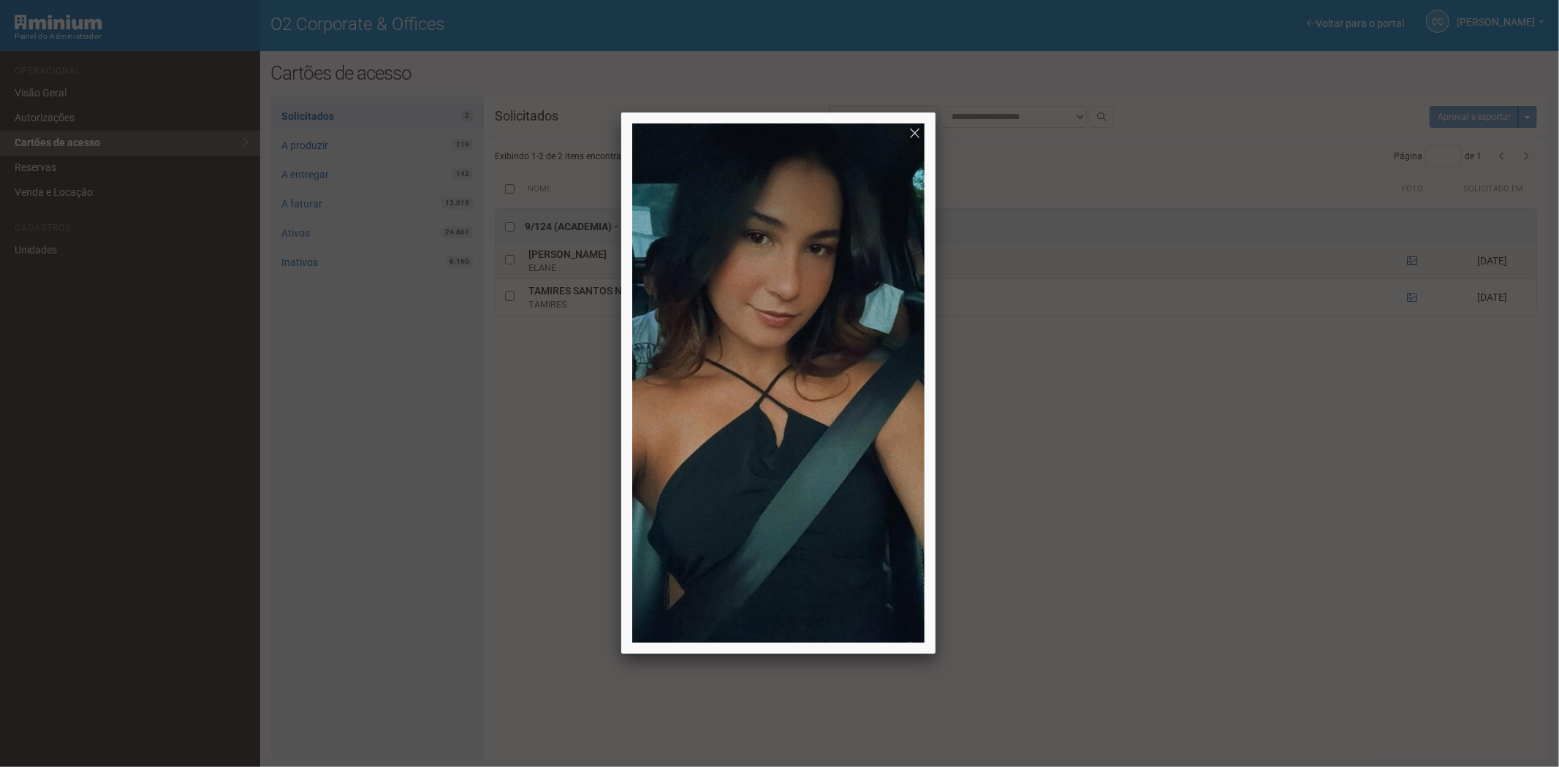
click at [1411, 263] on div at bounding box center [779, 383] width 1559 height 767
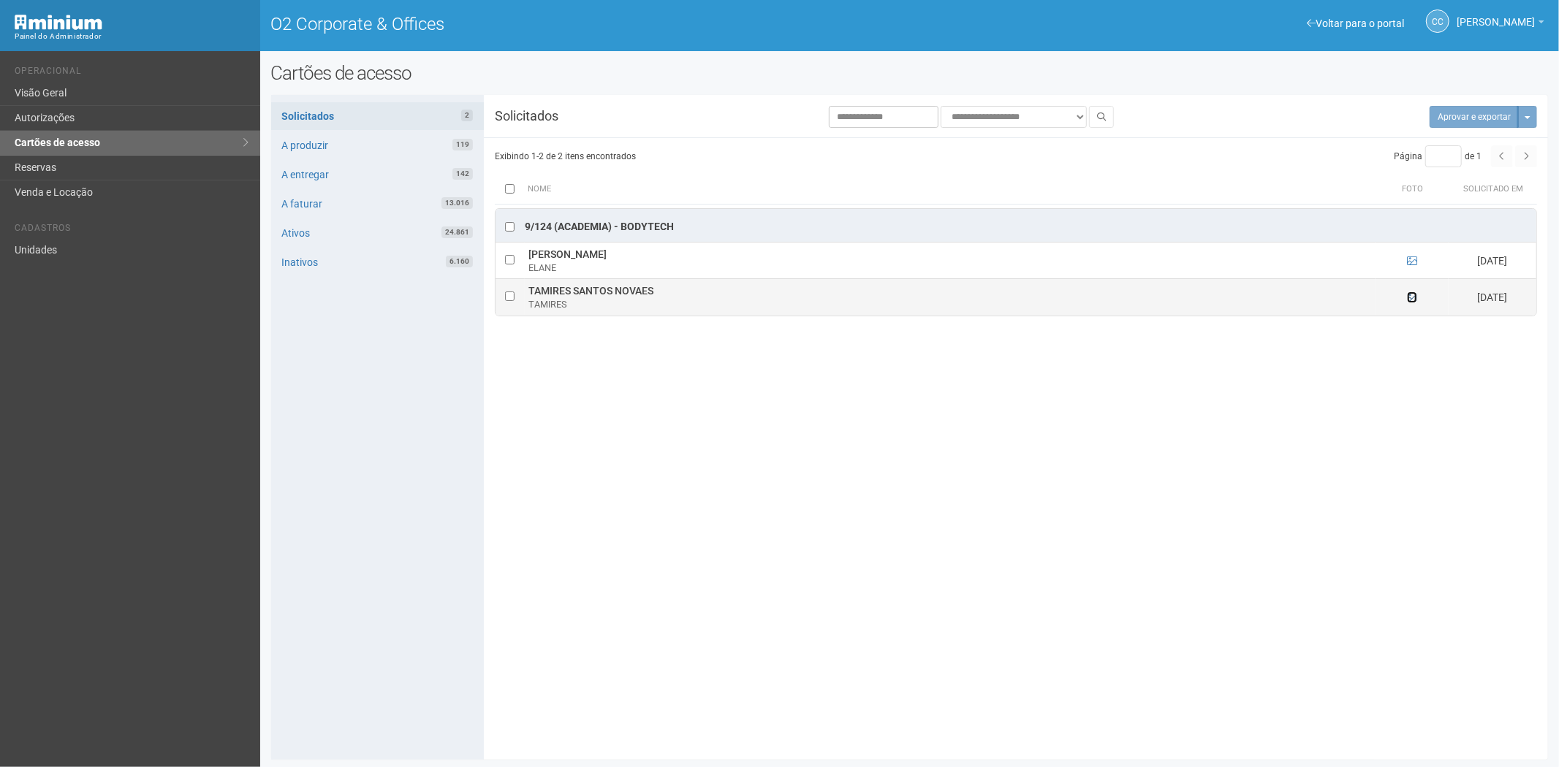
click at [1409, 295] on icon at bounding box center [1412, 297] width 10 height 10
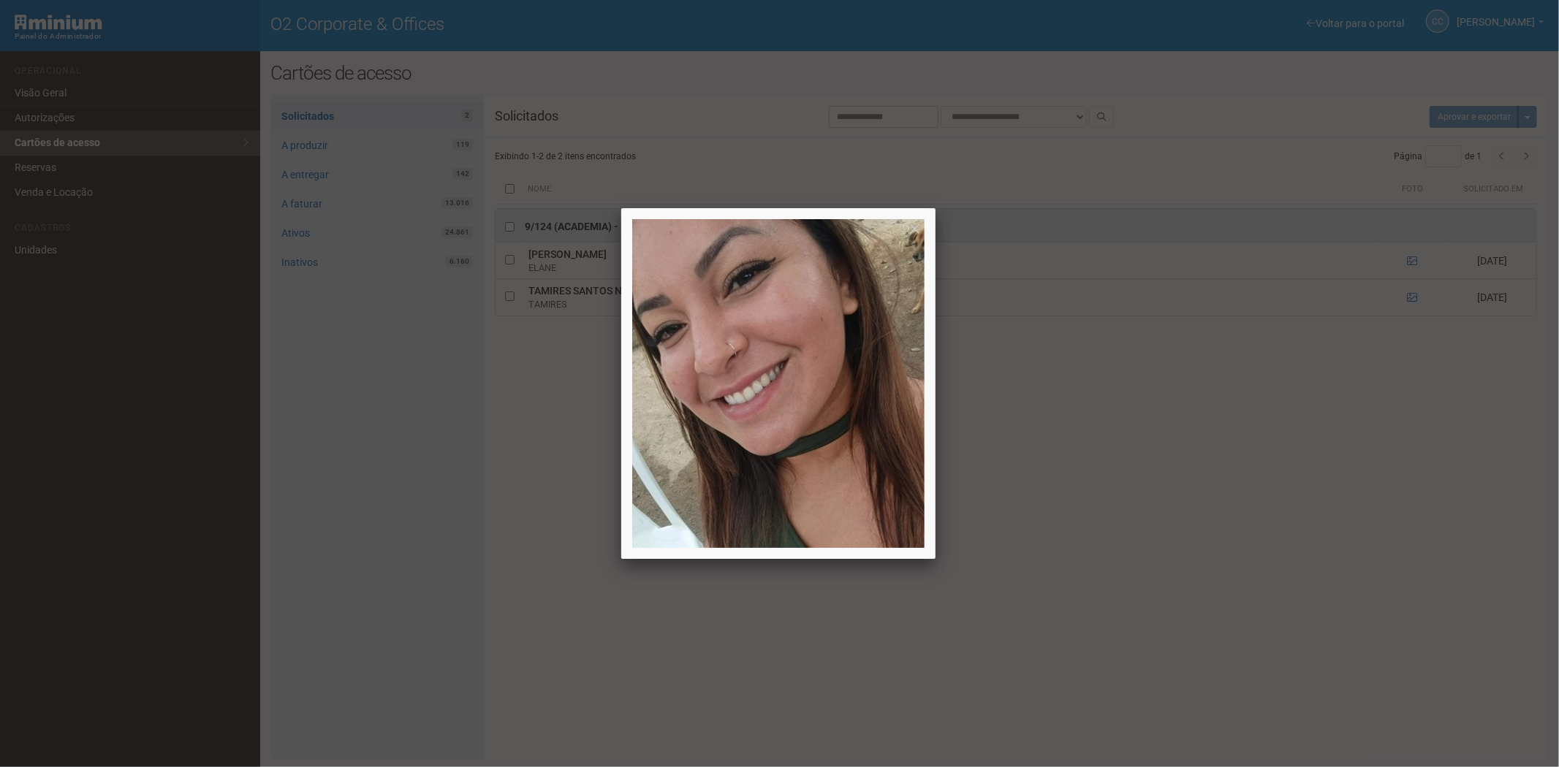
drag, startPoint x: 352, startPoint y: 422, endPoint x: 0, endPoint y: 223, distance: 404.5
click at [352, 422] on div at bounding box center [779, 383] width 1559 height 767
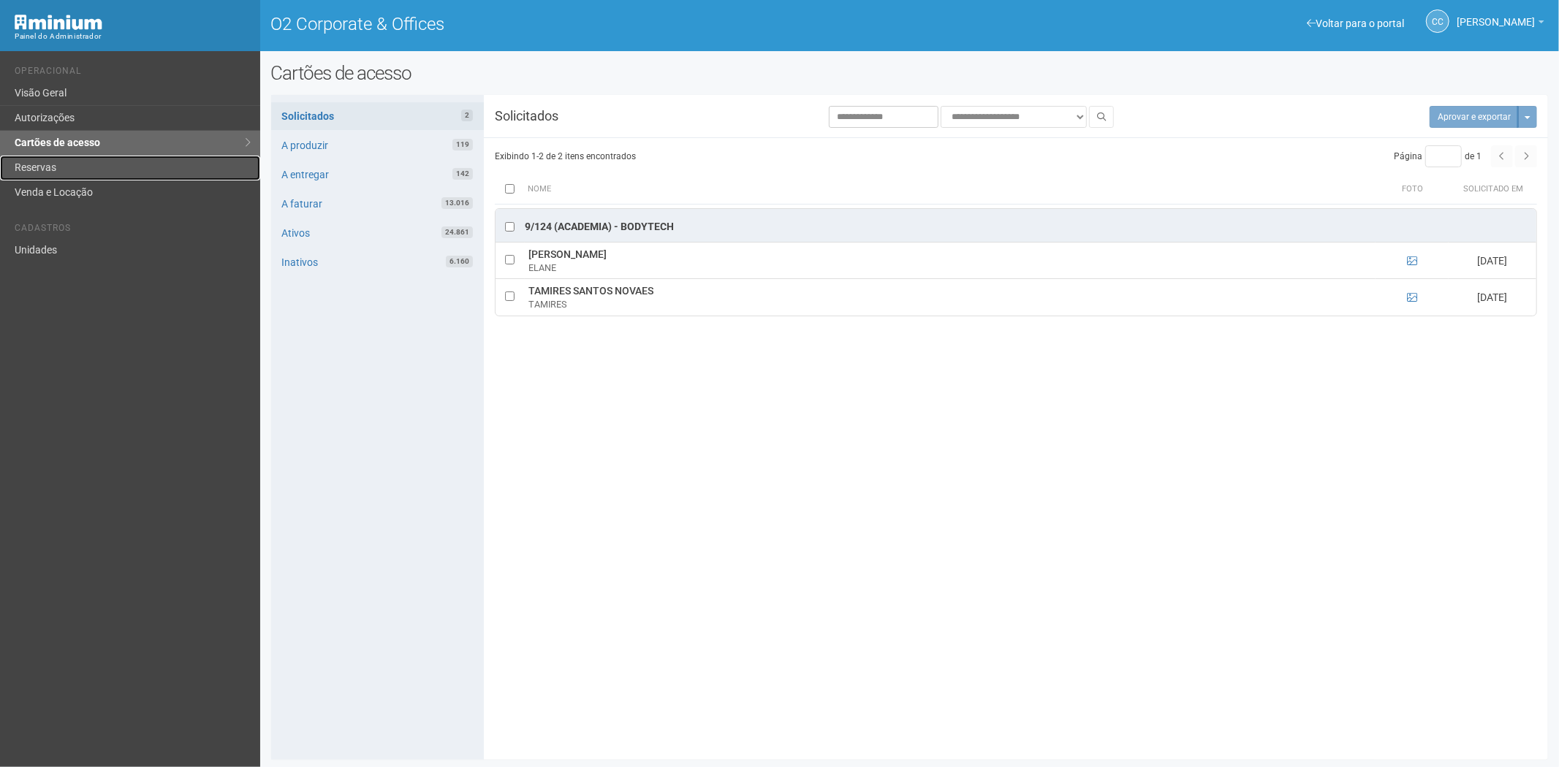
click at [66, 166] on link "Reservas" at bounding box center [130, 168] width 260 height 25
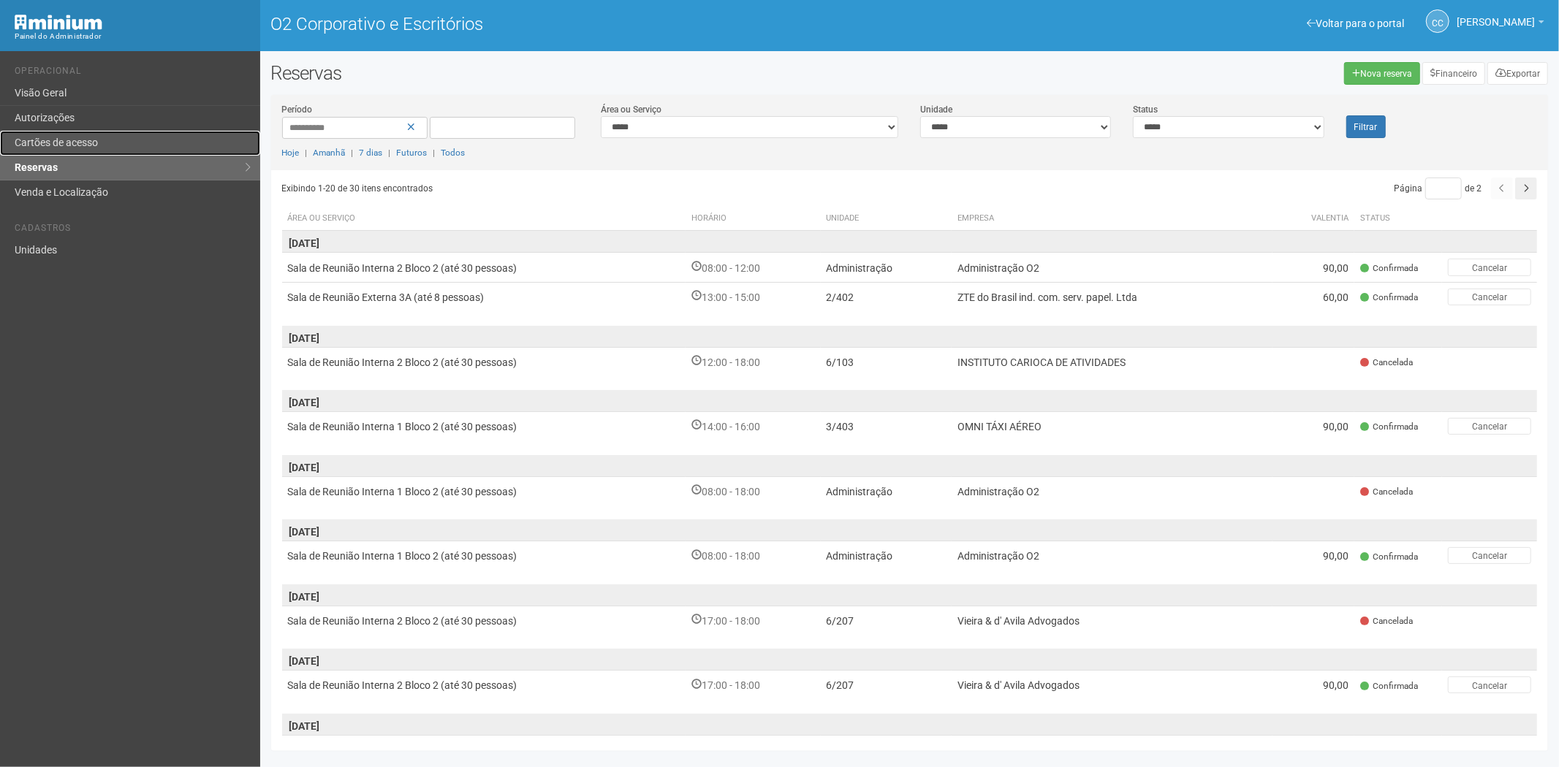
click at [75, 147] on font "Cartões de acesso" at bounding box center [56, 143] width 83 height 12
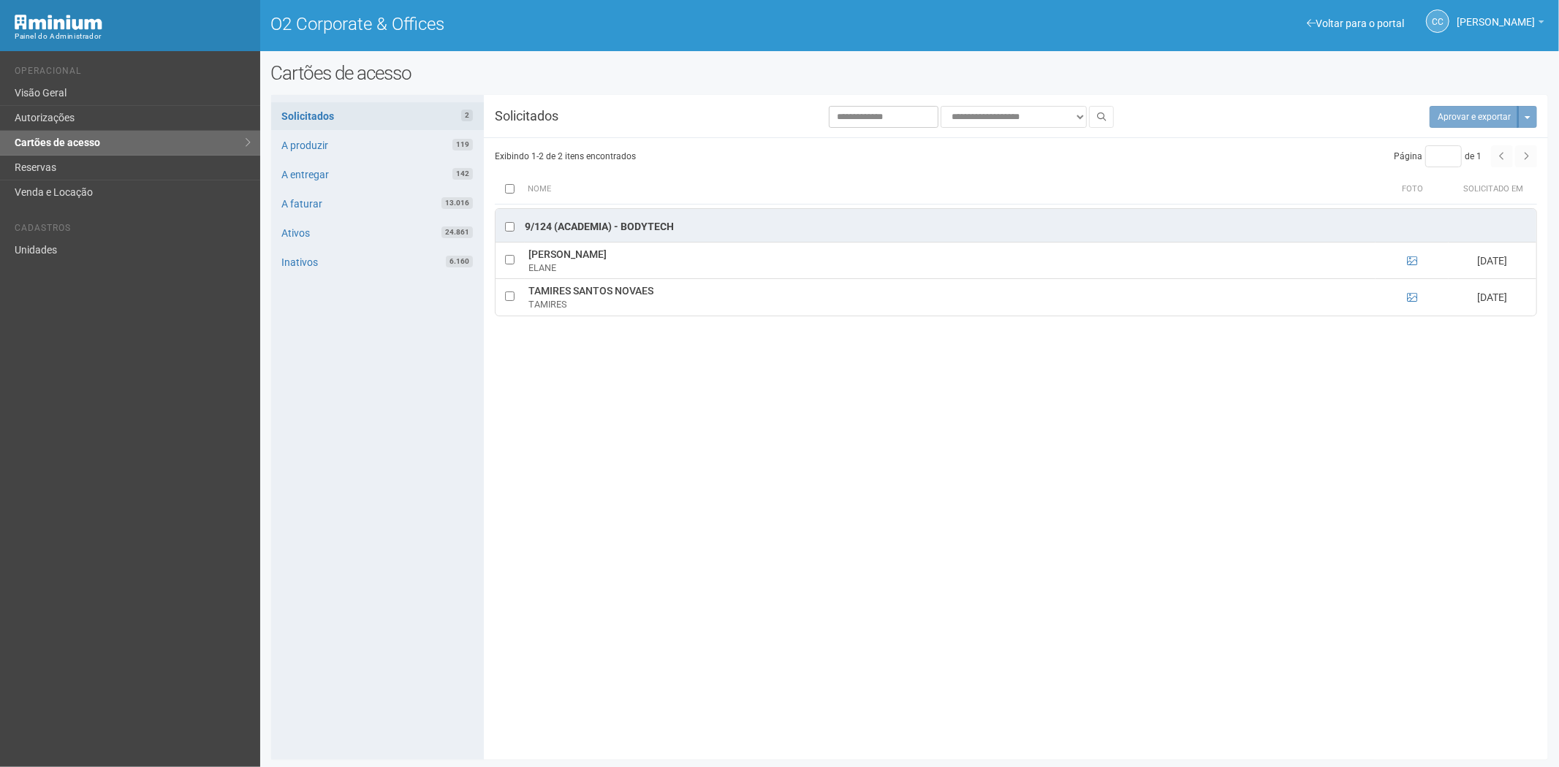
click at [153, 509] on div "Voltar para o portal Operacional Visão Geral Autorizações Cartões de acesso Res…" at bounding box center [130, 409] width 260 height 716
click at [1416, 294] on icon at bounding box center [1412, 297] width 10 height 10
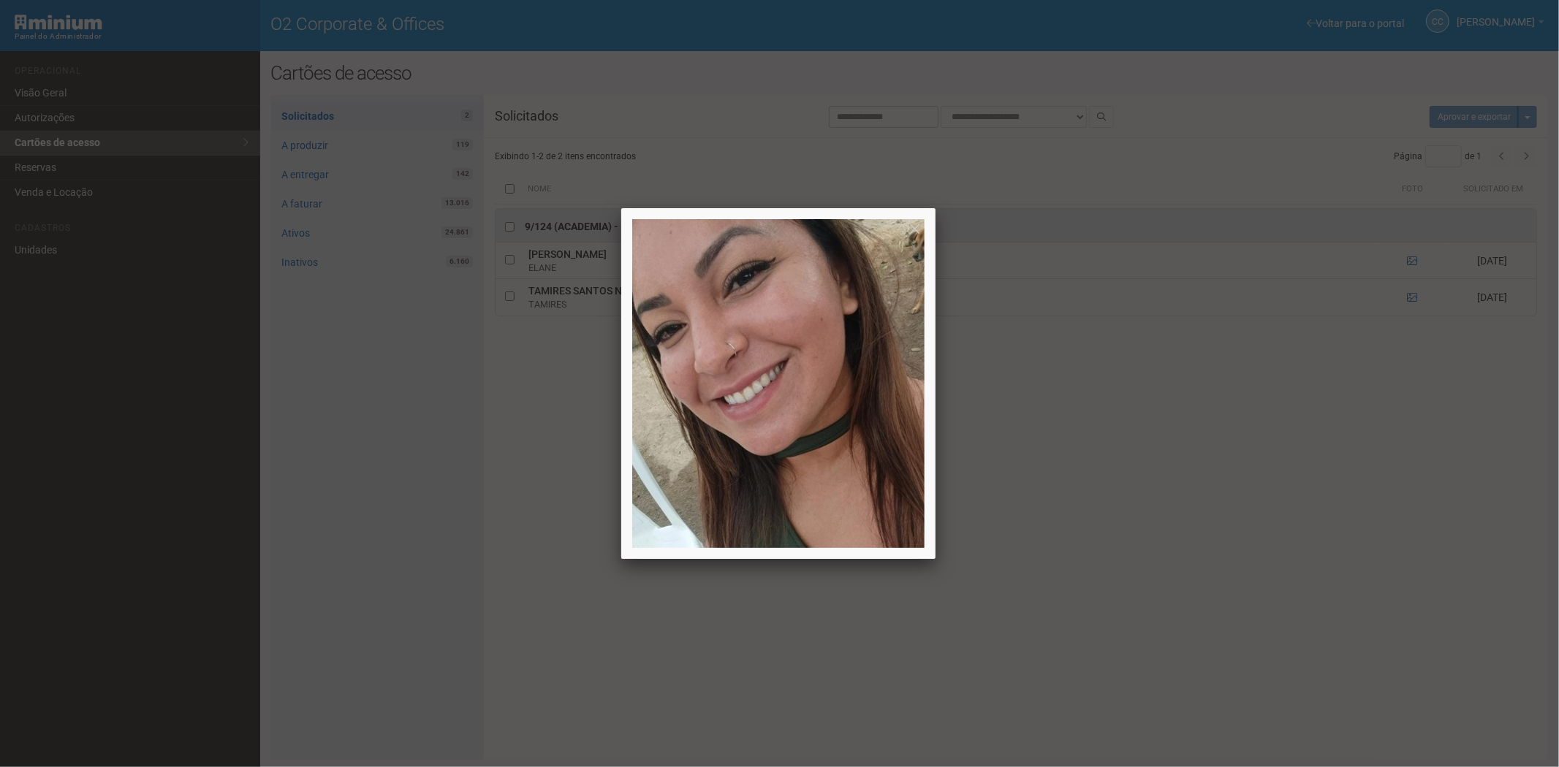
click at [1416, 295] on div at bounding box center [779, 383] width 1559 height 767
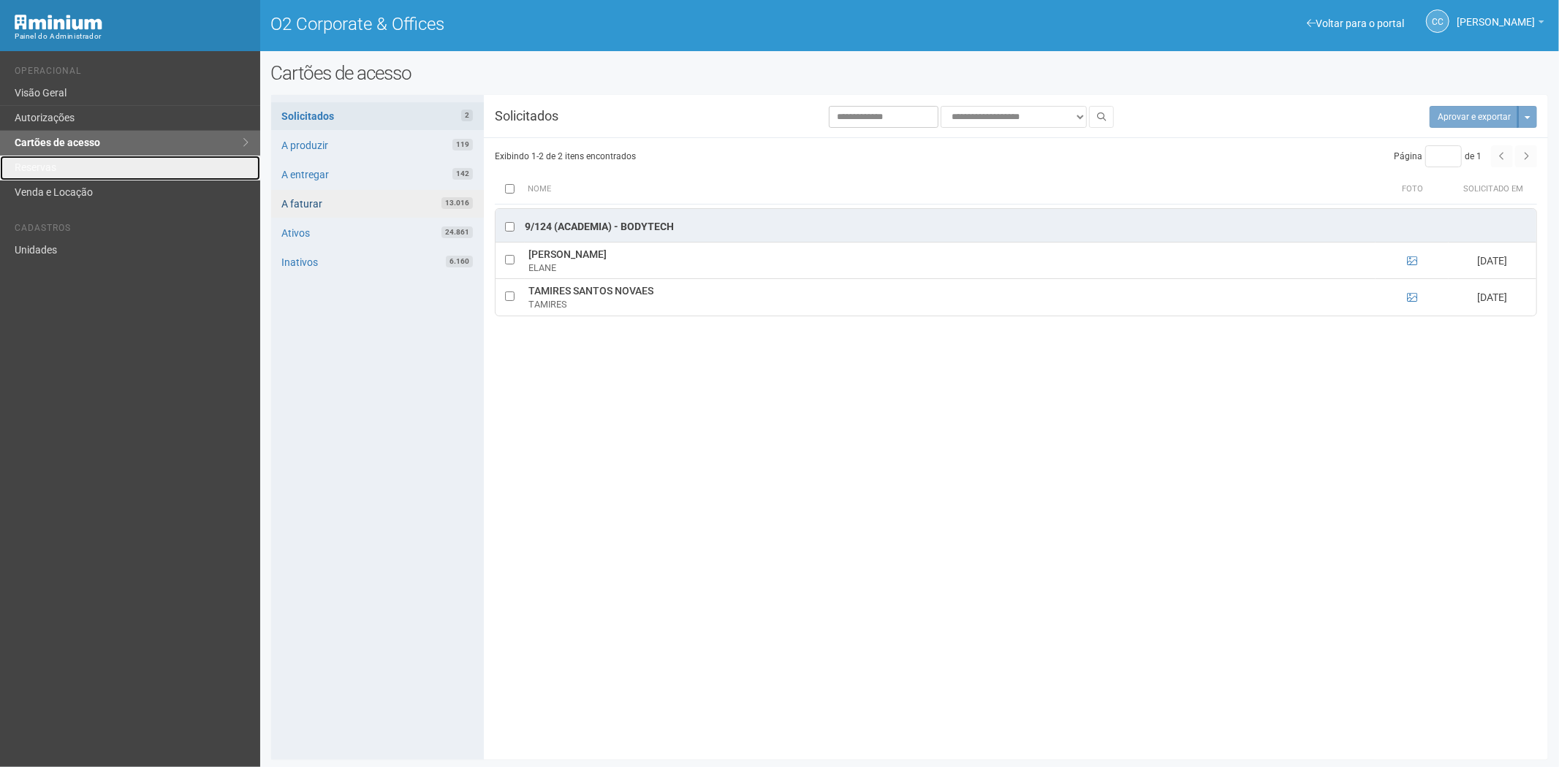
drag, startPoint x: 77, startPoint y: 164, endPoint x: 335, endPoint y: 195, distance: 259.2
click at [77, 162] on link "Reservas" at bounding box center [130, 168] width 260 height 25
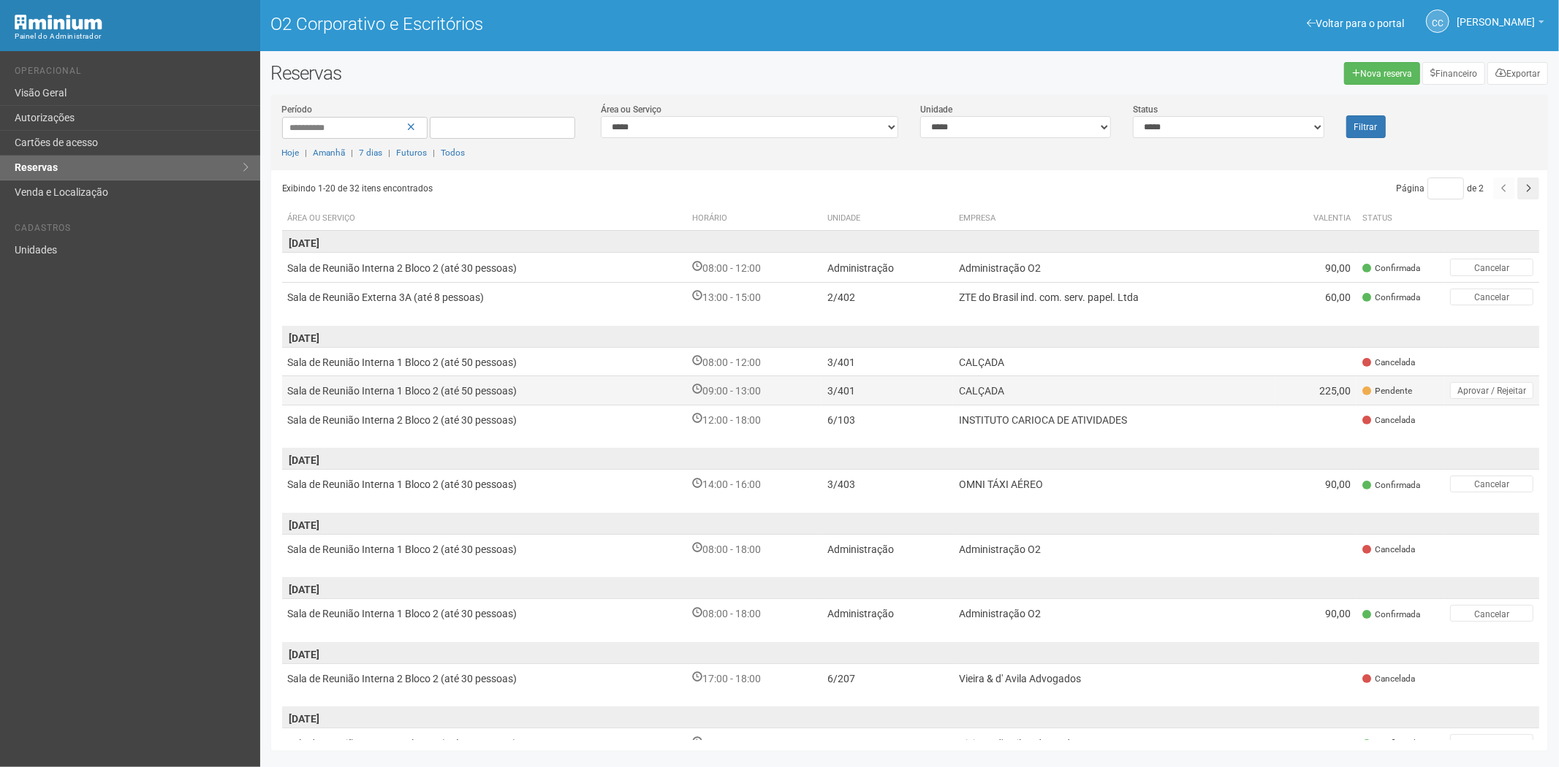
click at [1359, 383] on td "Pendente" at bounding box center [1400, 390] width 88 height 29
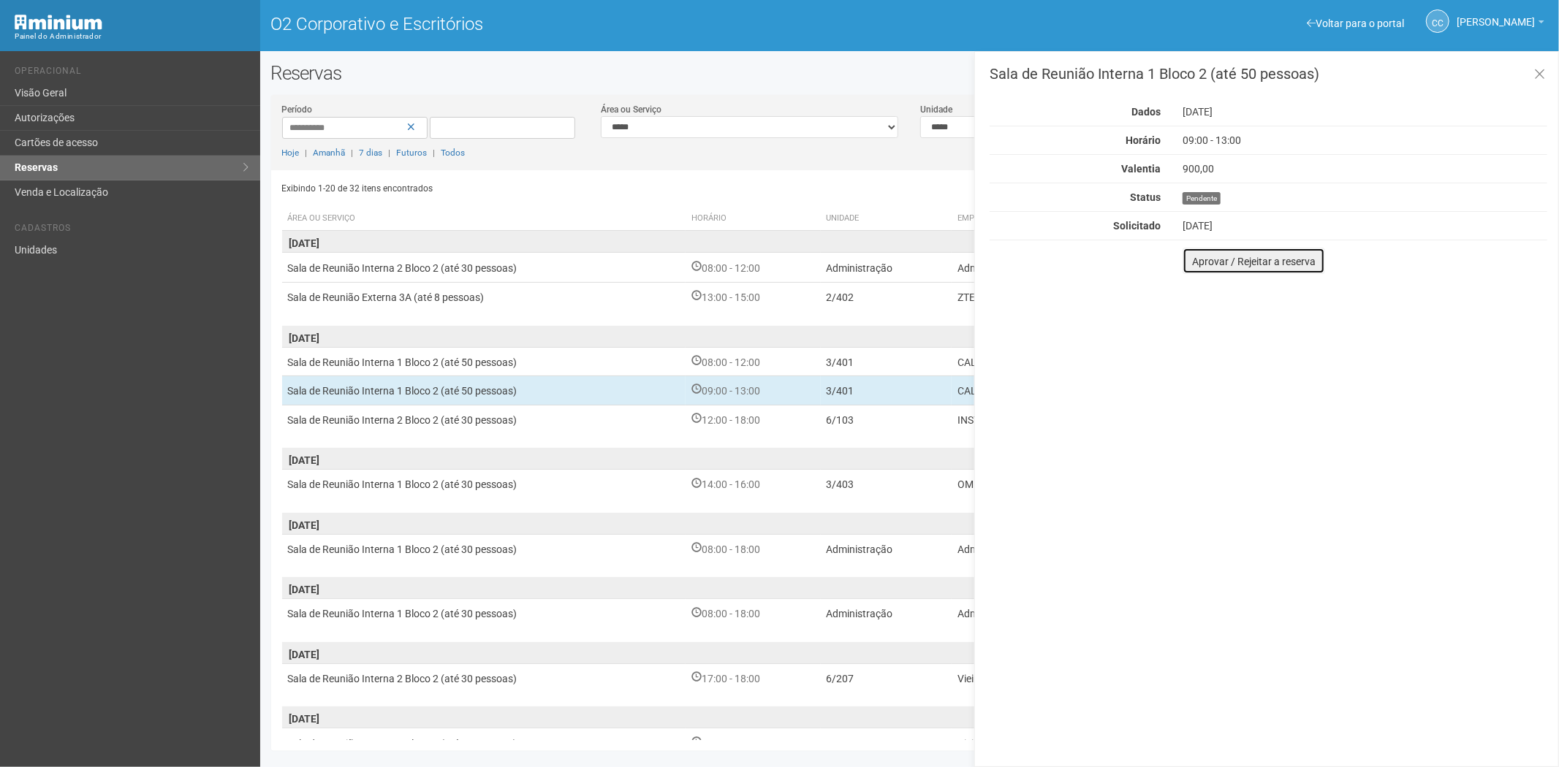
click at [1189, 267] on button "Aprovar / Rejeitar a reserva" at bounding box center [1254, 261] width 143 height 26
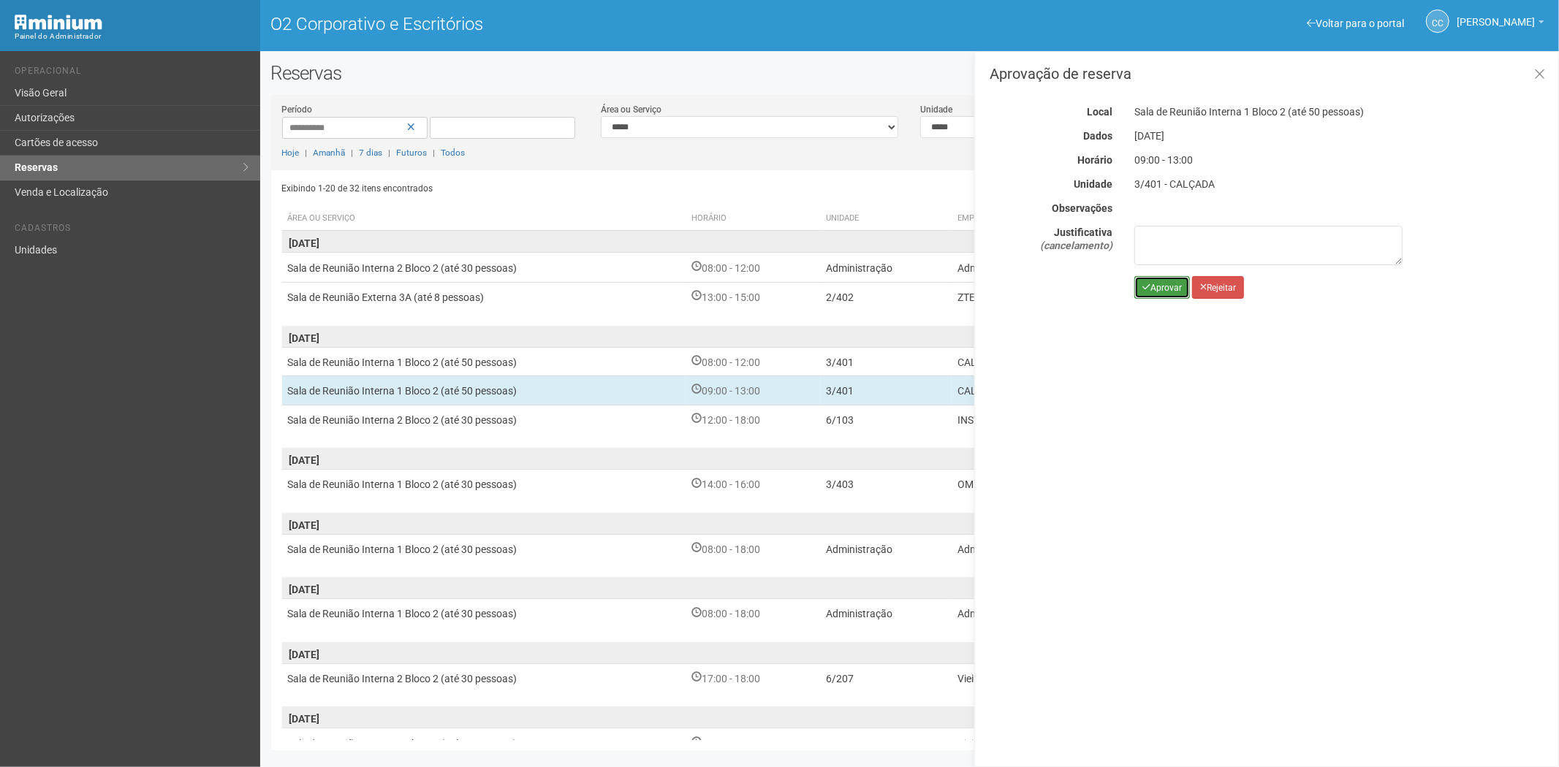
click at [1161, 289] on font "Aprovar" at bounding box center [1165, 288] width 31 height 10
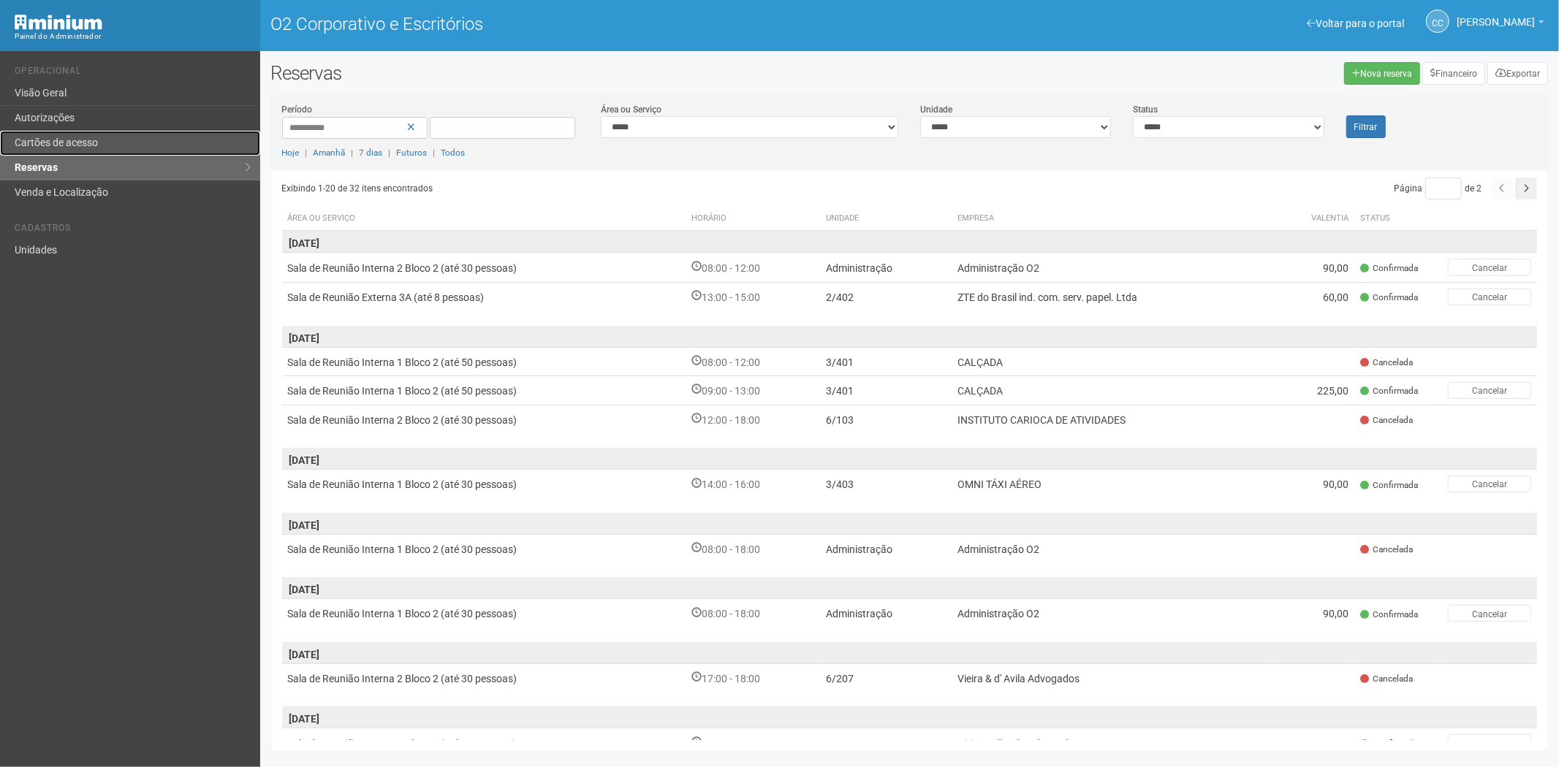
click at [54, 132] on link "Cartões de acesso" at bounding box center [130, 143] width 260 height 25
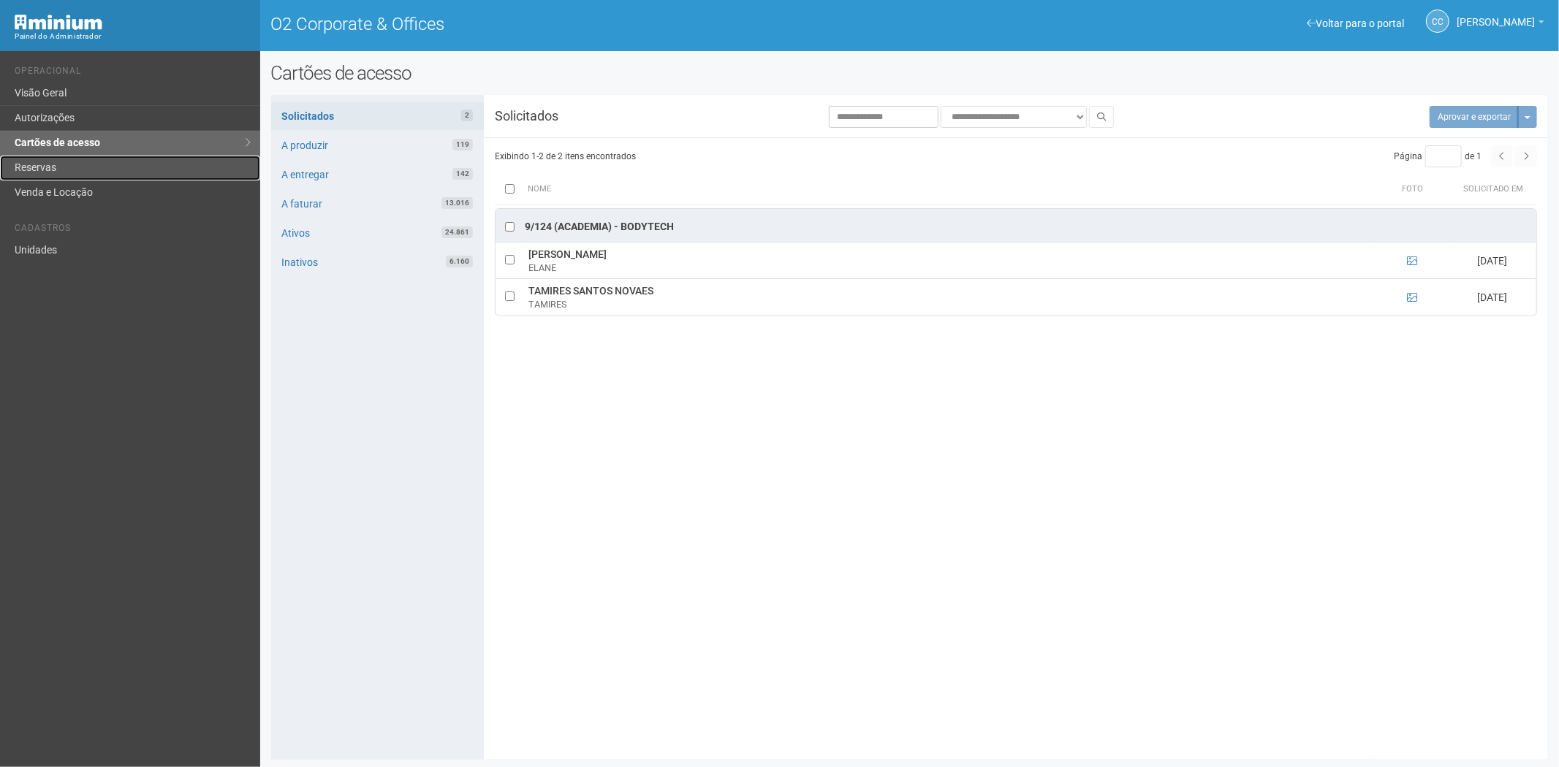
click at [126, 166] on link "Reservas" at bounding box center [130, 168] width 260 height 25
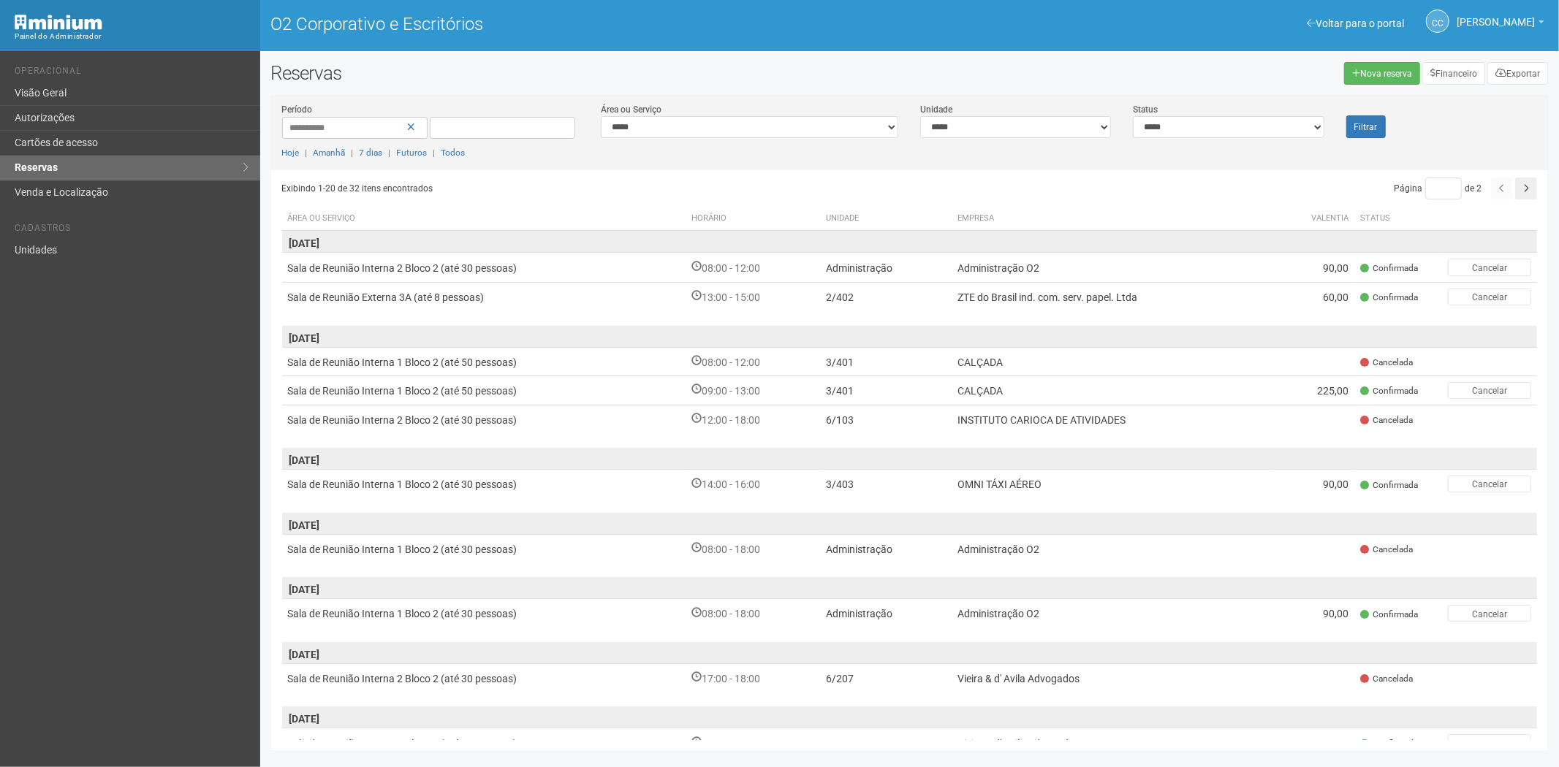
drag, startPoint x: 1042, startPoint y: 75, endPoint x: 1135, endPoint y: 82, distance: 93.1
click at [1042, 75] on div "Nova reserva Financeiro Exportar" at bounding box center [1234, 73] width 650 height 23
click at [1404, 69] on font "Nova reserva" at bounding box center [1386, 74] width 52 height 10
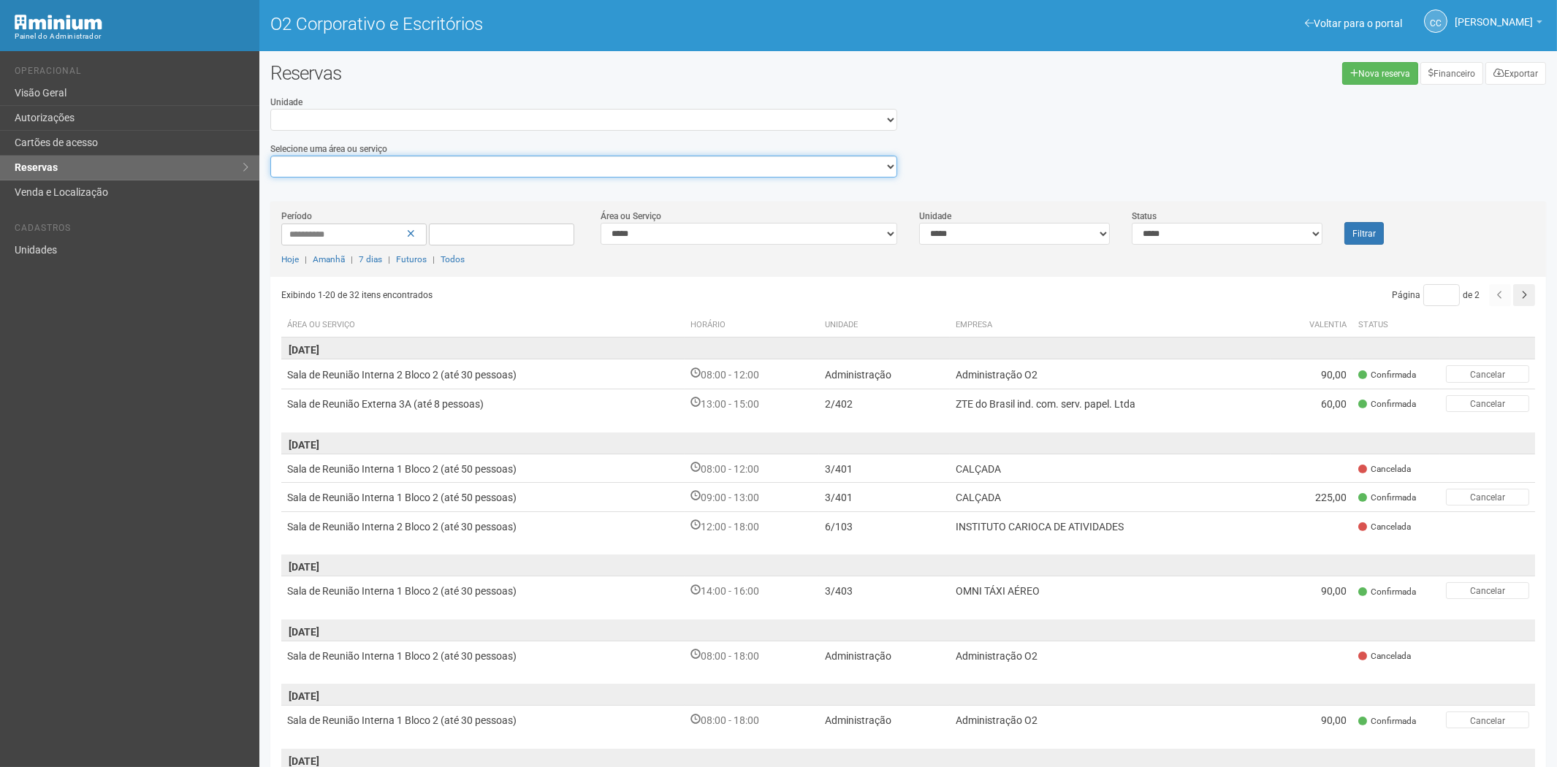
click at [431, 162] on select "**********" at bounding box center [583, 167] width 627 height 22
drag, startPoint x: 122, startPoint y: 418, endPoint x: 218, endPoint y: 399, distance: 97.6
click at [122, 418] on div "Voltar para o portal Operacional Visão Geral Autorizações Cartões de acesso Res…" at bounding box center [129, 409] width 259 height 716
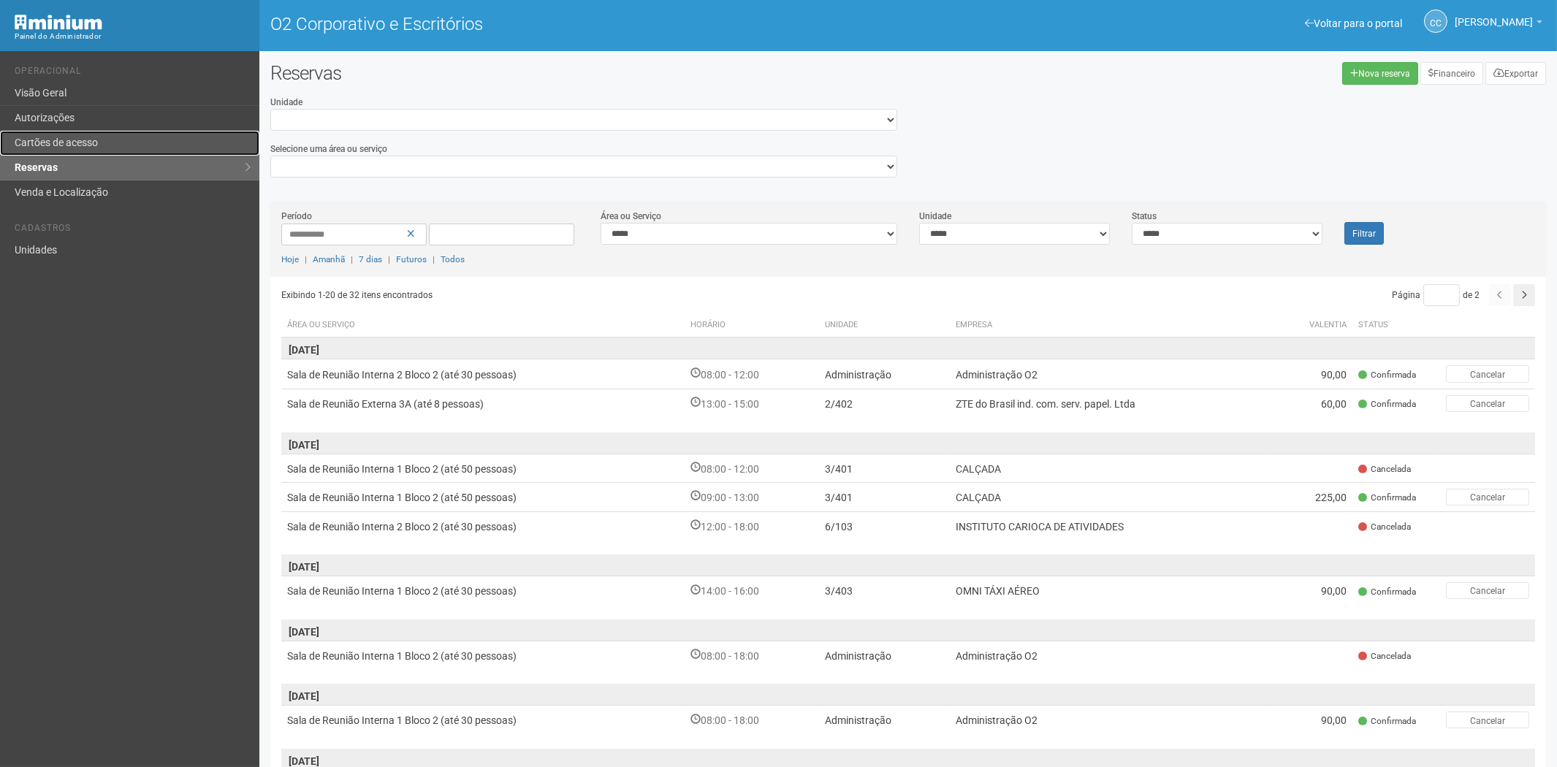
click at [100, 136] on link "Cartões de acesso" at bounding box center [129, 143] width 259 height 25
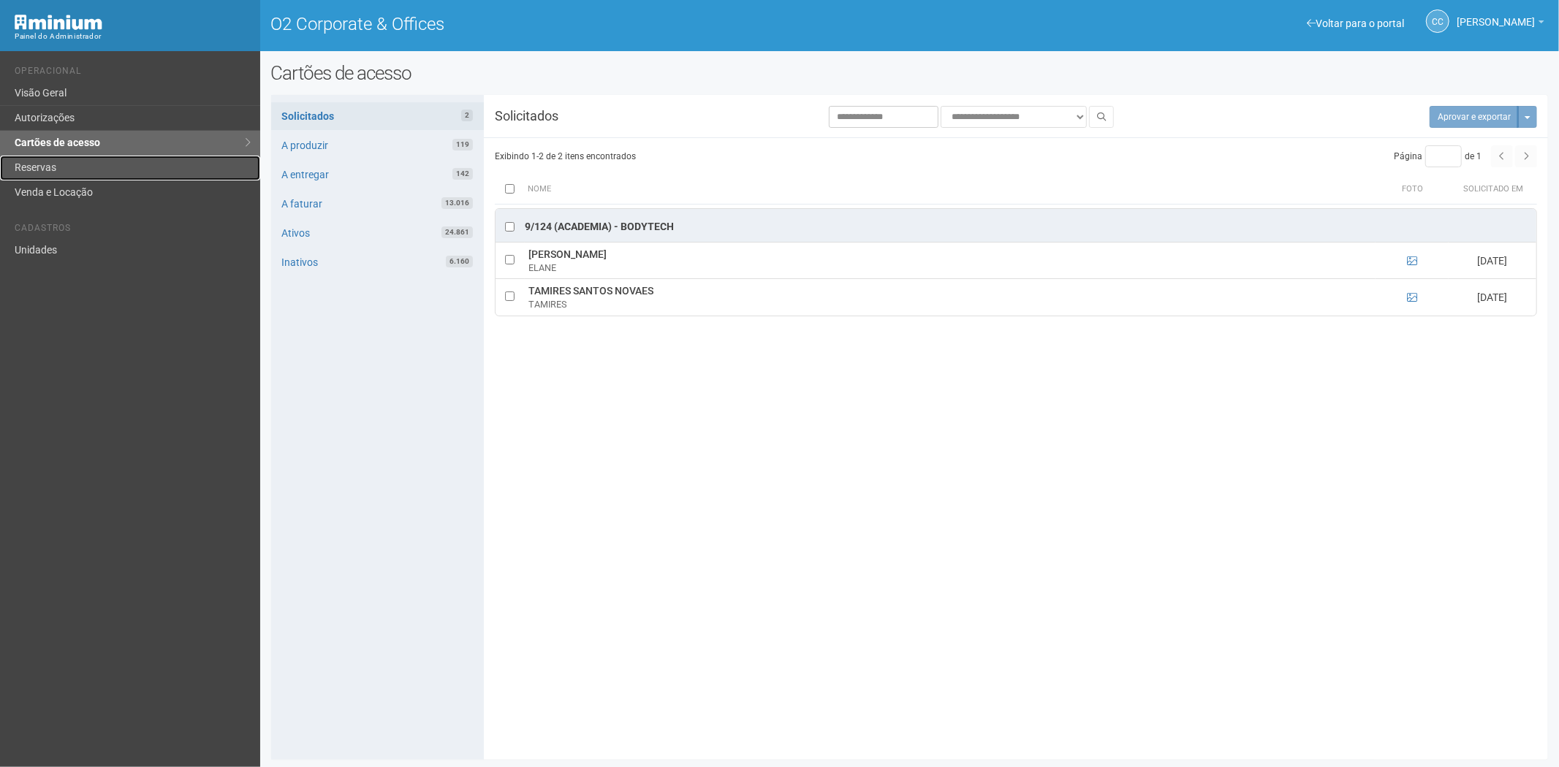
click at [95, 173] on link "Reservas" at bounding box center [130, 168] width 260 height 25
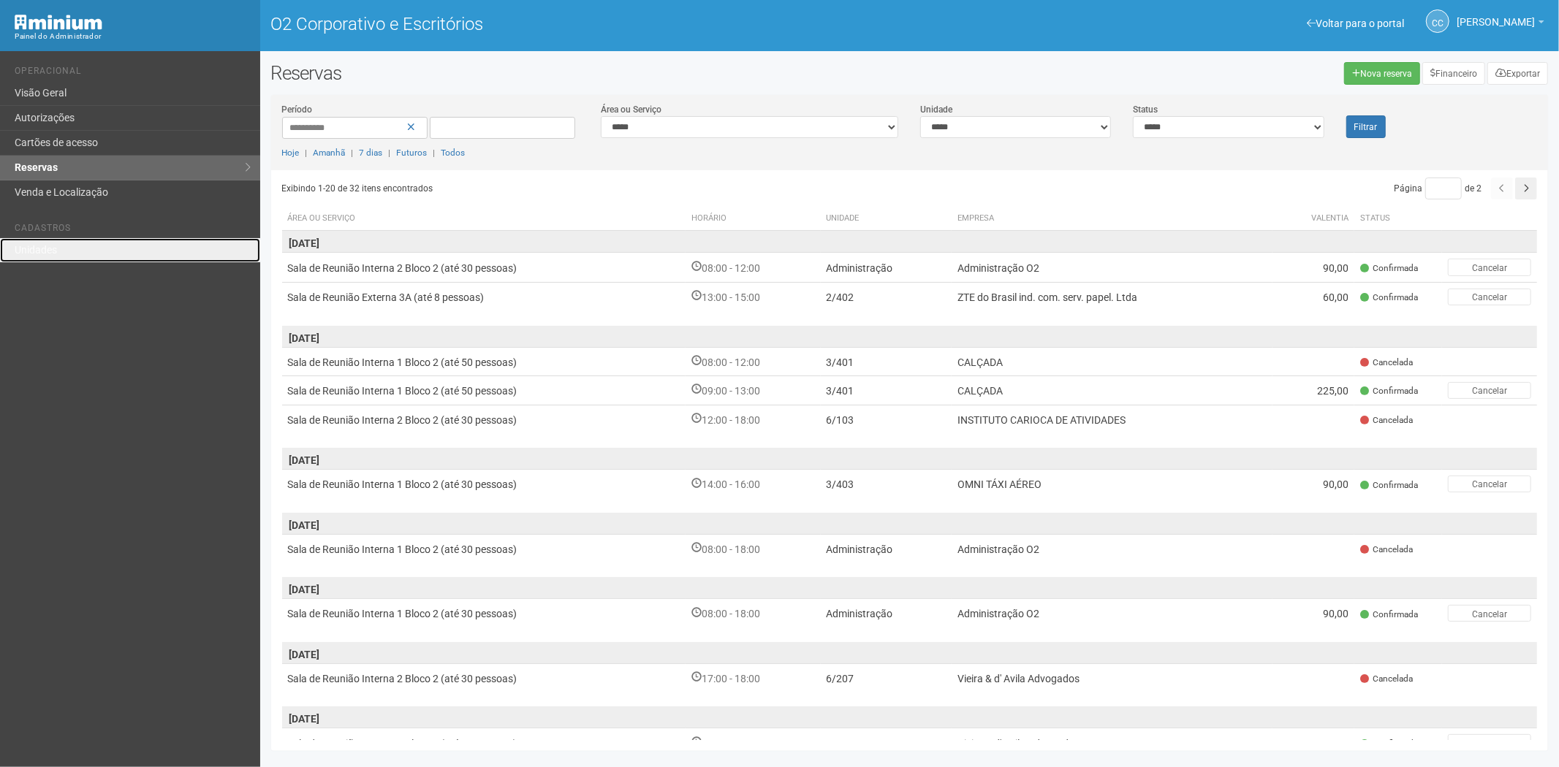
drag, startPoint x: 44, startPoint y: 242, endPoint x: 53, endPoint y: 232, distance: 12.9
click at [44, 242] on link "Unidades" at bounding box center [130, 250] width 260 height 24
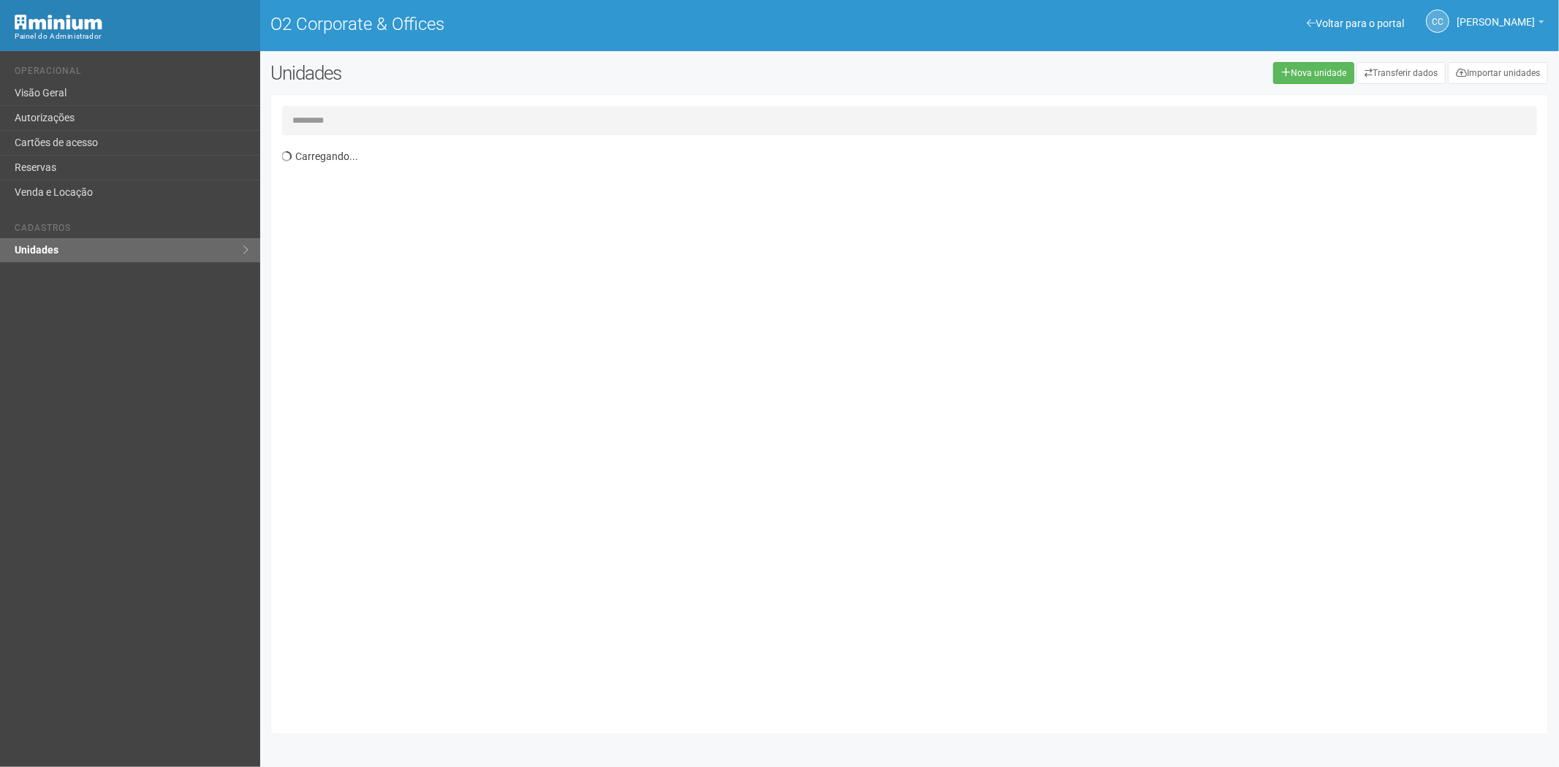
drag, startPoint x: 318, startPoint y: 108, endPoint x: 333, endPoint y: 72, distance: 39.4
click at [320, 92] on div "Unidades Nova unidade Transferir dados Importar unidades [GEOGRAPHIC_DATA]..." at bounding box center [909, 402] width 1299 height 680
type input "*****"
click at [114, 134] on link "Cartões de acesso" at bounding box center [130, 143] width 260 height 25
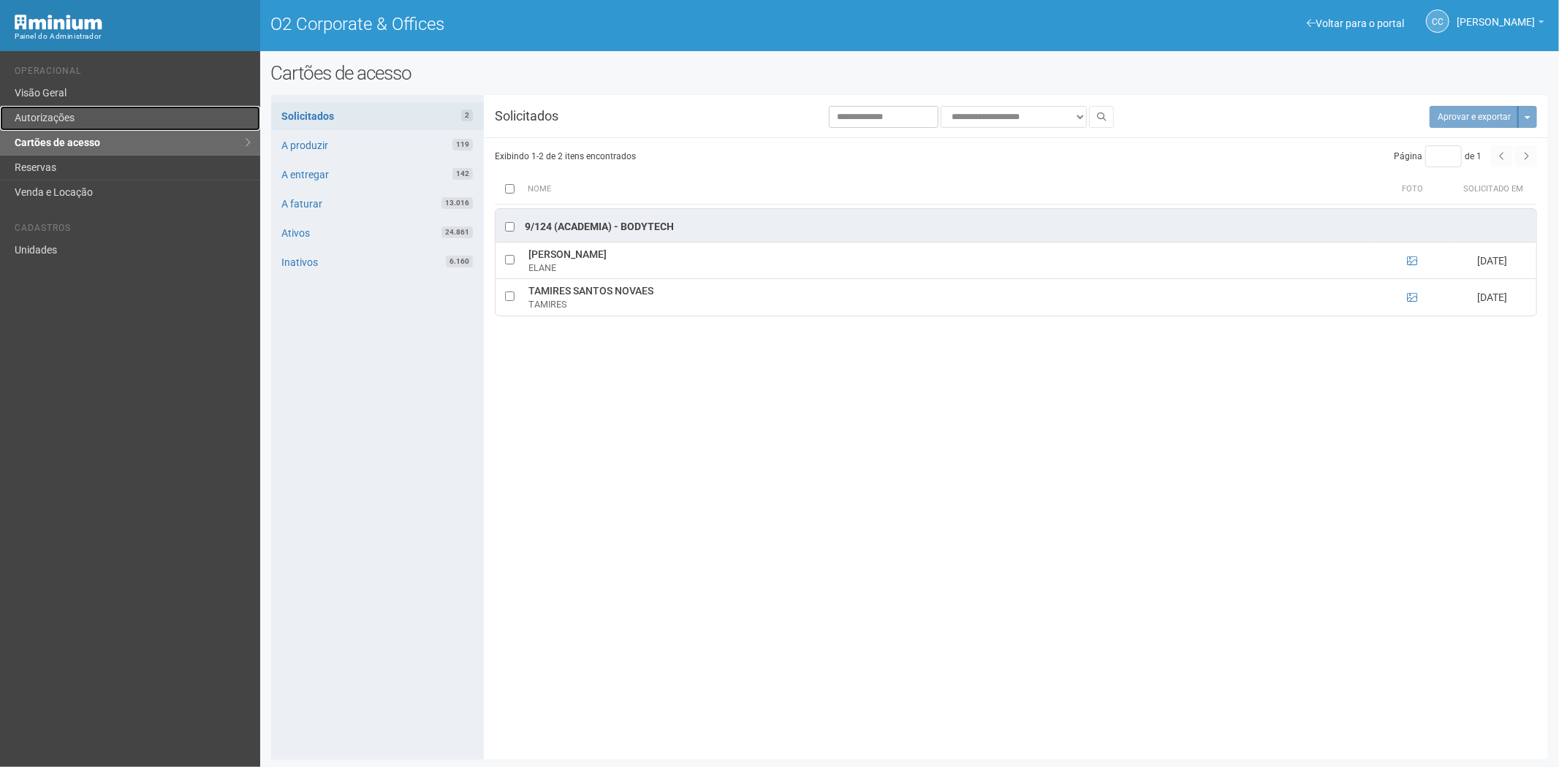
click at [96, 121] on link "Autorizações" at bounding box center [130, 118] width 260 height 25
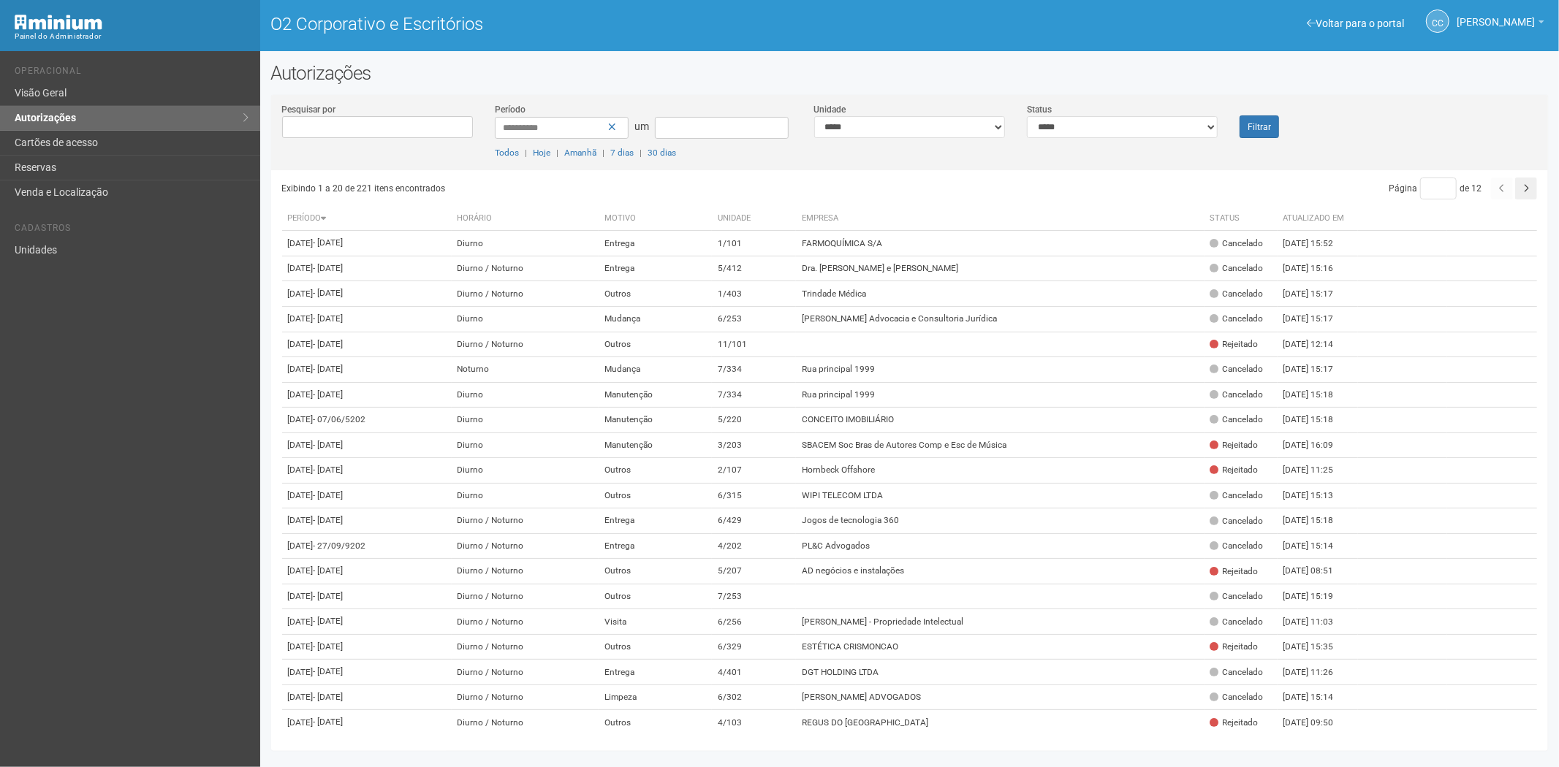
click at [953, 139] on div "**********" at bounding box center [910, 136] width 1278 height 68
click at [944, 128] on select "**********" at bounding box center [909, 127] width 191 height 22
select select "**********"
click at [1259, 128] on font "Filtrar" at bounding box center [1259, 127] width 23 height 10
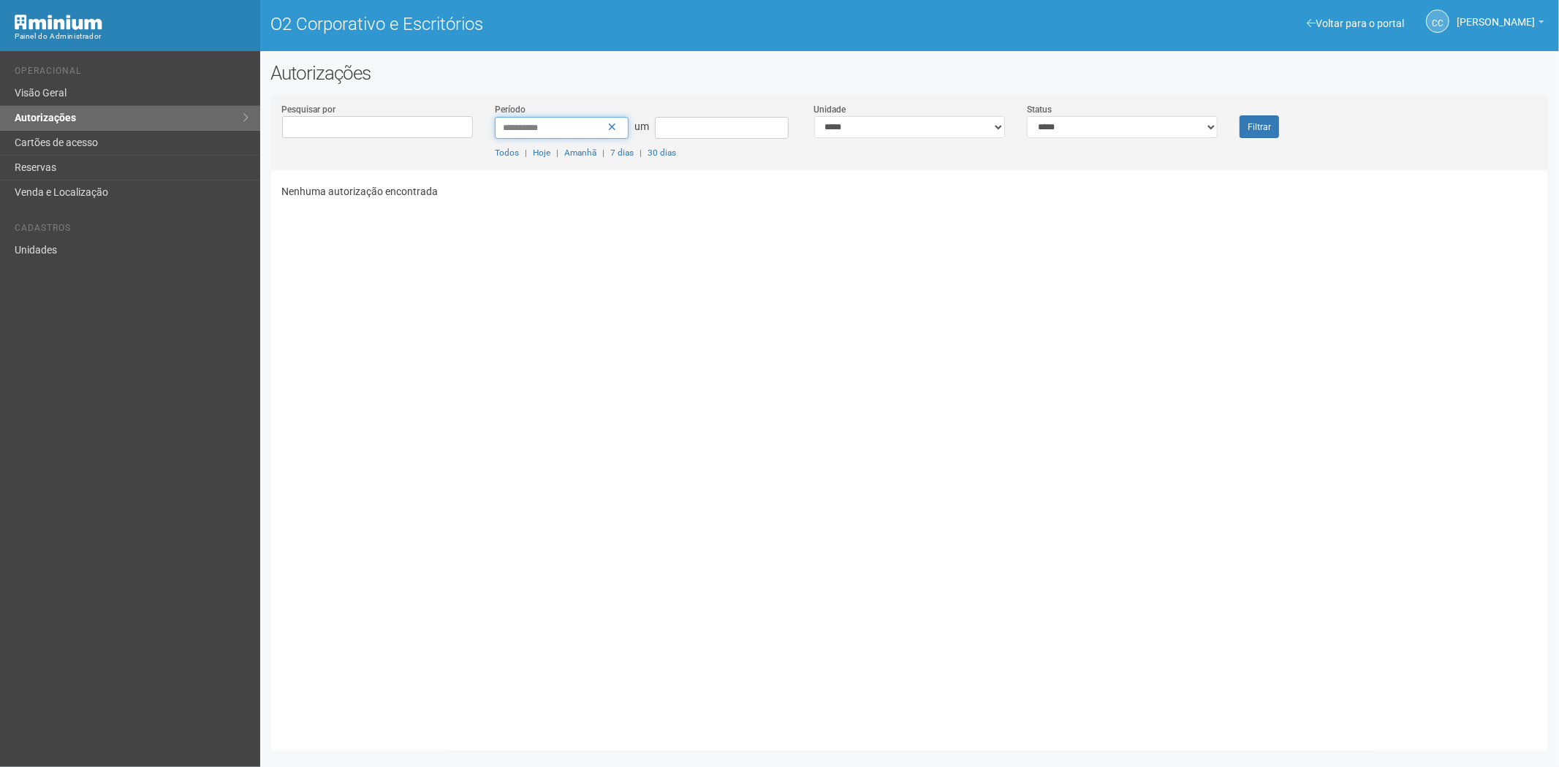
click at [553, 122] on input "**********" at bounding box center [562, 128] width 134 height 22
type input "**********"
click at [1260, 122] on font "Filtrar" at bounding box center [1259, 127] width 23 height 10
click at [1280, 121] on div "Filtrar" at bounding box center [1282, 120] width 107 height 36
click at [988, 128] on select "**********" at bounding box center [909, 127] width 191 height 22
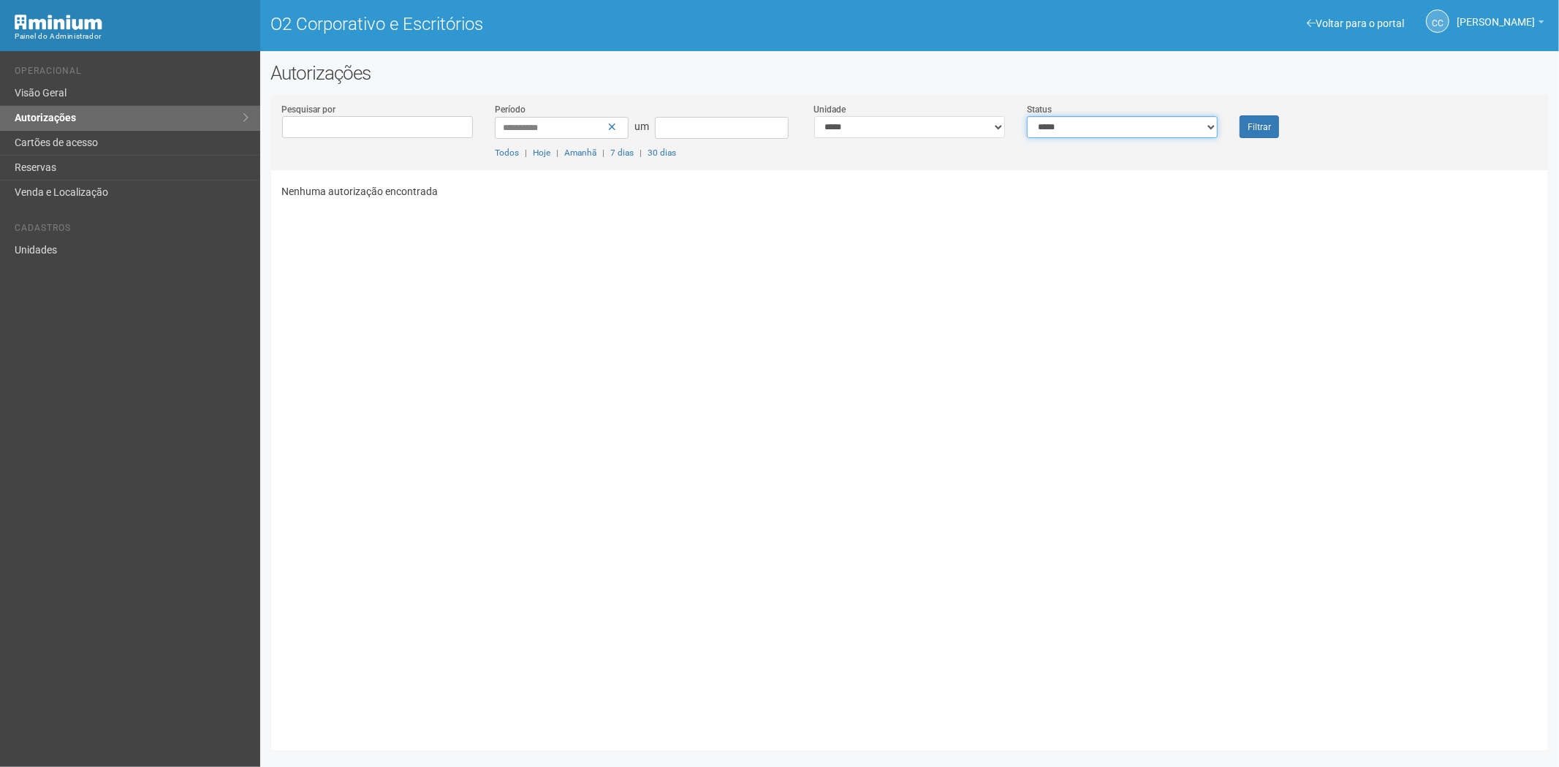
click at [1079, 122] on select "**********" at bounding box center [1122, 127] width 191 height 22
select select "*"
click at [1027, 116] on select "**********" at bounding box center [1122, 127] width 191 height 22
click at [1240, 132] on button "Filtrar" at bounding box center [1259, 126] width 39 height 23
click at [1127, 126] on select "**********" at bounding box center [1122, 127] width 191 height 22
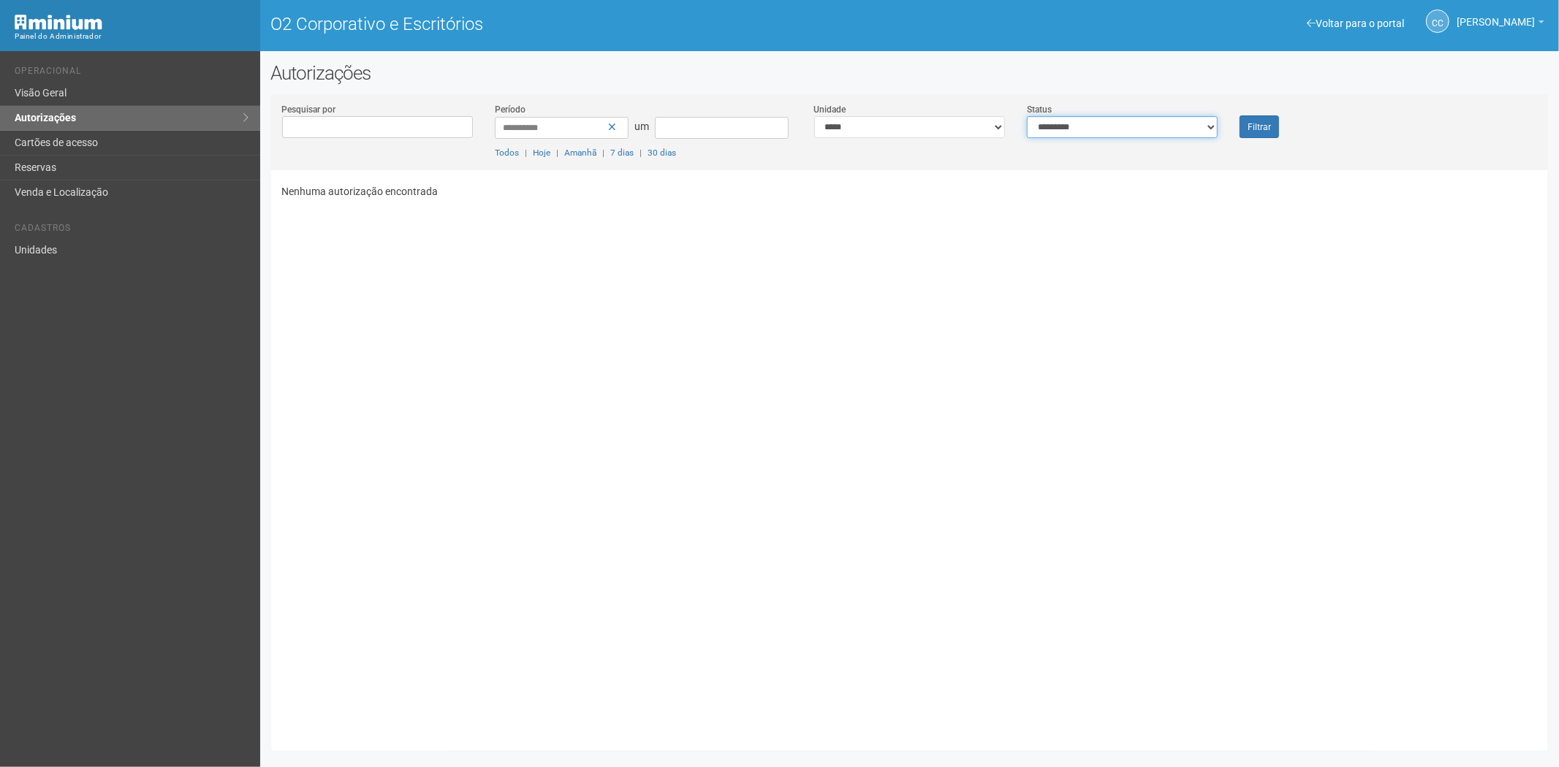
select select "**"
click at [1027, 116] on select "**********" at bounding box center [1122, 127] width 191 height 22
click at [1270, 120] on button "Filtrar" at bounding box center [1259, 126] width 39 height 23
click at [85, 131] on link "Cartões de acesso" at bounding box center [130, 143] width 260 height 25
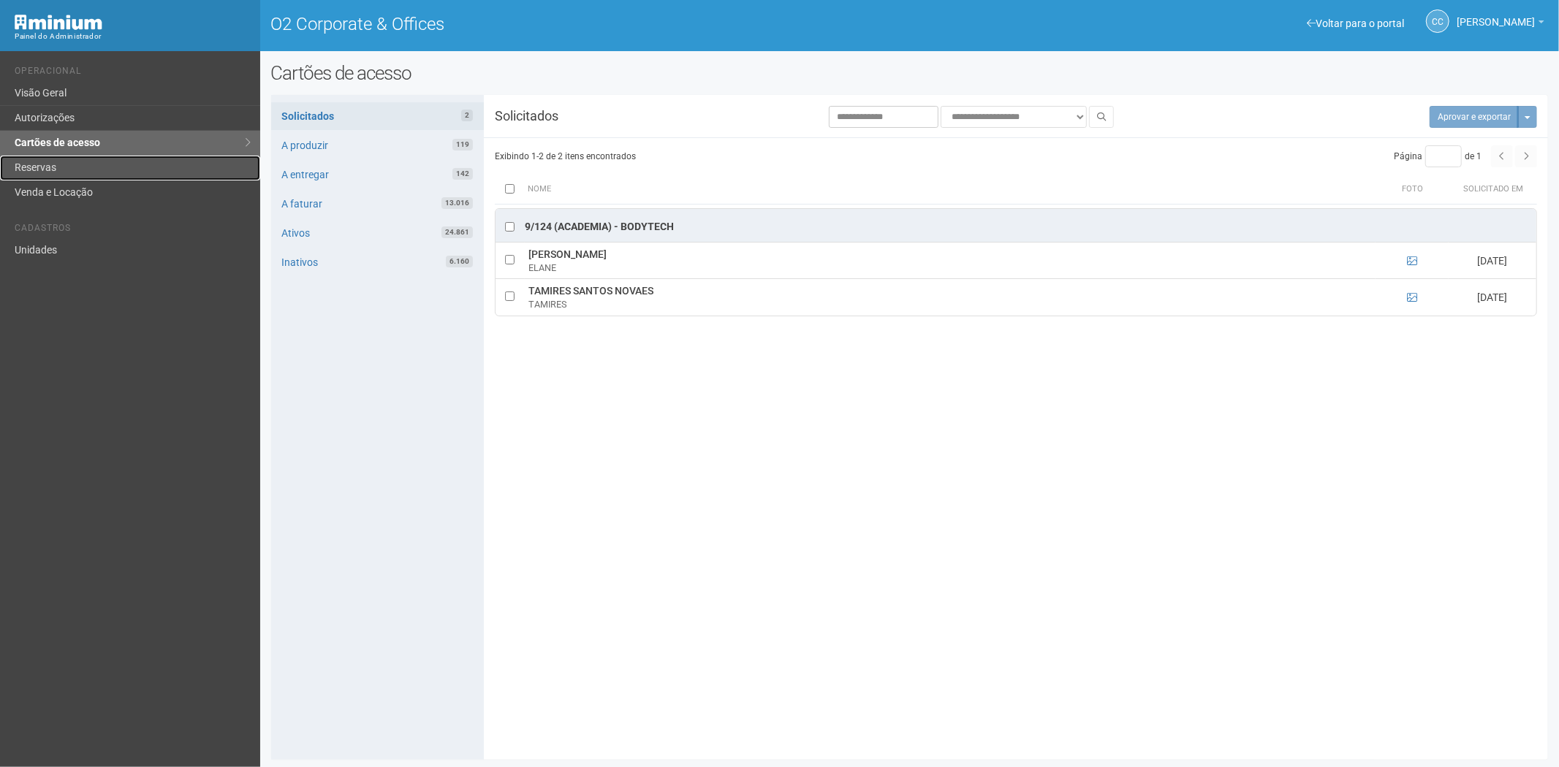
click at [107, 162] on link "Reservas" at bounding box center [130, 168] width 260 height 25
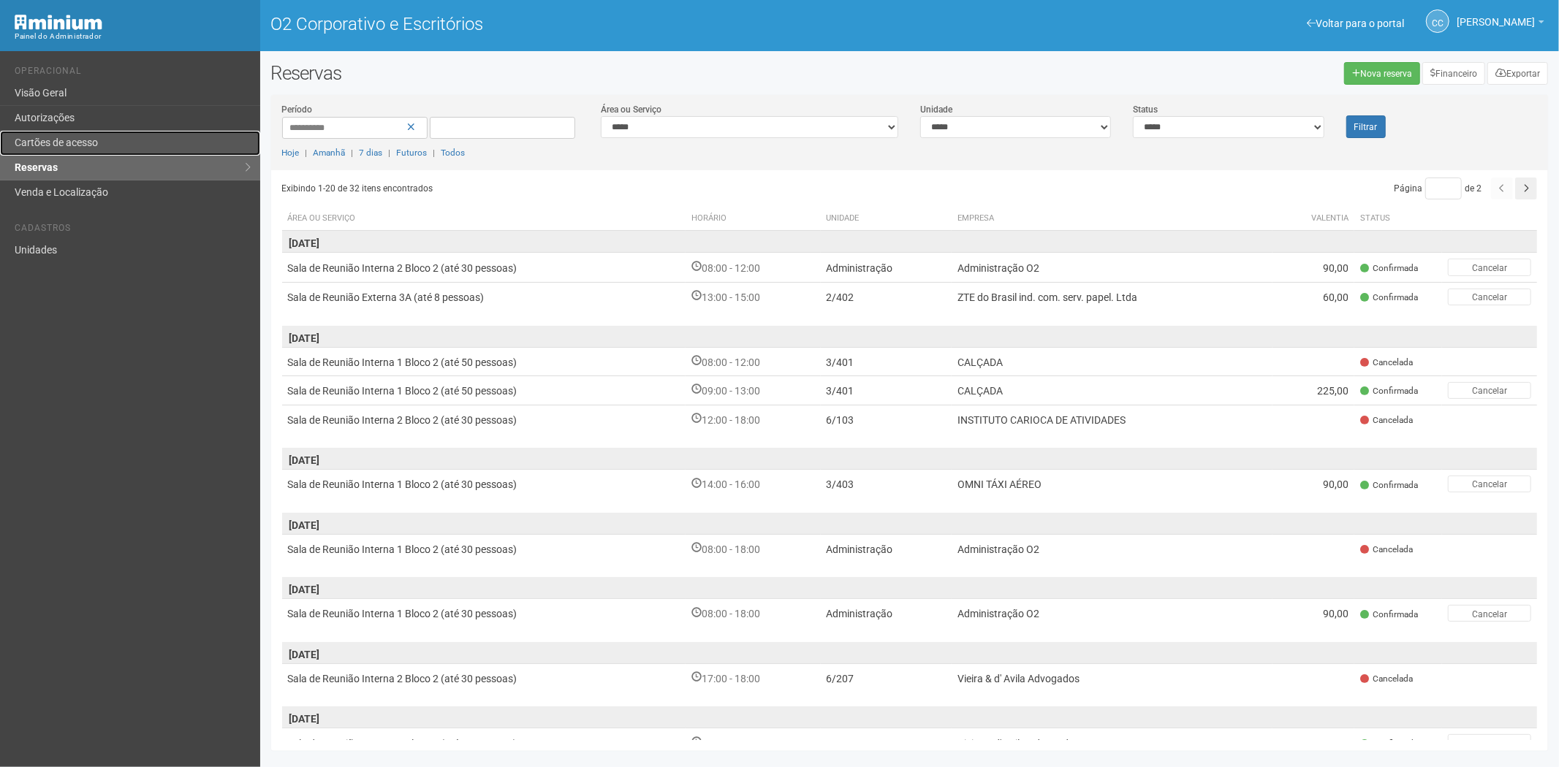
click at [75, 148] on font "Cartões de acesso" at bounding box center [56, 143] width 83 height 12
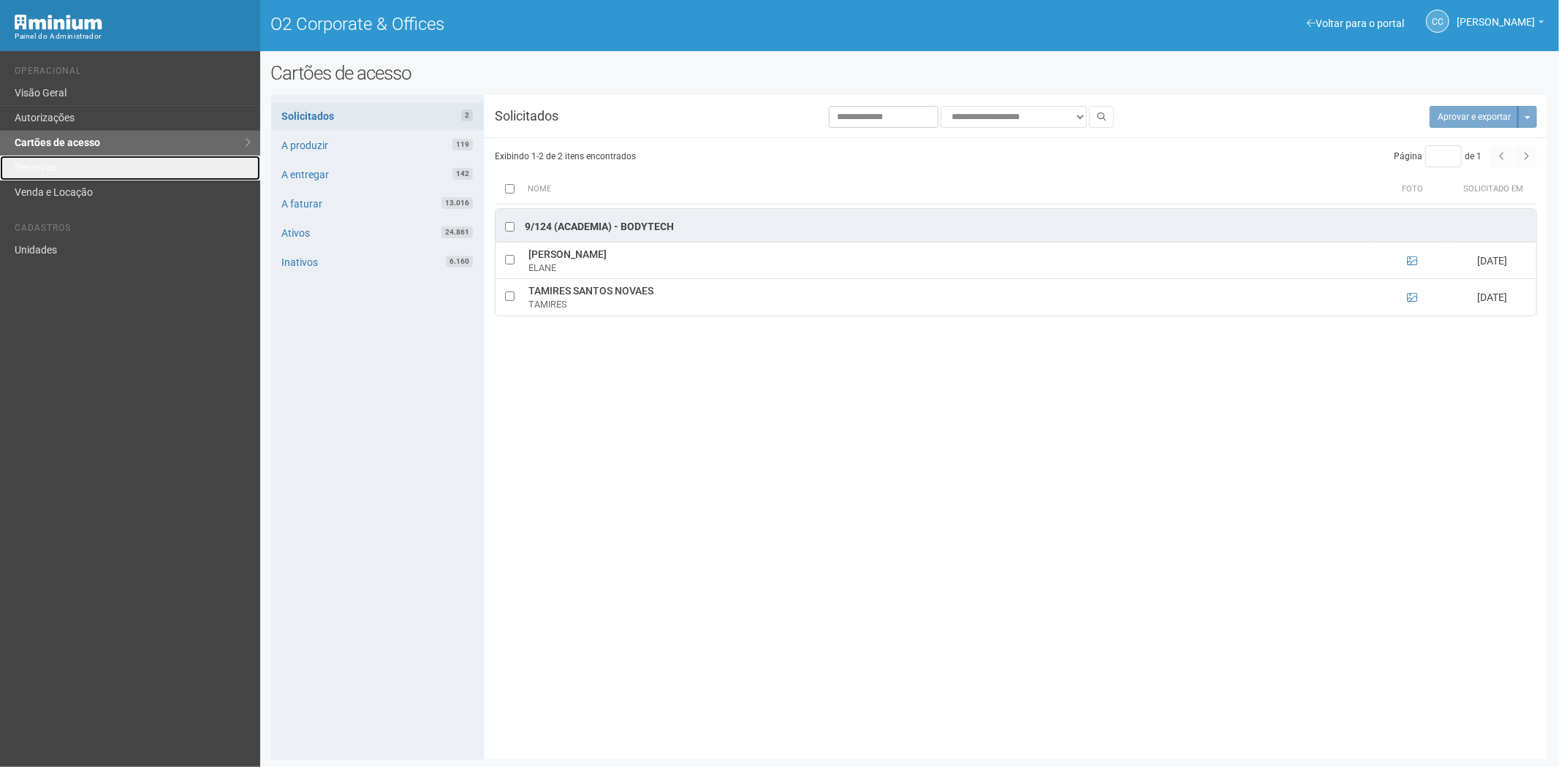
drag, startPoint x: 67, startPoint y: 159, endPoint x: 132, endPoint y: 235, distance: 100.1
click at [67, 159] on link "Reservas" at bounding box center [130, 168] width 260 height 25
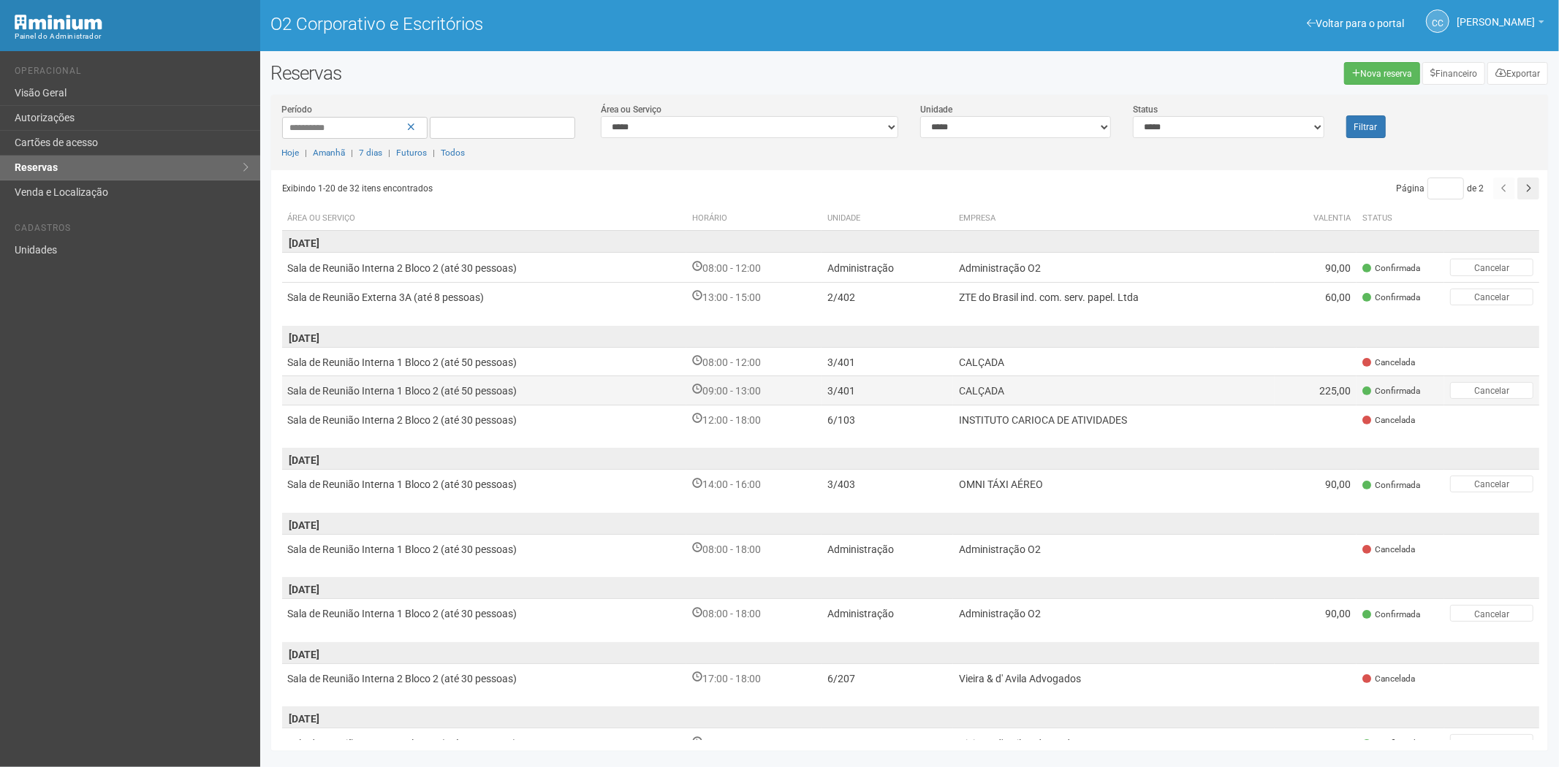
click at [968, 390] on font "CALÇADA" at bounding box center [981, 391] width 45 height 12
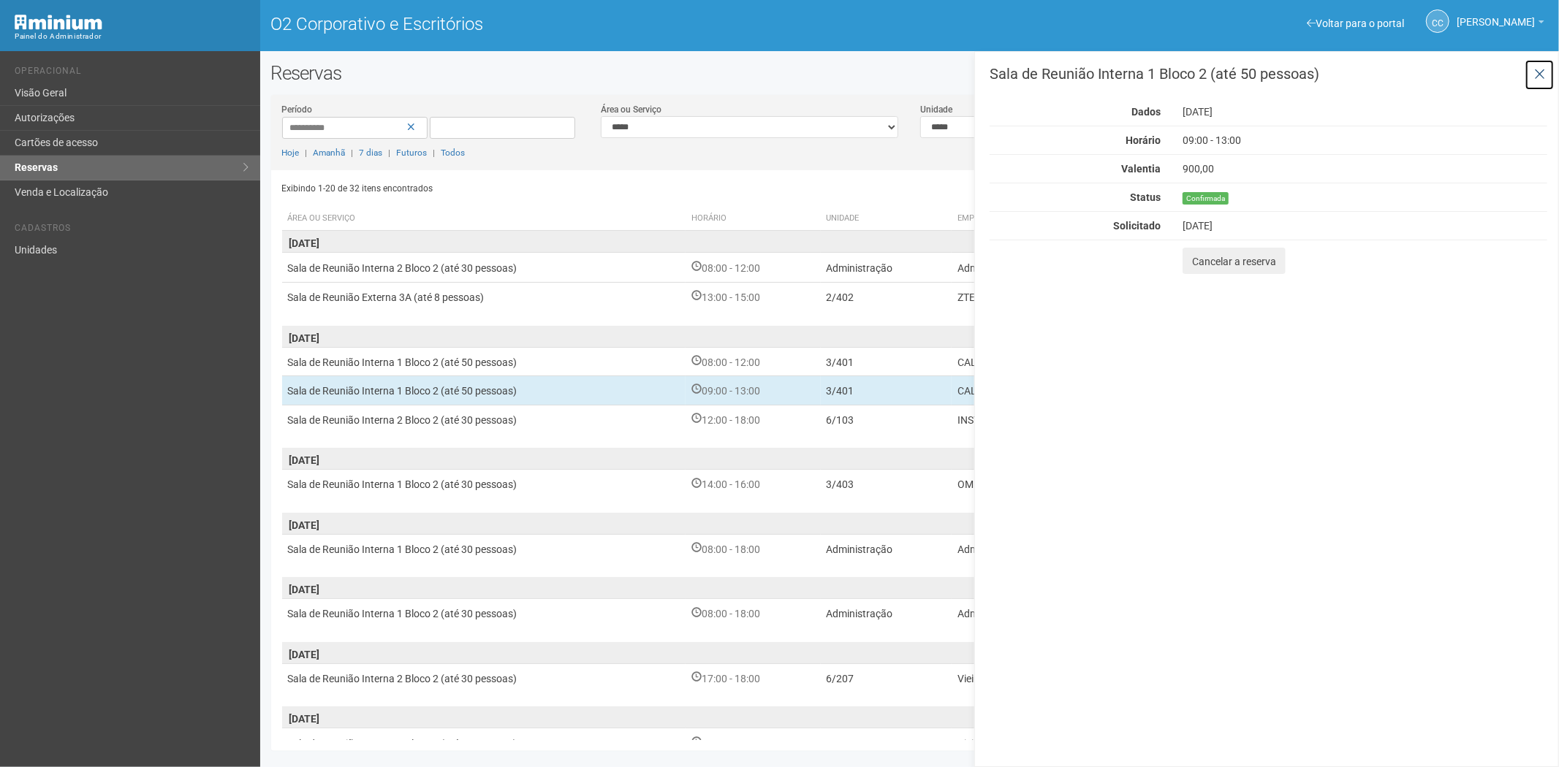
click at [1542, 71] on icon at bounding box center [1539, 74] width 11 height 15
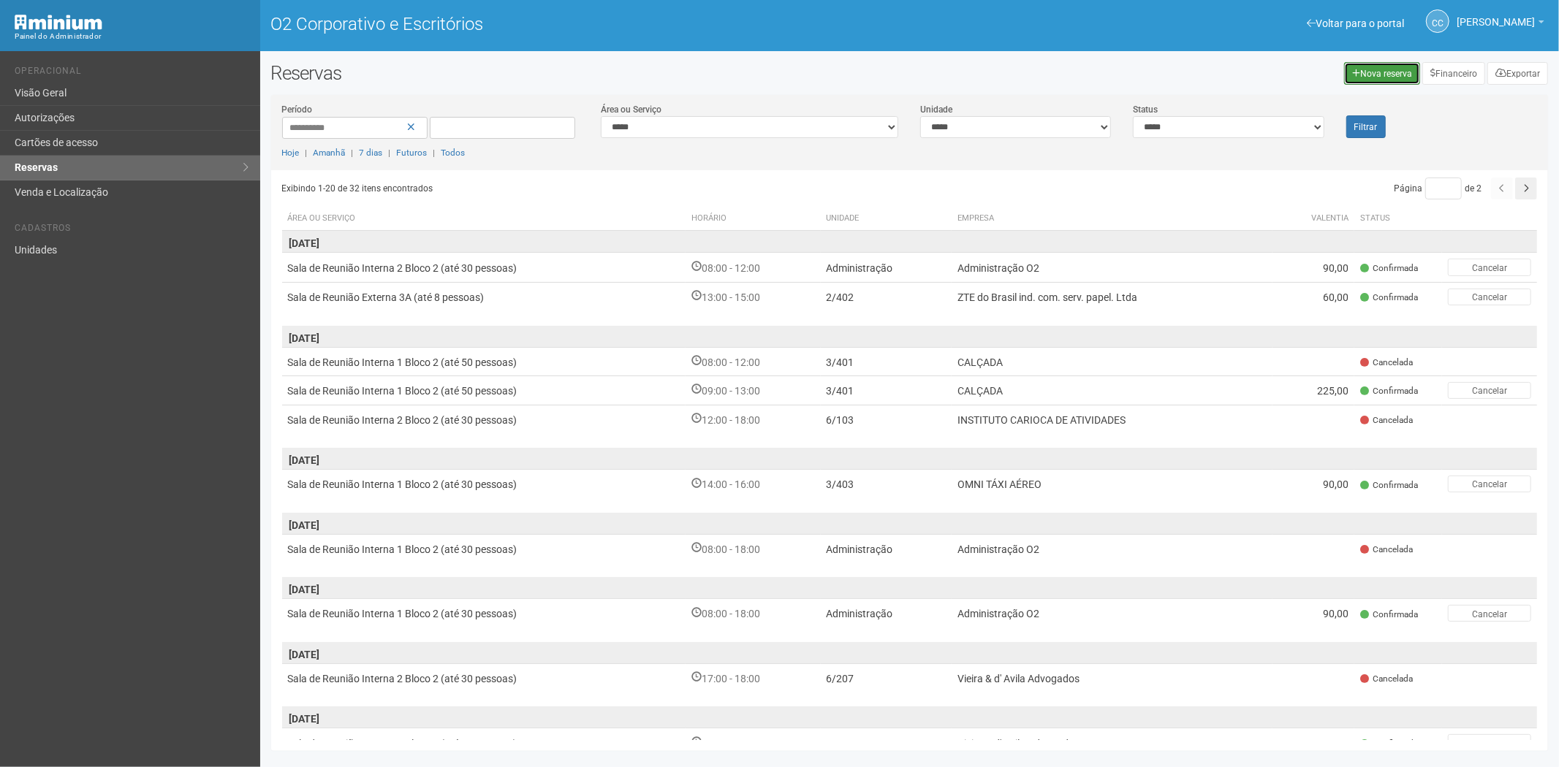
click at [1368, 69] on font "Nova reserva" at bounding box center [1386, 74] width 52 height 10
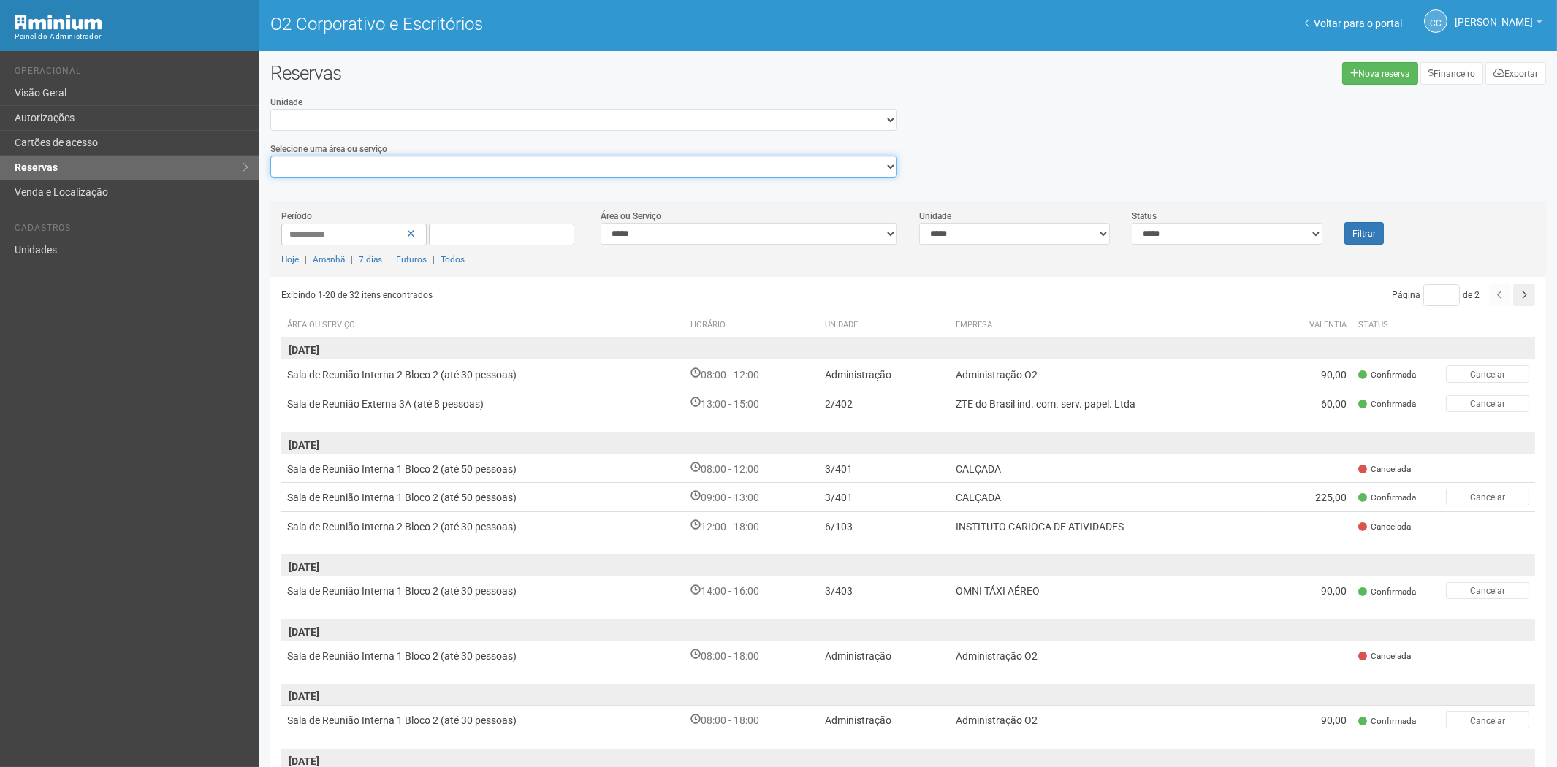
click at [486, 165] on select "**********" at bounding box center [583, 167] width 627 height 22
click at [102, 282] on div "Voltar para o portal Operacional Visão Geral Autorizações Cartões de acesso Res…" at bounding box center [129, 409] width 259 height 716
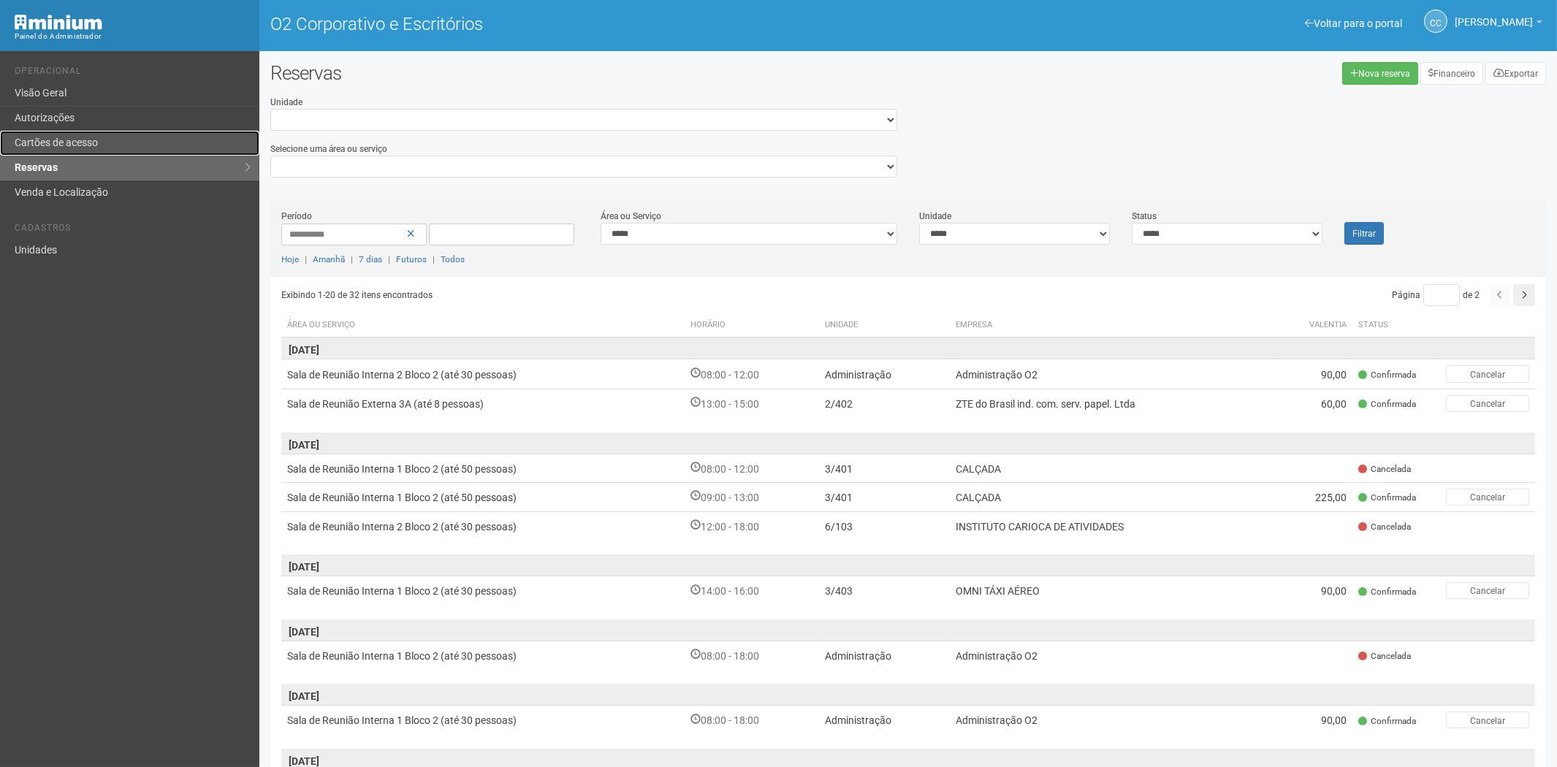
click at [91, 137] on font "Cartões de acesso" at bounding box center [56, 143] width 83 height 12
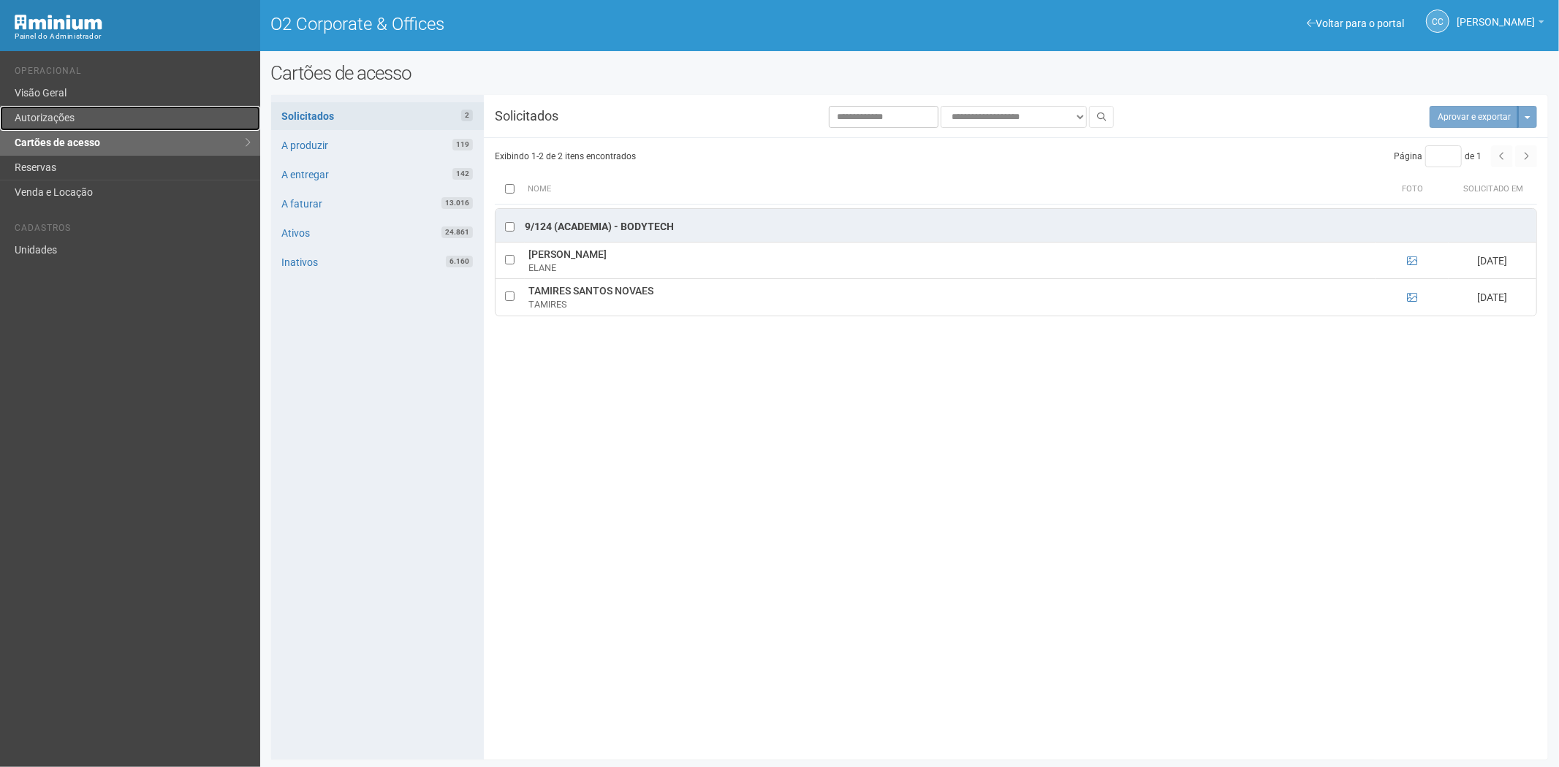
click at [67, 119] on link "Autorizações" at bounding box center [130, 118] width 260 height 25
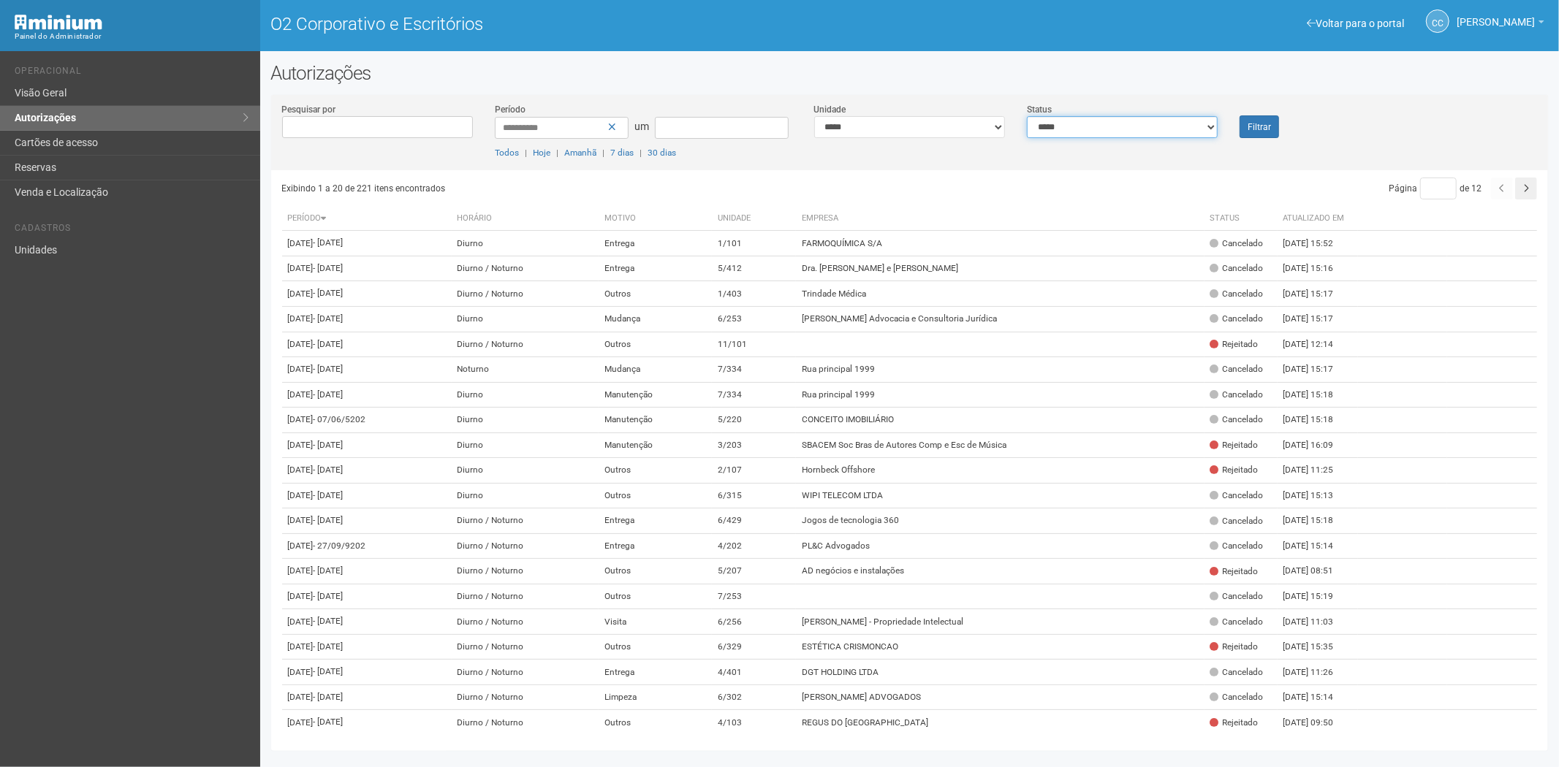
drag, startPoint x: 1122, startPoint y: 124, endPoint x: 1107, endPoint y: 132, distance: 16.3
click at [1119, 127] on select "**********" at bounding box center [1122, 127] width 191 height 22
select select "*"
click at [1027, 116] on select "**********" at bounding box center [1122, 127] width 191 height 22
click at [1261, 126] on font "Filtrar" at bounding box center [1259, 127] width 23 height 10
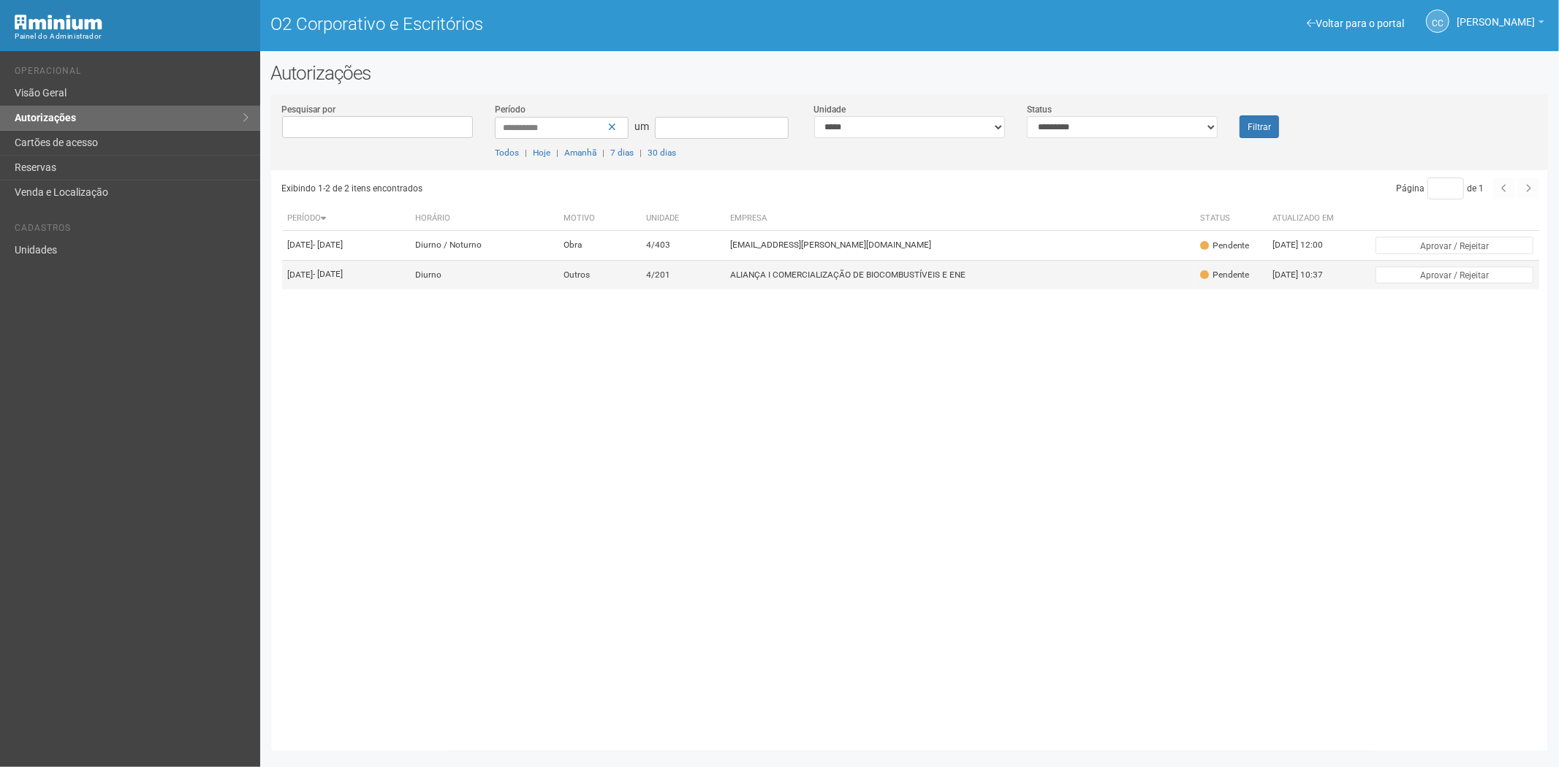
click at [859, 283] on td "ALIANÇA I COMERCIALIZAÇÃO DE BIOCOMBUSTÍVEIS E ENE" at bounding box center [959, 274] width 469 height 29
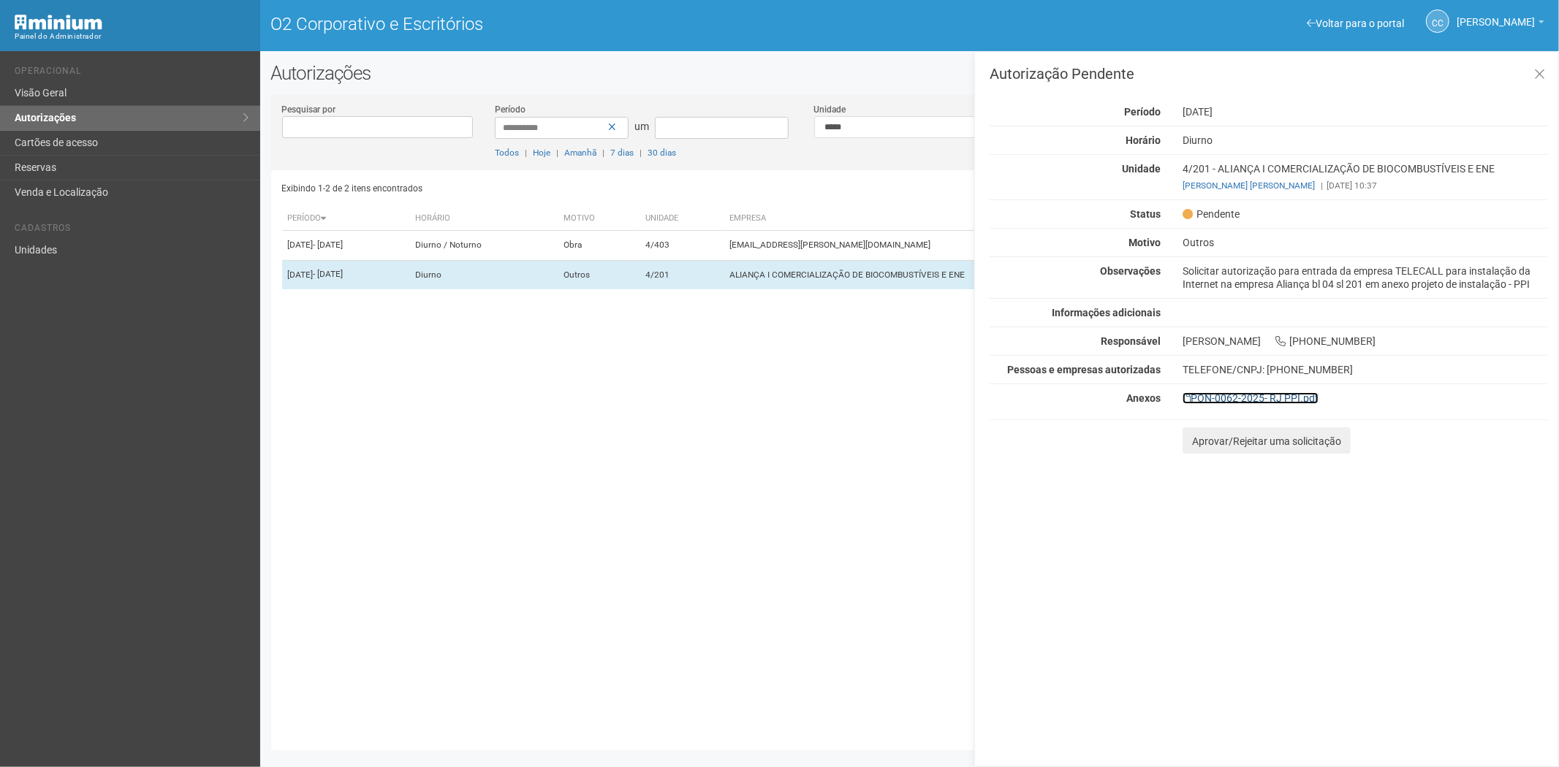
click at [1290, 395] on font "PON-0062-2025- RJ PPI.pdf" at bounding box center [1255, 398] width 128 height 12
click at [33, 147] on font "Cartões de acesso" at bounding box center [56, 143] width 83 height 12
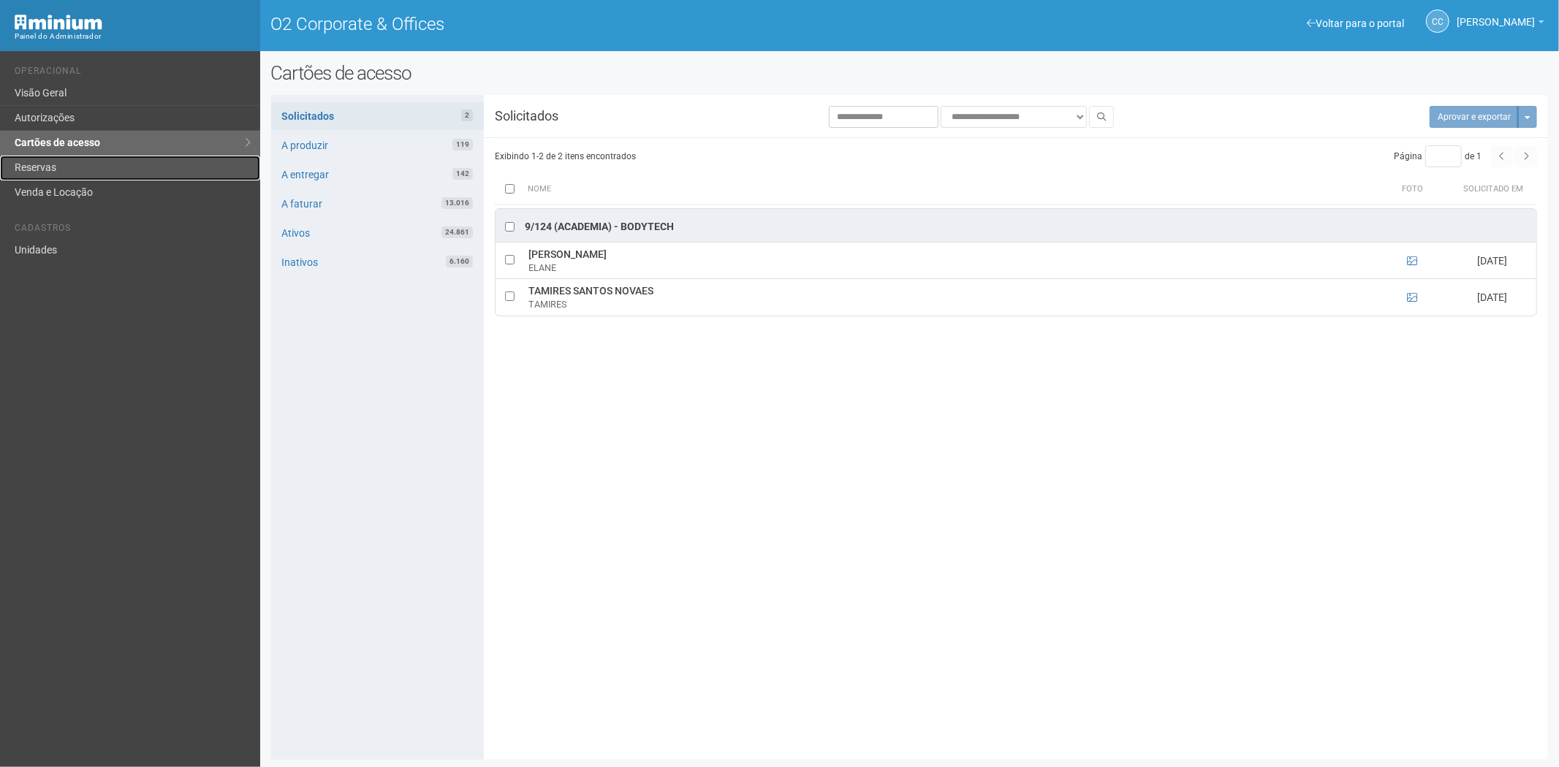
click at [113, 162] on link "Reservas" at bounding box center [130, 168] width 260 height 25
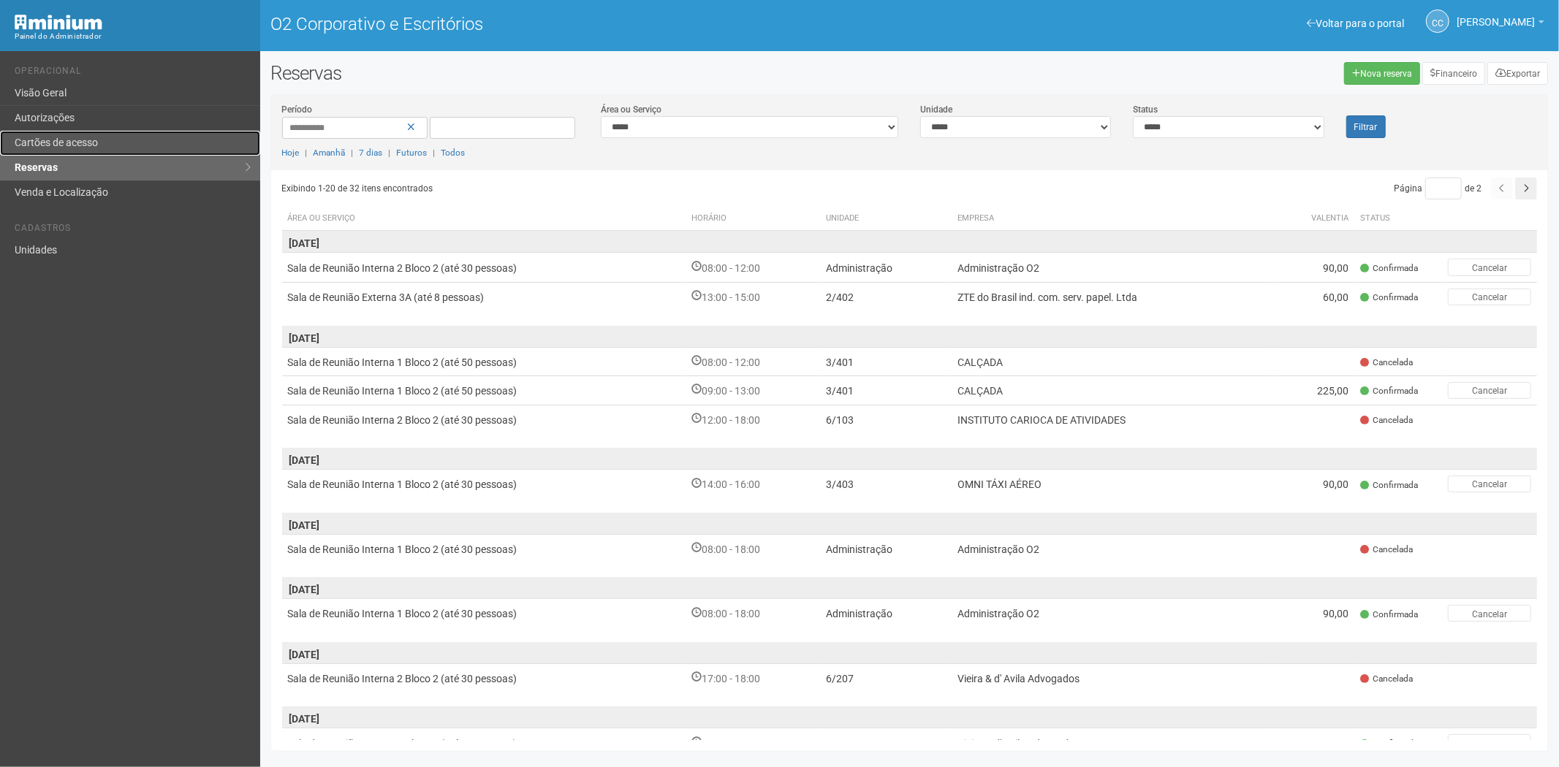
click at [105, 135] on link "Cartões de acesso" at bounding box center [130, 143] width 260 height 25
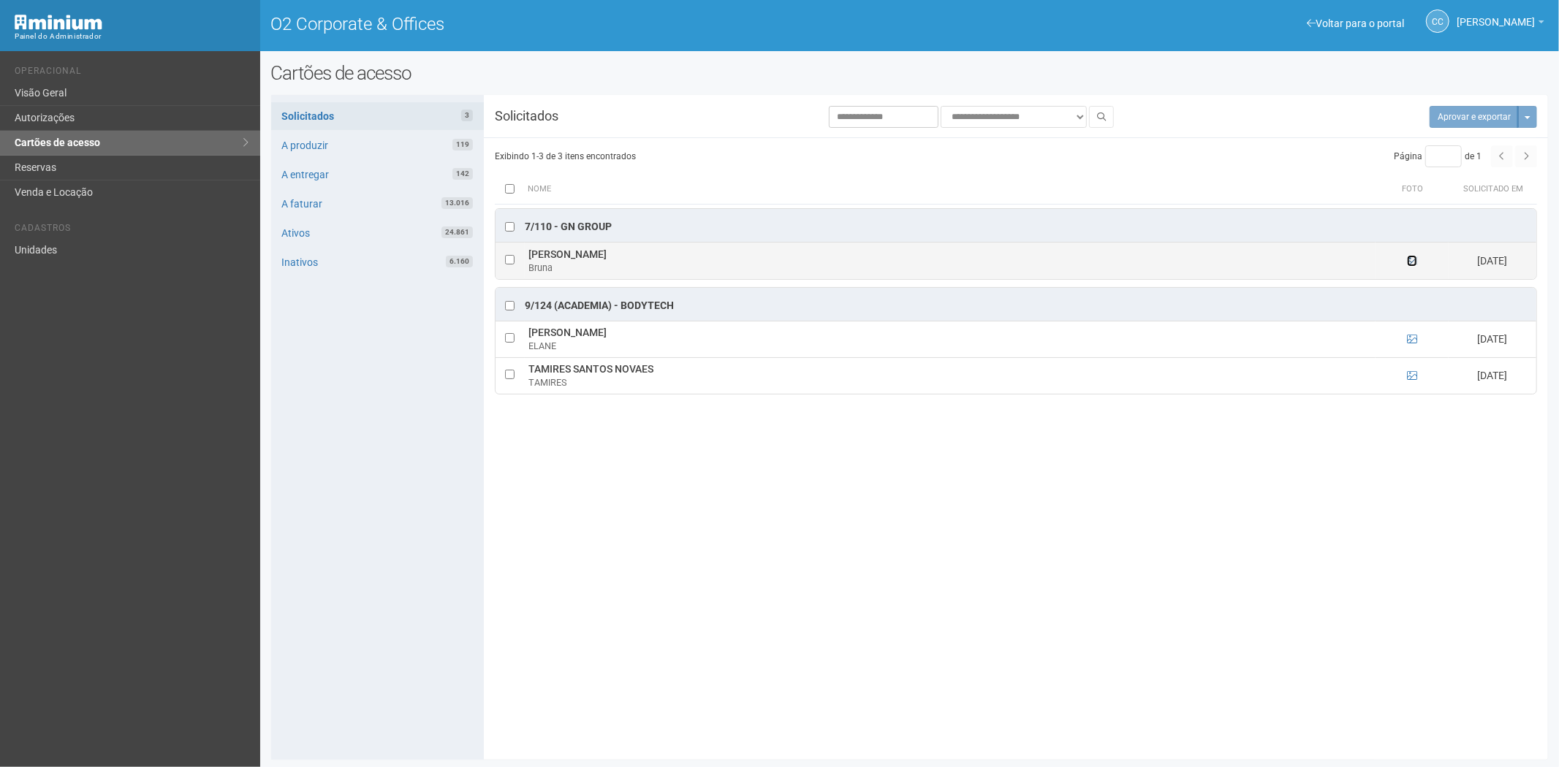
click at [1411, 259] on icon at bounding box center [1412, 261] width 10 height 10
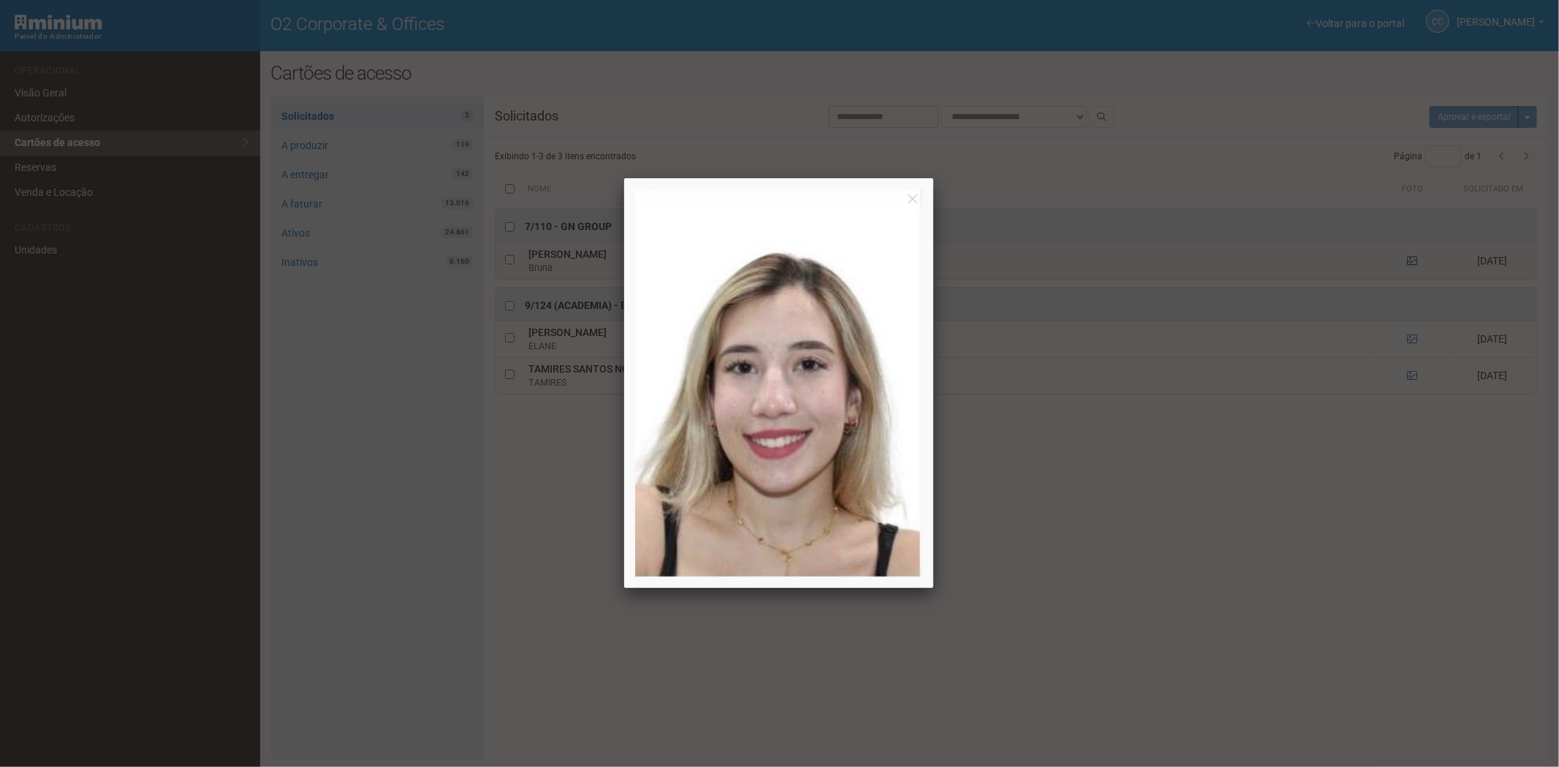
click at [1411, 259] on div at bounding box center [779, 383] width 1559 height 767
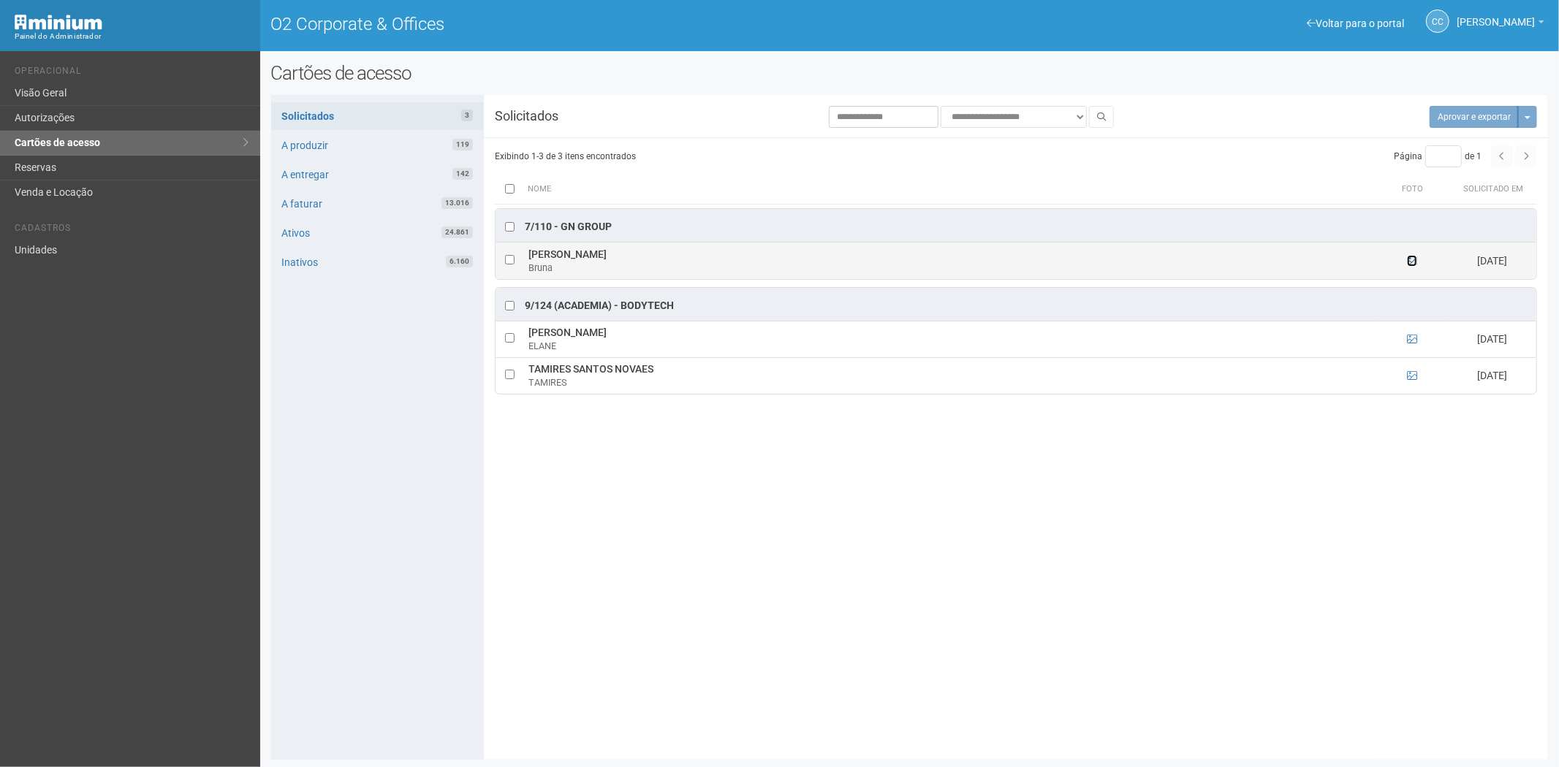
click at [1411, 259] on icon at bounding box center [1412, 261] width 10 height 10
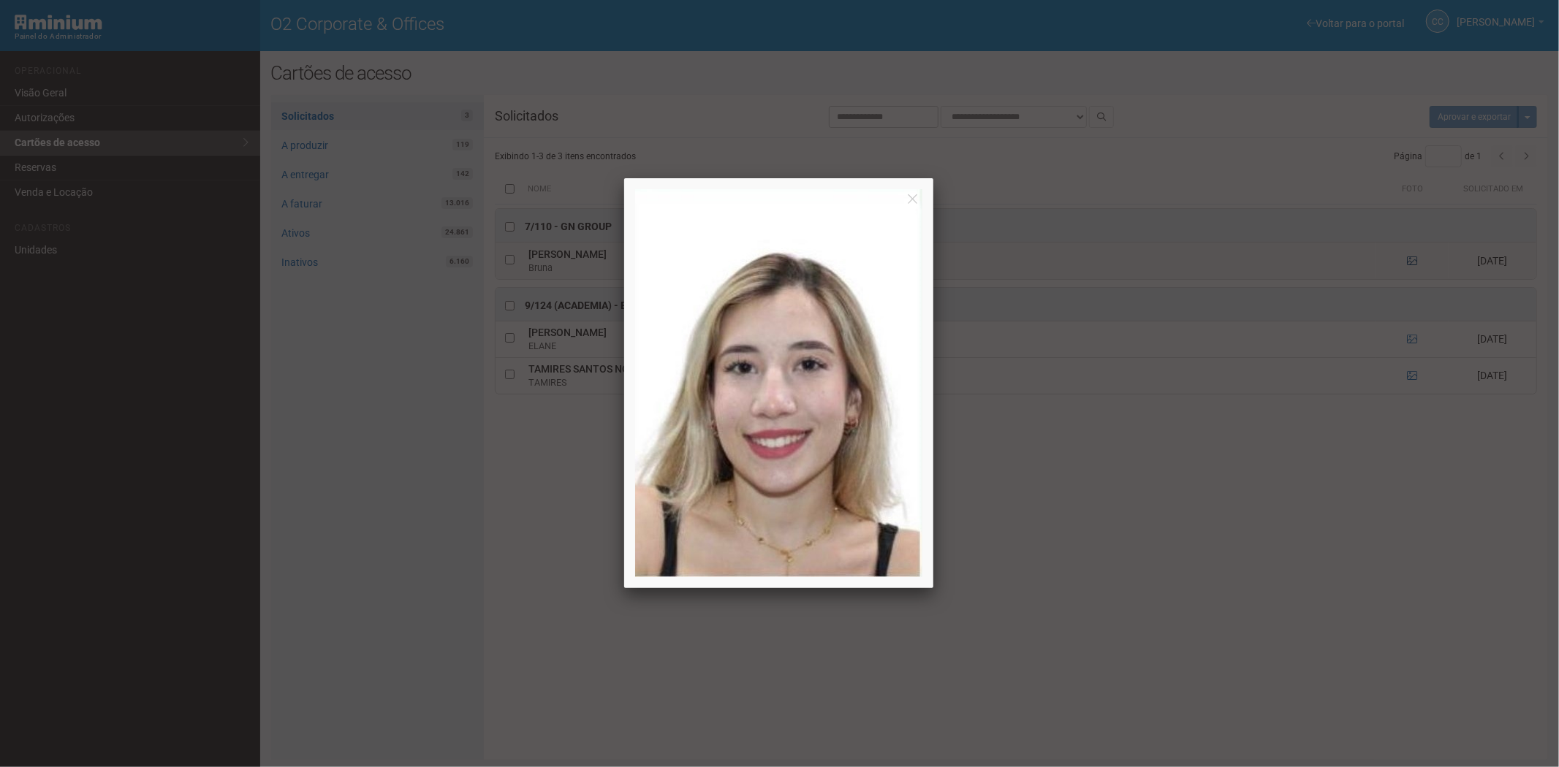
click at [1411, 259] on div at bounding box center [779, 383] width 1559 height 767
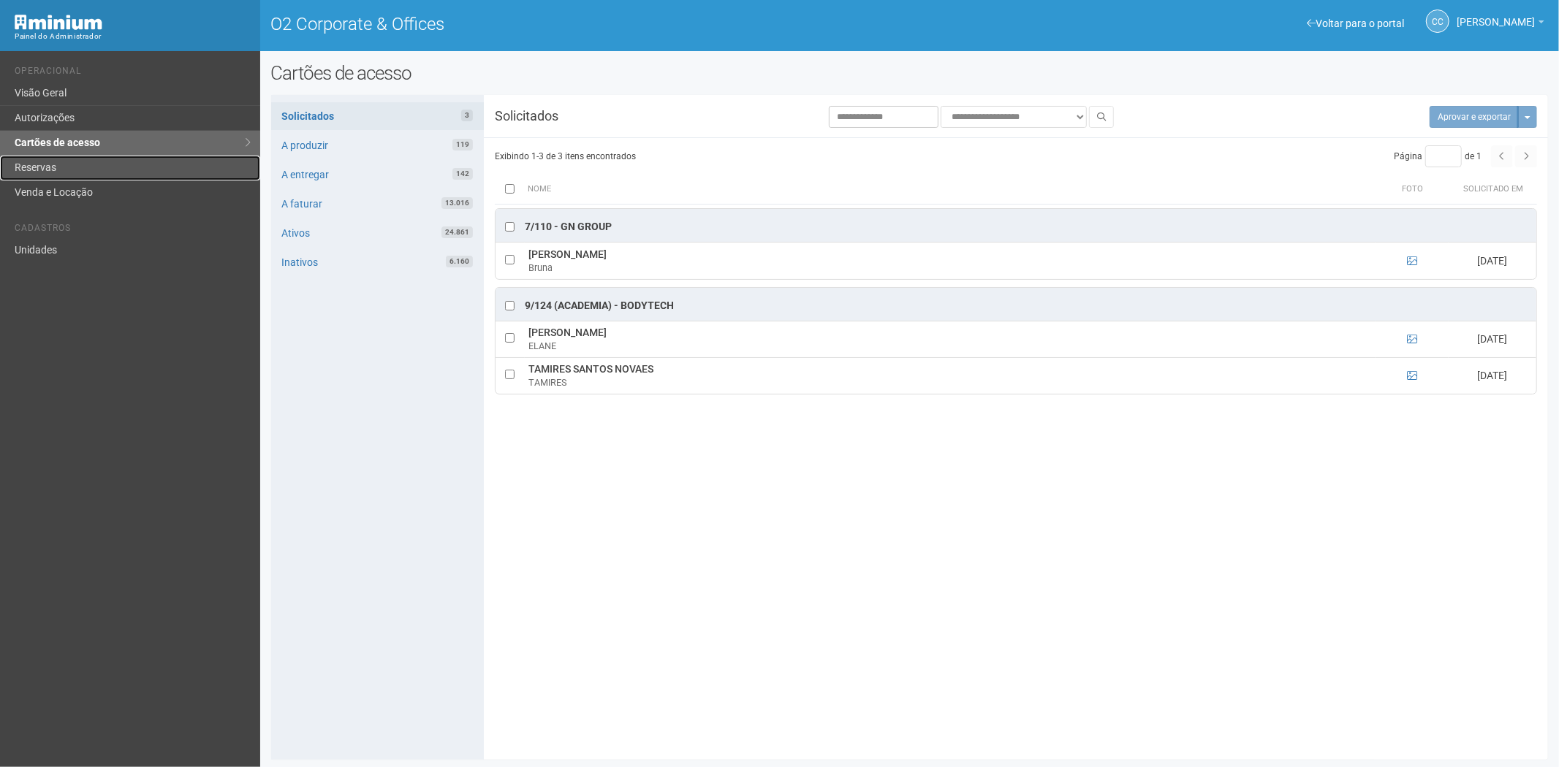
click at [93, 162] on link "Reservas" at bounding box center [130, 168] width 260 height 25
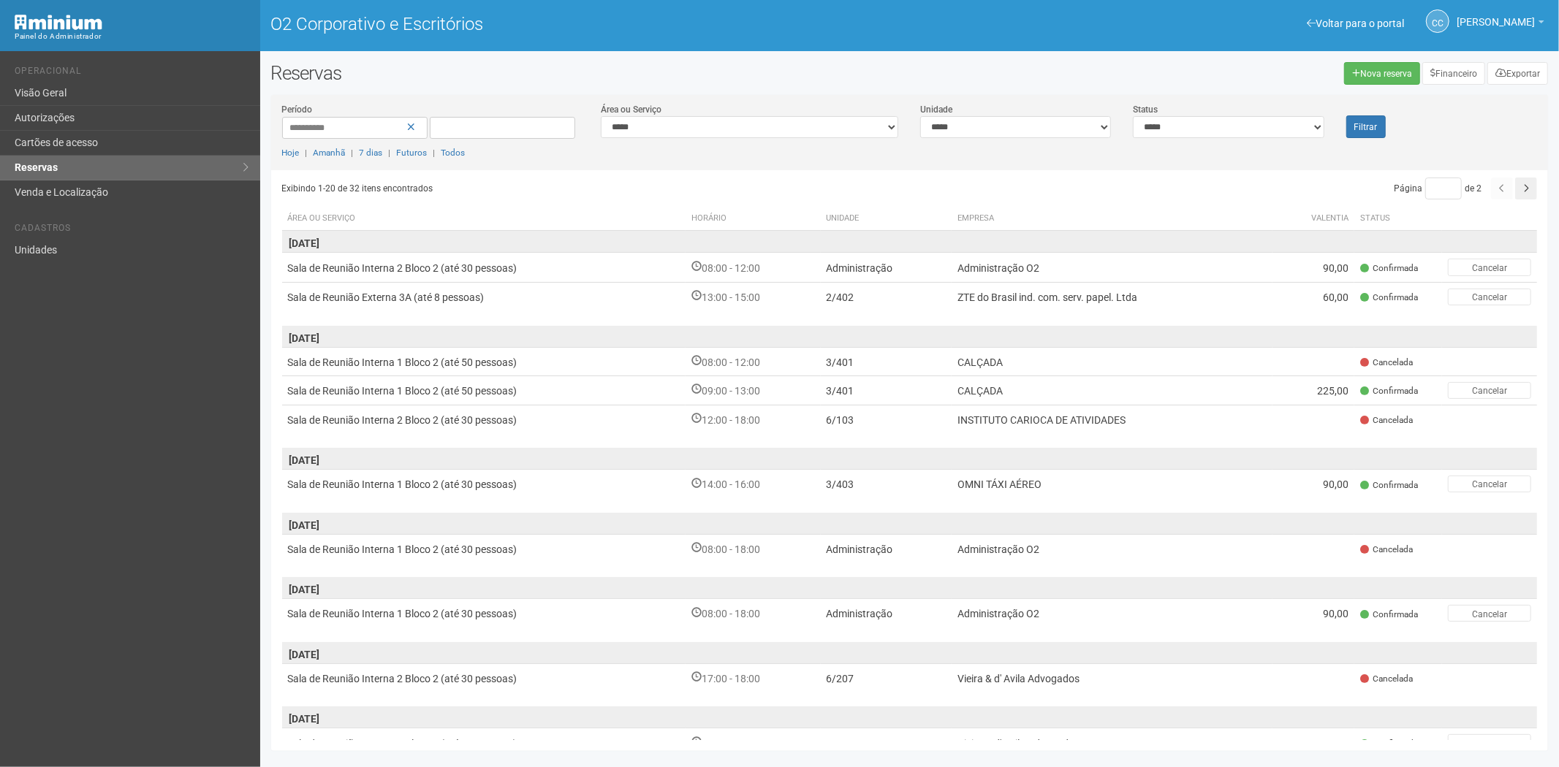
click at [1533, 120] on div "**********" at bounding box center [910, 136] width 1278 height 68
click at [1312, 364] on td at bounding box center [1316, 361] width 83 height 29
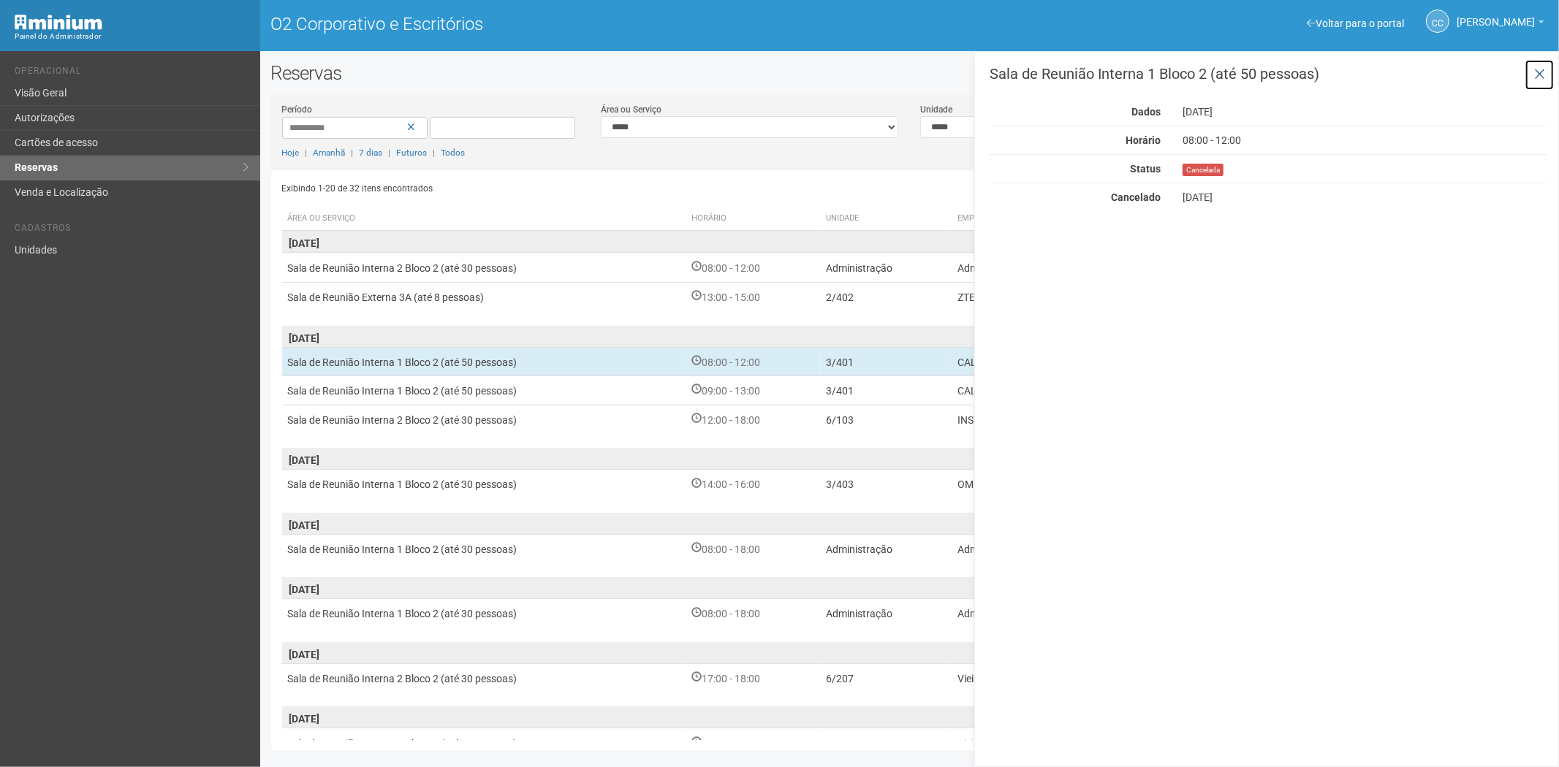
click at [1536, 67] on icon at bounding box center [1539, 74] width 11 height 15
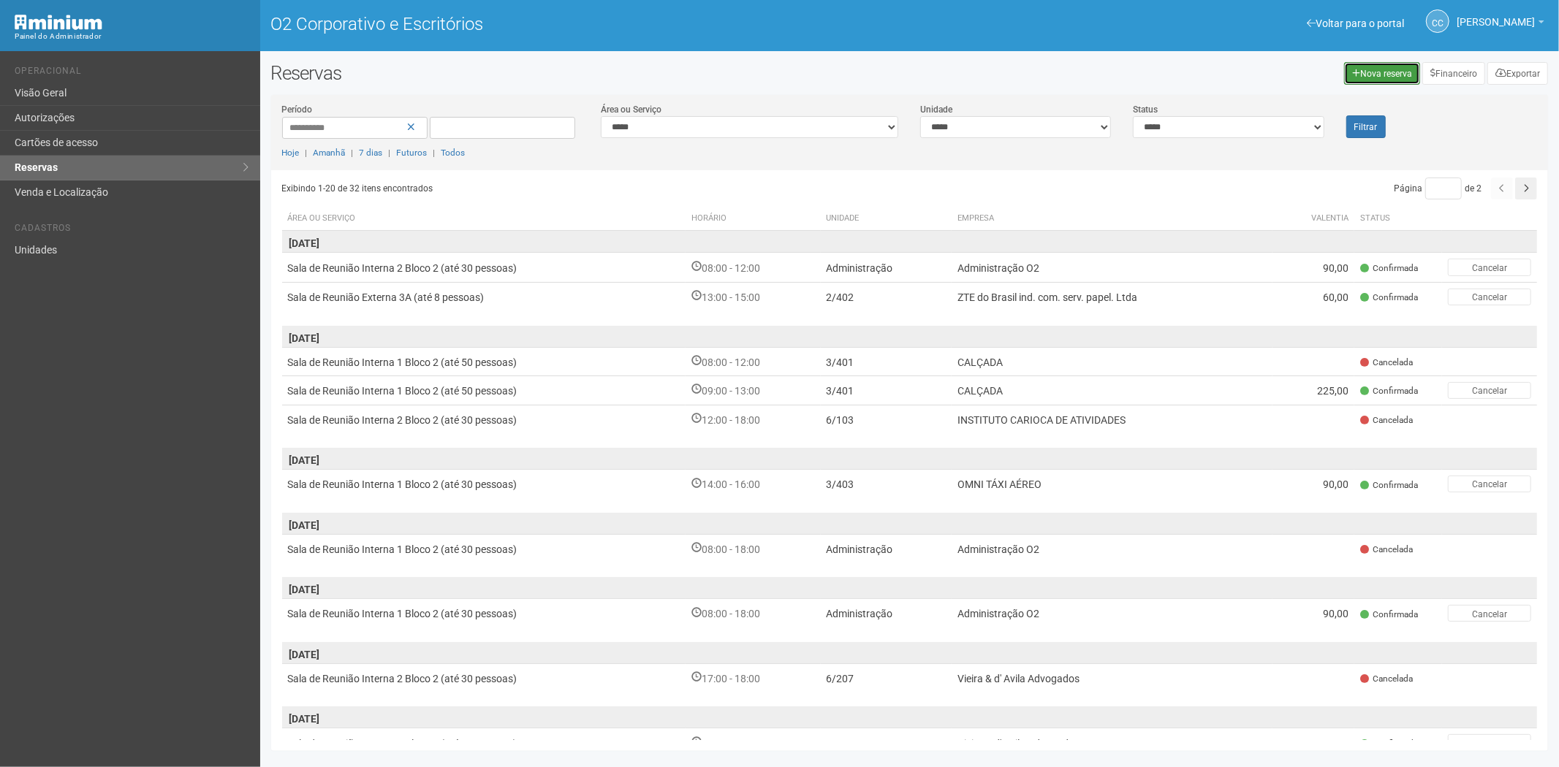
click at [1397, 73] on font "Nova reserva" at bounding box center [1386, 74] width 52 height 10
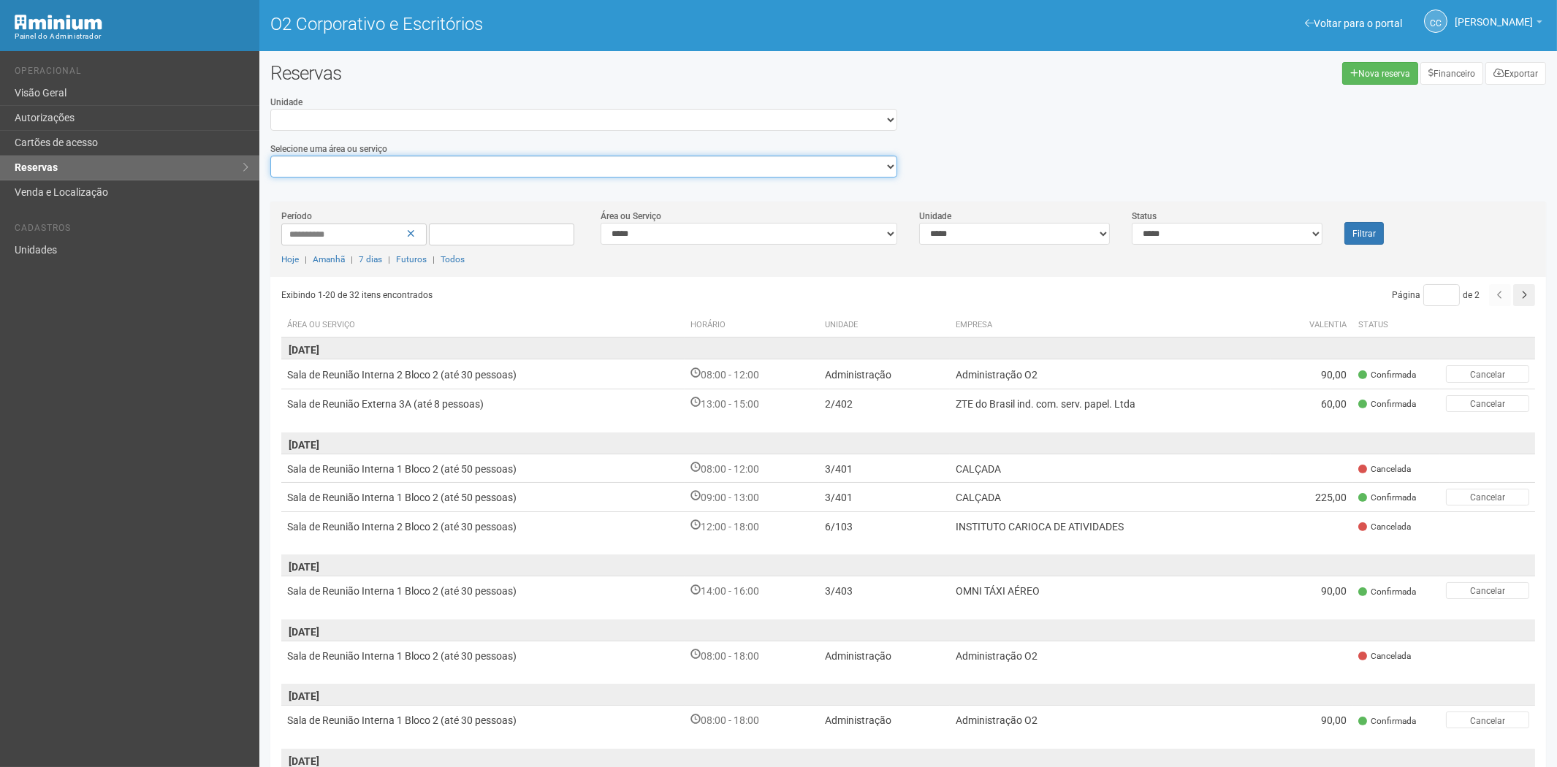
click at [401, 170] on select "**********" at bounding box center [583, 167] width 627 height 22
select select "**********"
click at [270, 156] on select "**********" at bounding box center [583, 167] width 627 height 22
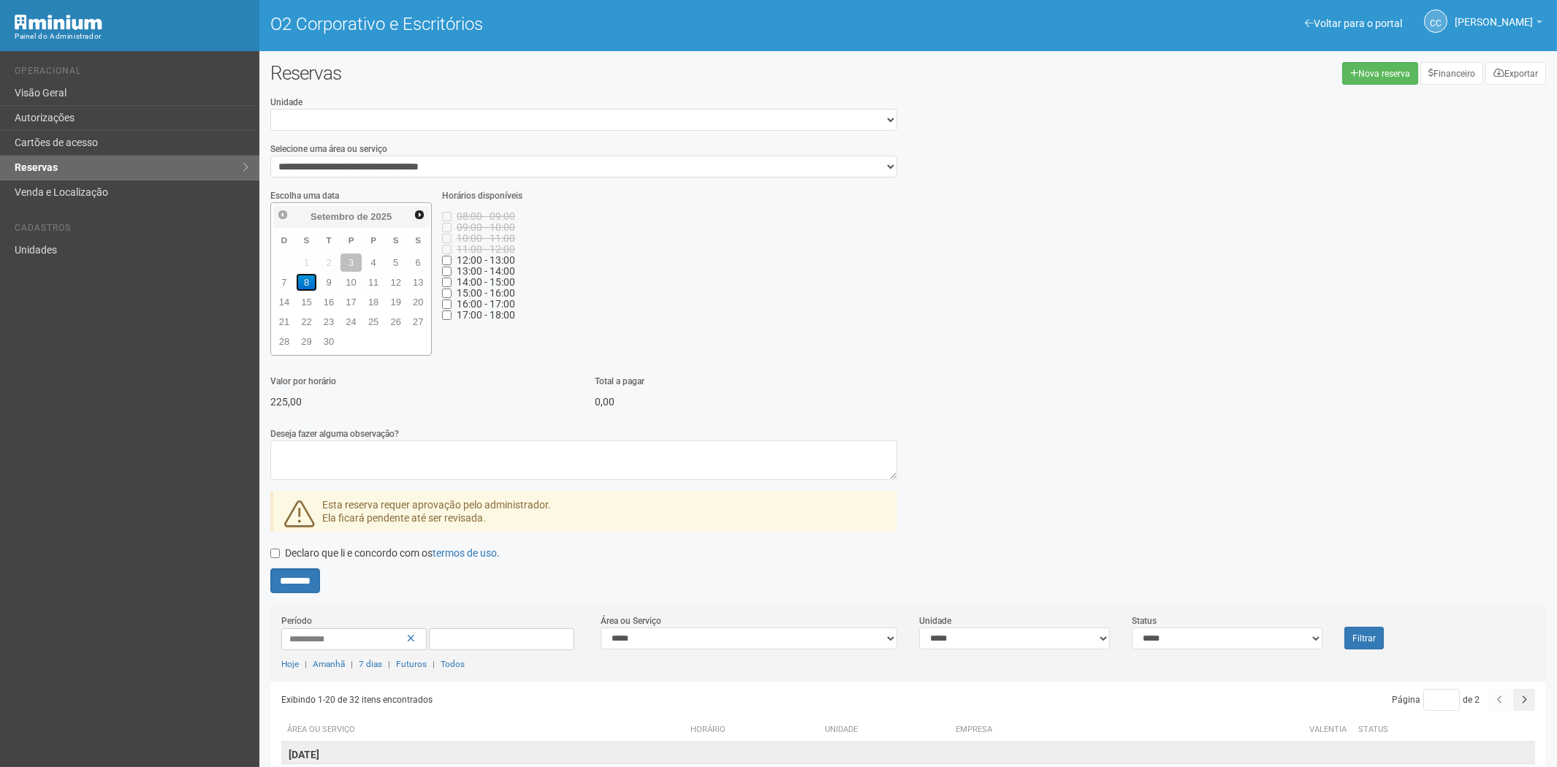
click at [305, 279] on font "8" at bounding box center [306, 282] width 5 height 11
click at [326, 285] on font "9" at bounding box center [328, 282] width 5 height 11
click at [373, 263] on font "4" at bounding box center [373, 262] width 5 height 11
click at [395, 259] on font "5" at bounding box center [395, 262] width 5 height 11
click at [352, 257] on link "3" at bounding box center [351, 263] width 21 height 18
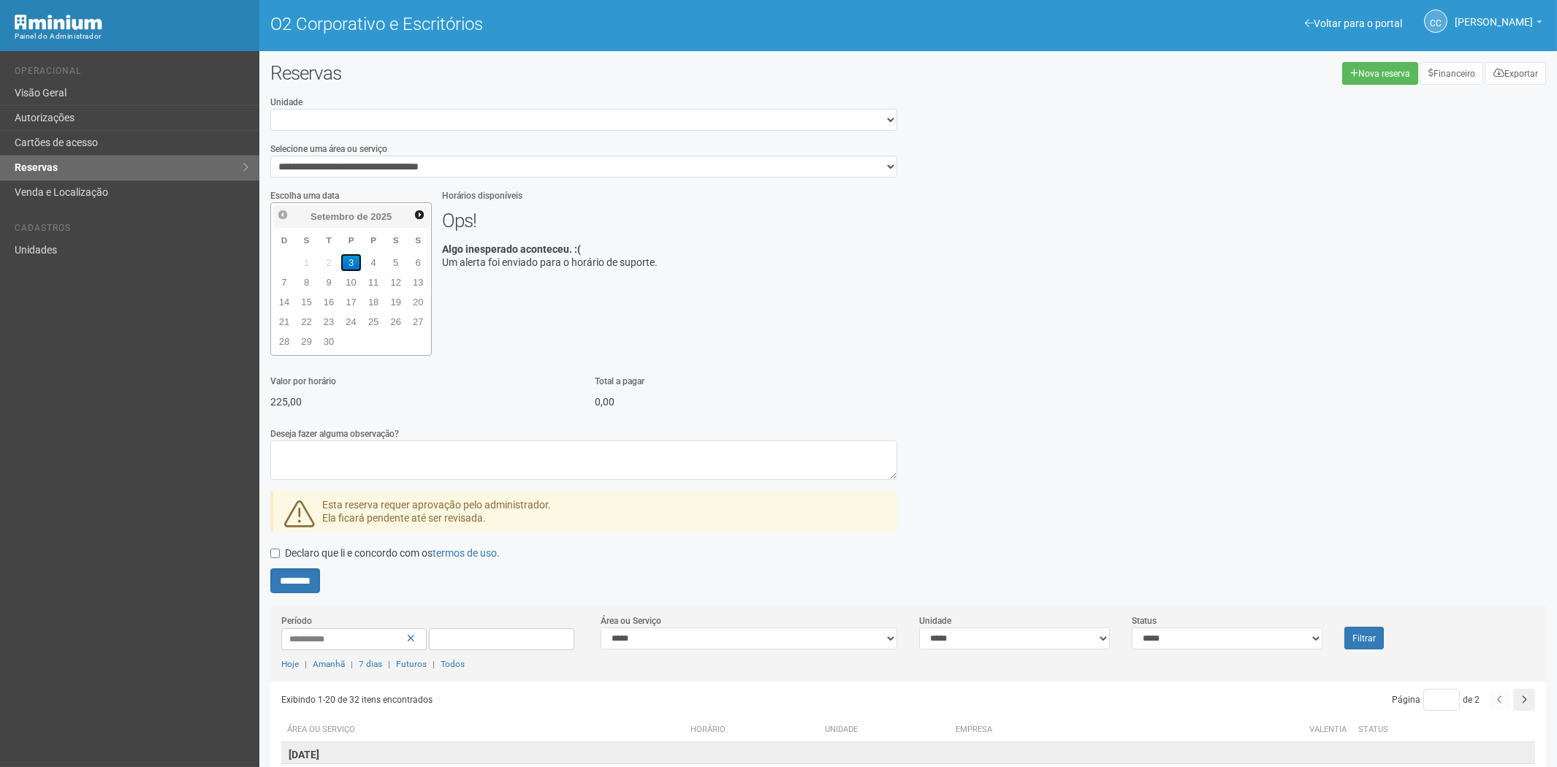
click at [355, 257] on link "3" at bounding box center [351, 263] width 21 height 18
click at [64, 143] on font "Cartões de acesso" at bounding box center [56, 143] width 83 height 12
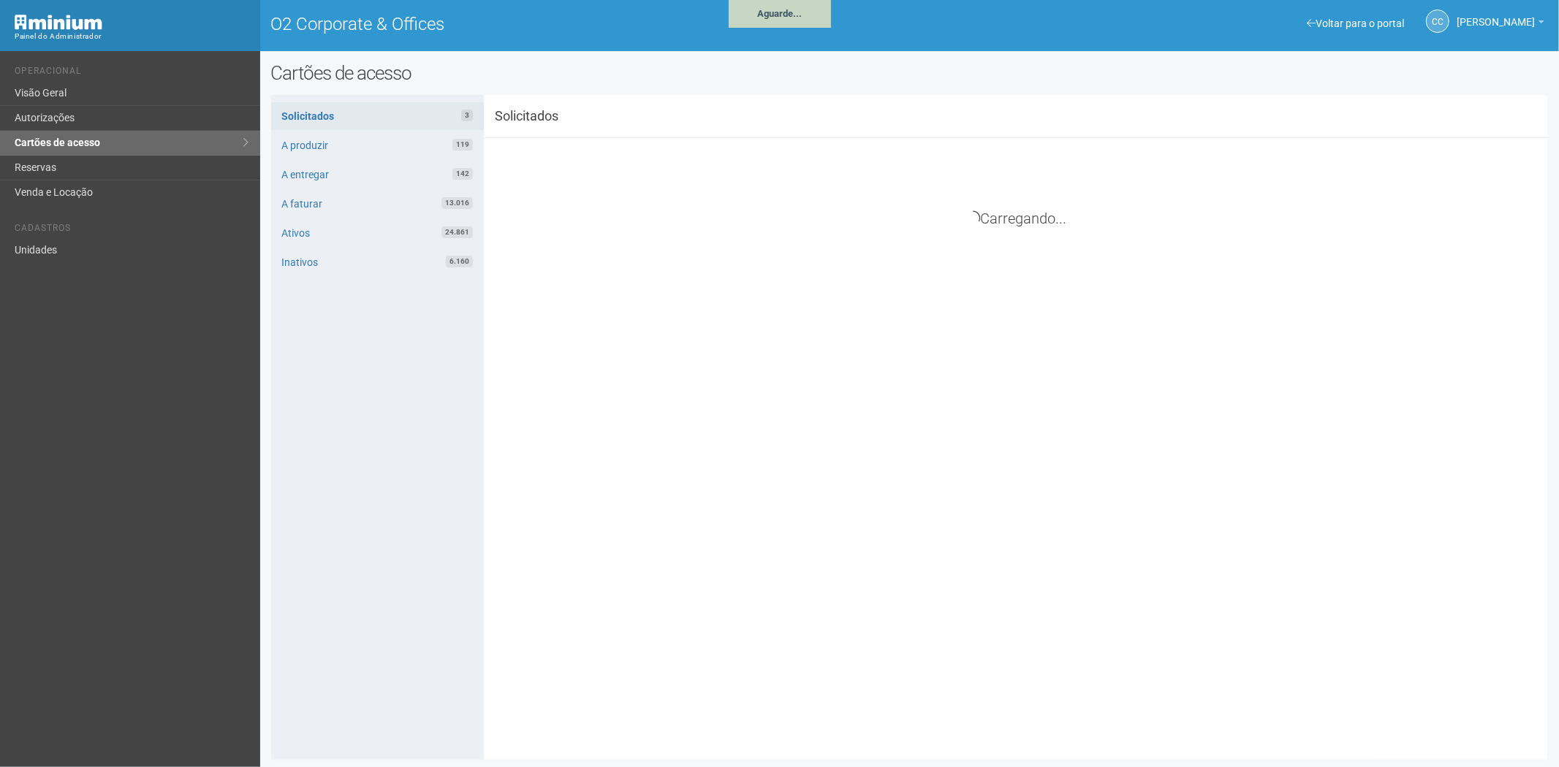
click at [1320, 29] on div "Voltar para o portal" at bounding box center [1355, 23] width 97 height 13
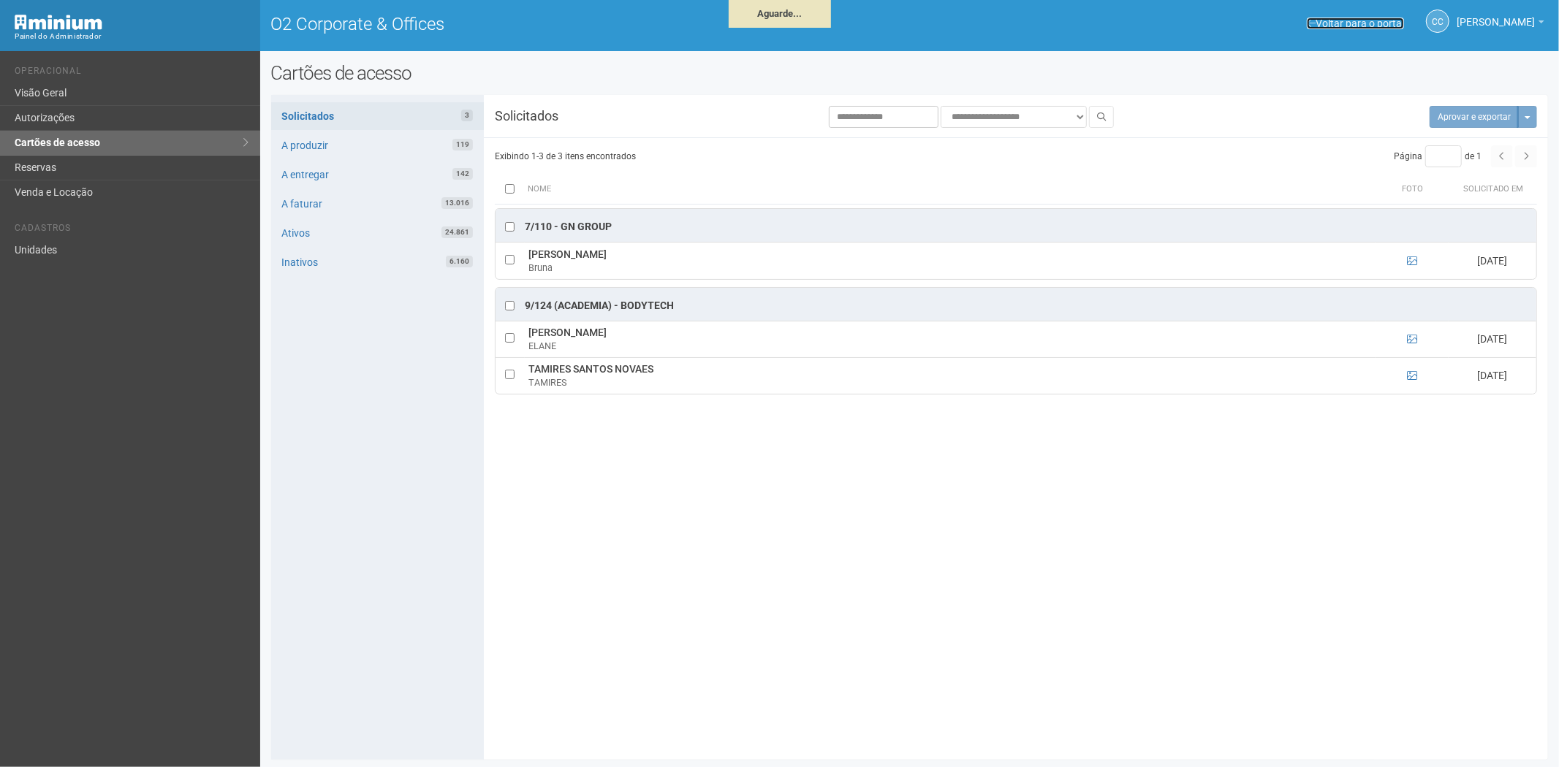
click at [1321, 26] on link "Voltar para o portal" at bounding box center [1355, 24] width 97 height 12
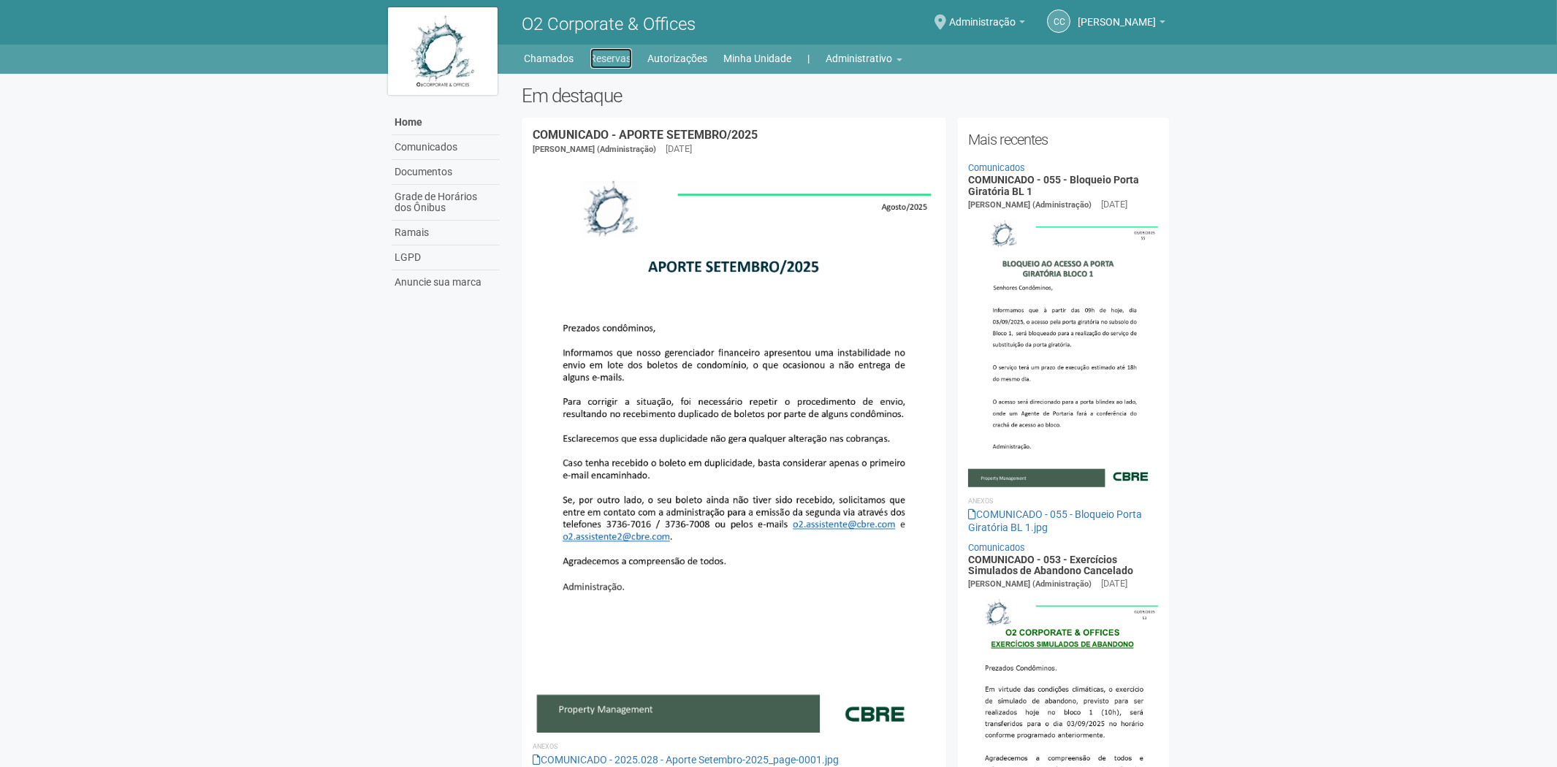
click at [603, 53] on link "Reservas" at bounding box center [612, 58] width 42 height 20
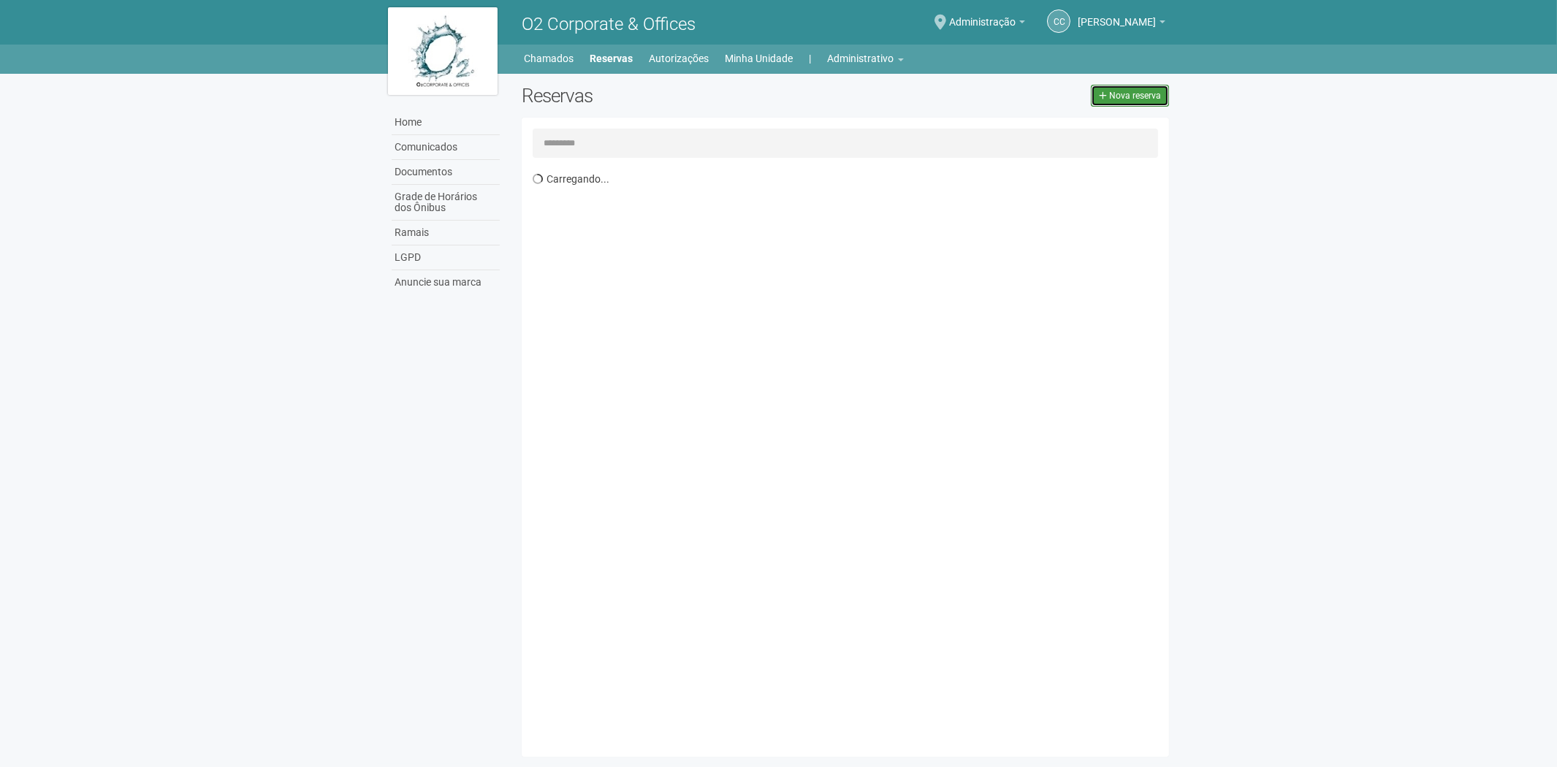
click at [1148, 91] on span "Nova reserva" at bounding box center [1135, 96] width 52 height 10
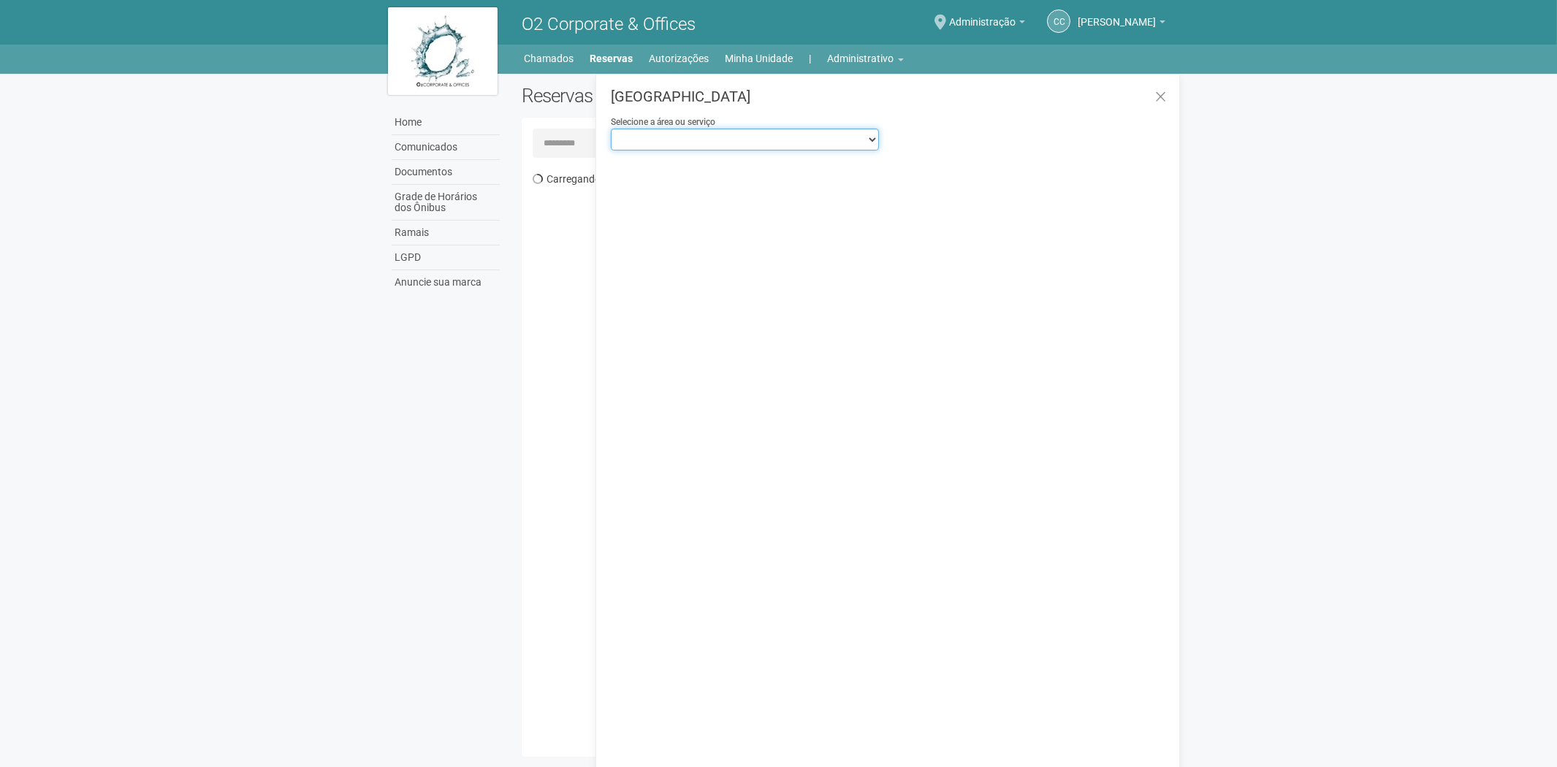
click at [710, 132] on select "**********" at bounding box center [744, 140] width 267 height 22
click at [611, 129] on select "**********" at bounding box center [744, 140] width 267 height 22
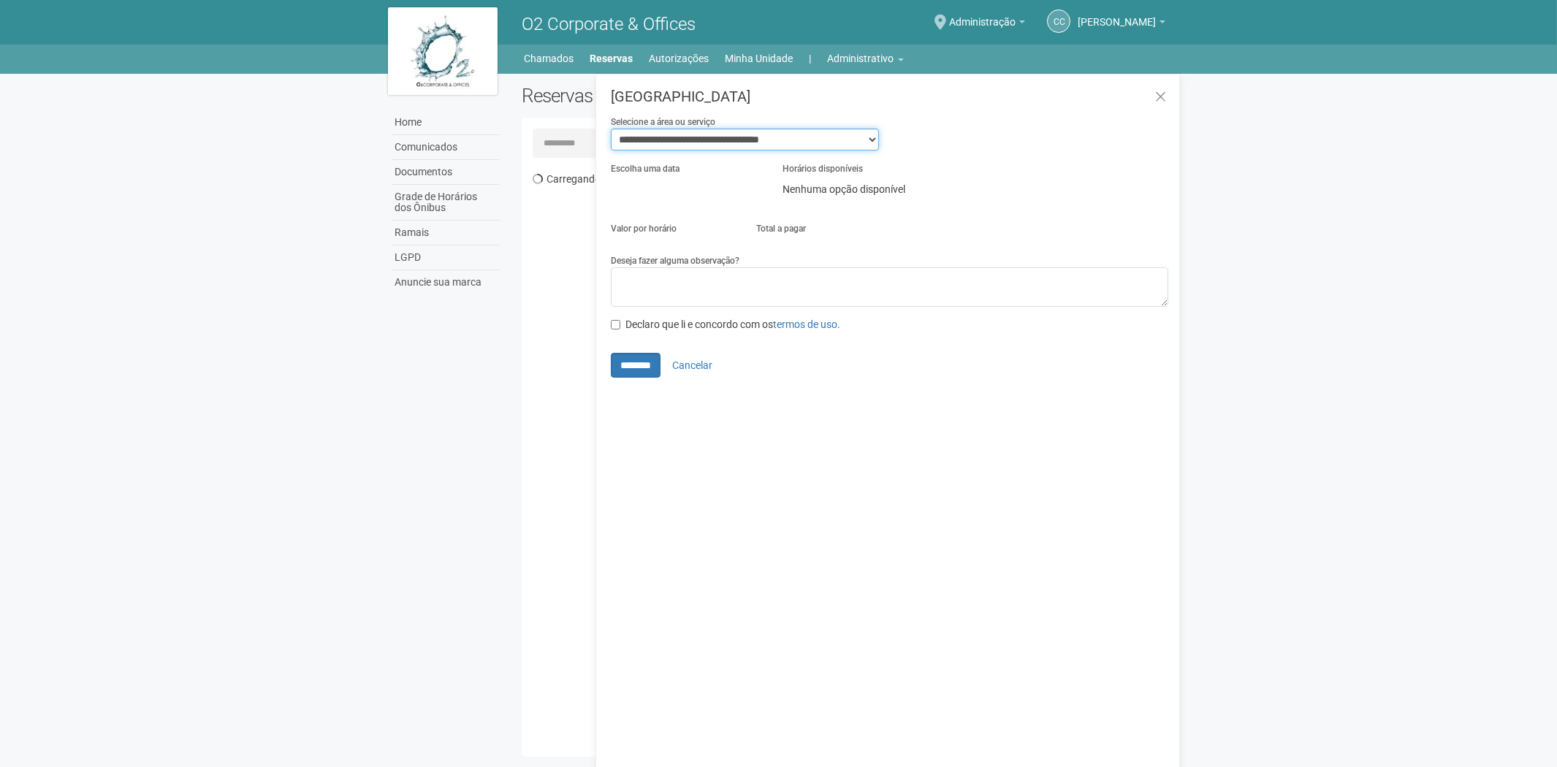
click at [868, 137] on select "**********" at bounding box center [744, 140] width 267 height 22
click at [611, 129] on select "**********" at bounding box center [744, 140] width 267 height 22
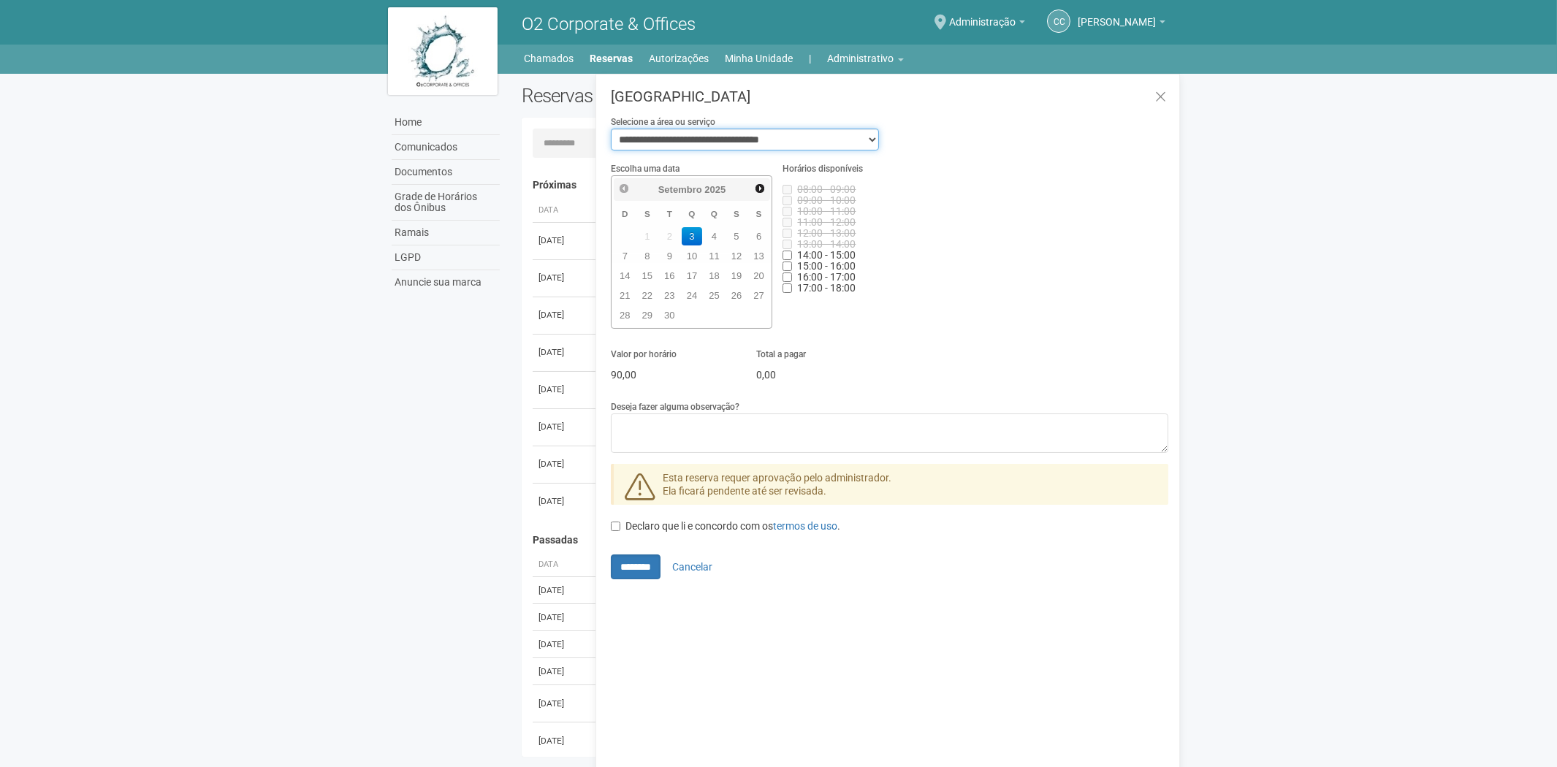
click at [872, 135] on select "**********" at bounding box center [744, 140] width 267 height 22
select select "**********"
click at [611, 129] on select "**********" at bounding box center [744, 140] width 267 height 22
click at [732, 234] on link "5" at bounding box center [736, 236] width 21 height 18
click at [702, 269] on link "17" at bounding box center [692, 276] width 21 height 18
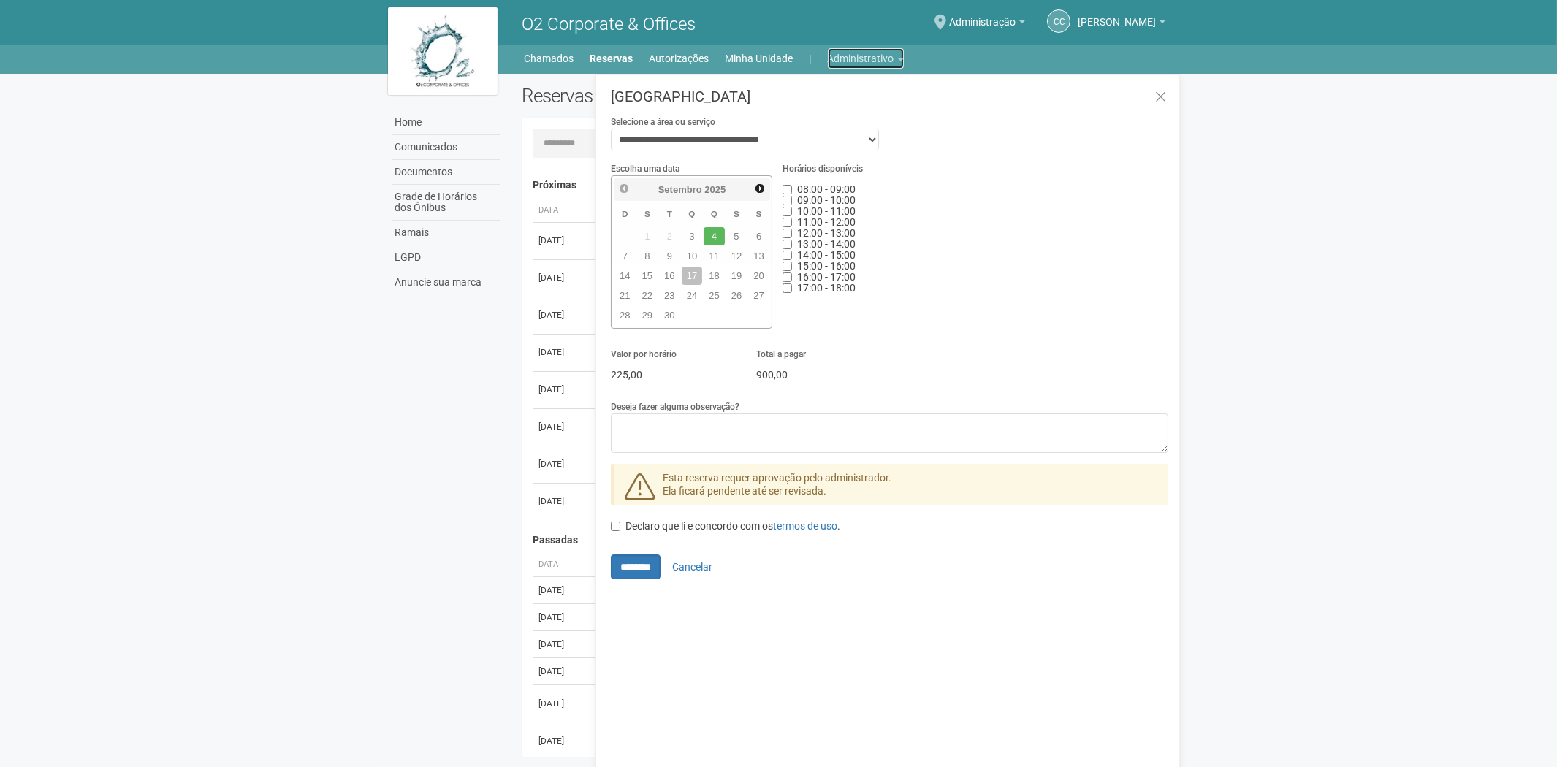
click at [843, 56] on link "Administrativo" at bounding box center [866, 58] width 76 height 20
click at [821, 117] on link "Cartões de acesso" at bounding box center [845, 115] width 124 height 26
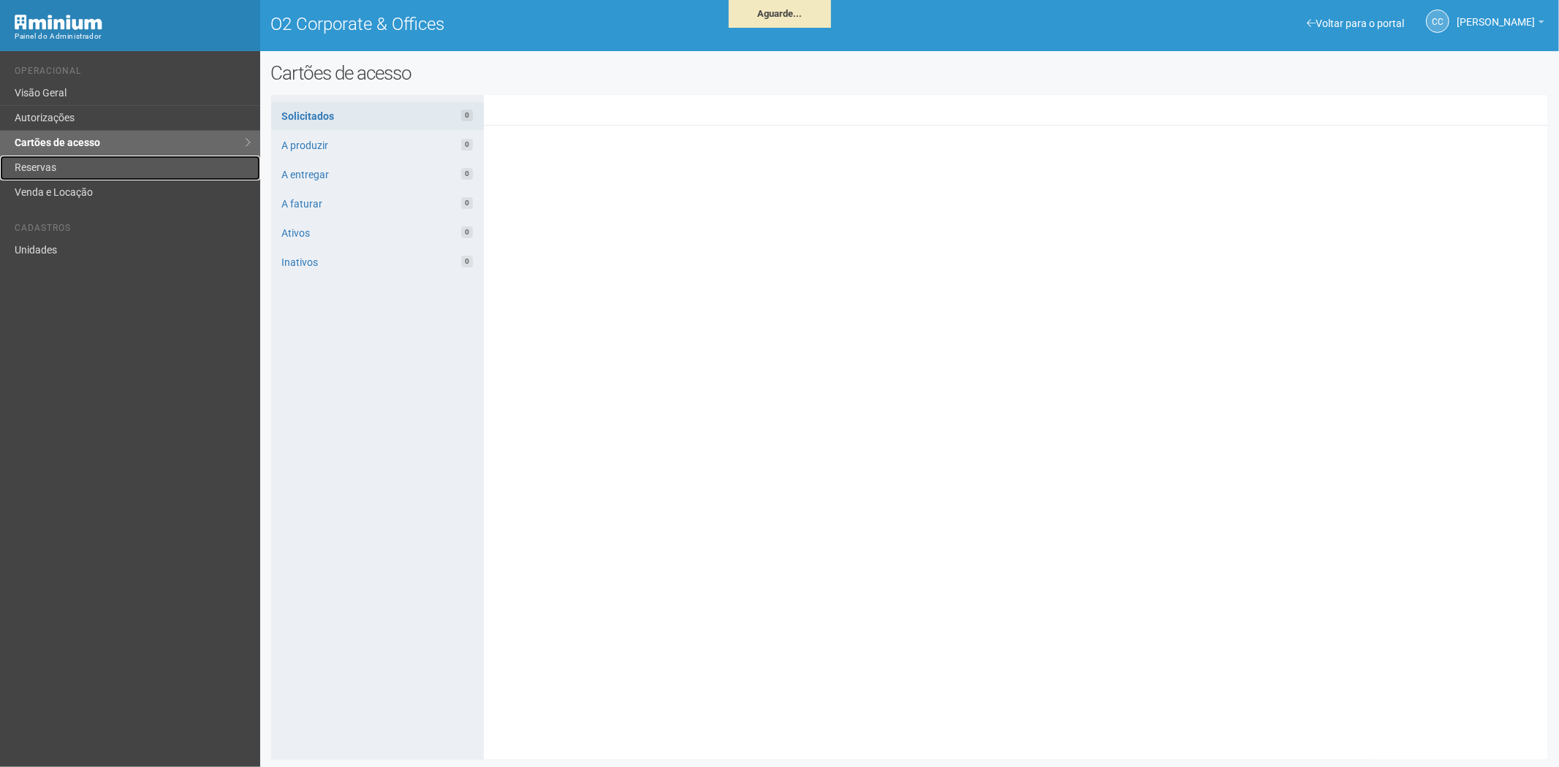
click at [123, 164] on link "Reservas" at bounding box center [130, 168] width 260 height 25
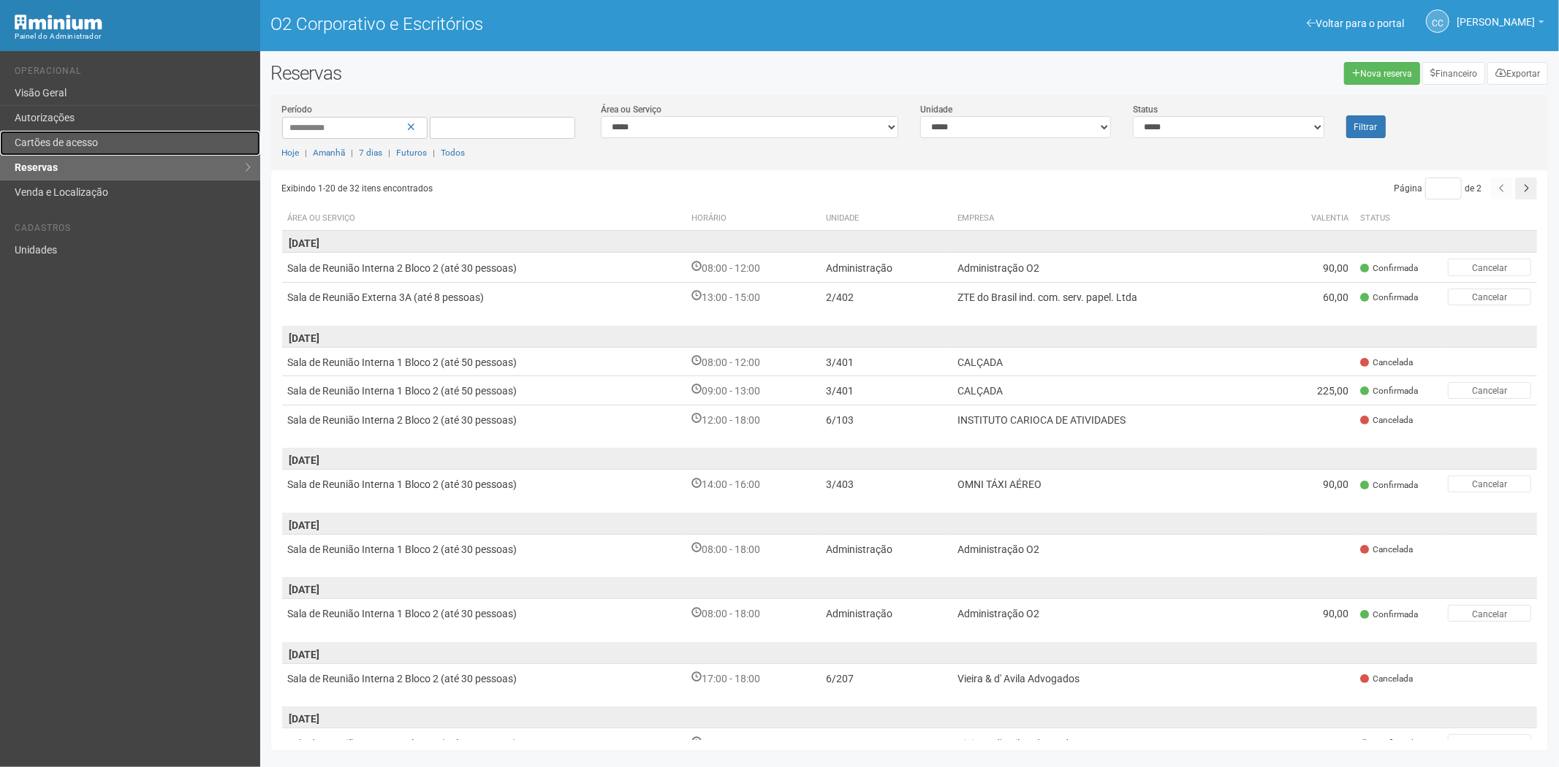
click at [56, 143] on font "Cartões de acesso" at bounding box center [56, 143] width 83 height 12
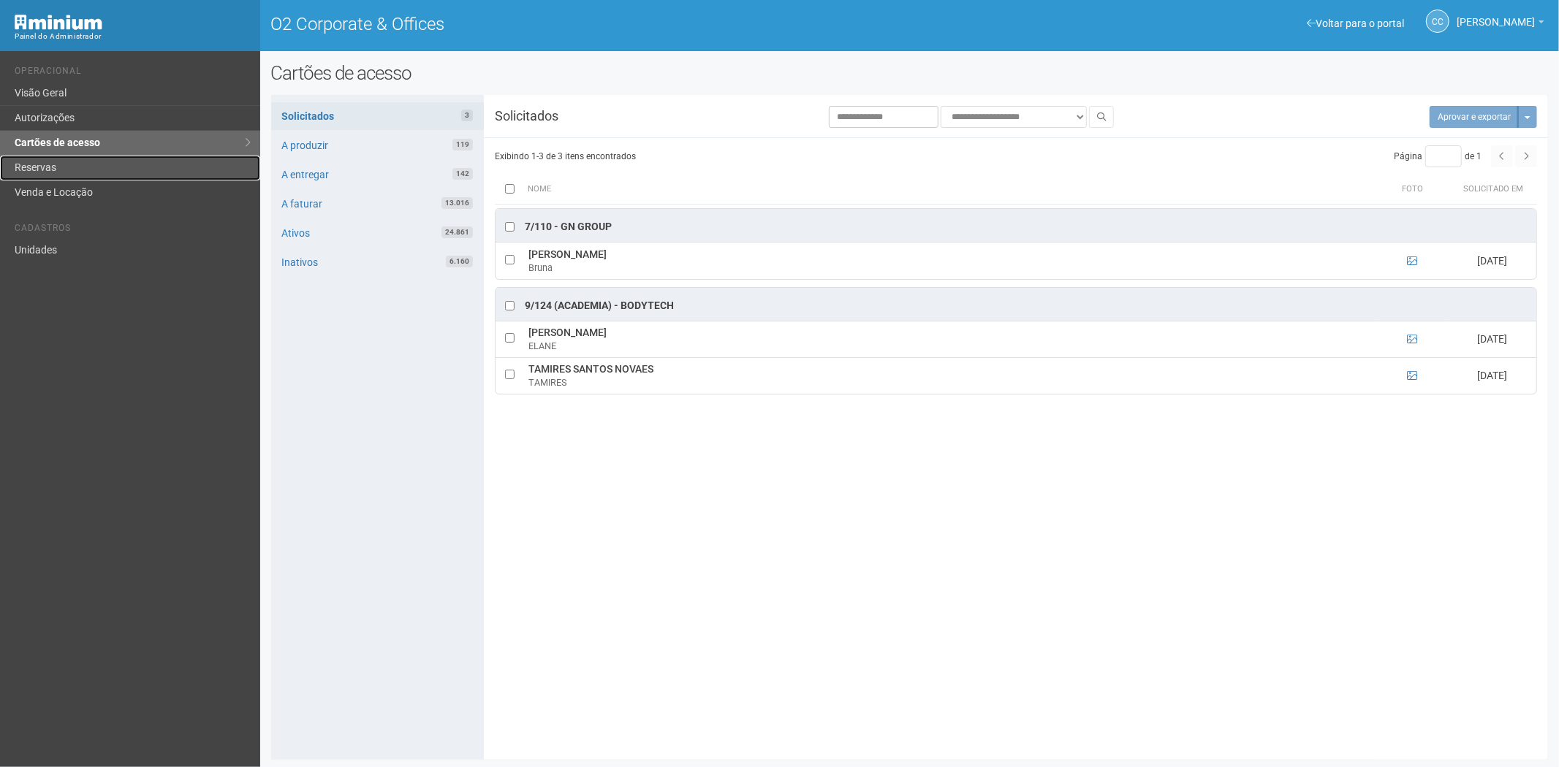
click at [44, 168] on link "Reservas" at bounding box center [130, 168] width 260 height 25
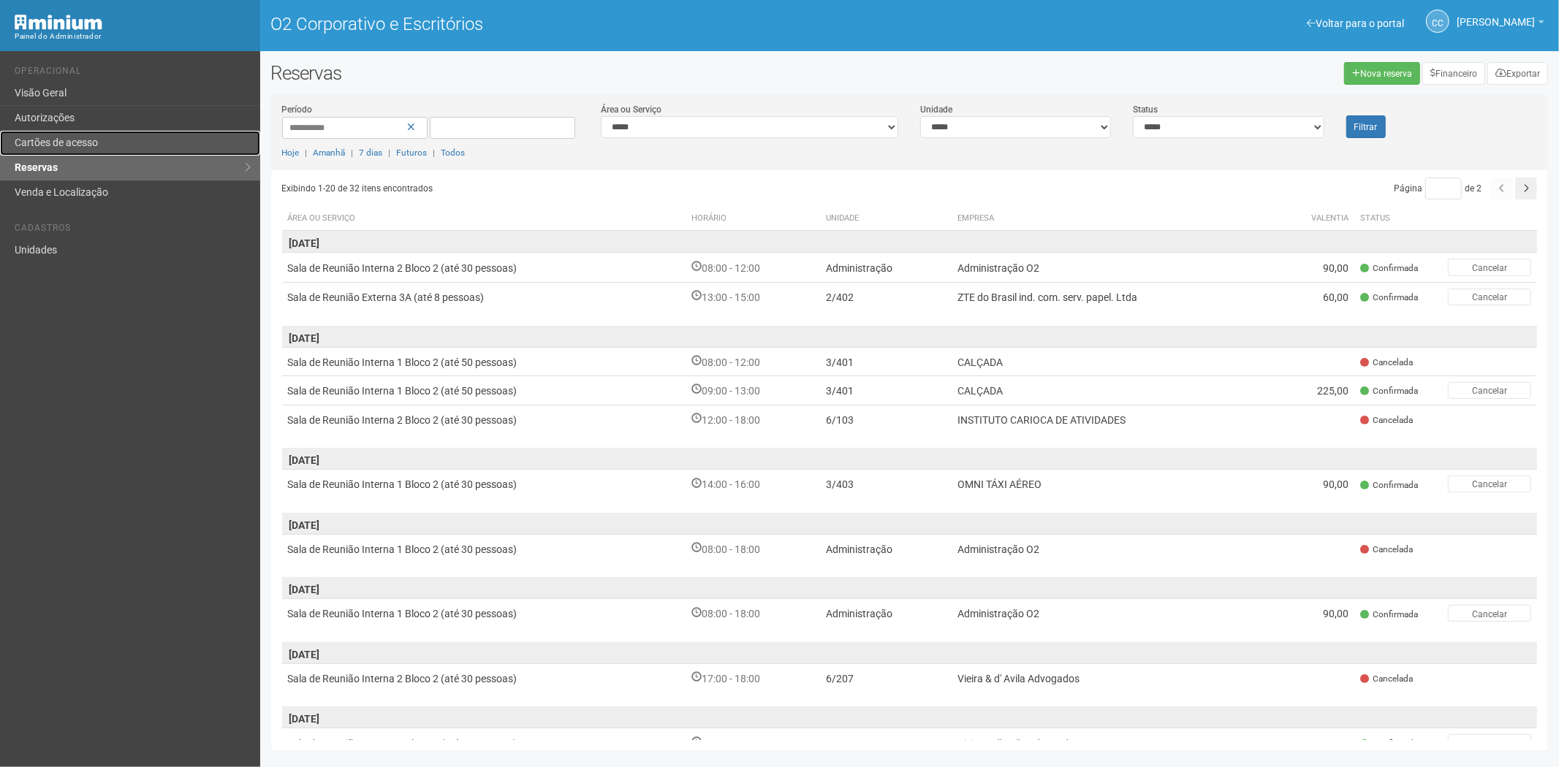
click at [86, 141] on font "Cartões de acesso" at bounding box center [56, 143] width 83 height 12
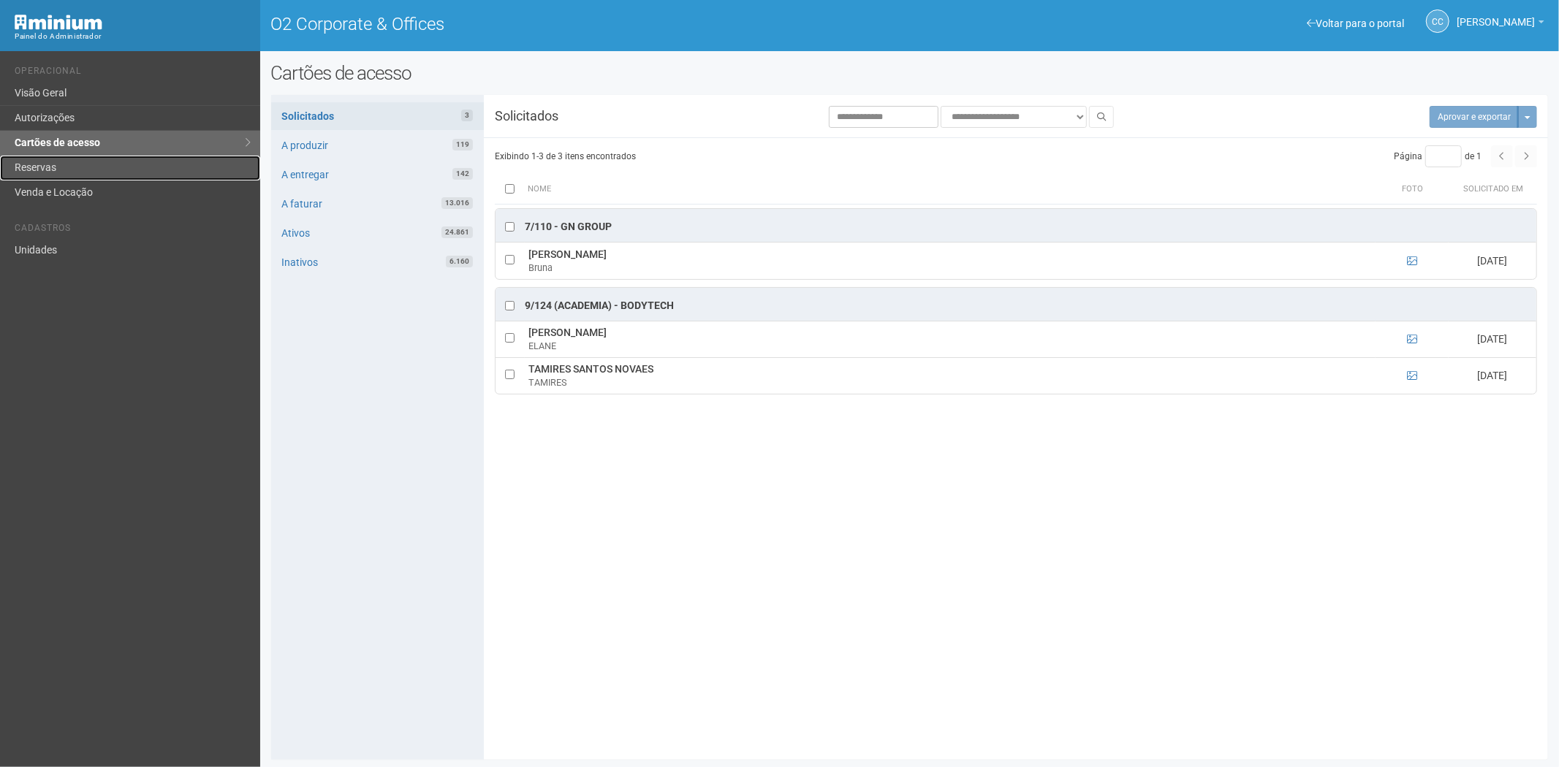
click at [90, 164] on link "Reservas" at bounding box center [130, 168] width 260 height 25
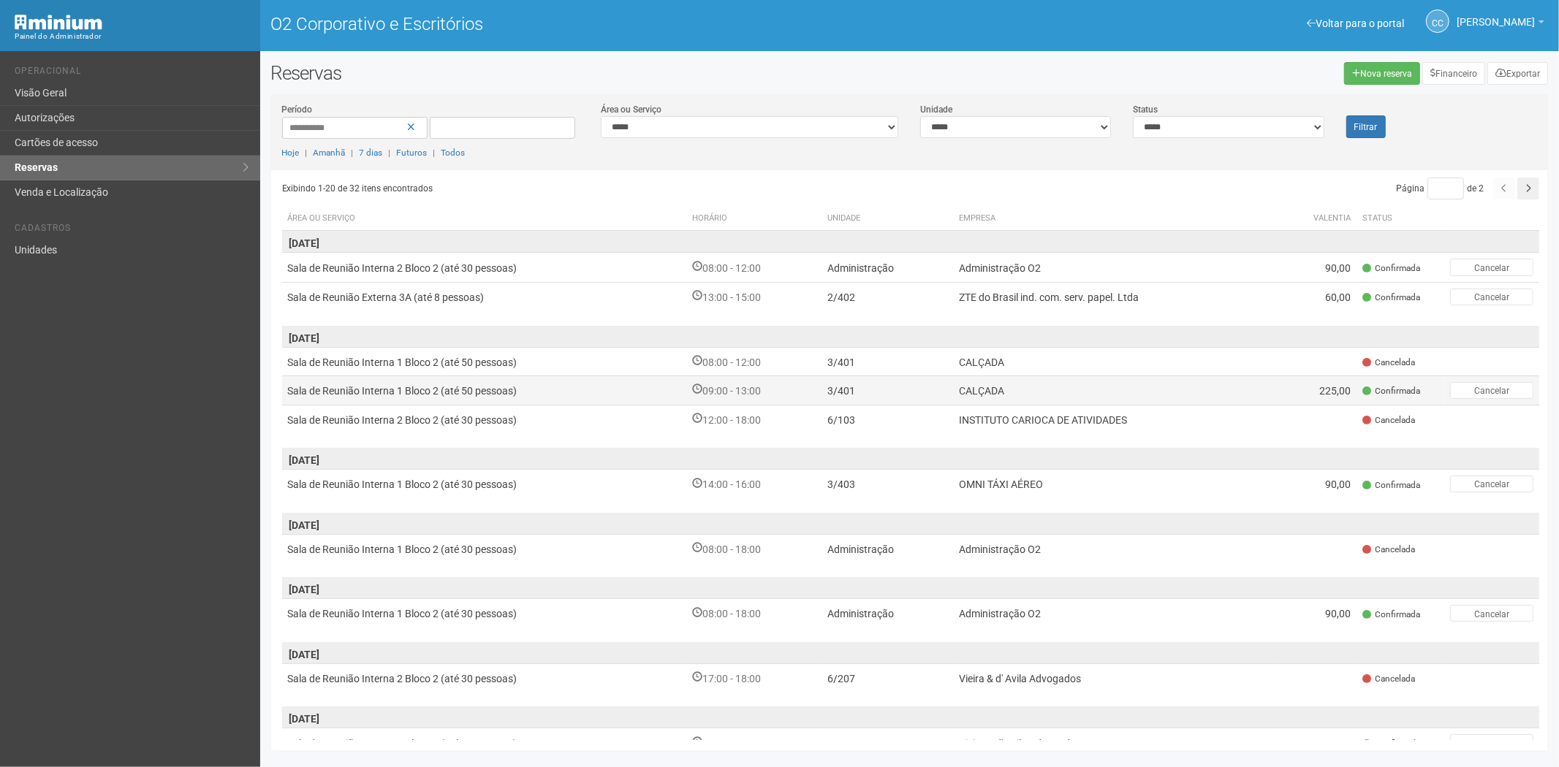
click at [1153, 390] on td "CALÇADA" at bounding box center [1114, 390] width 322 height 29
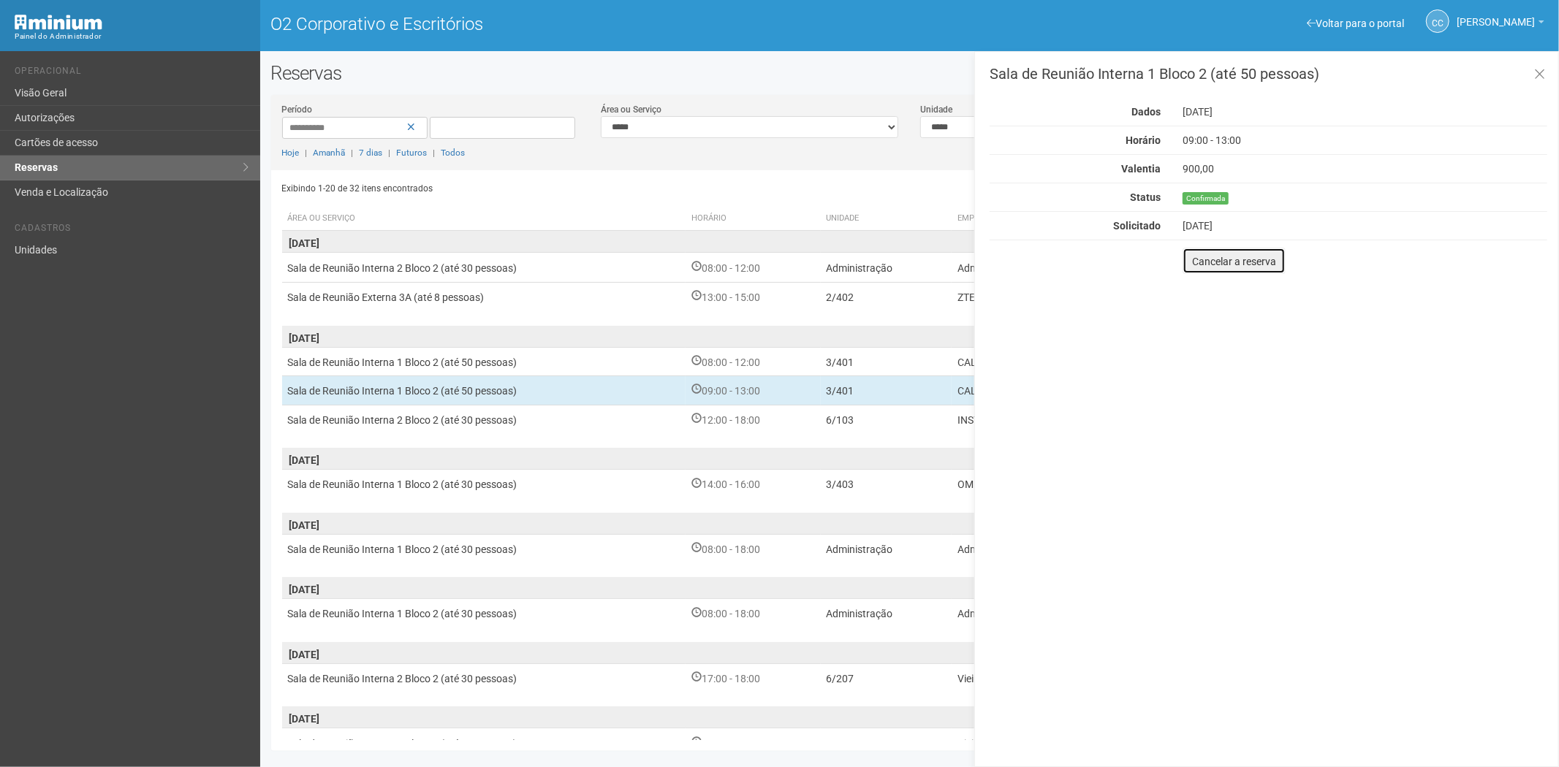
click at [1248, 258] on font "Cancelar a reserva" at bounding box center [1234, 262] width 84 height 12
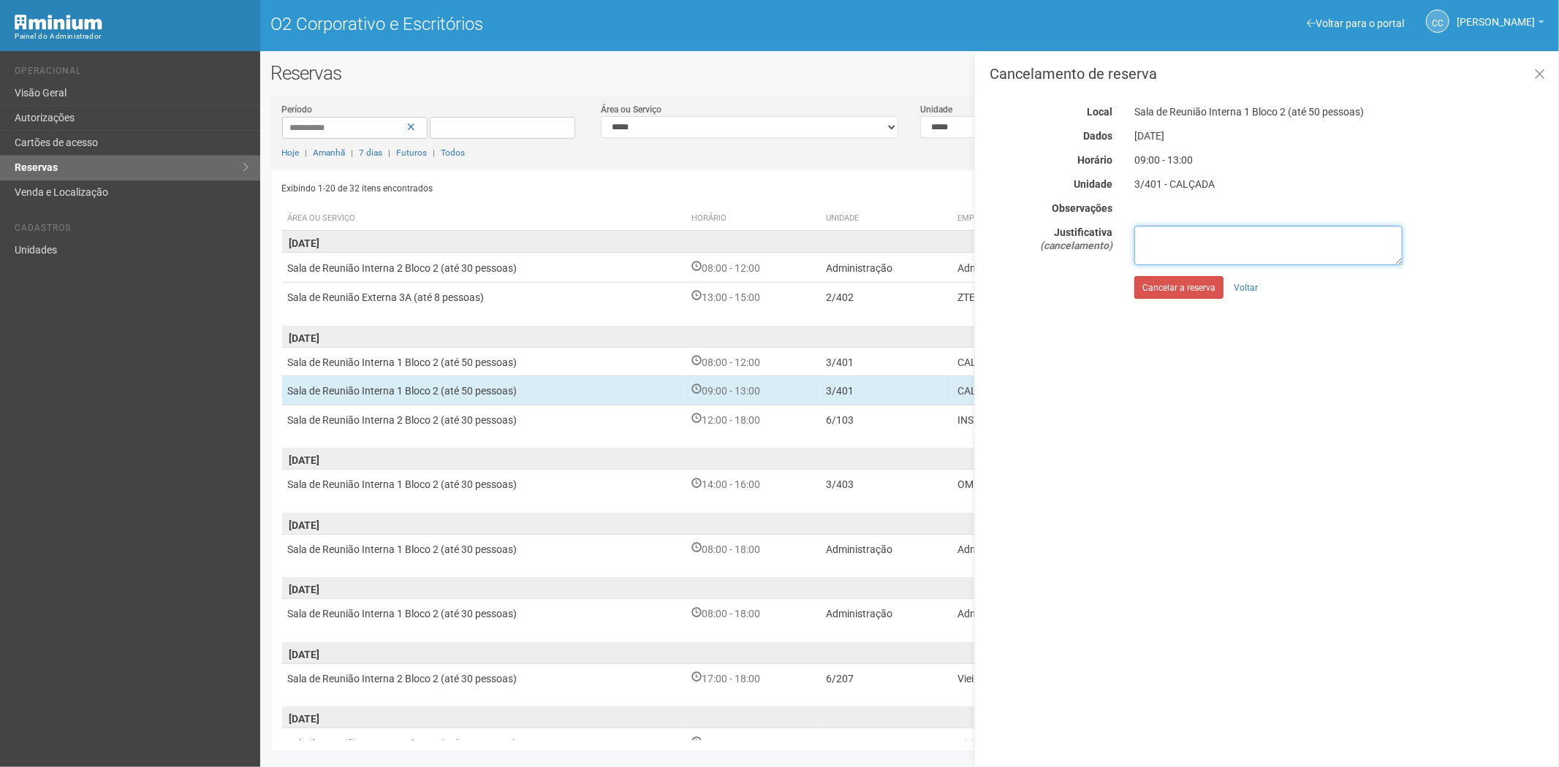
click at [1237, 238] on textarea at bounding box center [1268, 245] width 268 height 39
click at [1141, 239] on textarea "**********" at bounding box center [1268, 245] width 268 height 39
type textarea "**********"
click at [1174, 289] on font "Cancelar a reserva" at bounding box center [1178, 288] width 73 height 10
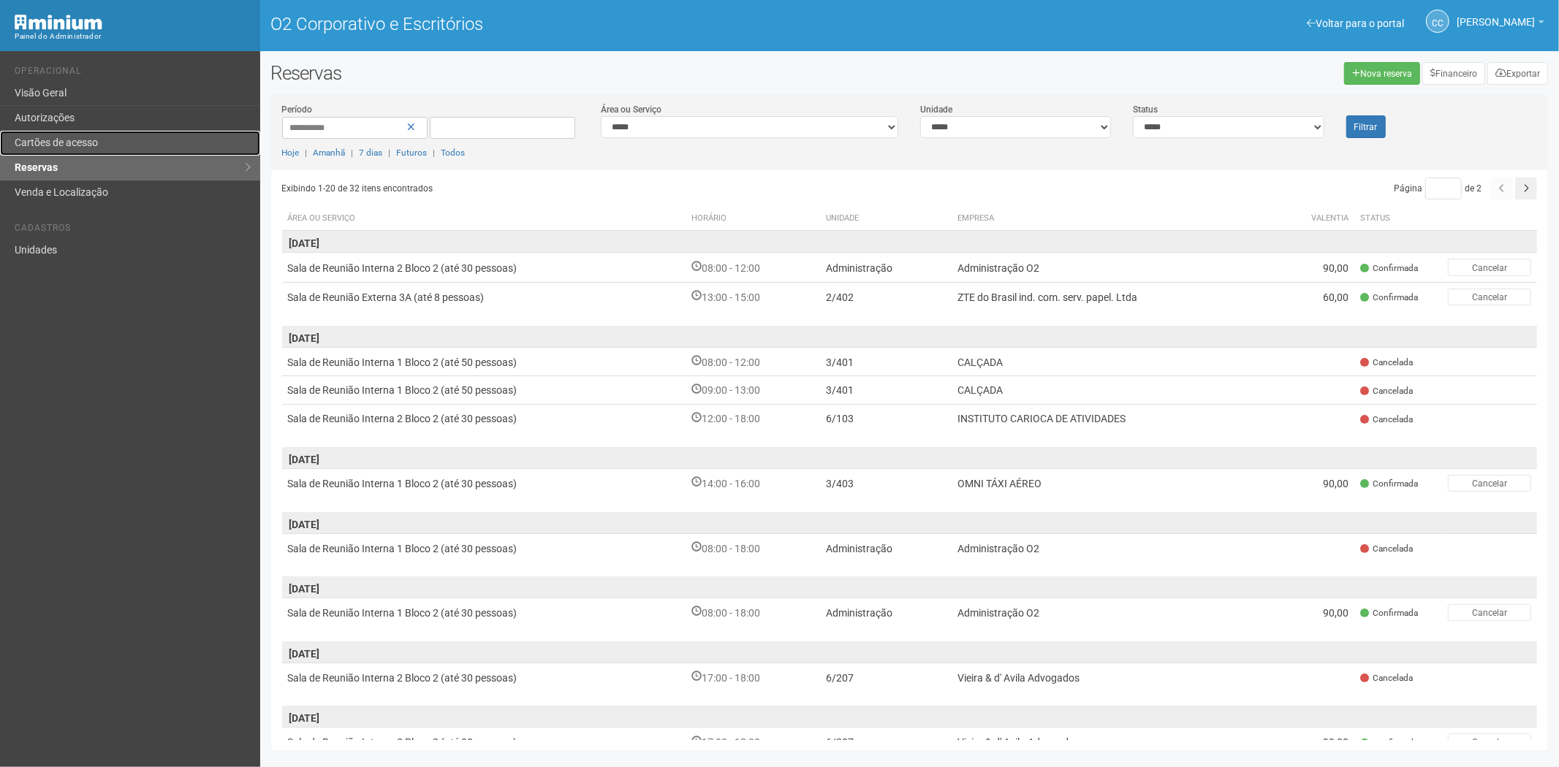
click at [66, 144] on font "Cartões de acesso" at bounding box center [56, 143] width 83 height 12
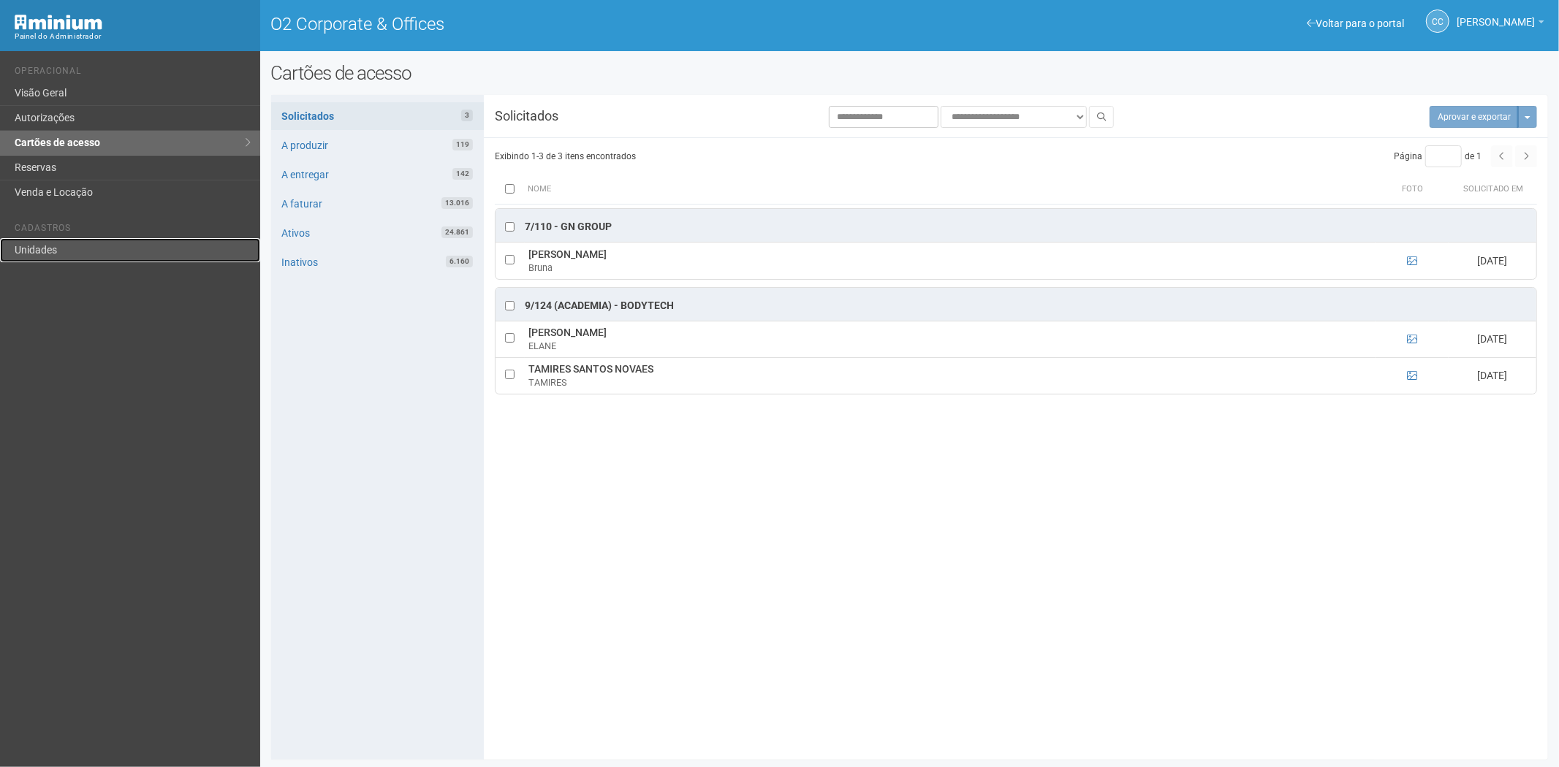
click at [39, 248] on link "Unidades" at bounding box center [130, 250] width 260 height 24
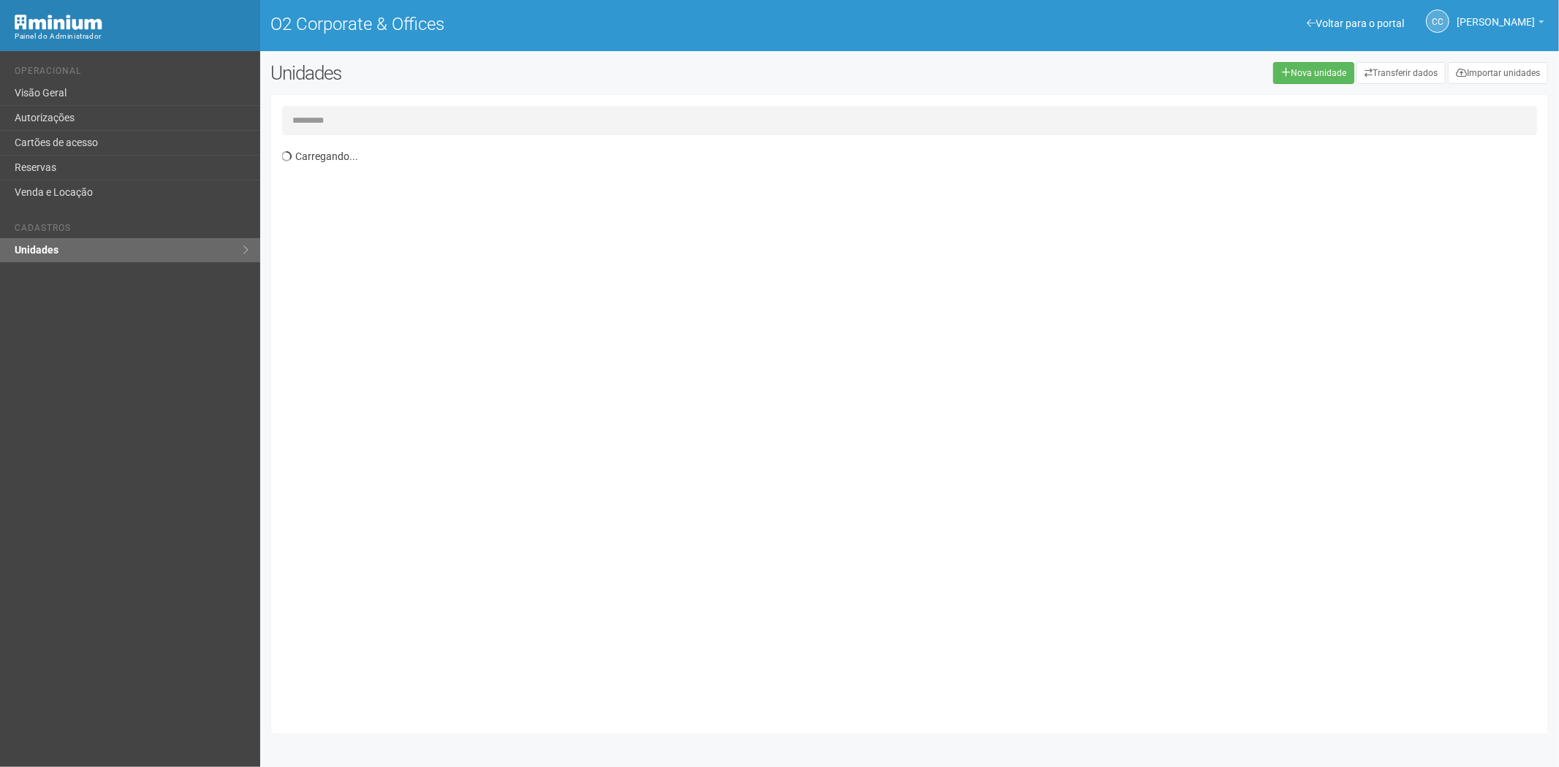
click at [444, 117] on input "text" at bounding box center [910, 120] width 1256 height 29
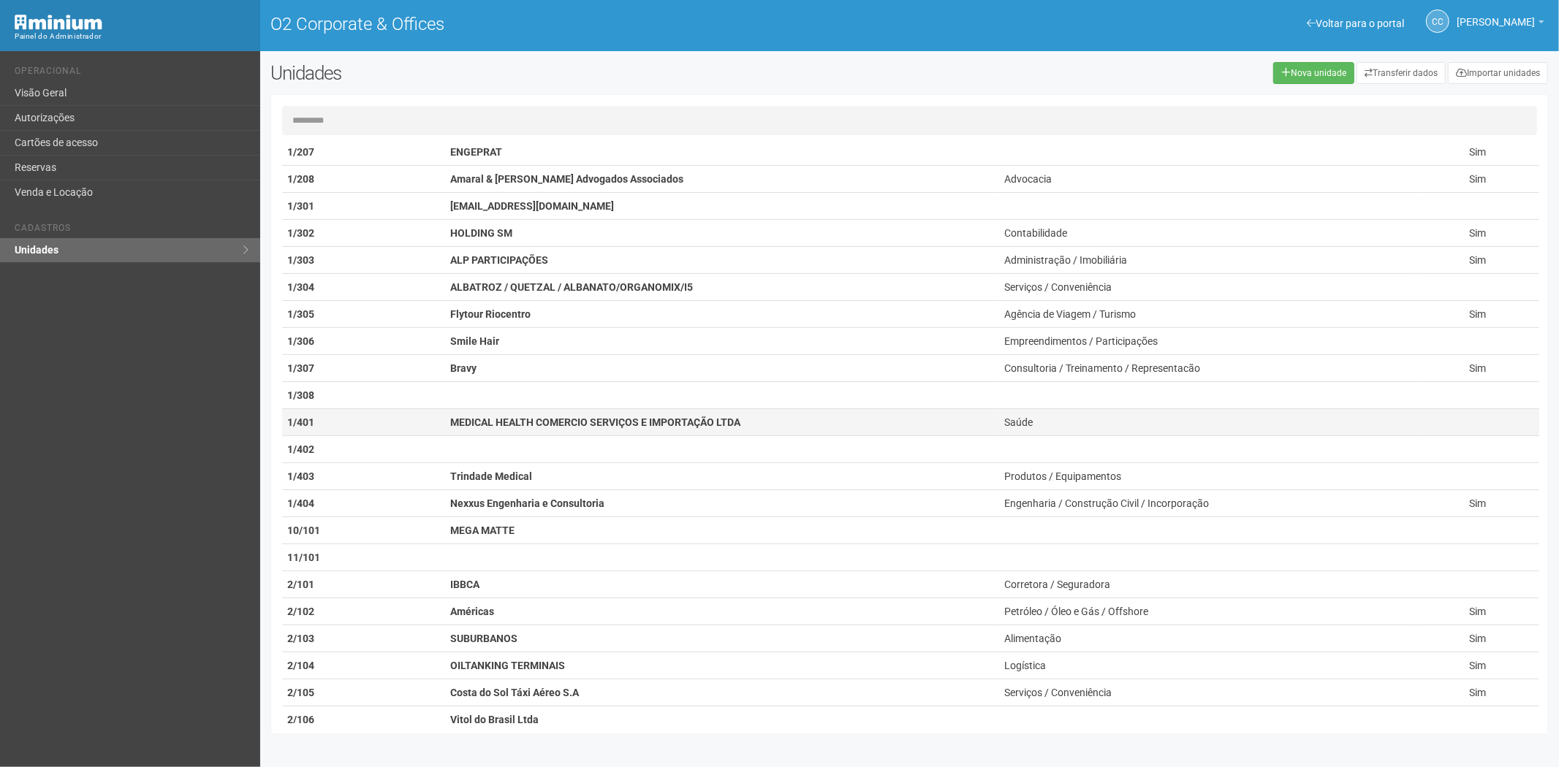
scroll to position [487, 0]
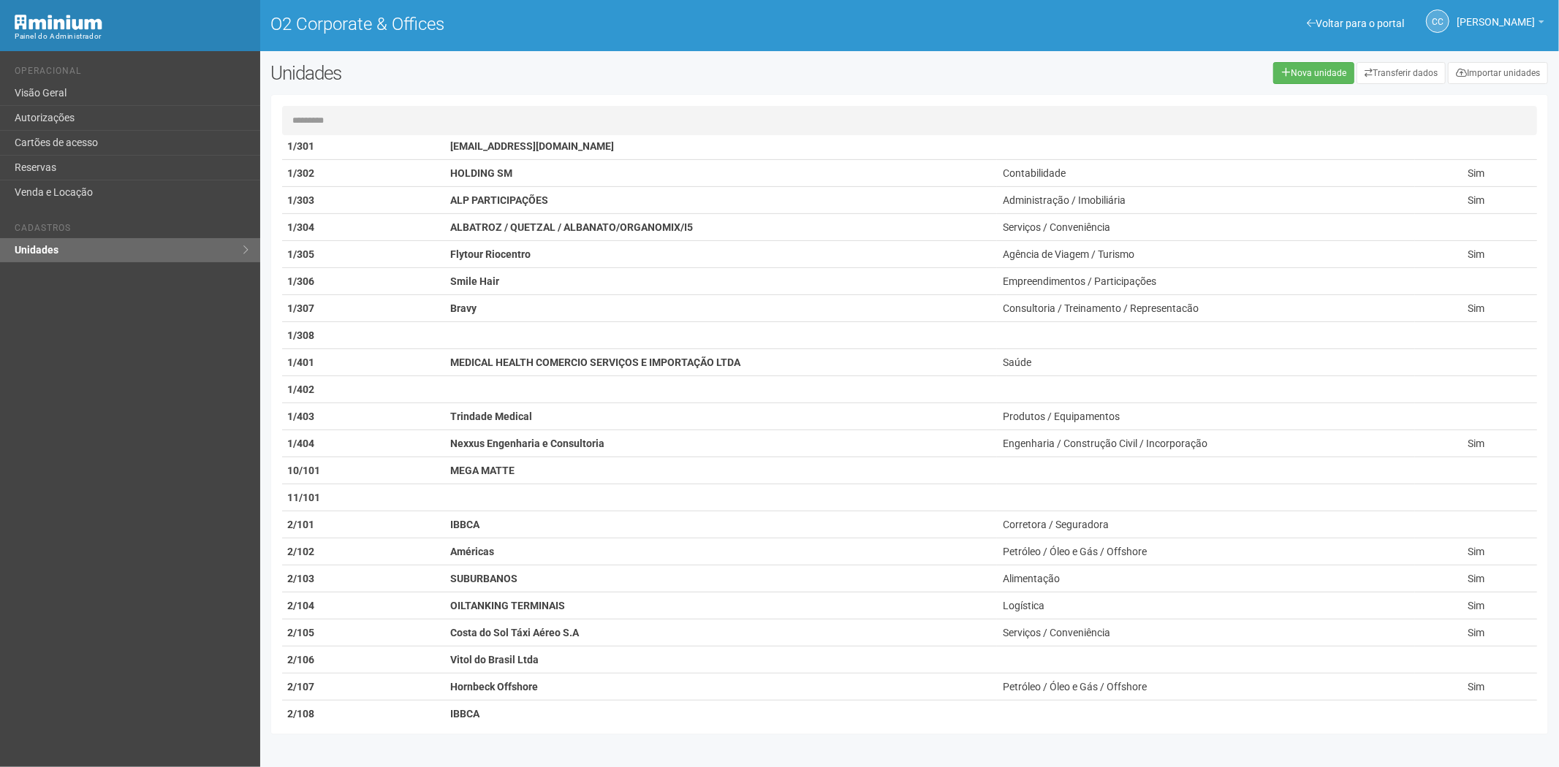
click at [352, 123] on input "text" at bounding box center [910, 120] width 1256 height 29
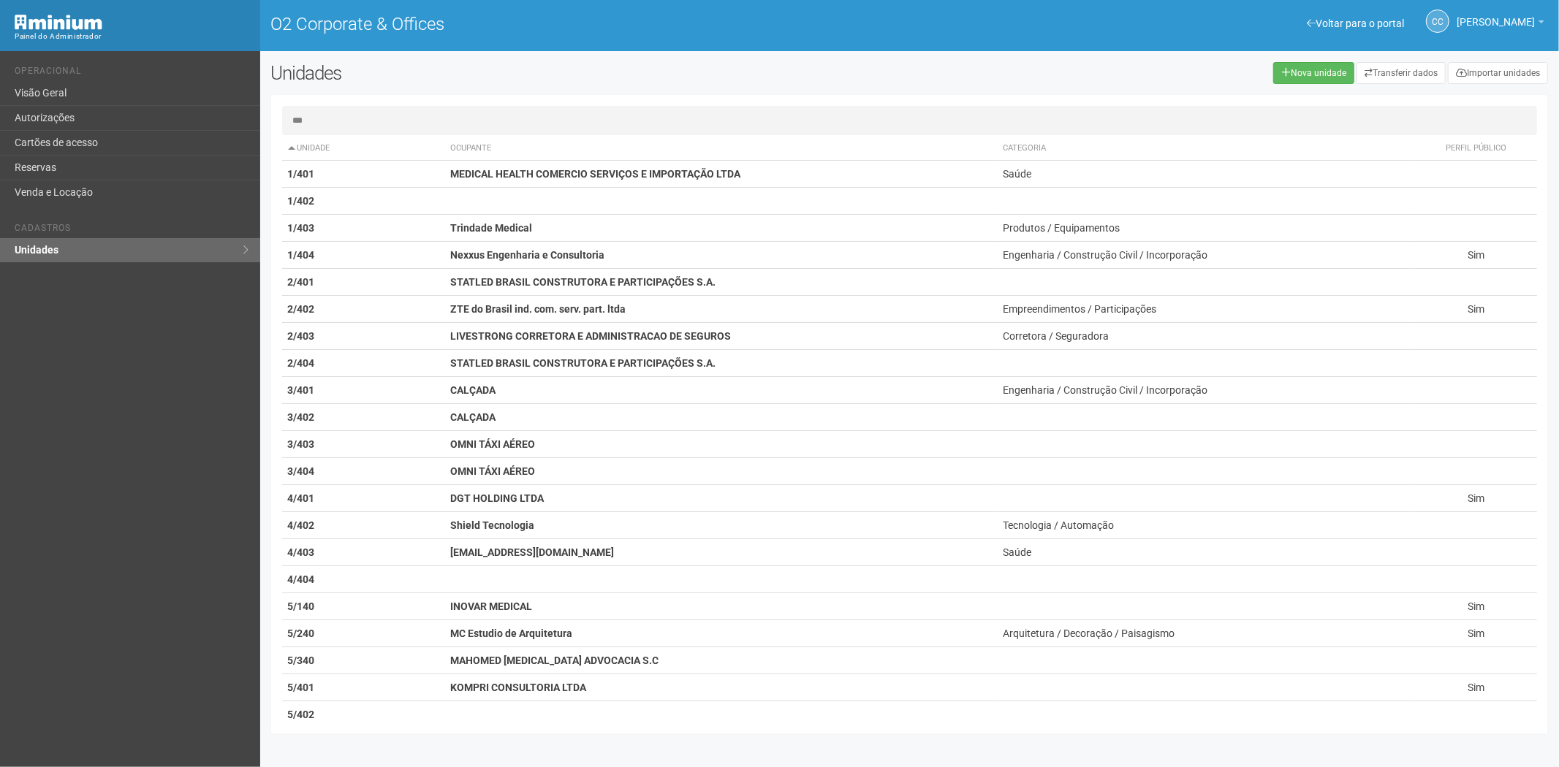
scroll to position [0, 0]
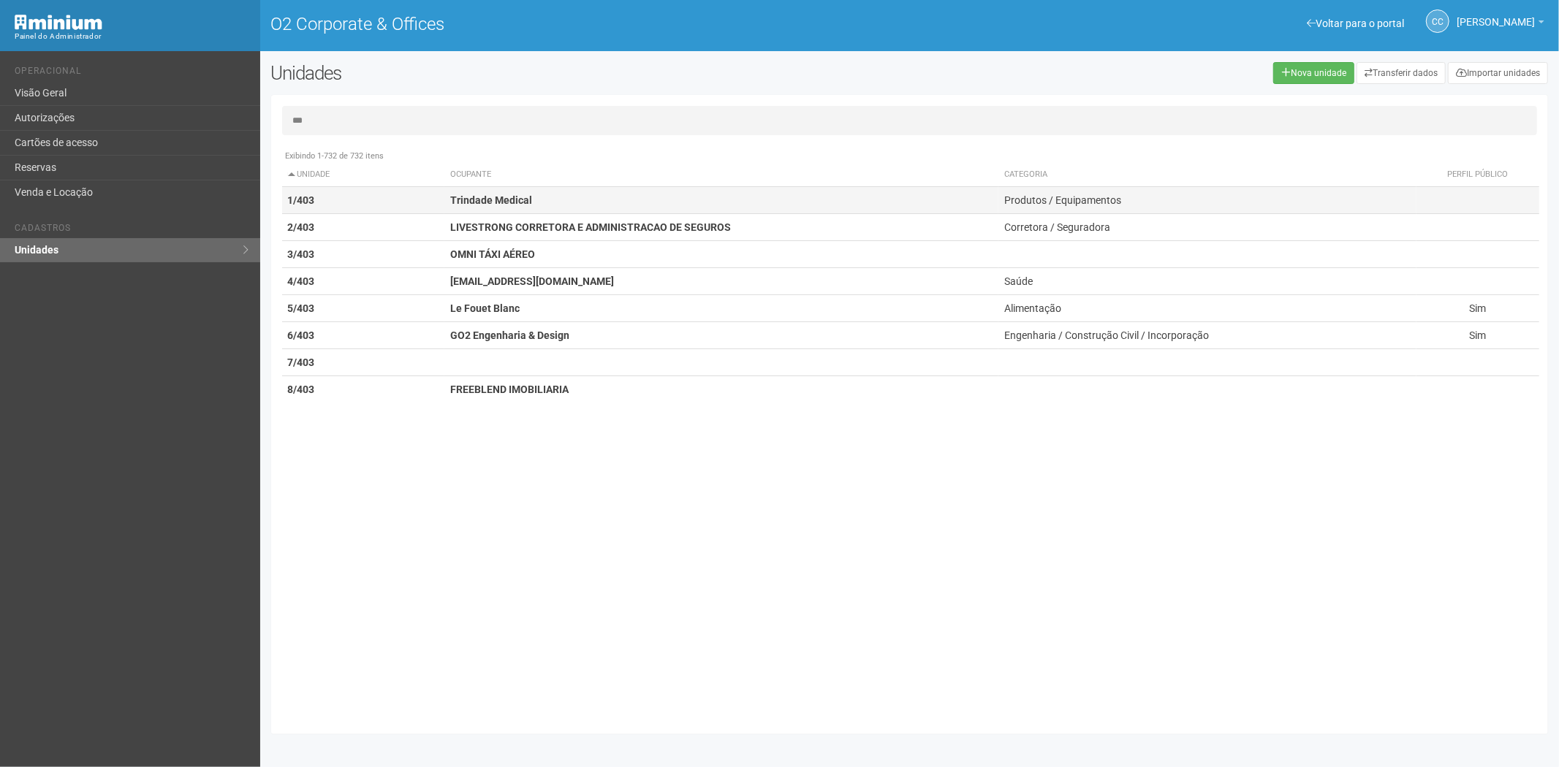
type input "***"
click at [550, 205] on td "Trindade Medical" at bounding box center [721, 200] width 554 height 27
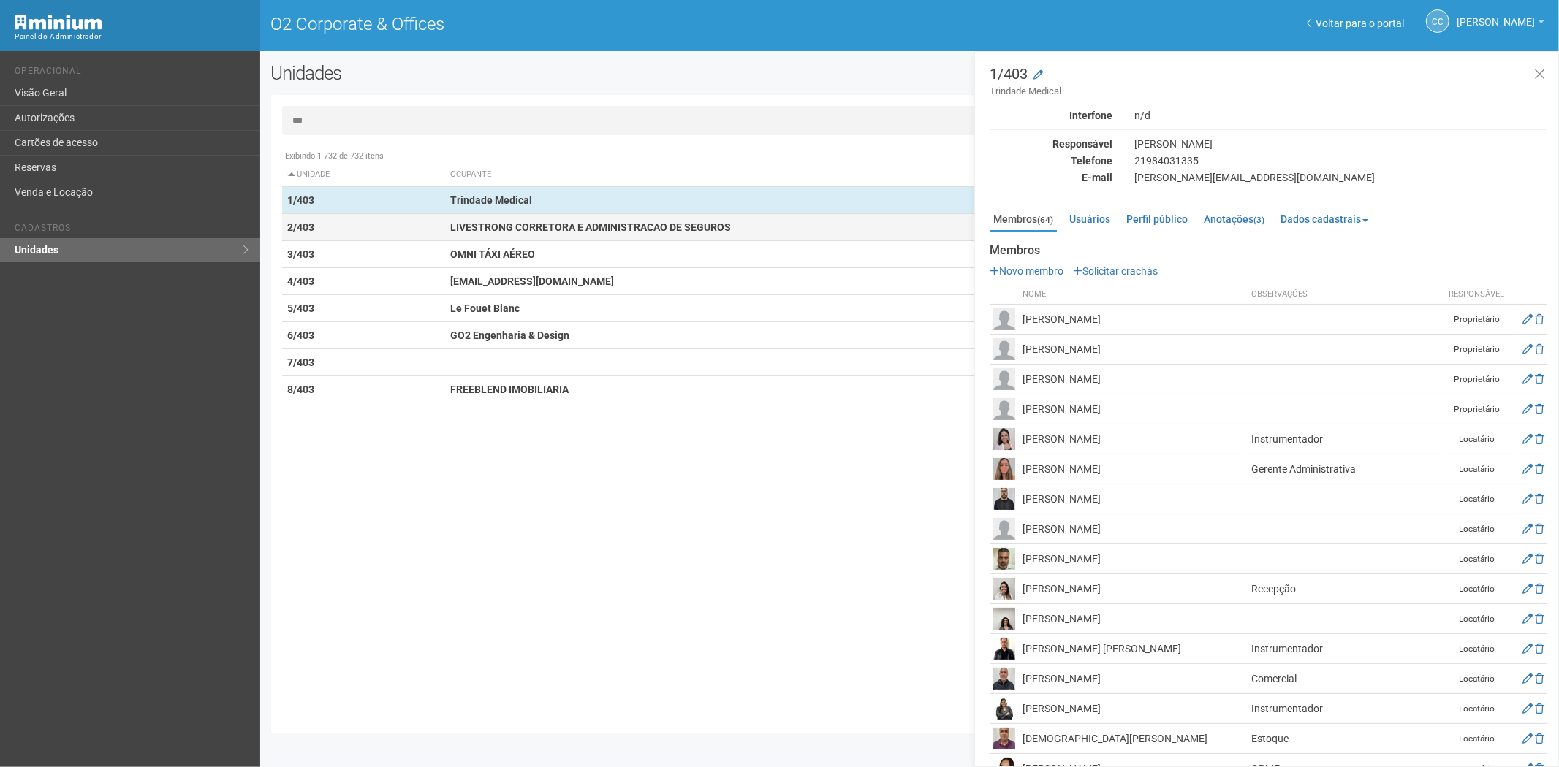
click at [552, 238] on td "LIVESTRONG CORRETORA E ADMINISTRACAO DE SEGUROS" at bounding box center [721, 227] width 554 height 27
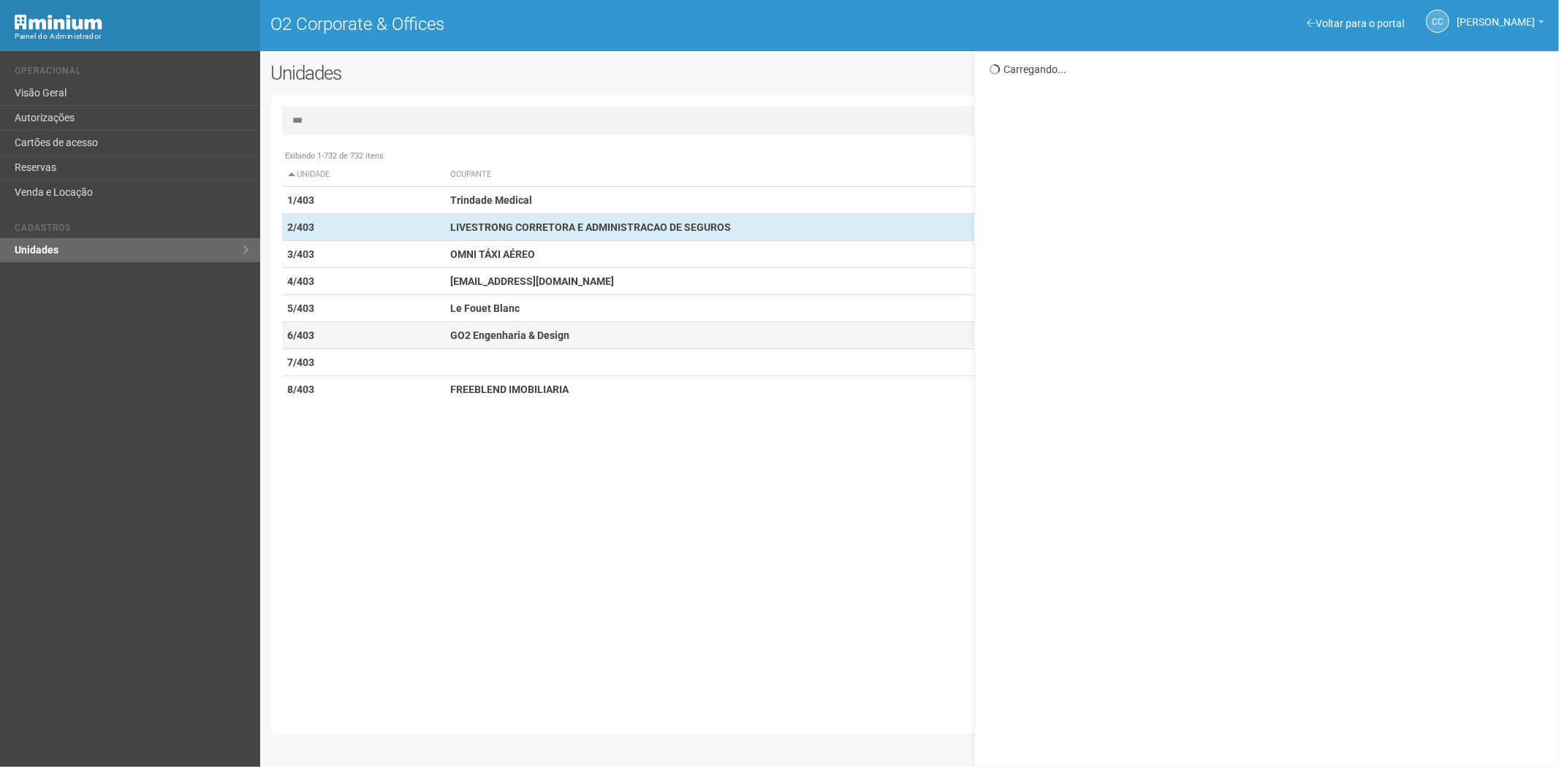
click at [515, 325] on td "GO2 Engenharia & Design" at bounding box center [721, 335] width 554 height 27
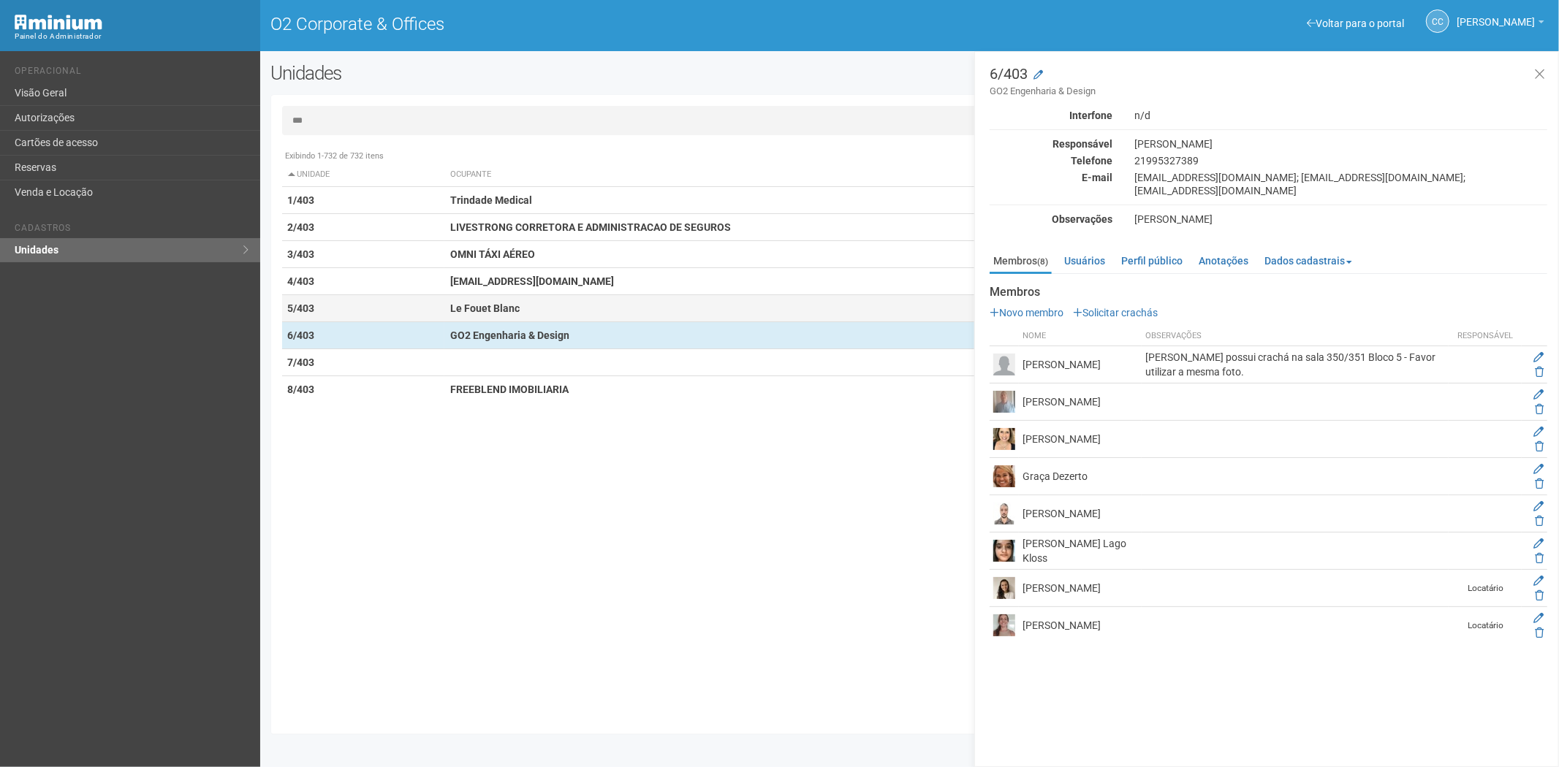
click at [519, 311] on td "Le Fouet Blanc" at bounding box center [721, 308] width 554 height 27
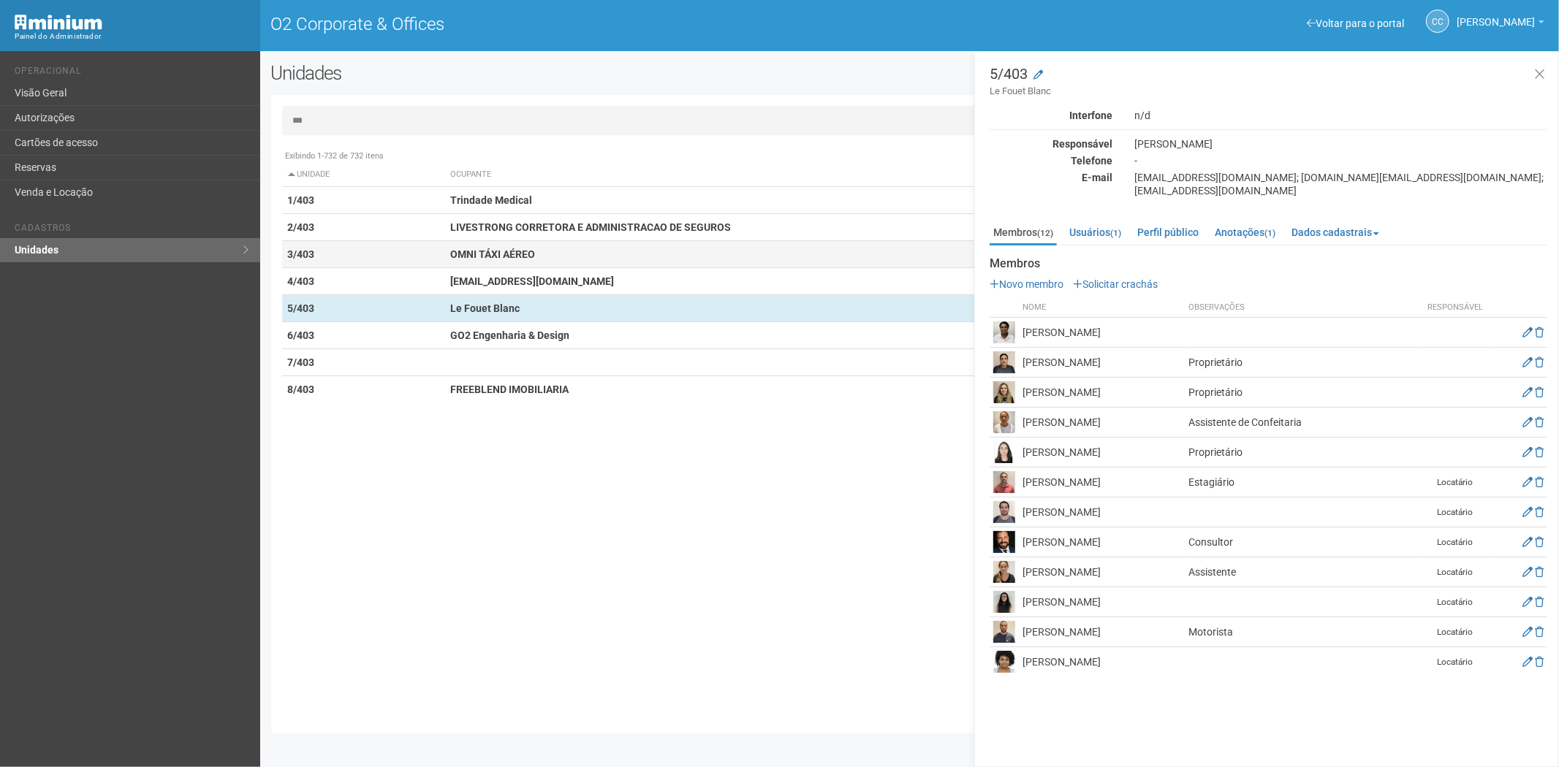
click at [561, 250] on td "OMNI TÁXI AÉREO" at bounding box center [721, 254] width 554 height 27
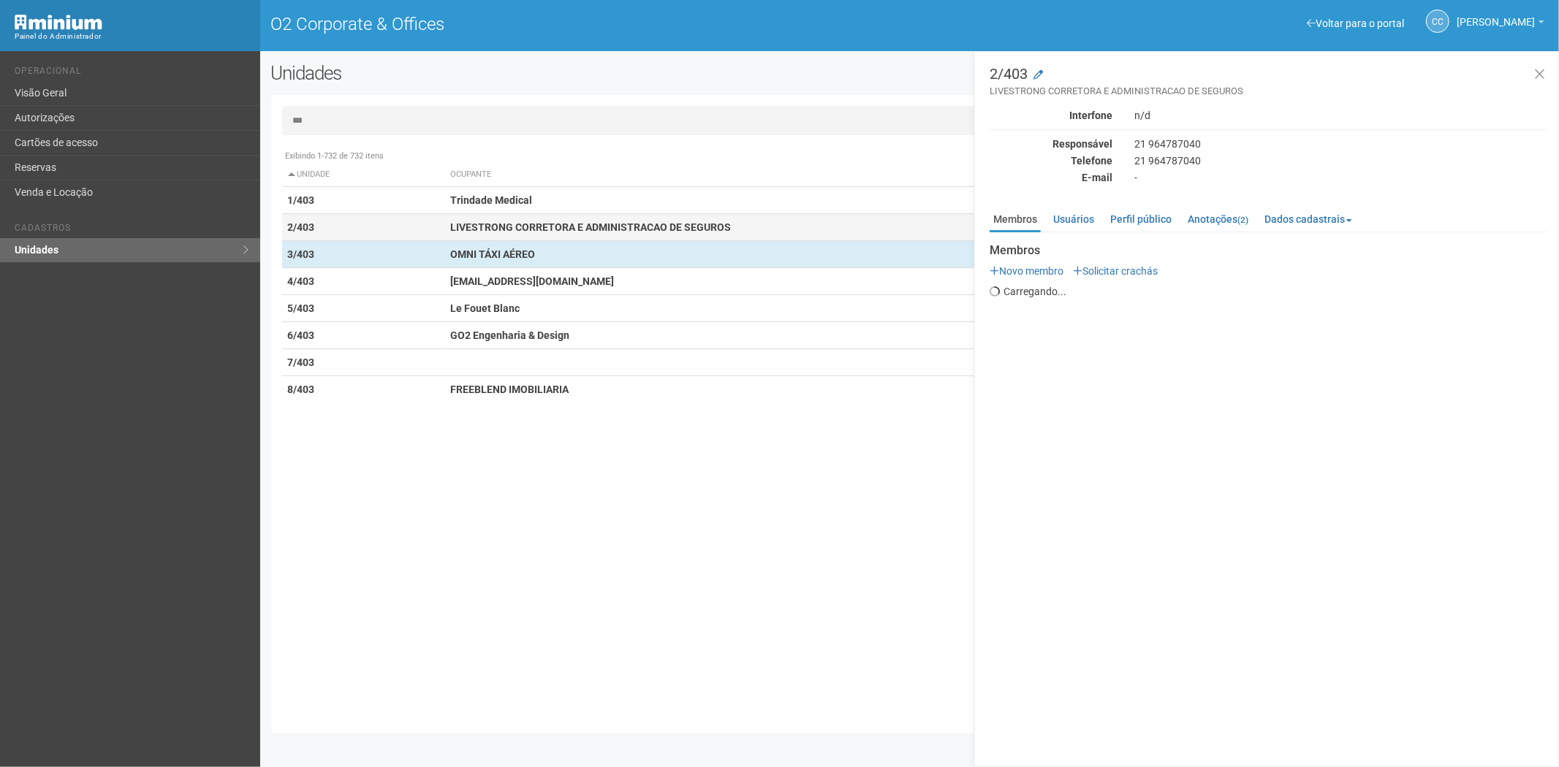
click at [571, 229] on strong "LIVESTRONG CORRETORA E ADMINISTRACAO DE SEGUROS" at bounding box center [590, 227] width 281 height 12
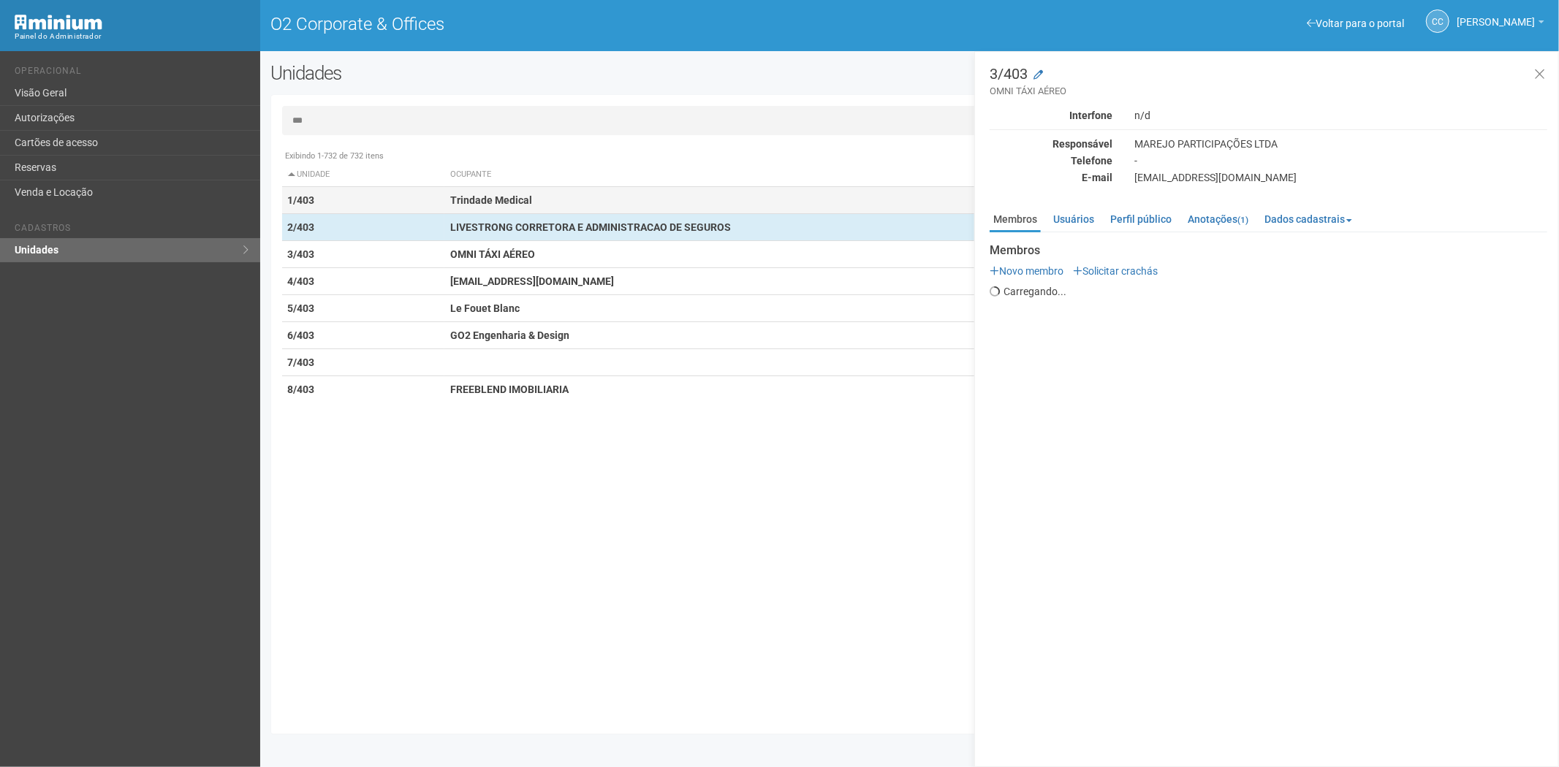
click at [585, 205] on td "Trindade Medical" at bounding box center [721, 200] width 554 height 27
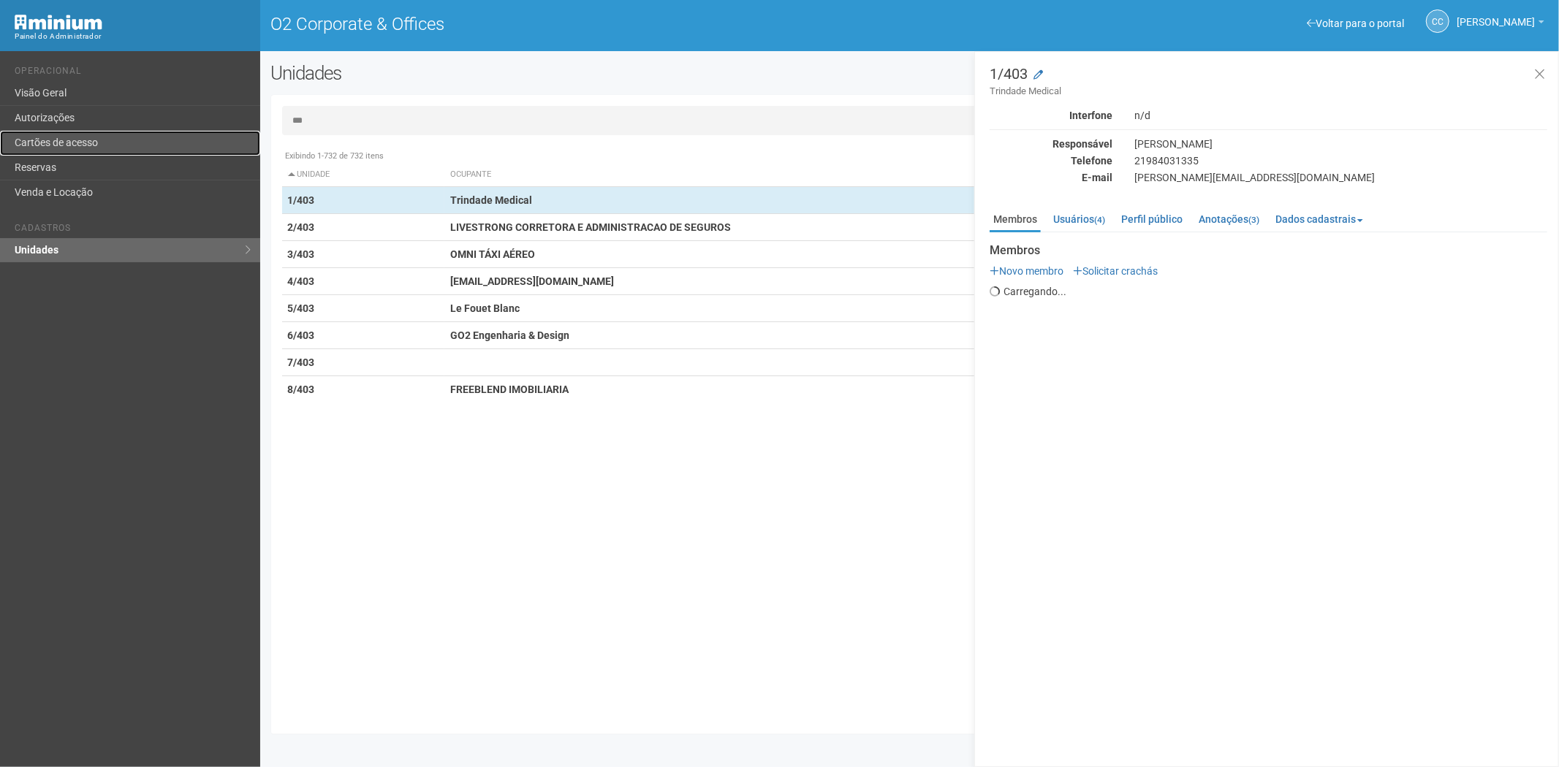
click at [56, 139] on link "Cartões de acesso" at bounding box center [130, 143] width 260 height 25
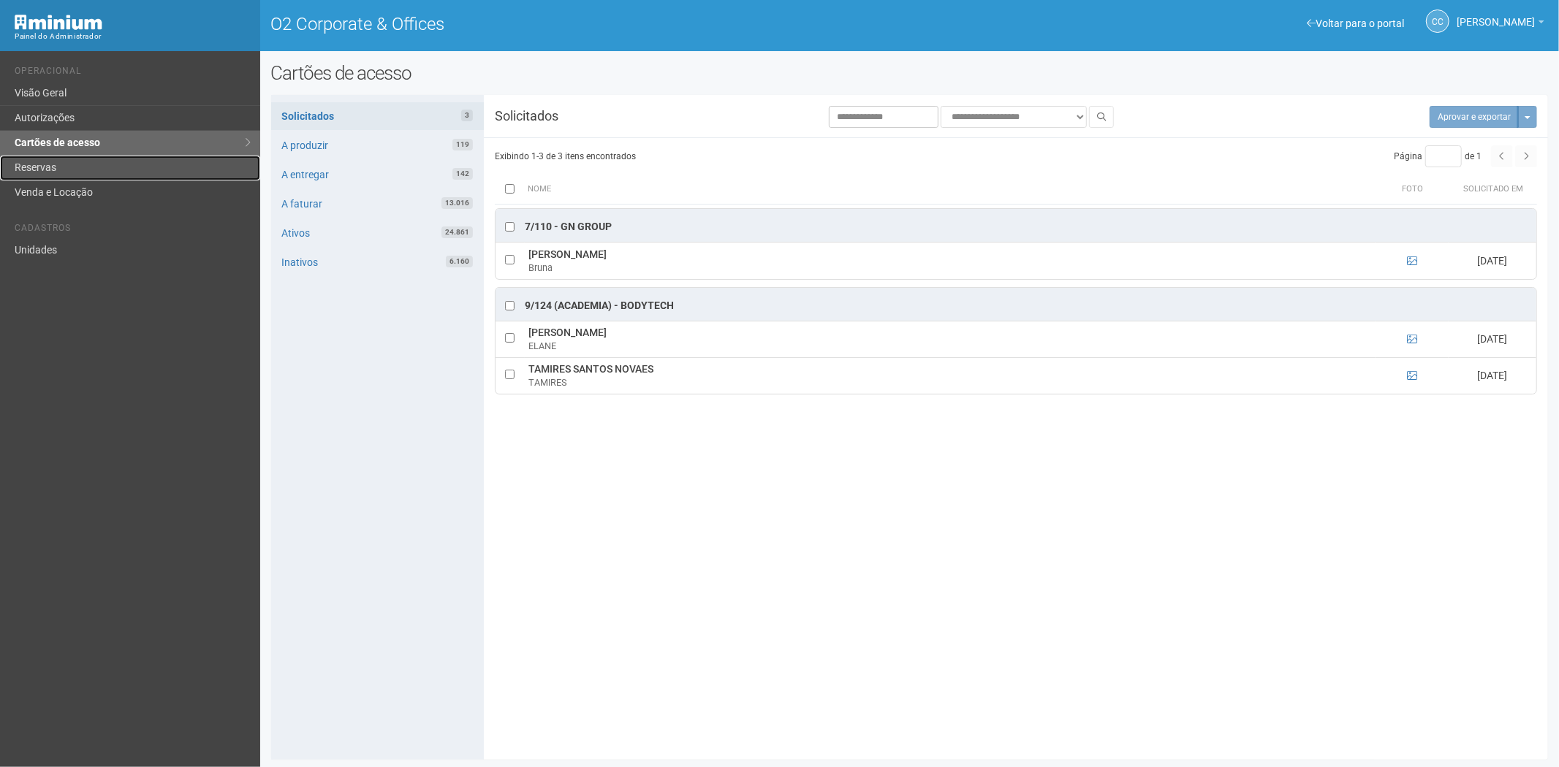
click at [69, 161] on link "Reservas" at bounding box center [130, 168] width 260 height 25
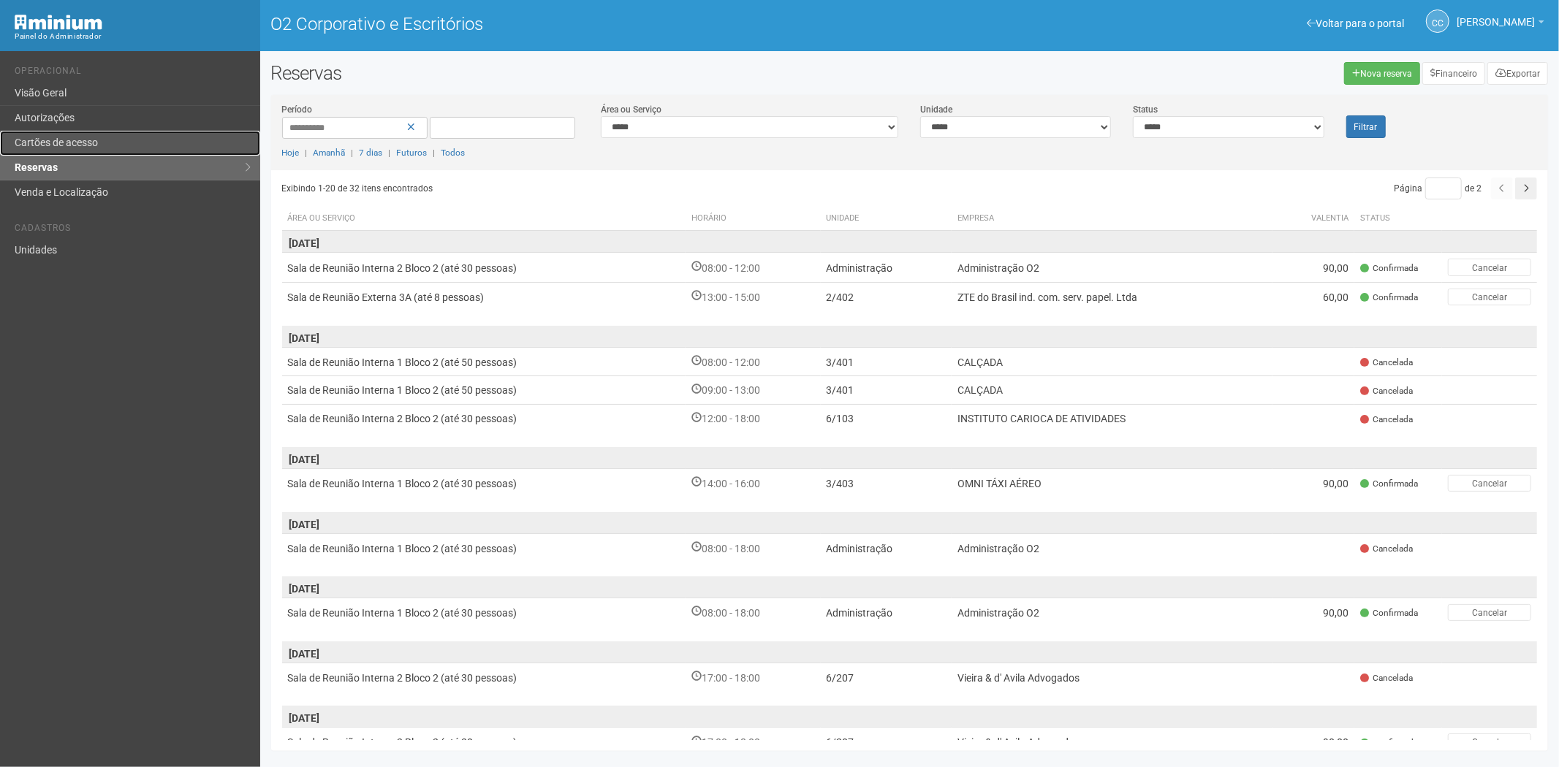
click at [48, 143] on font "Cartões de acesso" at bounding box center [56, 143] width 83 height 12
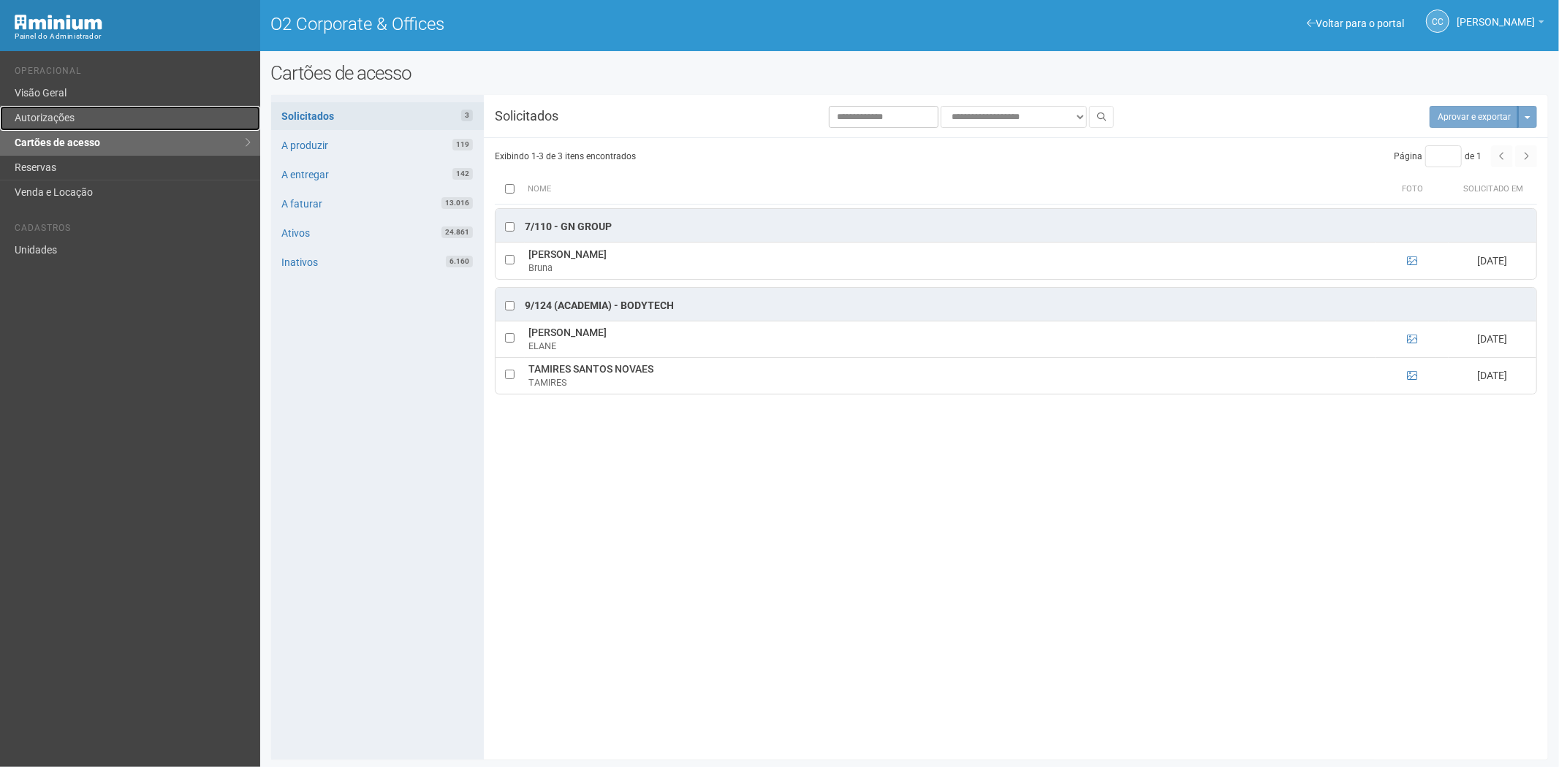
click at [83, 126] on link "Autorizações" at bounding box center [130, 118] width 260 height 25
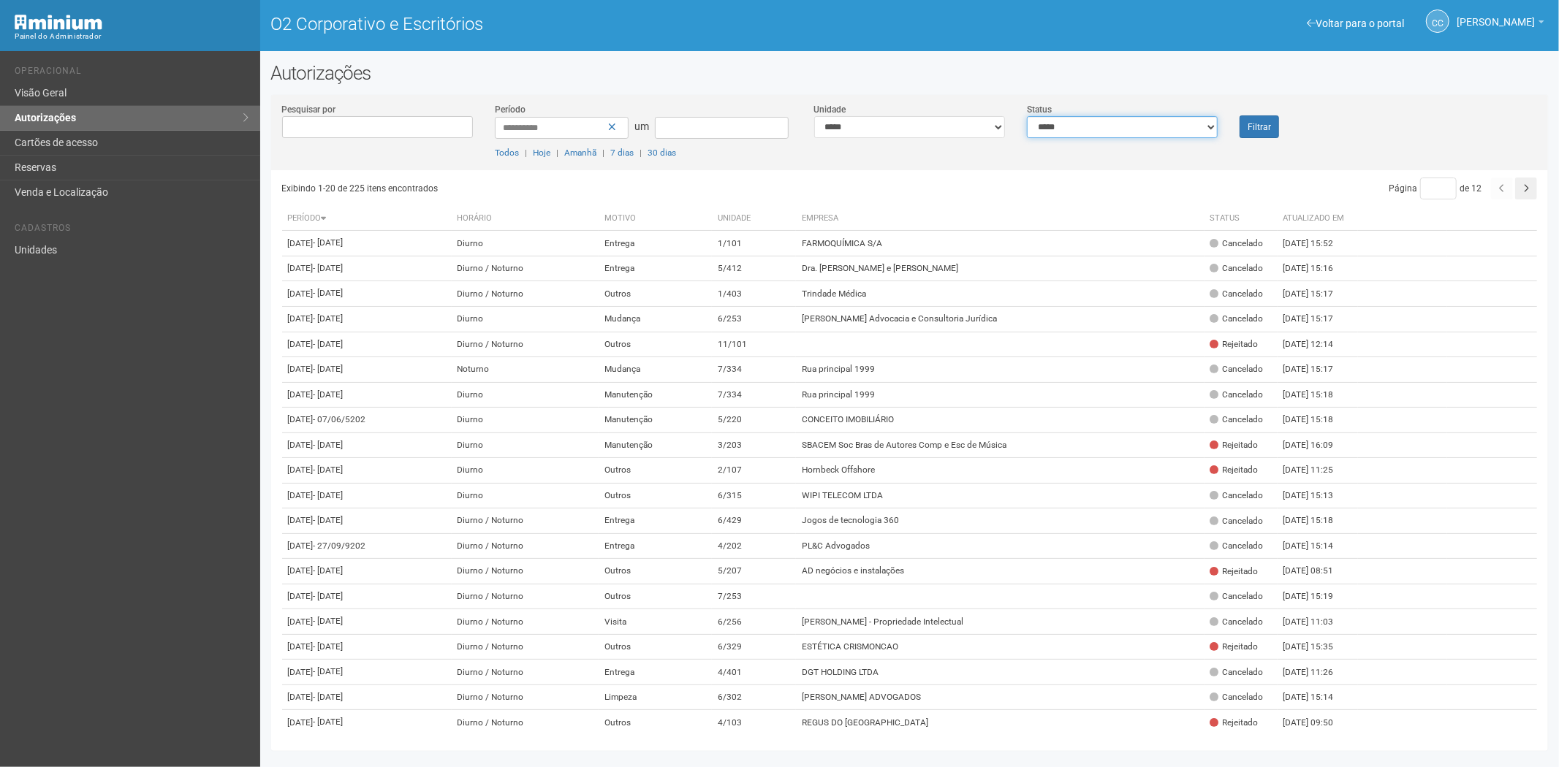
click at [1095, 134] on select "**********" at bounding box center [1122, 127] width 191 height 22
select select "*"
click at [1027, 116] on select "**********" at bounding box center [1122, 127] width 191 height 22
click at [1261, 129] on font "Filtrar" at bounding box center [1259, 127] width 23 height 10
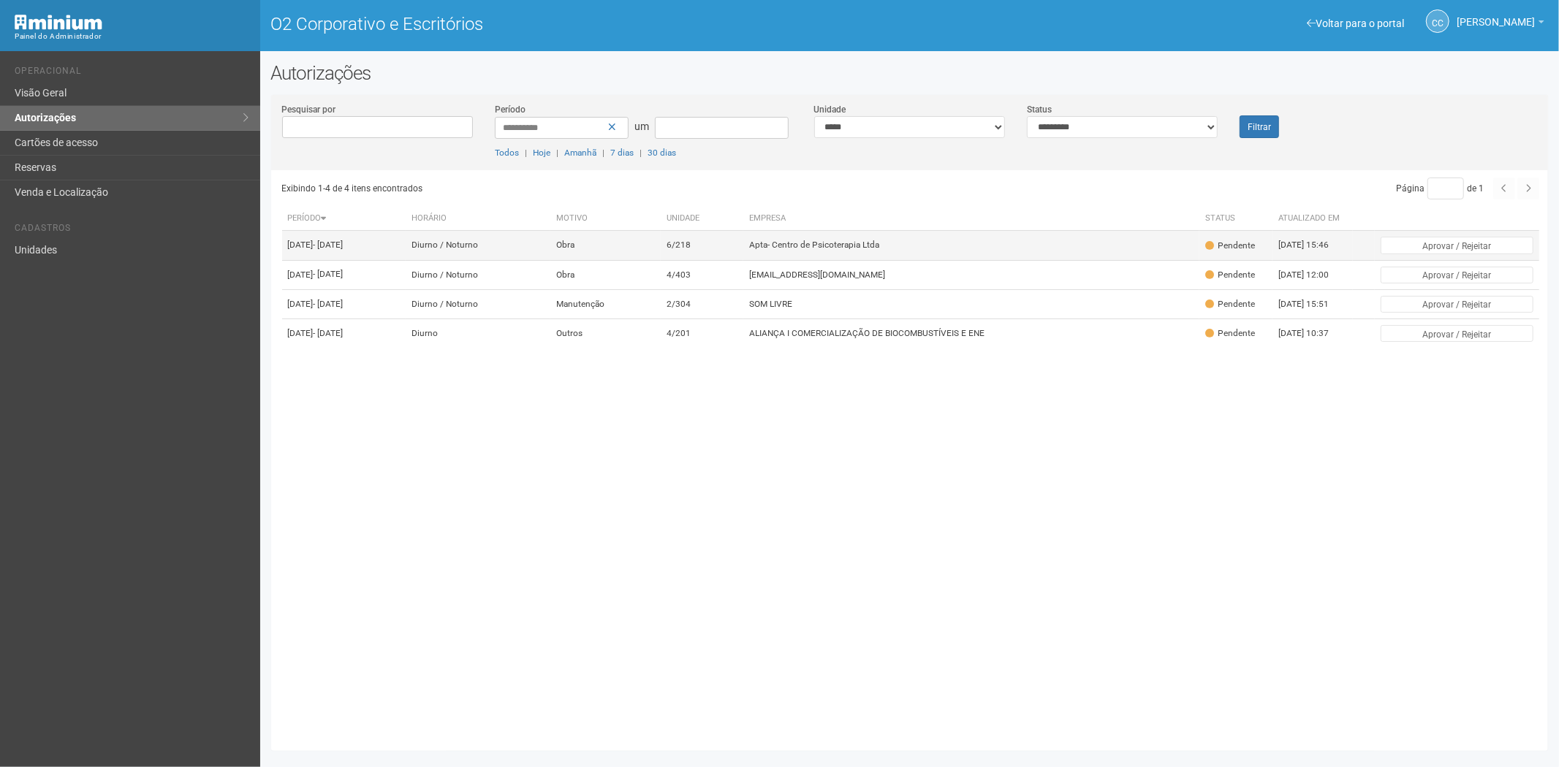
click at [865, 257] on td "Apta- Centro de Psicoterapia Ltda" at bounding box center [971, 245] width 456 height 29
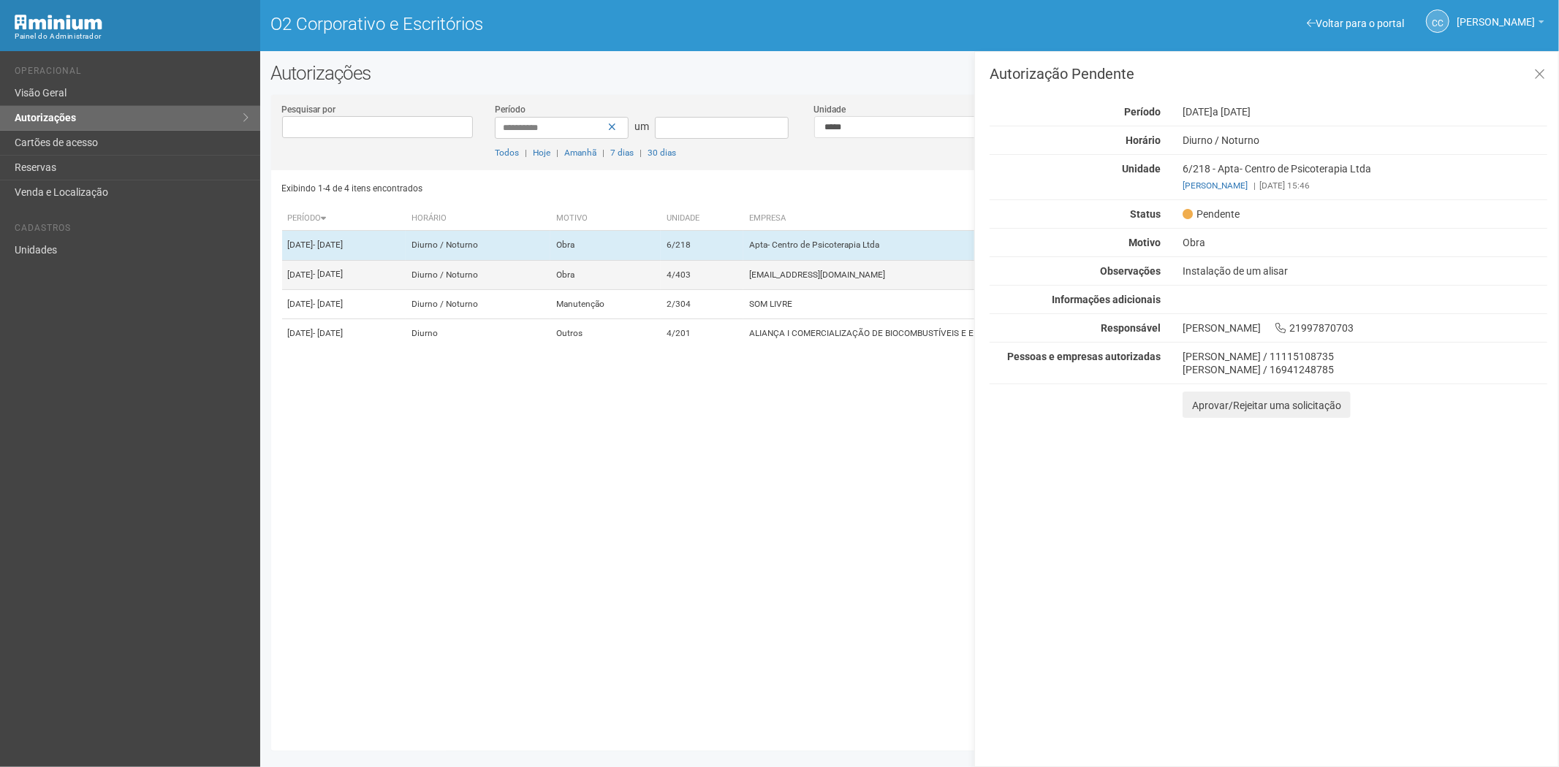
click at [787, 287] on td "[EMAIL_ADDRESS][DOMAIN_NAME]" at bounding box center [971, 274] width 456 height 29
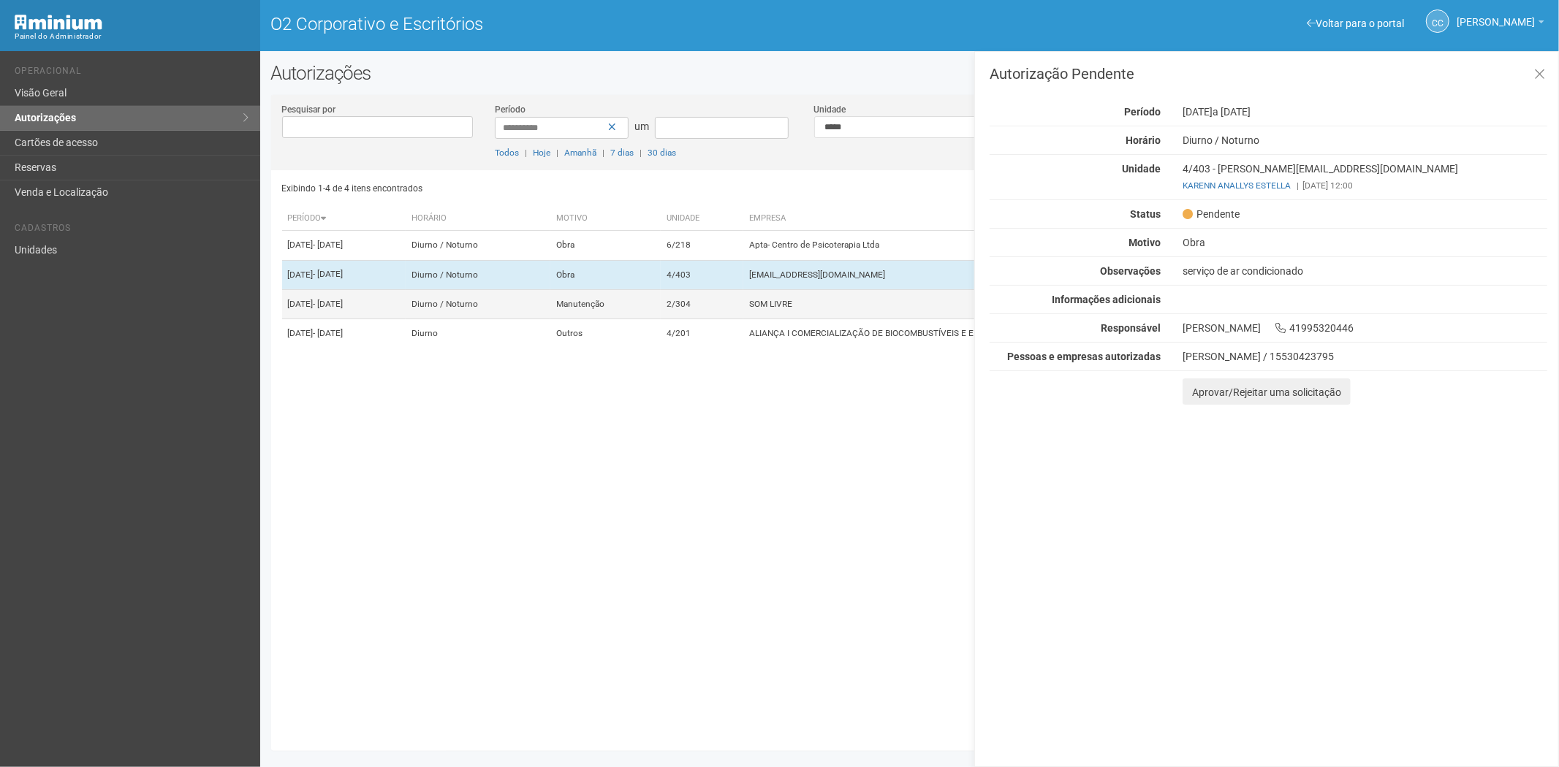
click at [783, 319] on tr "[DATE] - [DATE] Diurno / Noturno Manutenção 2/304 SOM LIVRE [GEOGRAPHIC_DATA] […" at bounding box center [911, 303] width 1258 height 29
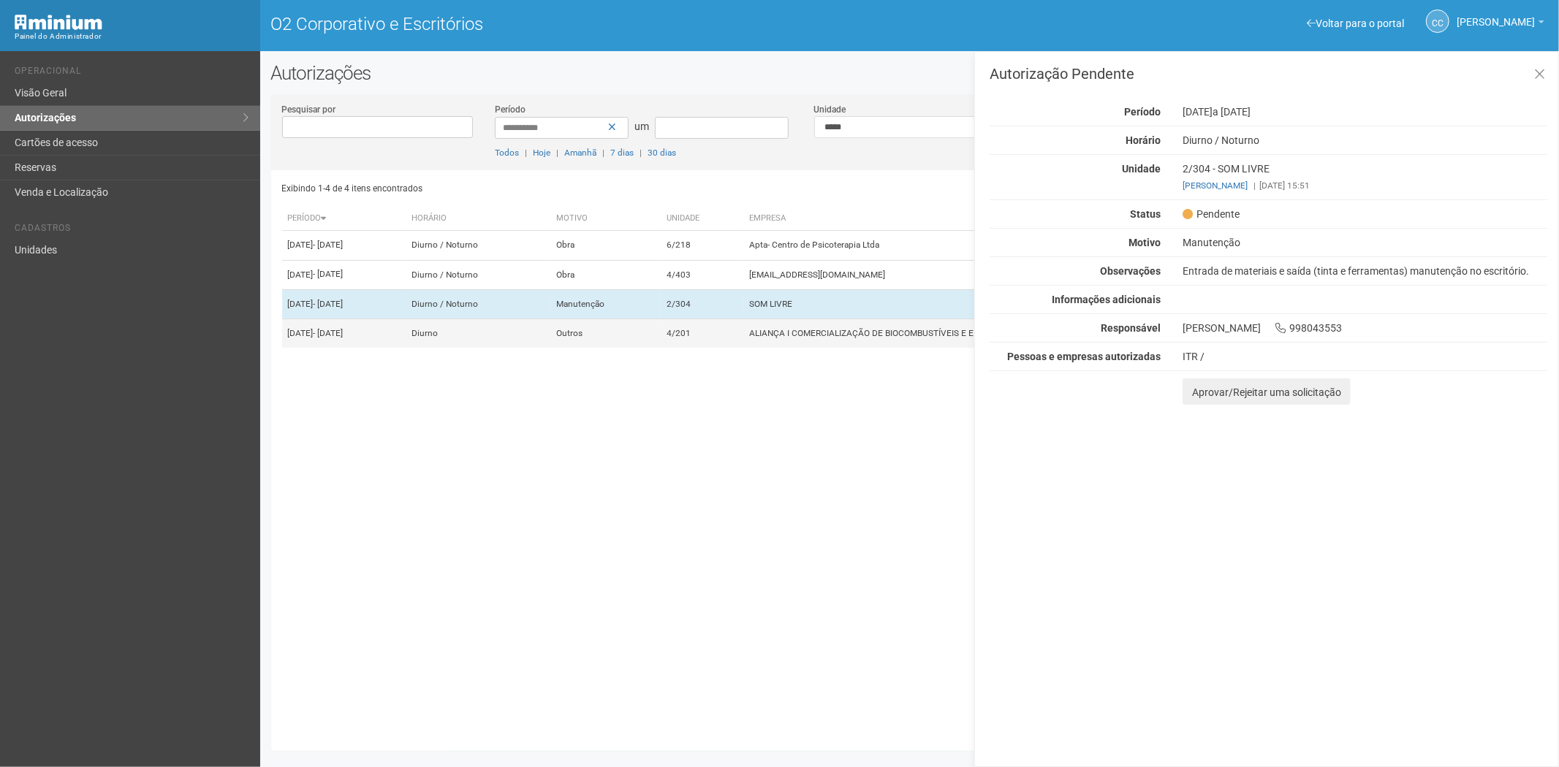
click at [807, 338] on font "ALIANÇA I COMERCIALIZAÇÃO DE BIOCOMBUSTÍVEIS E ENE" at bounding box center [866, 333] width 235 height 10
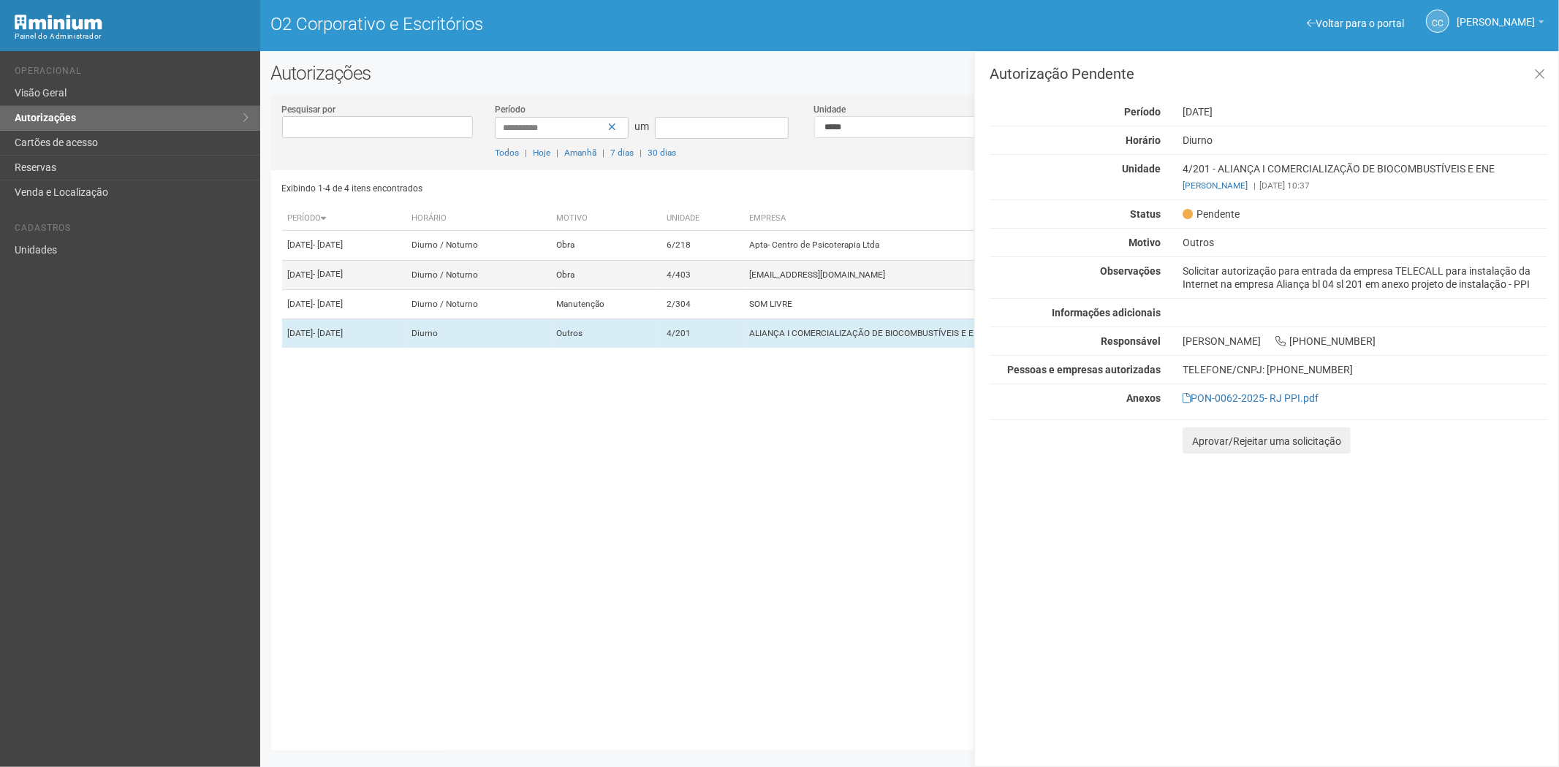
click at [743, 281] on td "4/403" at bounding box center [702, 274] width 83 height 29
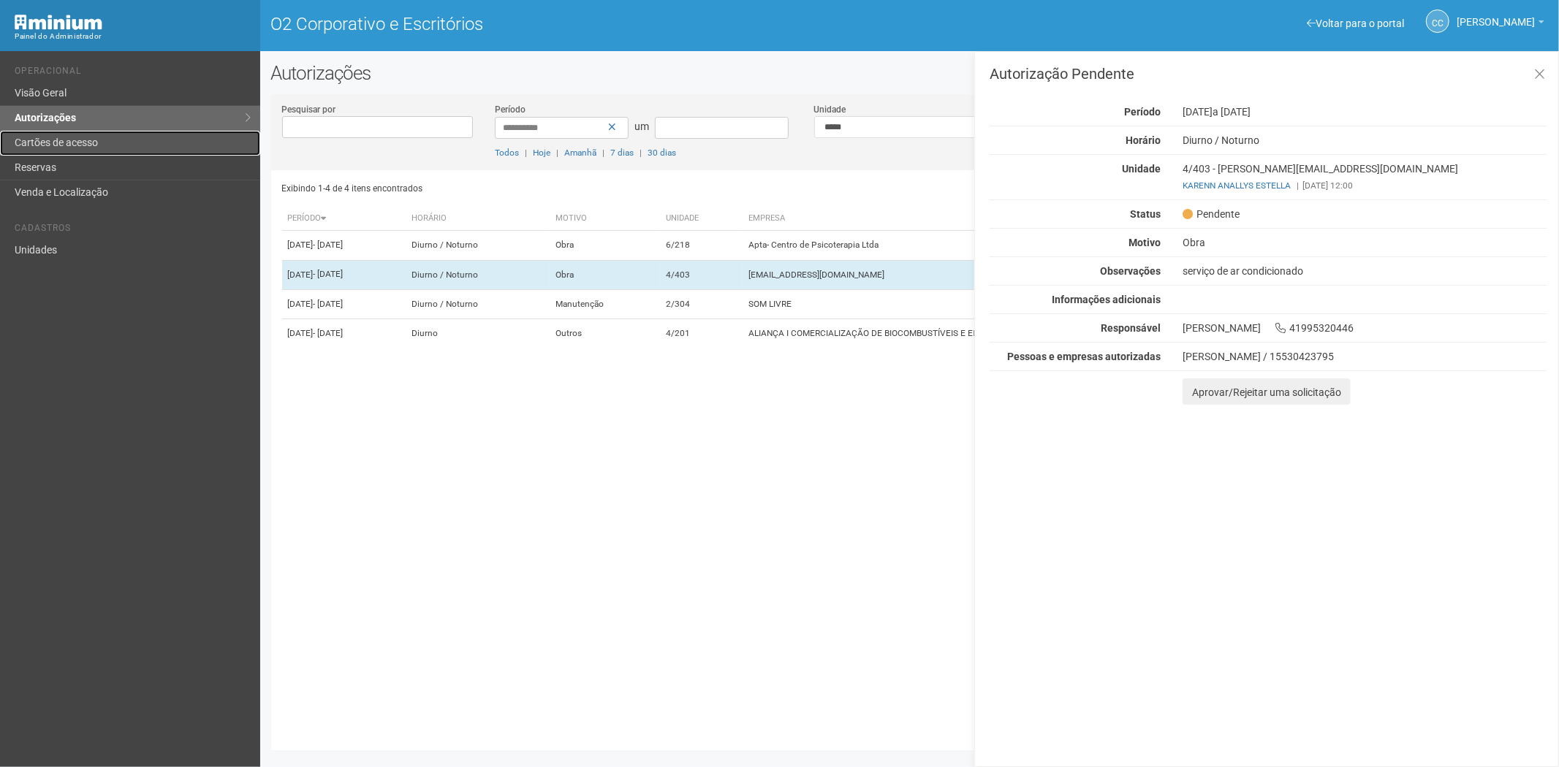
click at [103, 141] on link "Cartões de acesso" at bounding box center [130, 143] width 260 height 25
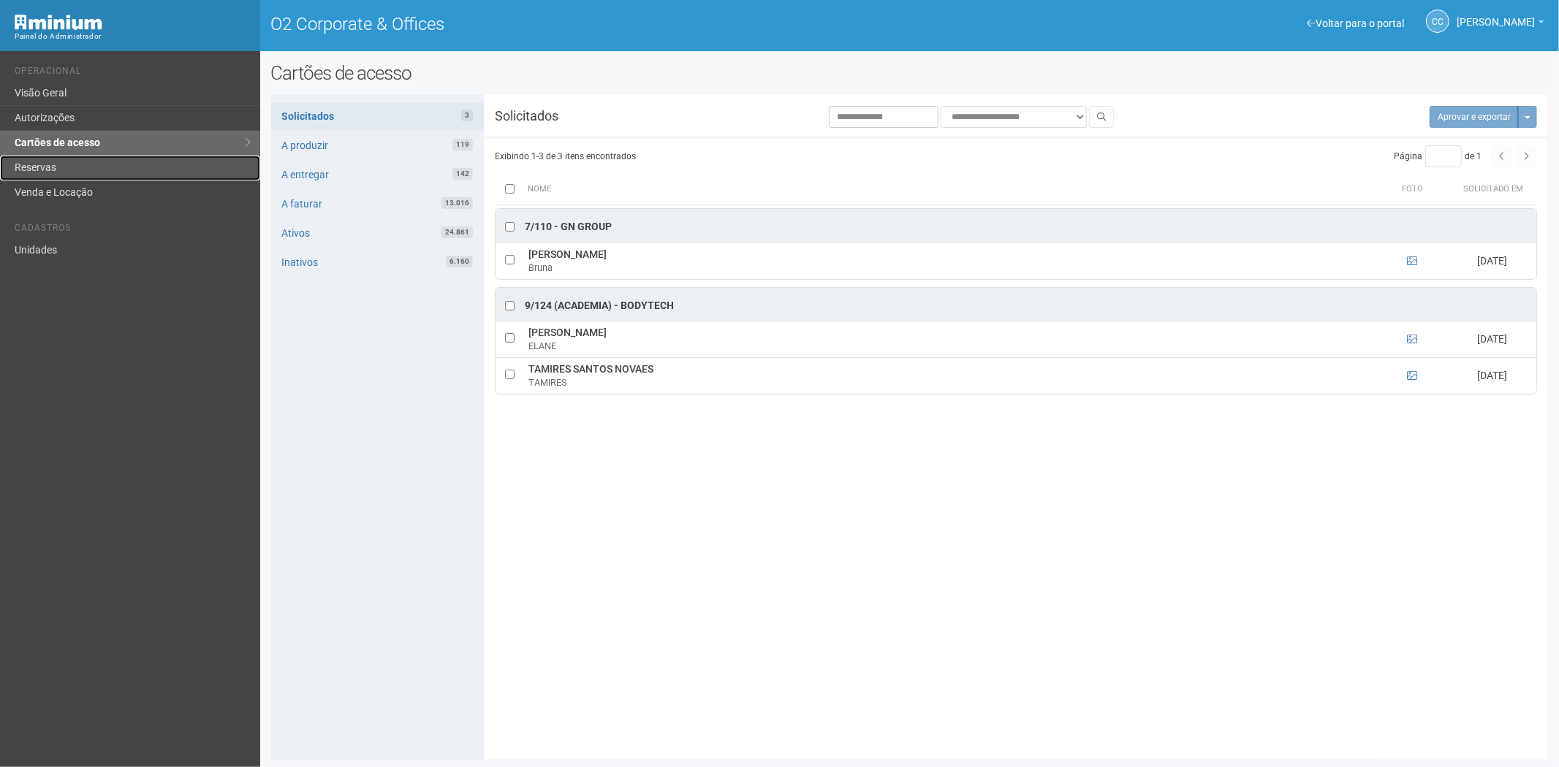
click at [93, 168] on link "Reservas" at bounding box center [130, 168] width 260 height 25
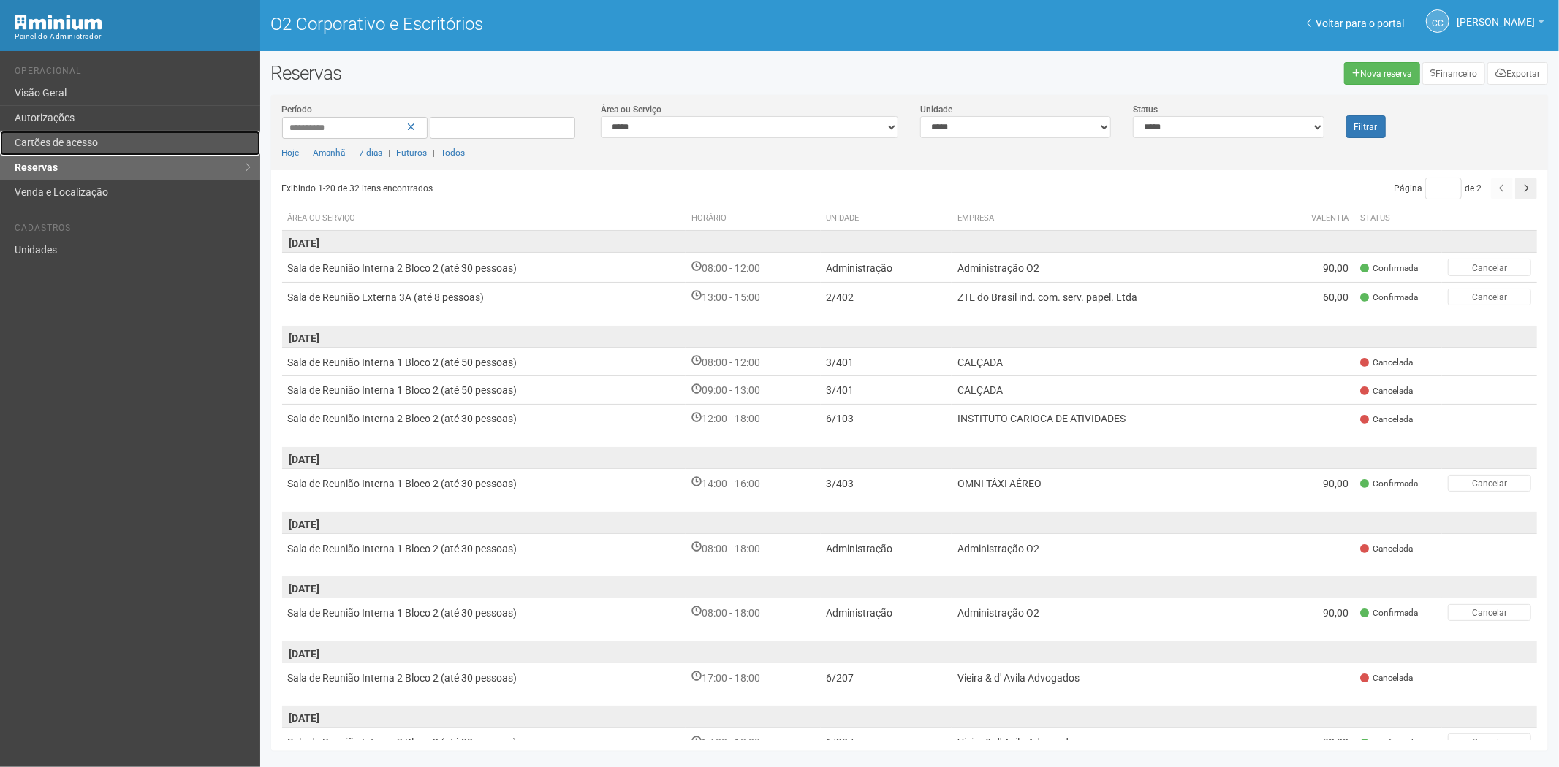
click at [115, 151] on link "Cartões de acesso" at bounding box center [130, 143] width 260 height 25
